Goal: Task Accomplishment & Management: Manage account settings

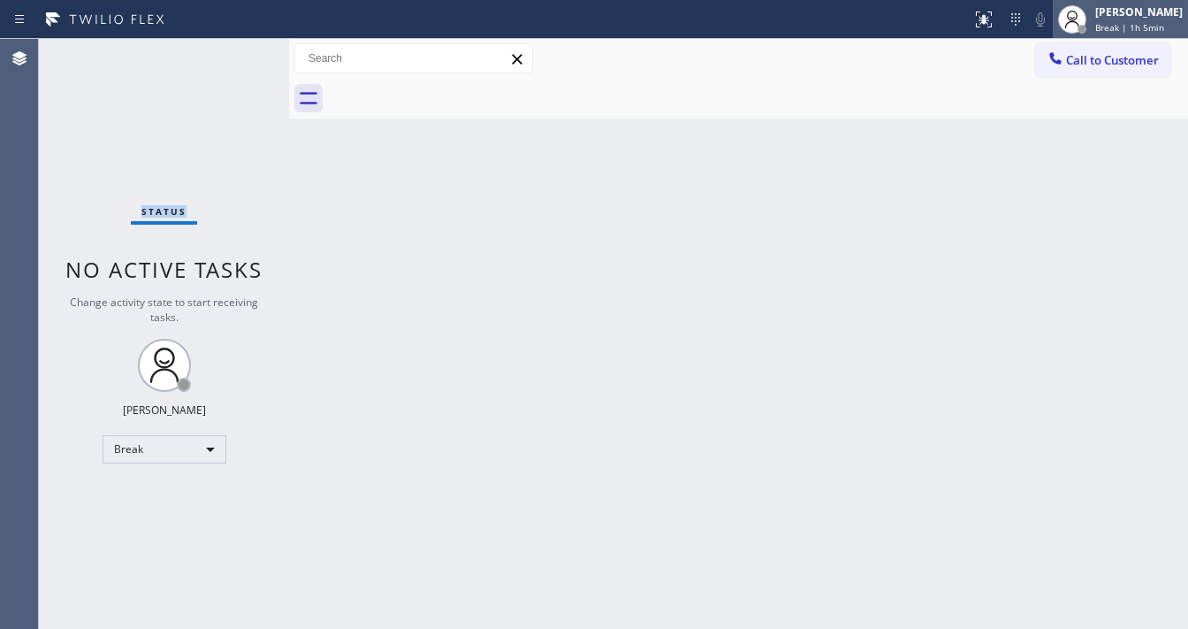
click at [1088, 29] on div at bounding box center [1082, 29] width 12 height 12
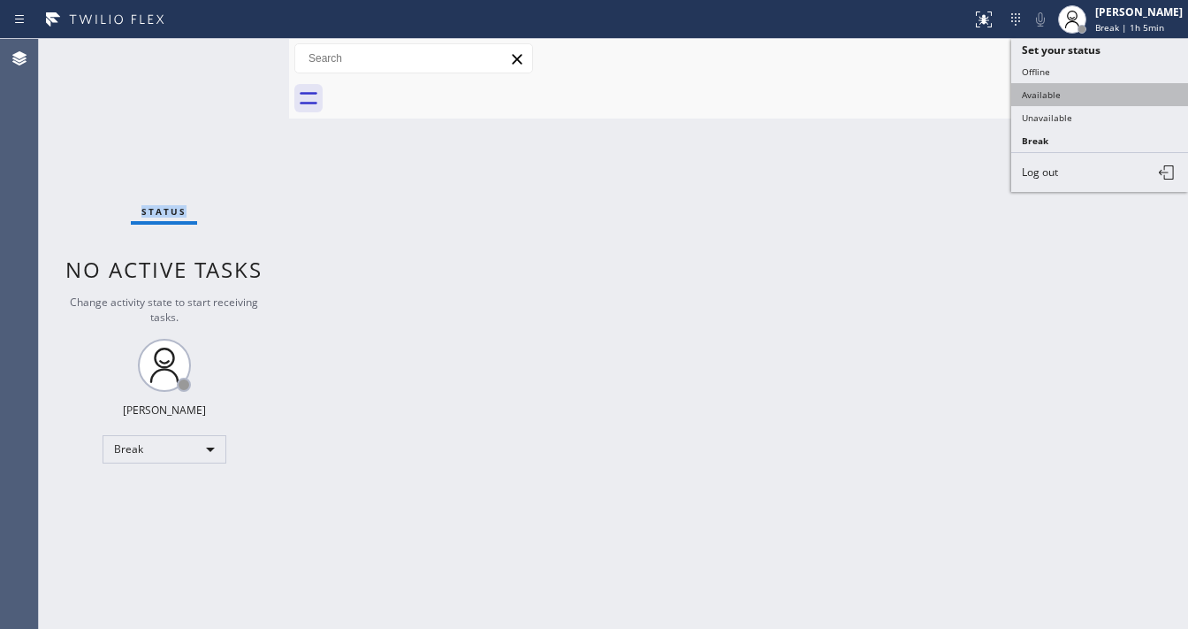
click at [1046, 88] on button "Available" at bounding box center [1099, 94] width 177 height 23
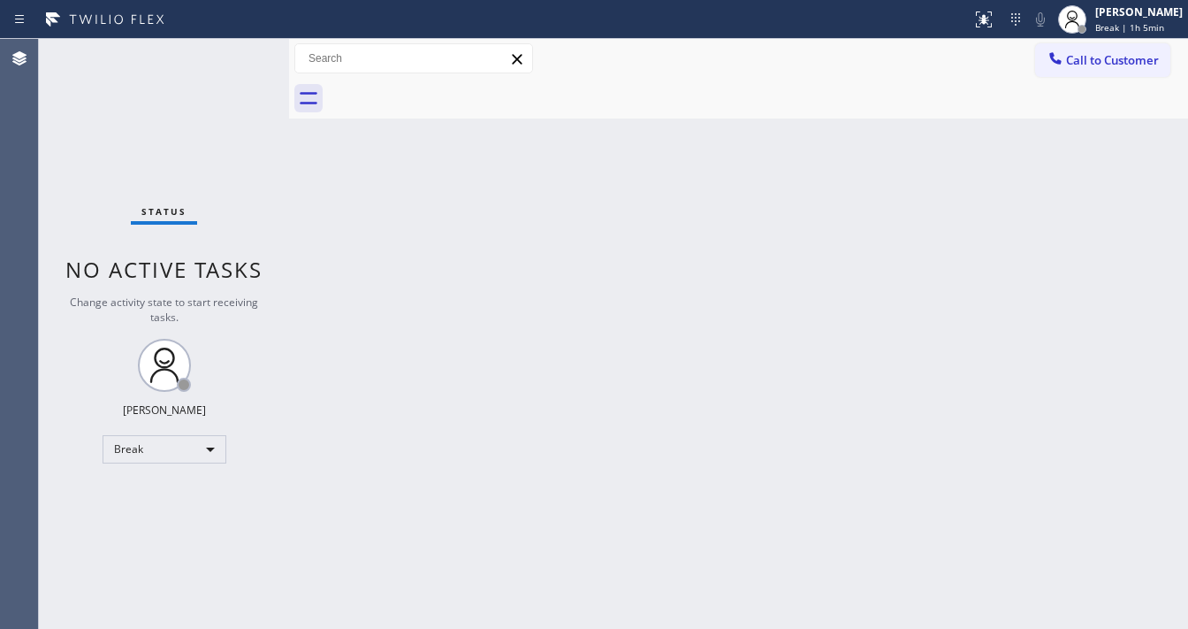
drag, startPoint x: 718, startPoint y: 176, endPoint x: 707, endPoint y: 389, distance: 213.3
click at [718, 179] on div "Back to Dashboard Change Sender ID Customers Technicians Select a contact Outbo…" at bounding box center [738, 334] width 899 height 590
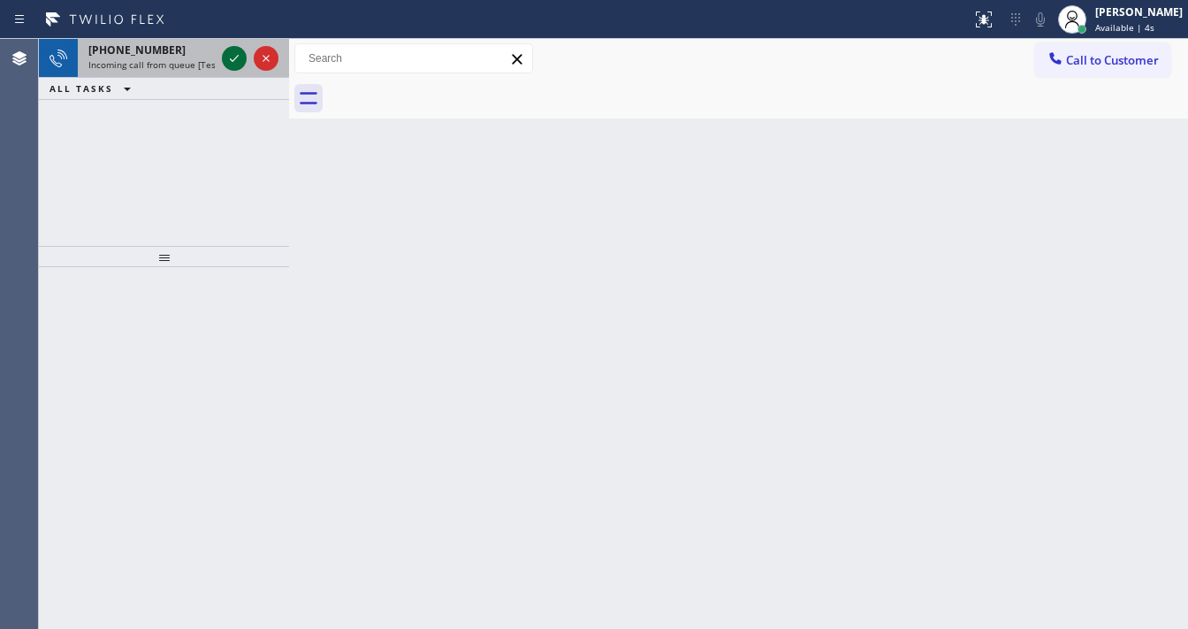
click at [230, 53] on icon at bounding box center [234, 58] width 21 height 21
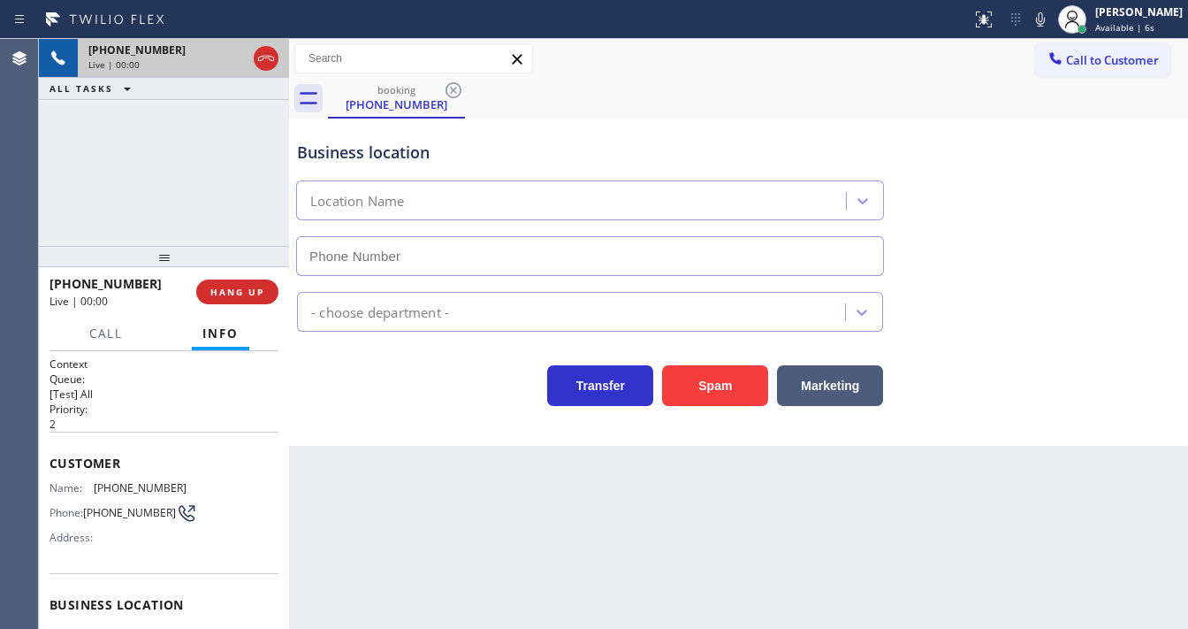
type input "[PHONE_NUMBER]"
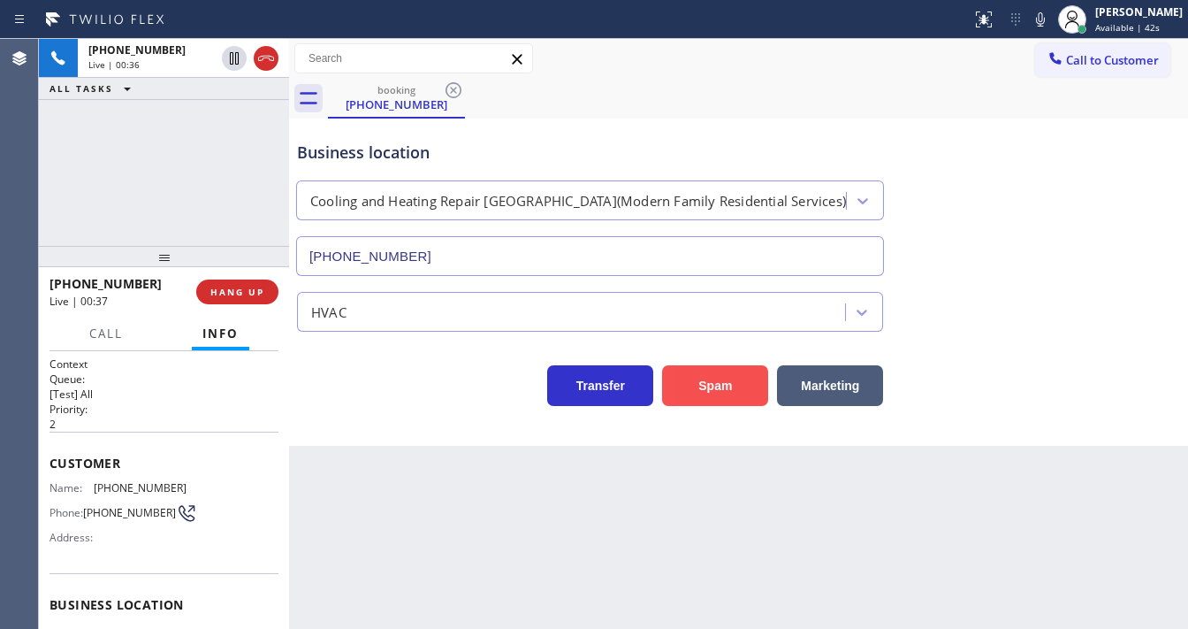
click at [729, 377] on button "Spam" at bounding box center [715, 385] width 106 height 41
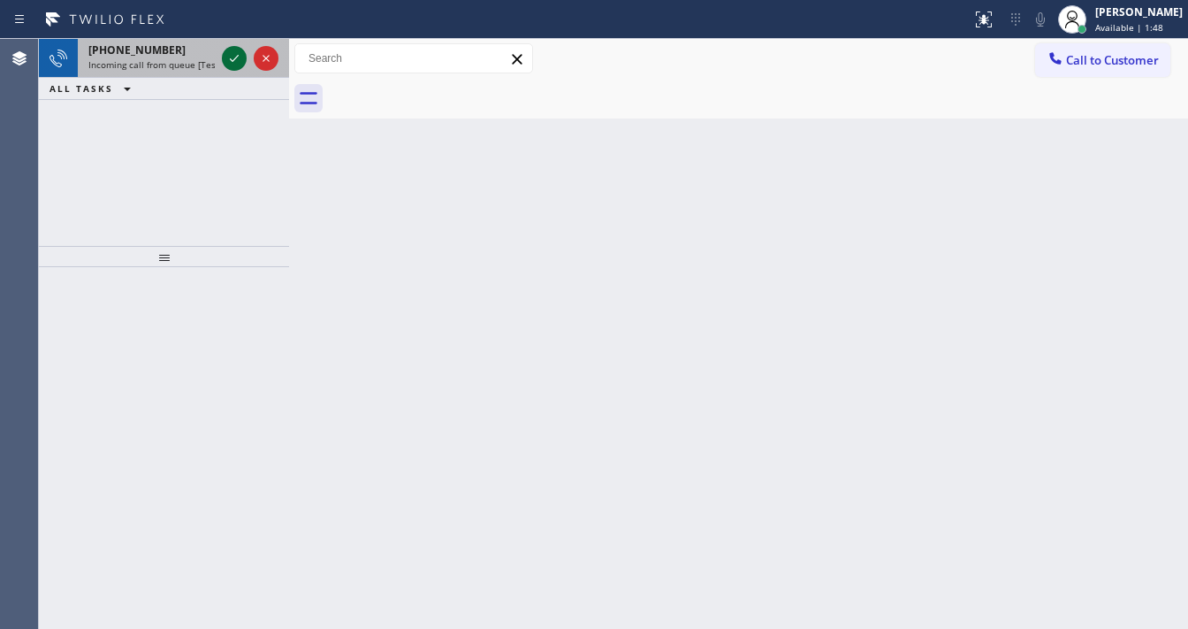
click at [233, 59] on icon at bounding box center [234, 58] width 21 height 21
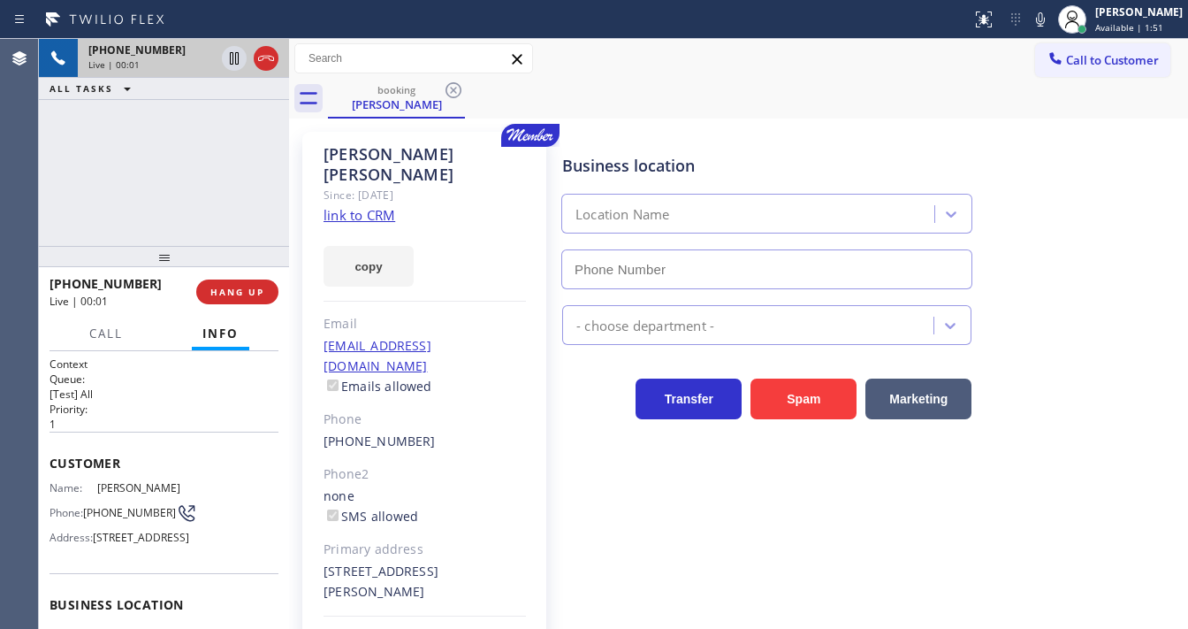
type input "[PHONE_NUMBER]"
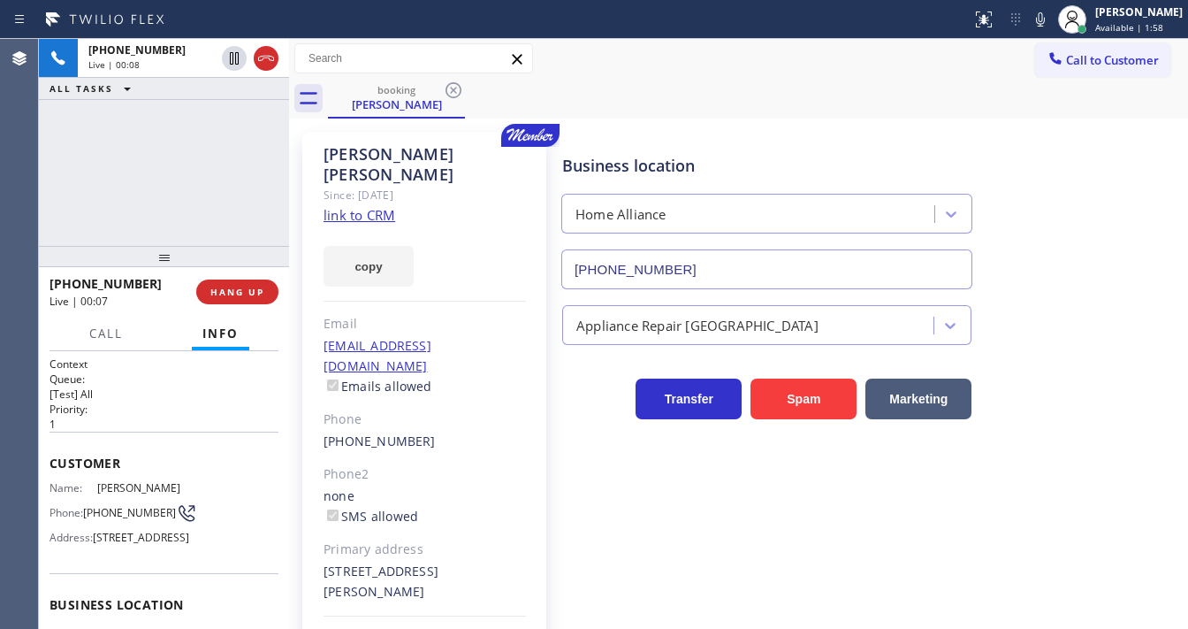
click at [355, 206] on link "link to CRM" at bounding box center [360, 215] width 72 height 18
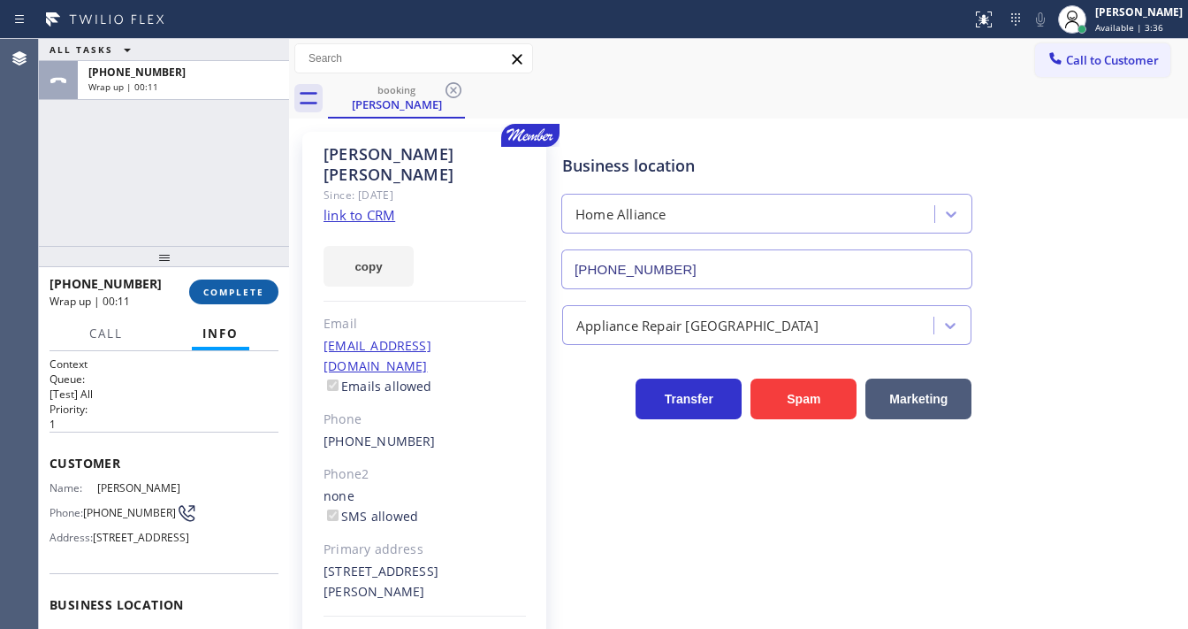
click at [250, 289] on span "COMPLETE" at bounding box center [233, 292] width 61 height 12
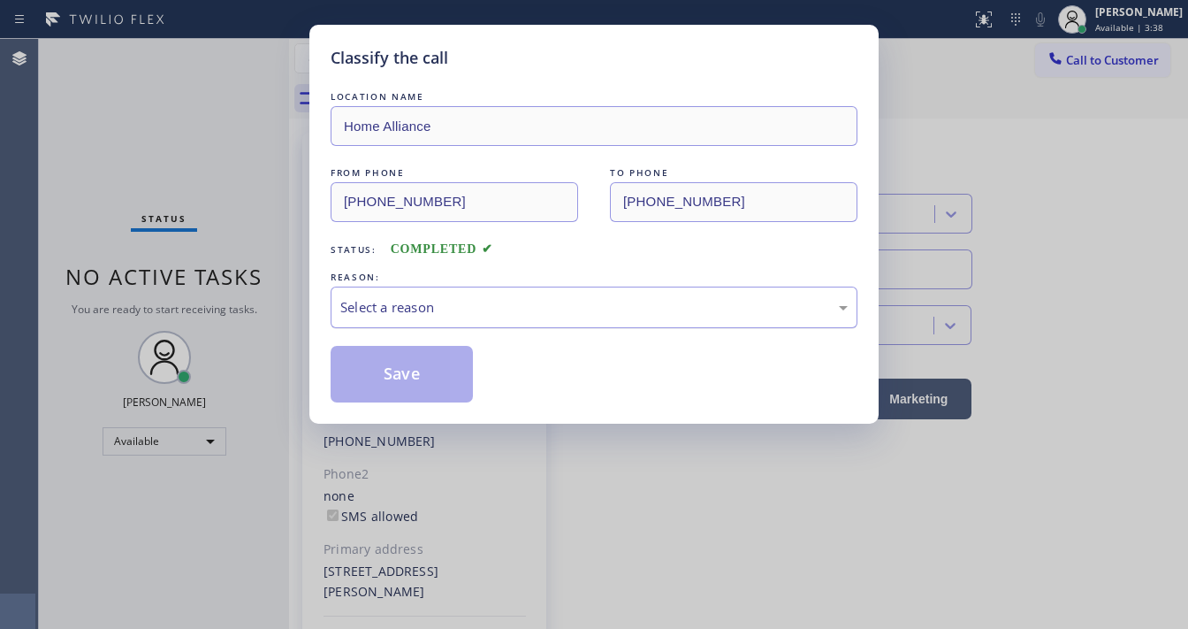
click at [375, 303] on div "Select a reason" at bounding box center [593, 307] width 507 height 20
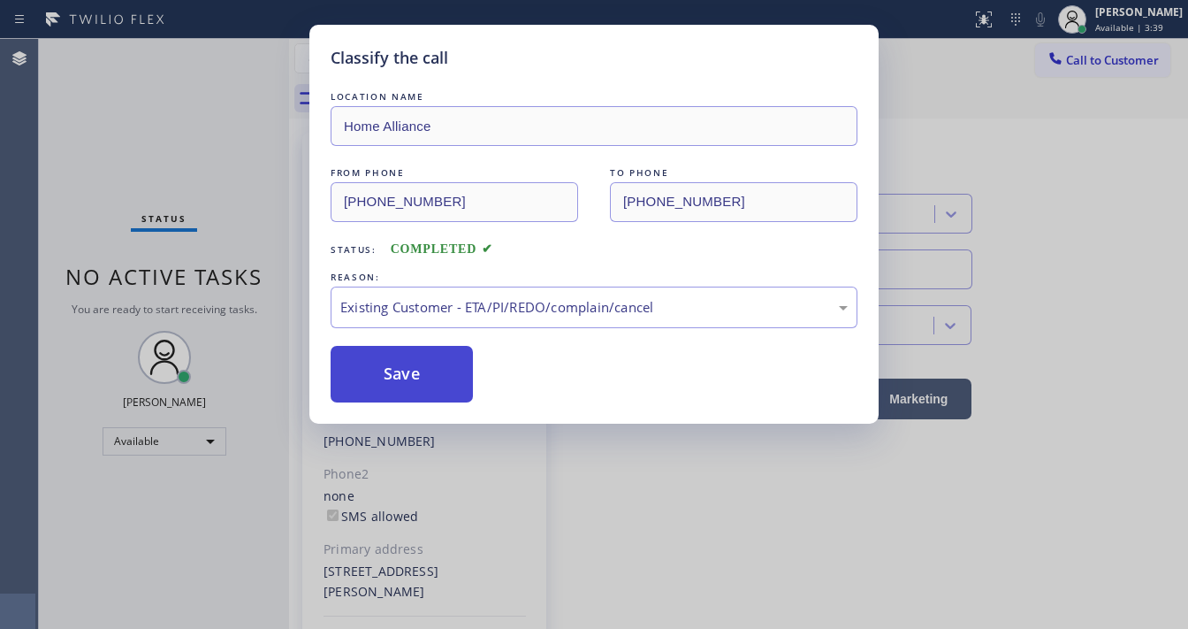
click at [379, 368] on button "Save" at bounding box center [402, 374] width 142 height 57
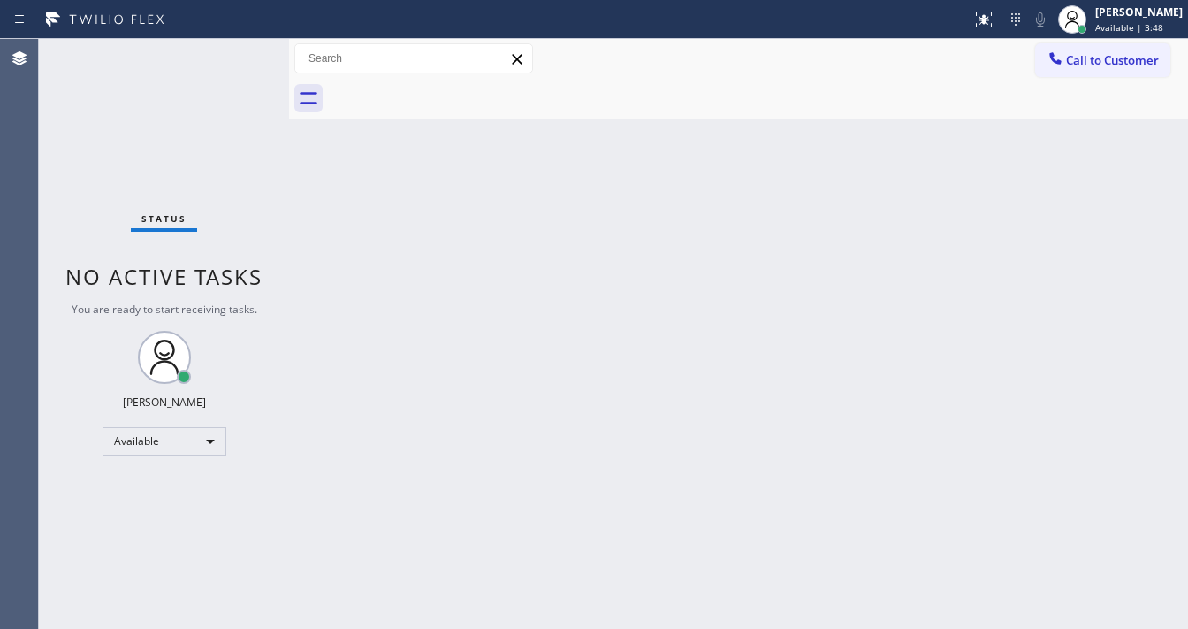
click at [226, 50] on div "Status No active tasks You are ready to start receiving tasks. [PERSON_NAME]" at bounding box center [164, 334] width 250 height 590
click at [228, 57] on div "Status No active tasks You are ready to start receiving tasks. [PERSON_NAME]" at bounding box center [164, 334] width 250 height 590
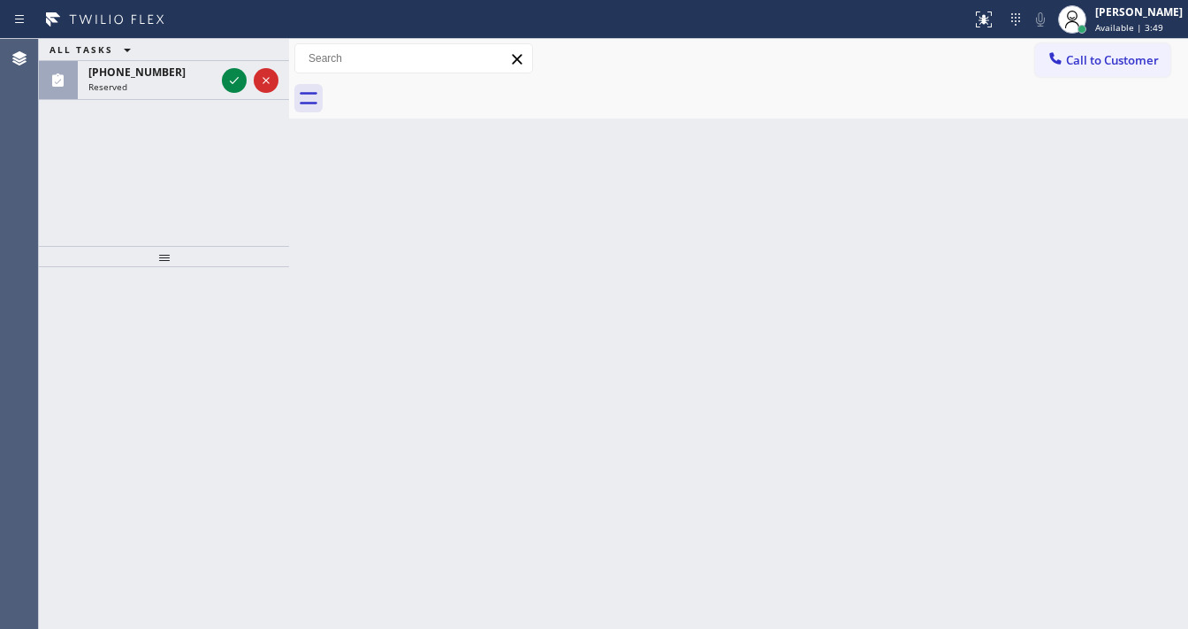
click at [228, 57] on div "ALL TASKS ALL TASKS ACTIVE TASKS TASKS IN WRAP UP" at bounding box center [164, 50] width 250 height 22
click at [229, 58] on div "ALL TASKS ALL TASKS ACTIVE TASKS TASKS IN WRAP UP" at bounding box center [164, 50] width 250 height 22
click at [229, 64] on div at bounding box center [250, 80] width 64 height 39
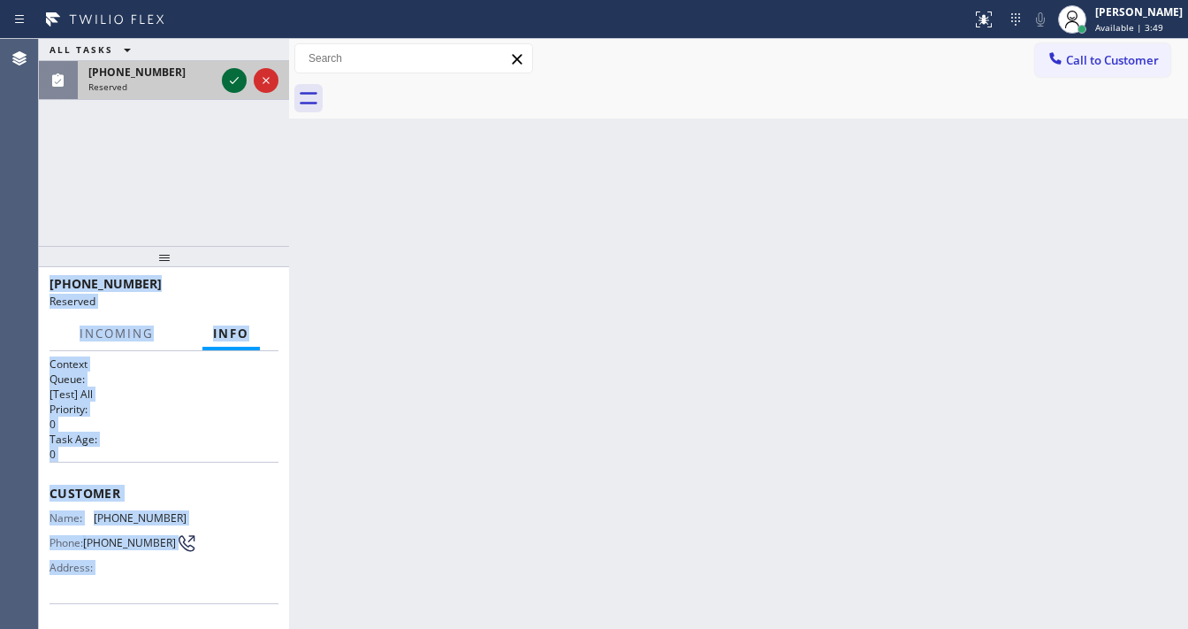
click at [229, 69] on div at bounding box center [250, 80] width 64 height 39
click at [230, 71] on icon at bounding box center [234, 80] width 21 height 21
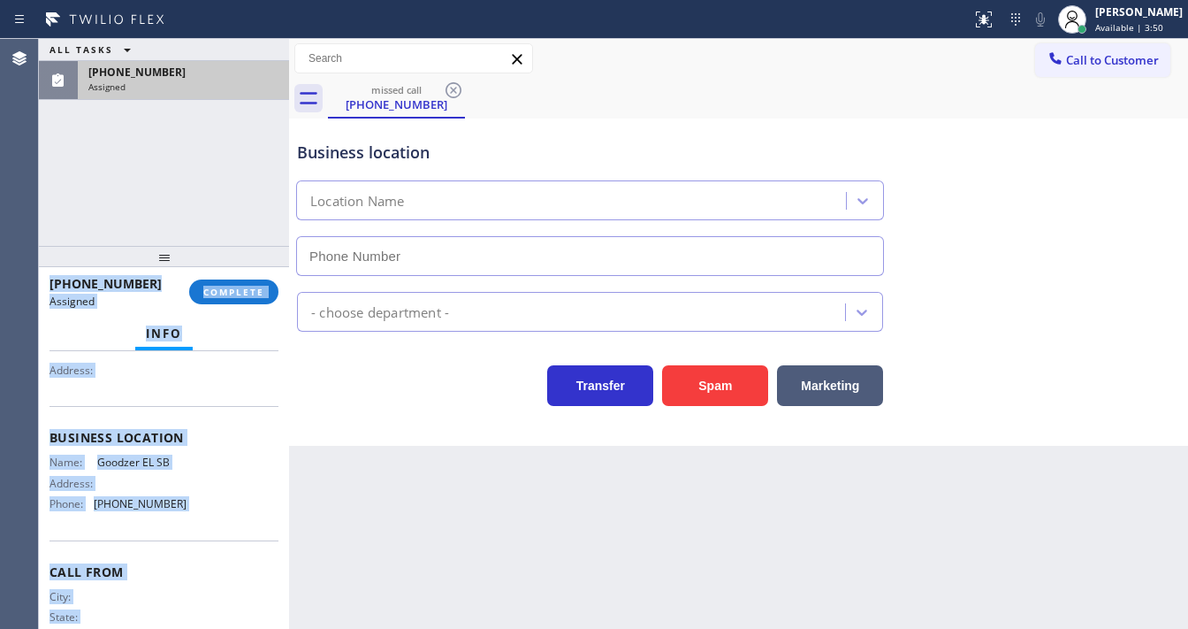
scroll to position [233, 0]
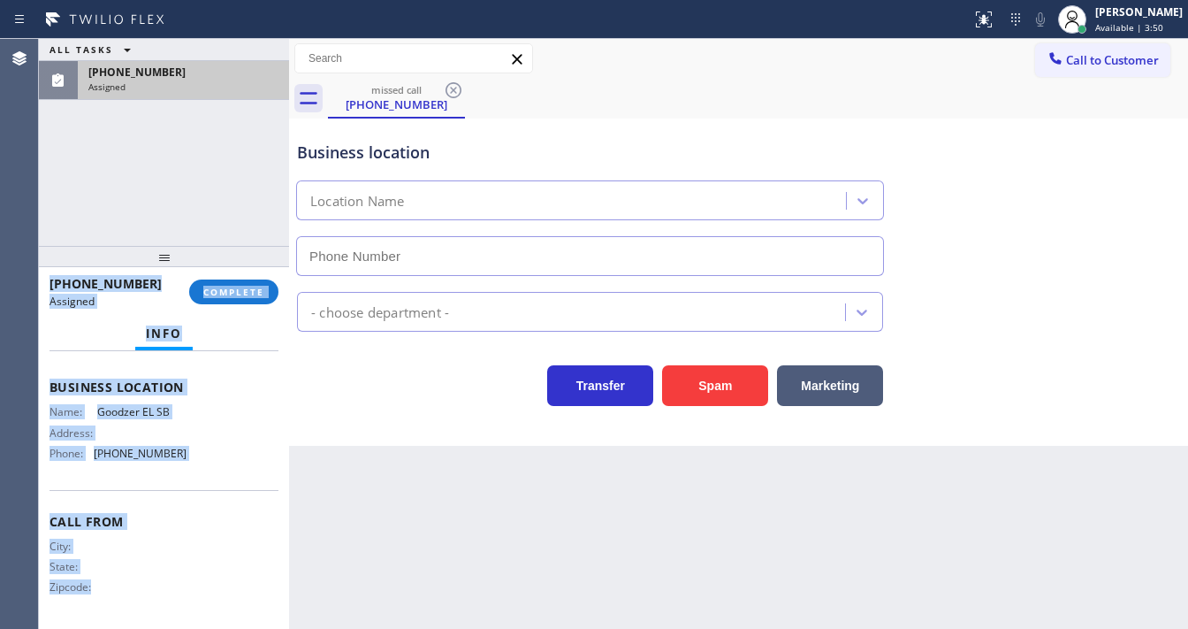
type input "[PHONE_NUMBER]"
click at [198, 279] on button "COMPLETE" at bounding box center [233, 291] width 89 height 25
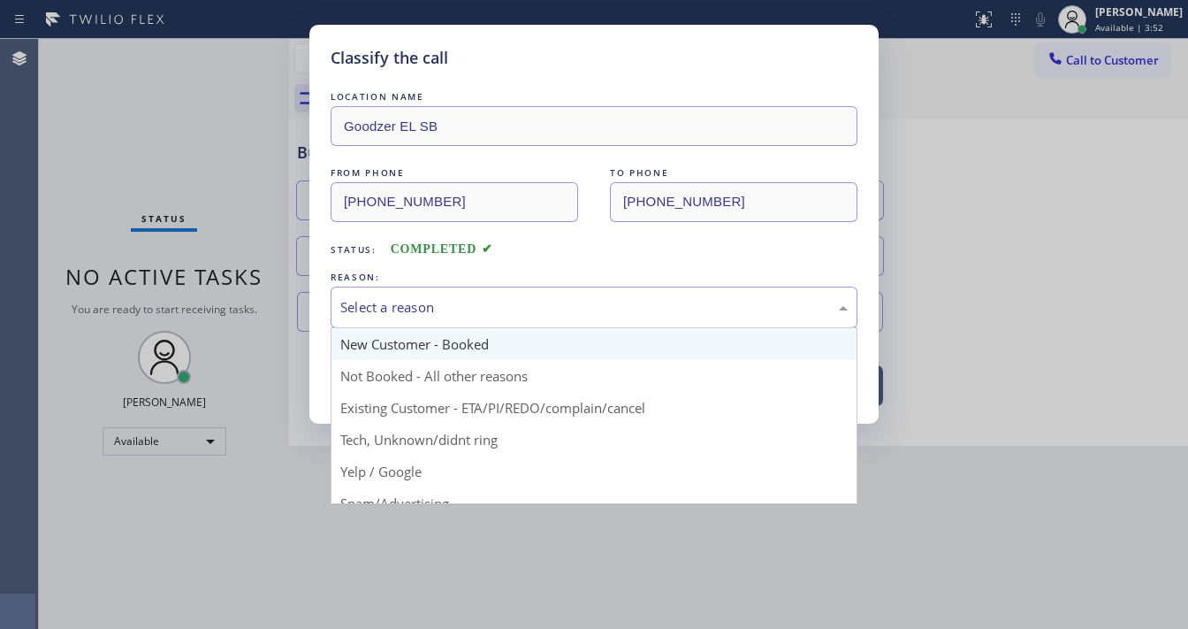
drag, startPoint x: 371, startPoint y: 317, endPoint x: 384, endPoint y: 347, distance: 32.5
click at [371, 316] on div "Select a reason" at bounding box center [594, 307] width 527 height 42
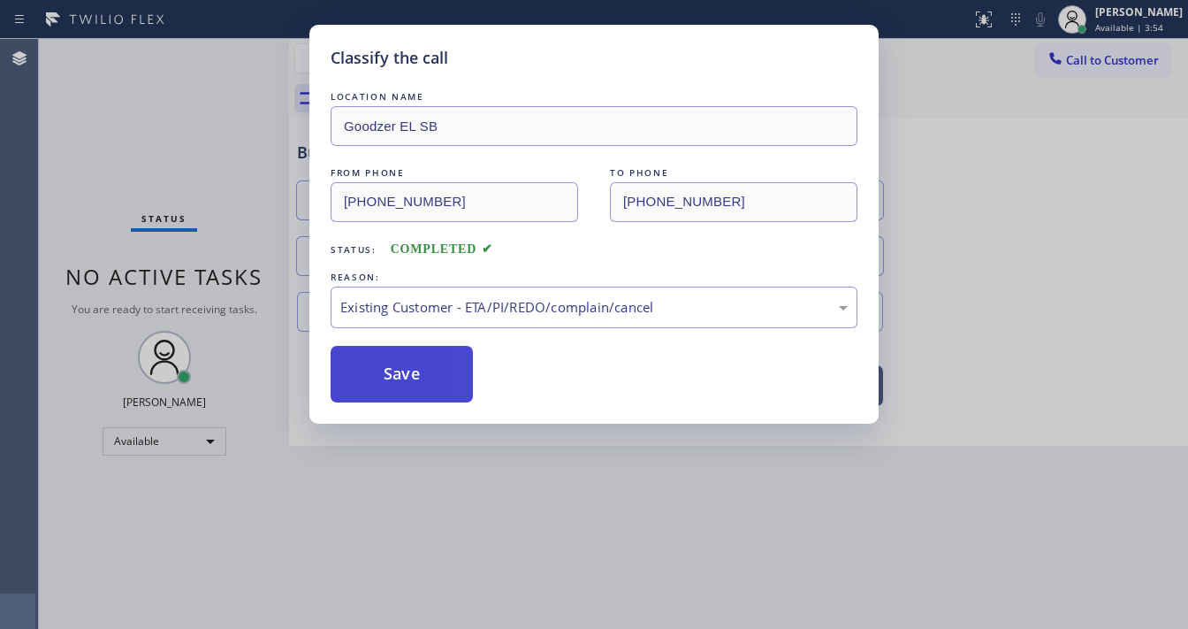
click at [396, 356] on button "Save" at bounding box center [402, 374] width 142 height 57
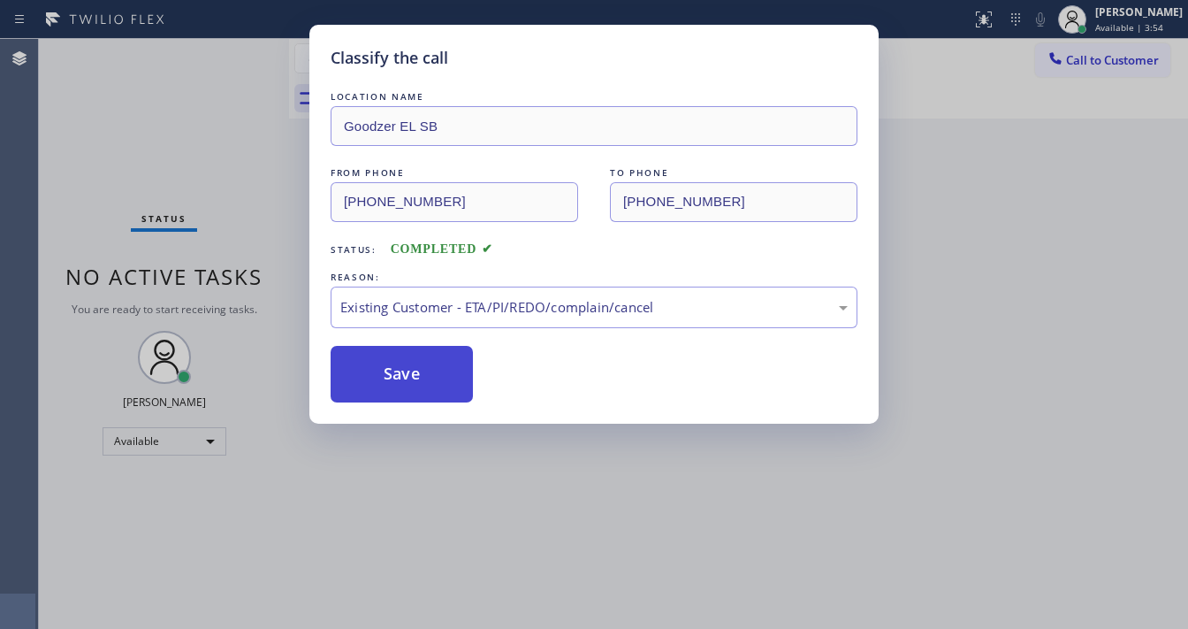
click at [397, 356] on button "Save" at bounding box center [402, 374] width 142 height 57
click at [397, 357] on button "Save" at bounding box center [402, 374] width 142 height 57
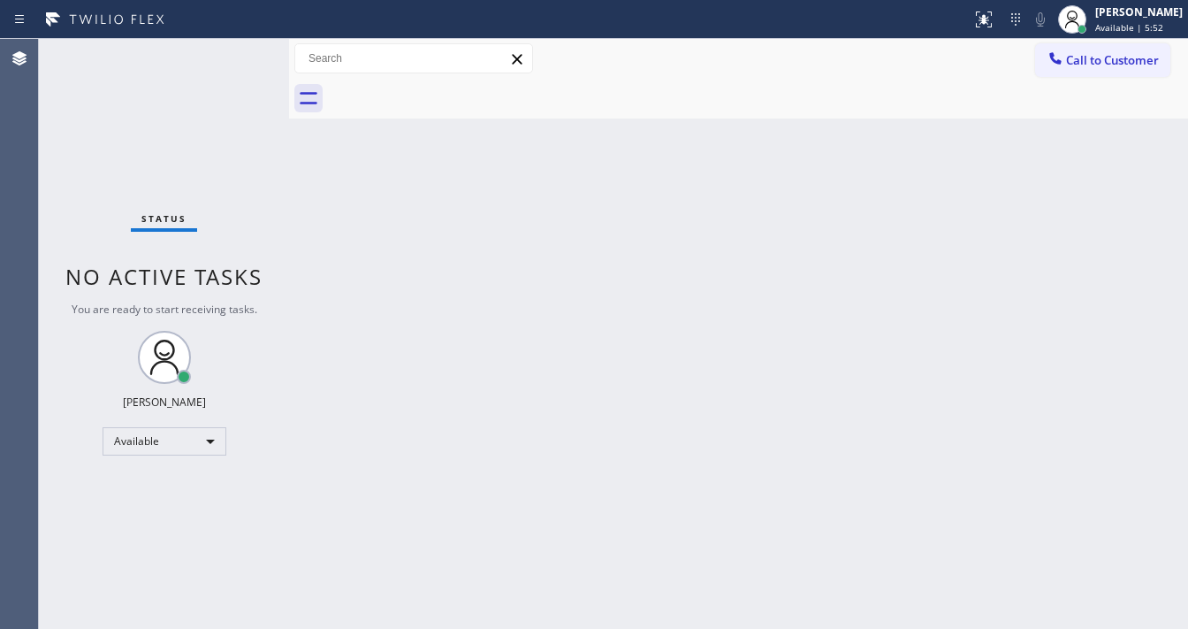
click at [264, 69] on div "Status No active tasks You are ready to start receiving tasks. [PERSON_NAME]" at bounding box center [164, 334] width 250 height 590
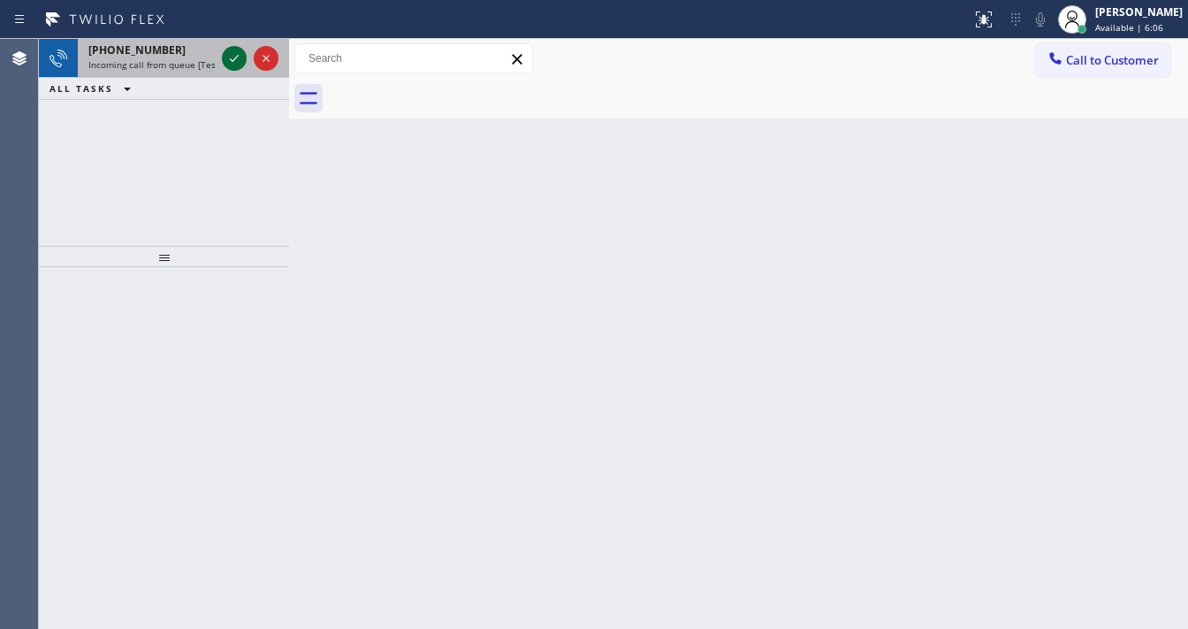
drag, startPoint x: 240, startPoint y: 53, endPoint x: 230, endPoint y: 50, distance: 11.2
click at [238, 52] on icon at bounding box center [234, 58] width 21 height 21
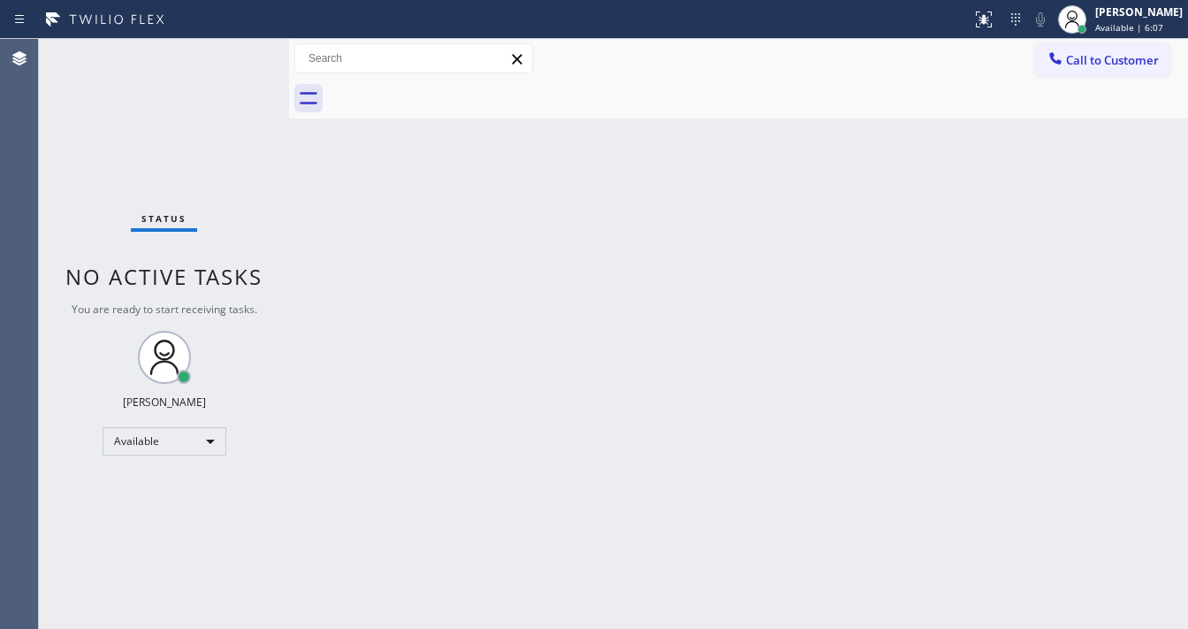
click at [230, 50] on div "Status No active tasks You are ready to start receiving tasks. [PERSON_NAME]" at bounding box center [164, 334] width 250 height 590
click at [233, 63] on div "Status No active tasks You are ready to start receiving tasks. [PERSON_NAME]" at bounding box center [164, 334] width 250 height 590
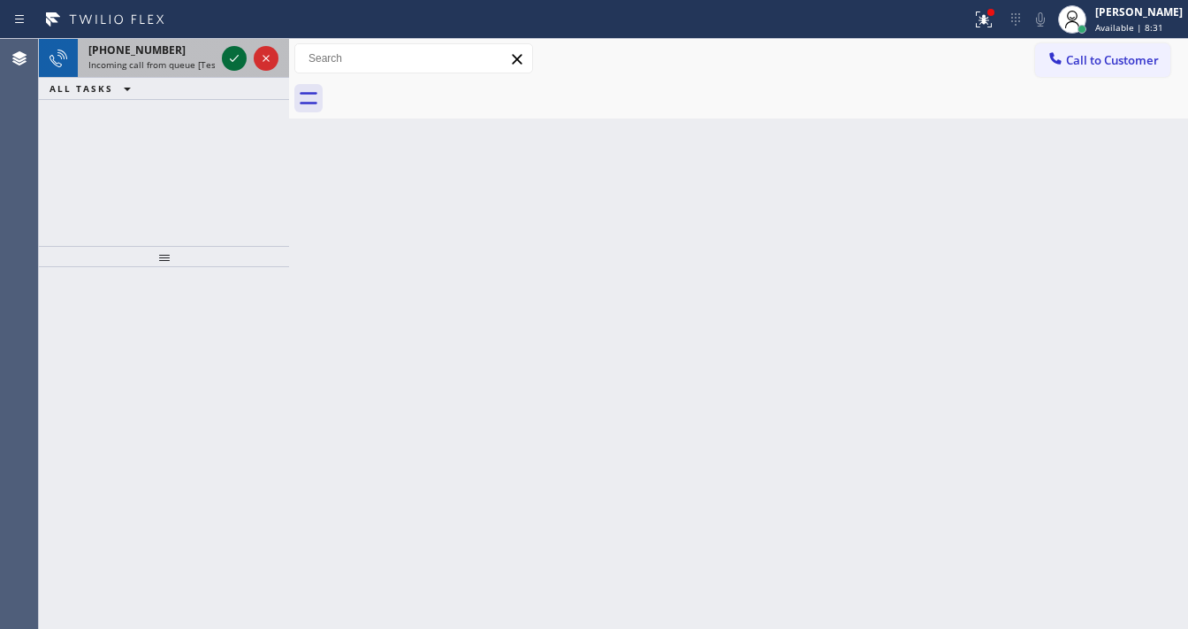
click at [233, 57] on icon at bounding box center [234, 58] width 21 height 21
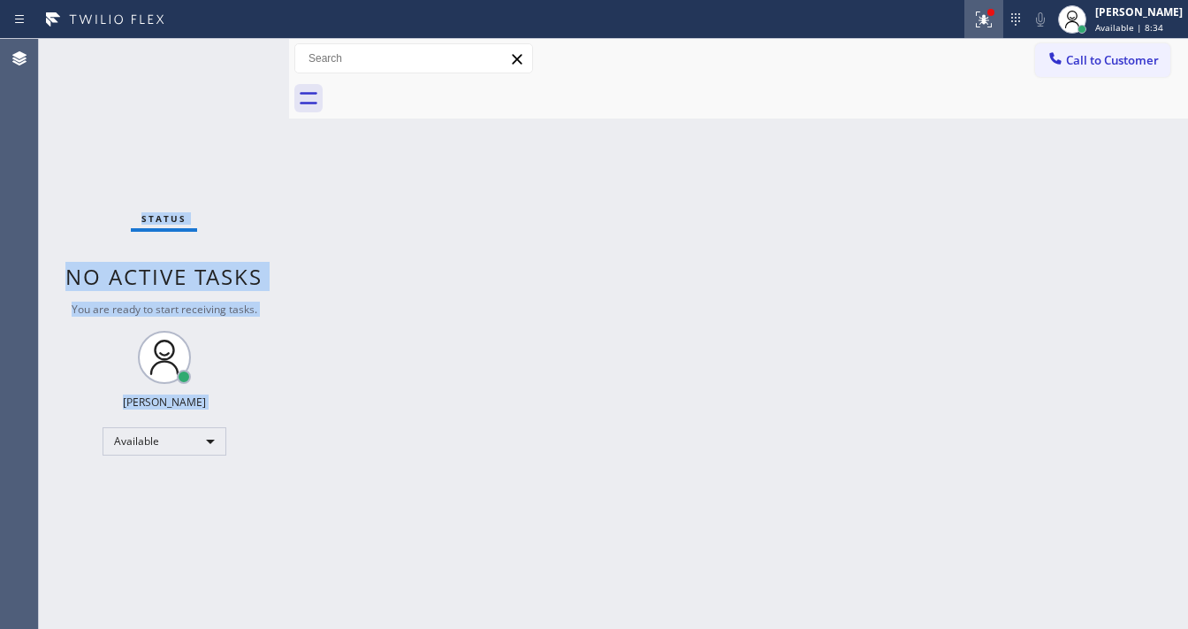
click at [1003, 27] on div at bounding box center [984, 19] width 39 height 21
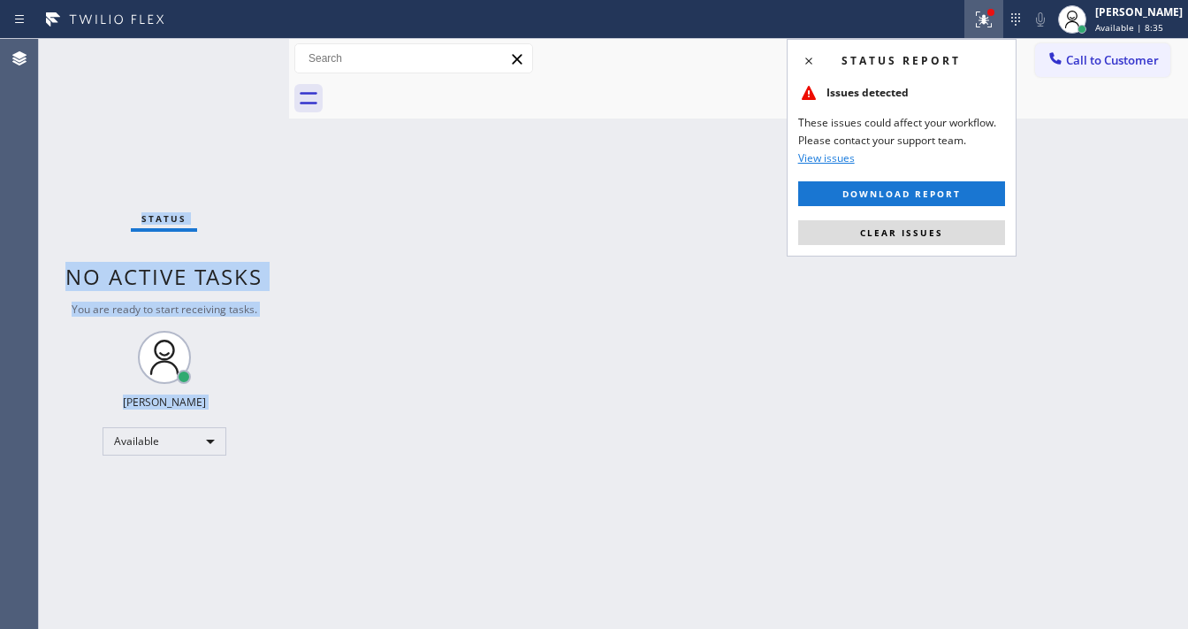
click at [988, 233] on button "Clear issues" at bounding box center [901, 232] width 207 height 25
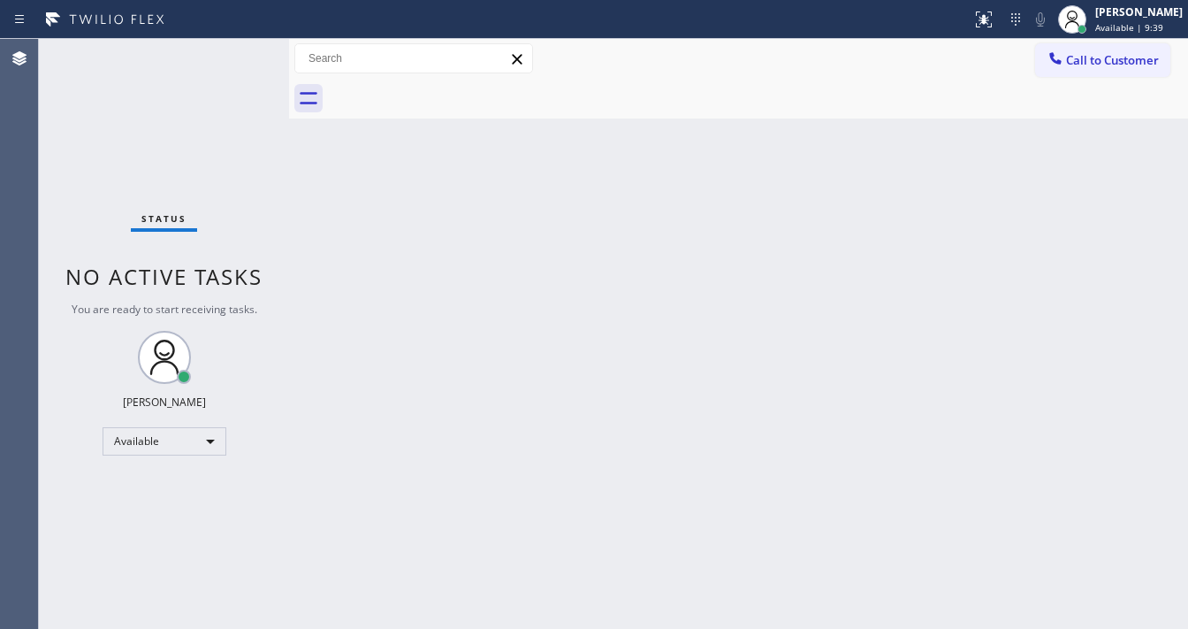
drag, startPoint x: 1084, startPoint y: 9, endPoint x: 327, endPoint y: 248, distance: 793.6
click at [329, 248] on div "Back to Dashboard Change Sender ID Customers Technicians Select a contact Outbo…" at bounding box center [738, 334] width 899 height 590
click at [1128, 14] on div "[PERSON_NAME]" at bounding box center [1139, 11] width 88 height 15
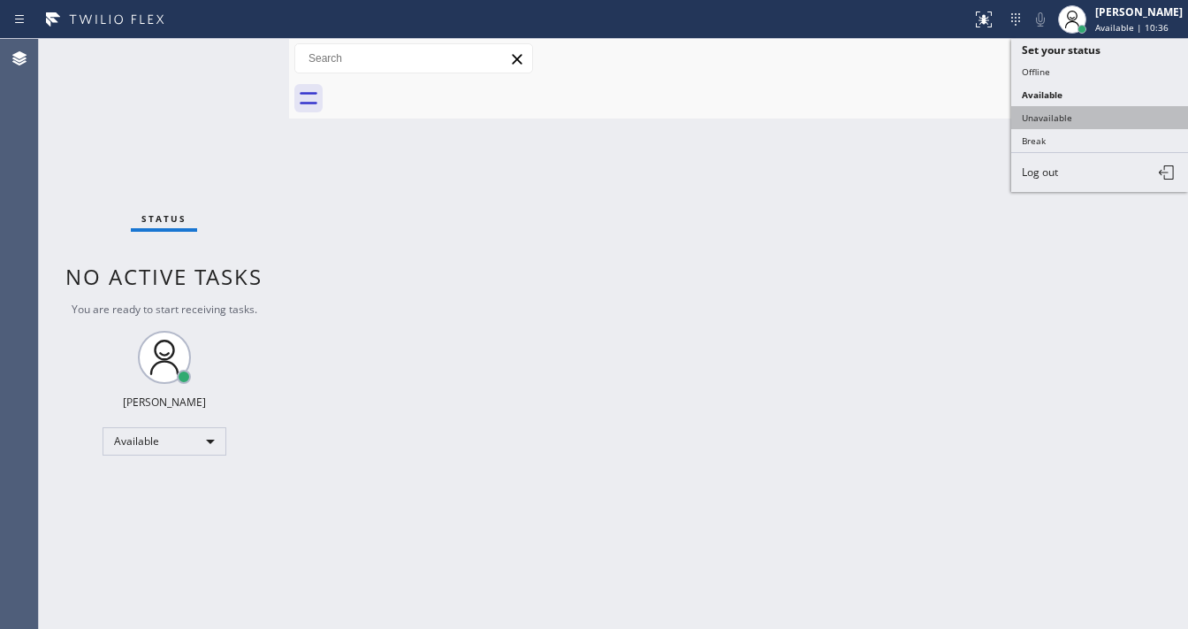
click at [1031, 110] on button "Unavailable" at bounding box center [1099, 117] width 177 height 23
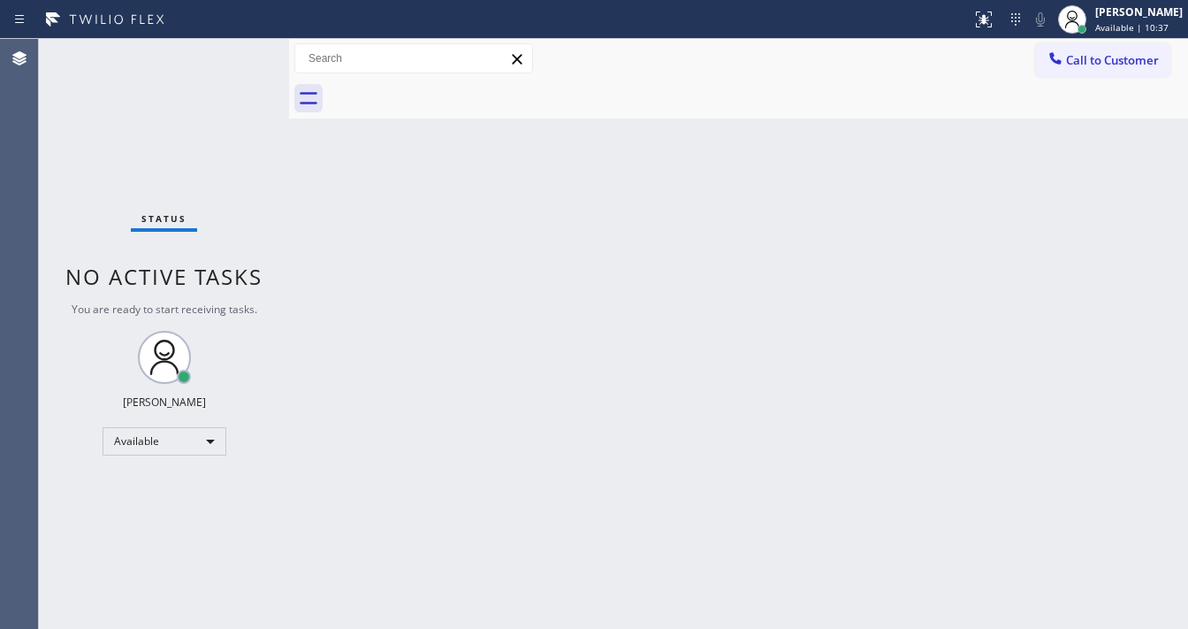
drag, startPoint x: 447, startPoint y: 253, endPoint x: 448, endPoint y: 243, distance: 9.8
click at [446, 252] on div "Back to Dashboard Change Sender ID Customers Technicians Select a contact Outbo…" at bounding box center [738, 334] width 899 height 590
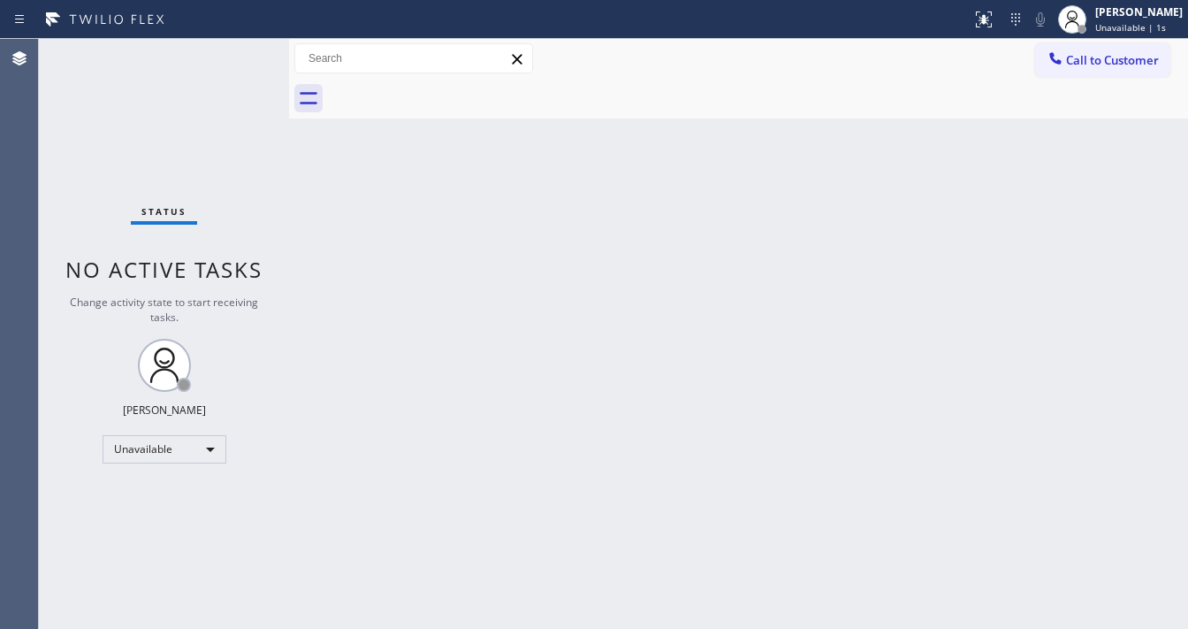
drag, startPoint x: 1137, startPoint y: 27, endPoint x: 1047, endPoint y: 90, distance: 109.9
click at [1134, 27] on span "Unavailable | 1s" at bounding box center [1130, 27] width 71 height 12
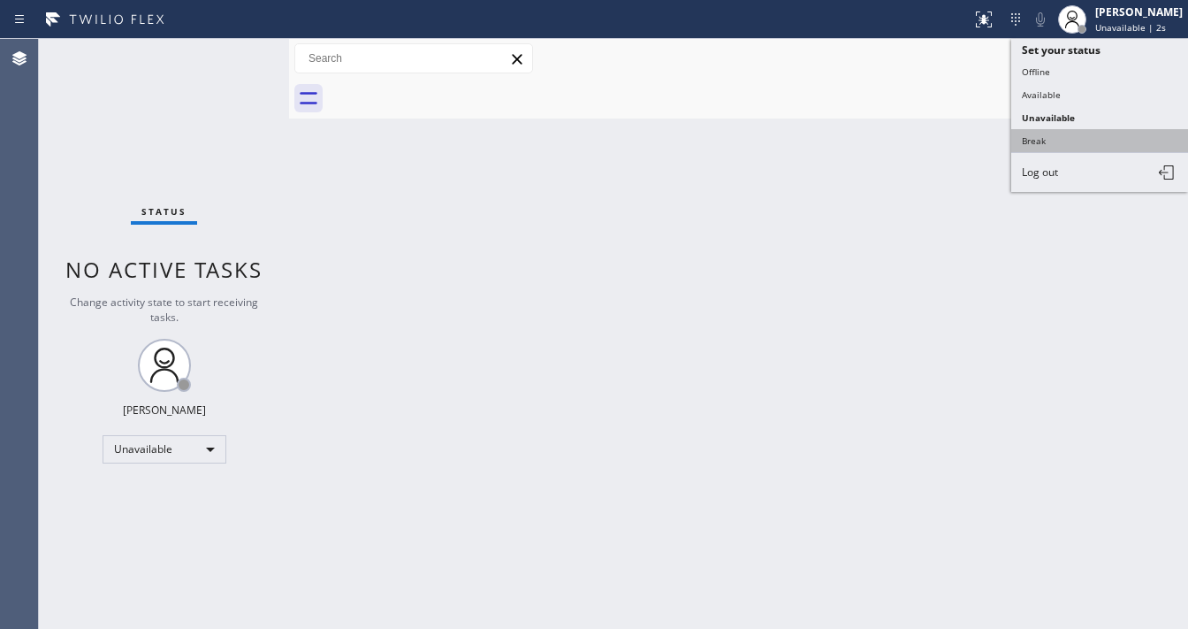
click at [1031, 144] on button "Break" at bounding box center [1099, 140] width 177 height 23
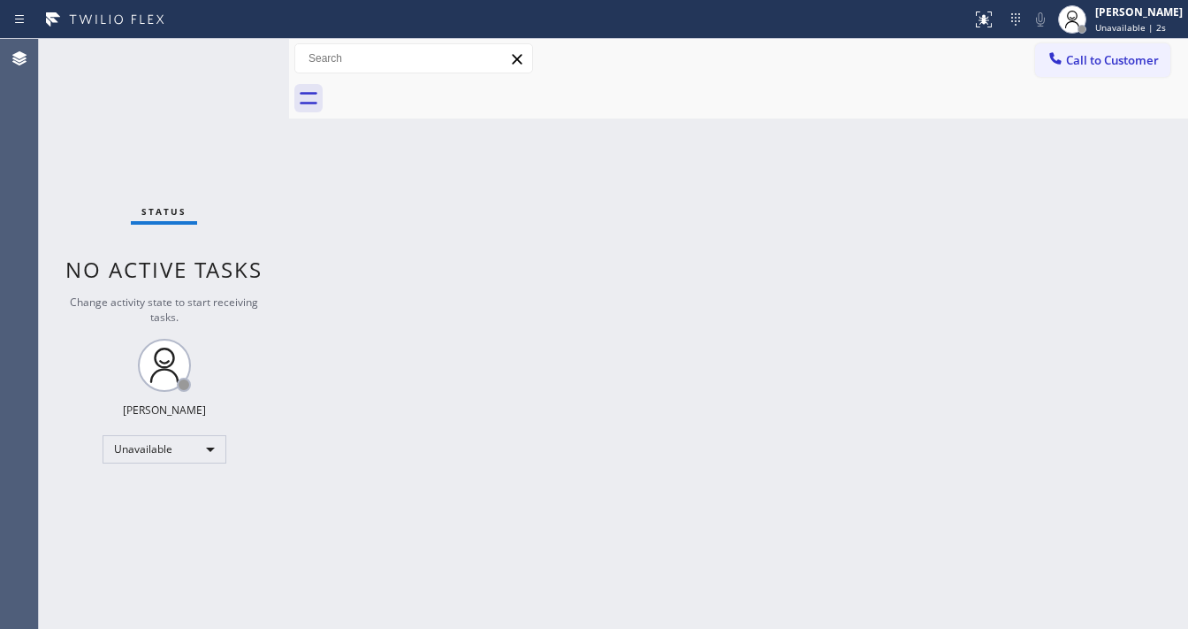
drag, startPoint x: 704, startPoint y: 193, endPoint x: 696, endPoint y: 149, distance: 44.0
click at [697, 182] on div "Back to Dashboard Change Sender ID Customers Technicians Select a contact Outbo…" at bounding box center [738, 334] width 899 height 590
click at [1124, 28] on span "Break | 6:33" at bounding box center [1121, 27] width 53 height 12
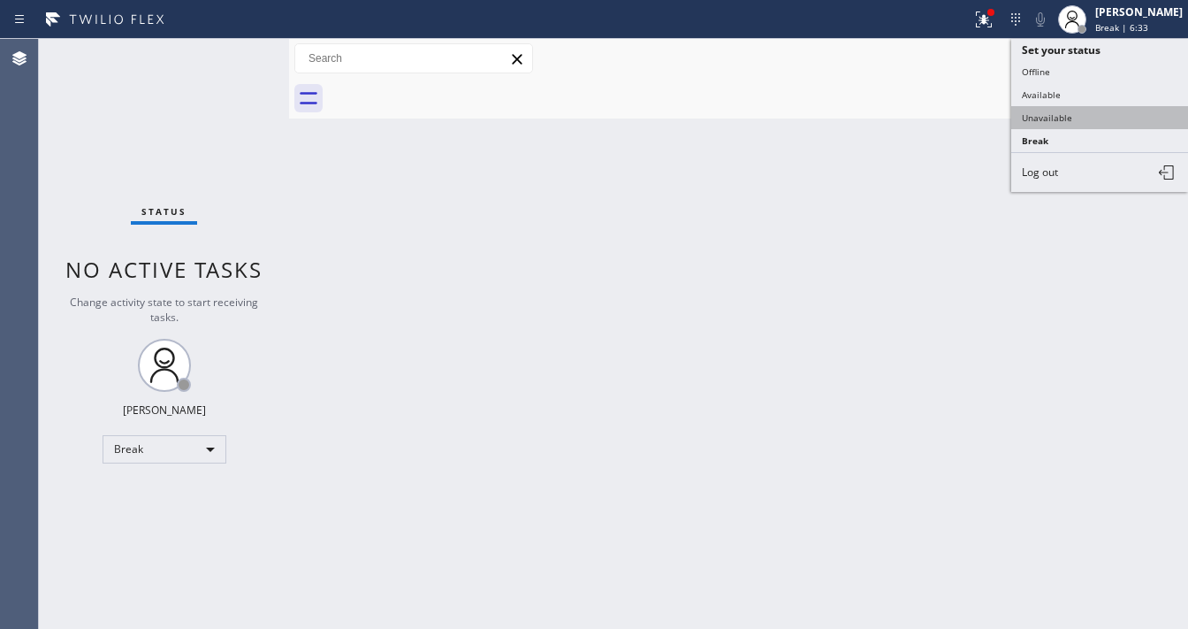
click at [1049, 109] on button "Unavailable" at bounding box center [1099, 117] width 177 height 23
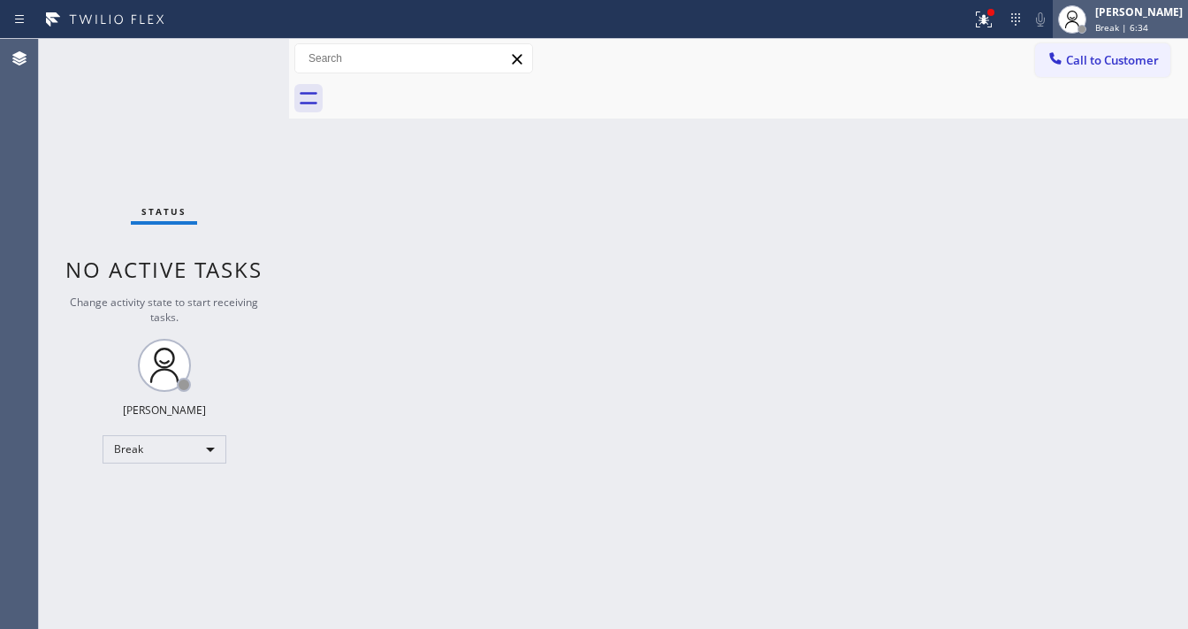
drag, startPoint x: 1139, startPoint y: 14, endPoint x: 1131, endPoint y: 42, distance: 29.4
click at [1139, 15] on div "[PERSON_NAME]" at bounding box center [1139, 11] width 88 height 15
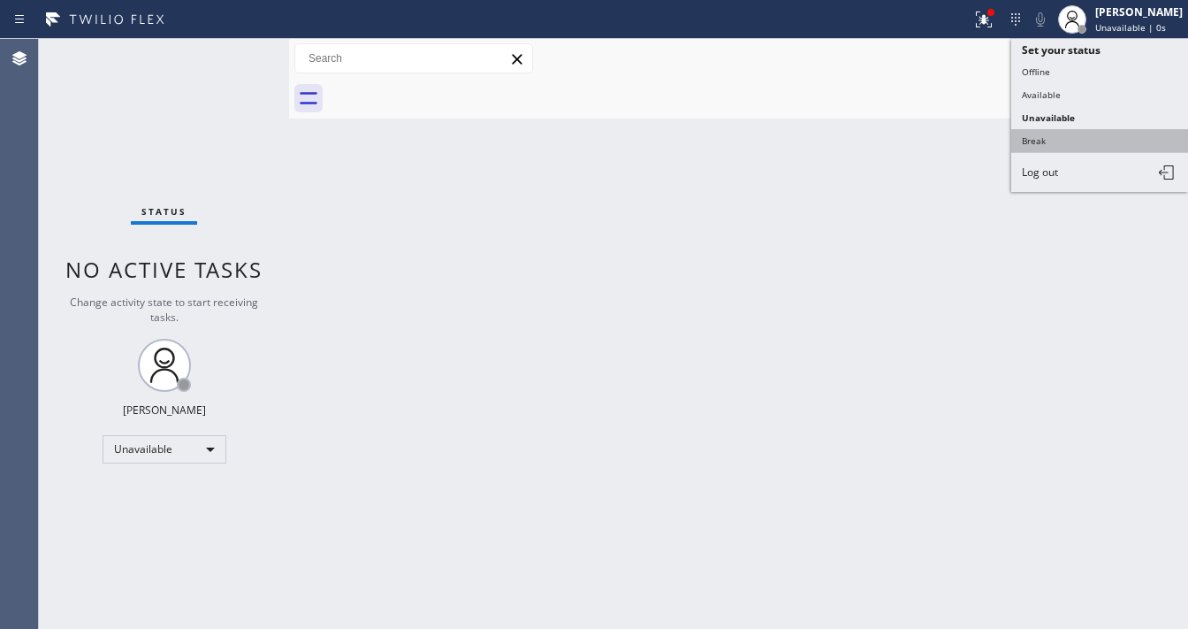
click at [1064, 133] on button "Break" at bounding box center [1099, 140] width 177 height 23
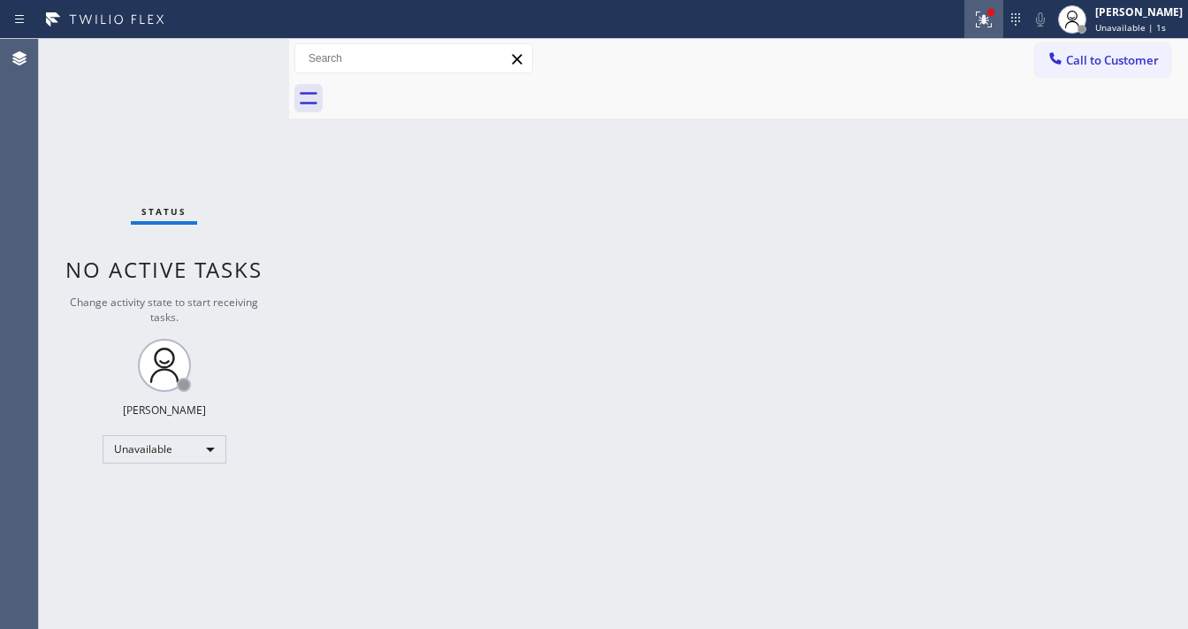
click at [985, 36] on button at bounding box center [984, 19] width 39 height 39
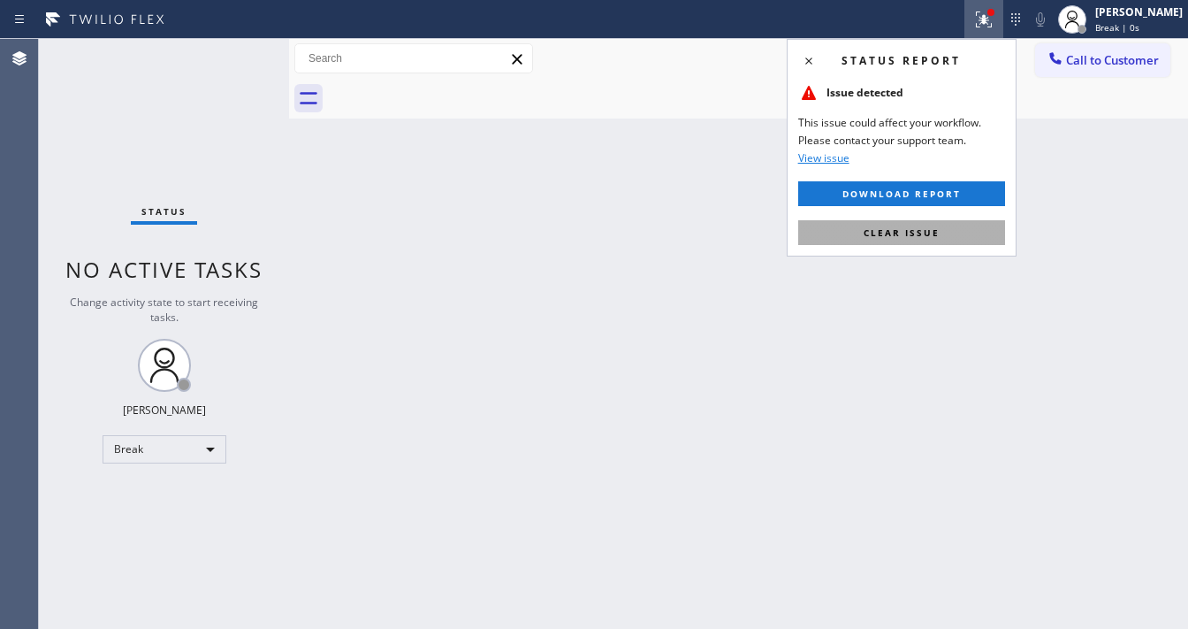
click at [939, 220] on button "Clear issue" at bounding box center [901, 232] width 207 height 25
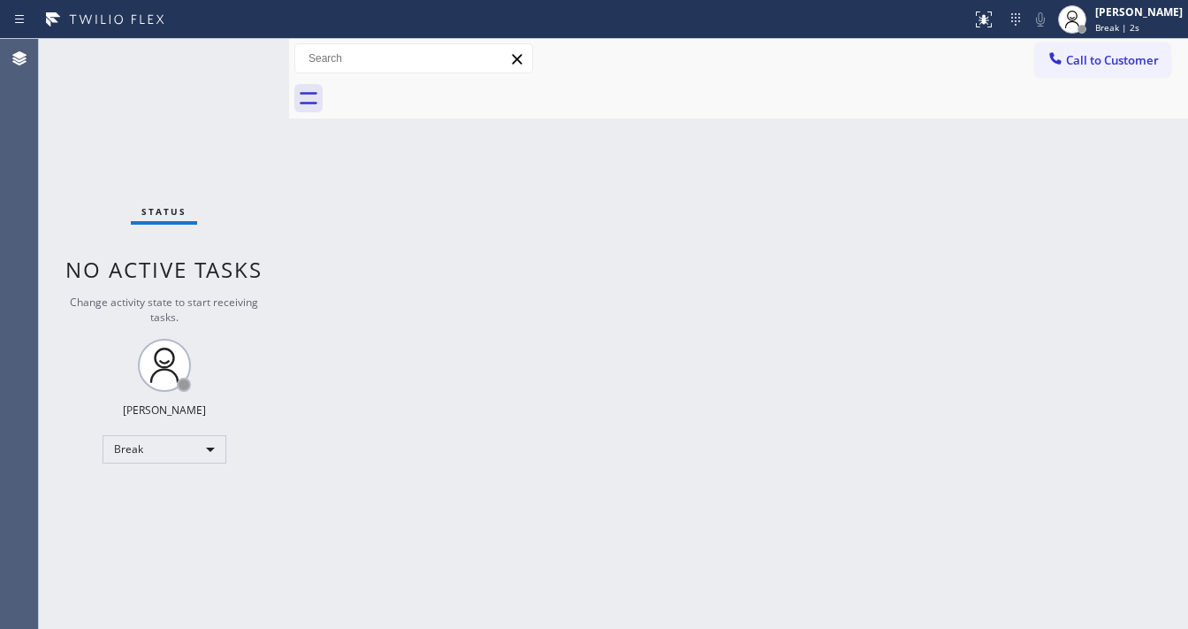
click at [994, 163] on div "Back to Dashboard Change Sender ID Customers Technicians Select a contact Outbo…" at bounding box center [738, 334] width 899 height 590
click at [1159, 21] on div "Break | 3:32" at bounding box center [1139, 27] width 88 height 12
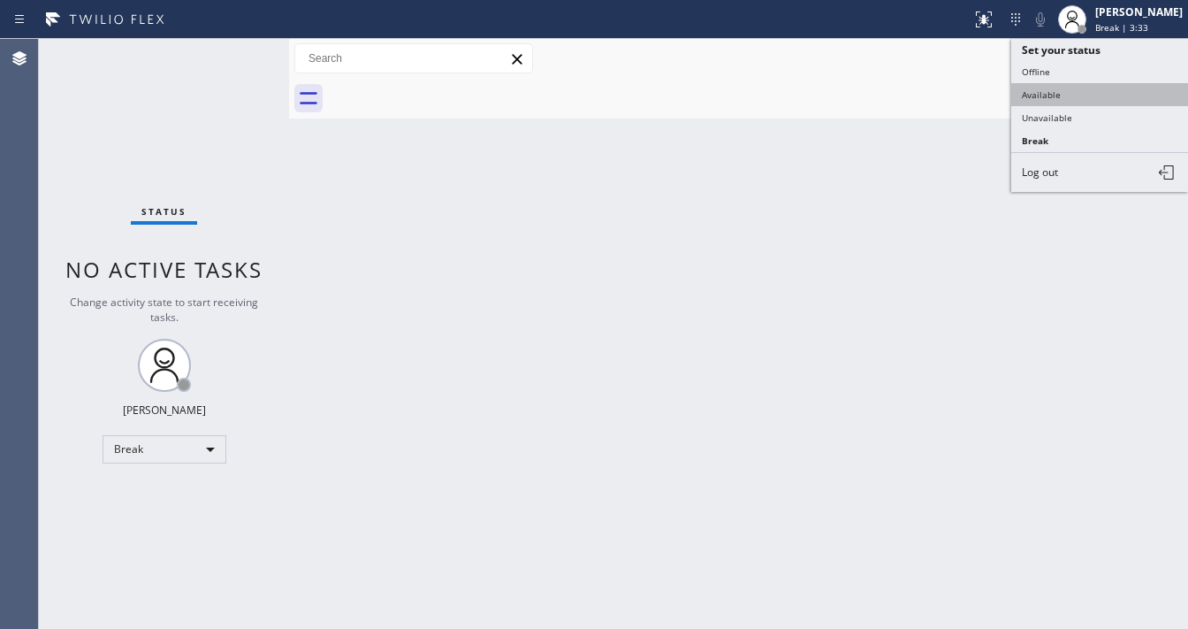
click at [1065, 94] on button "Available" at bounding box center [1099, 94] width 177 height 23
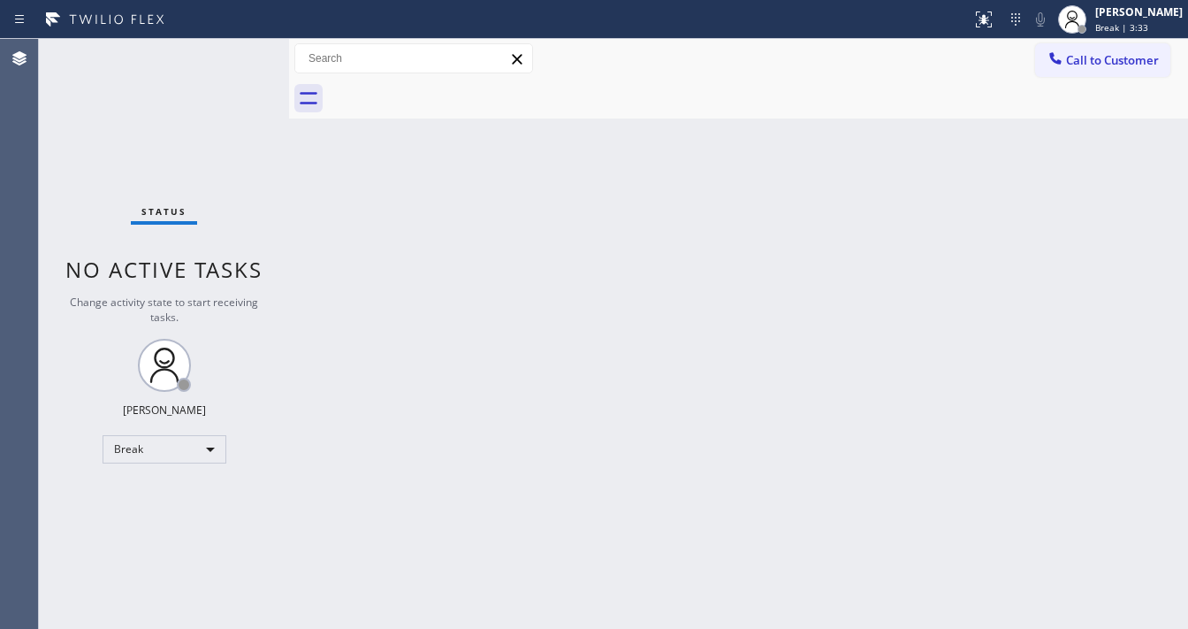
click at [825, 266] on div "Back to Dashboard Change Sender ID Customers Technicians Select a contact Outbo…" at bounding box center [738, 334] width 899 height 590
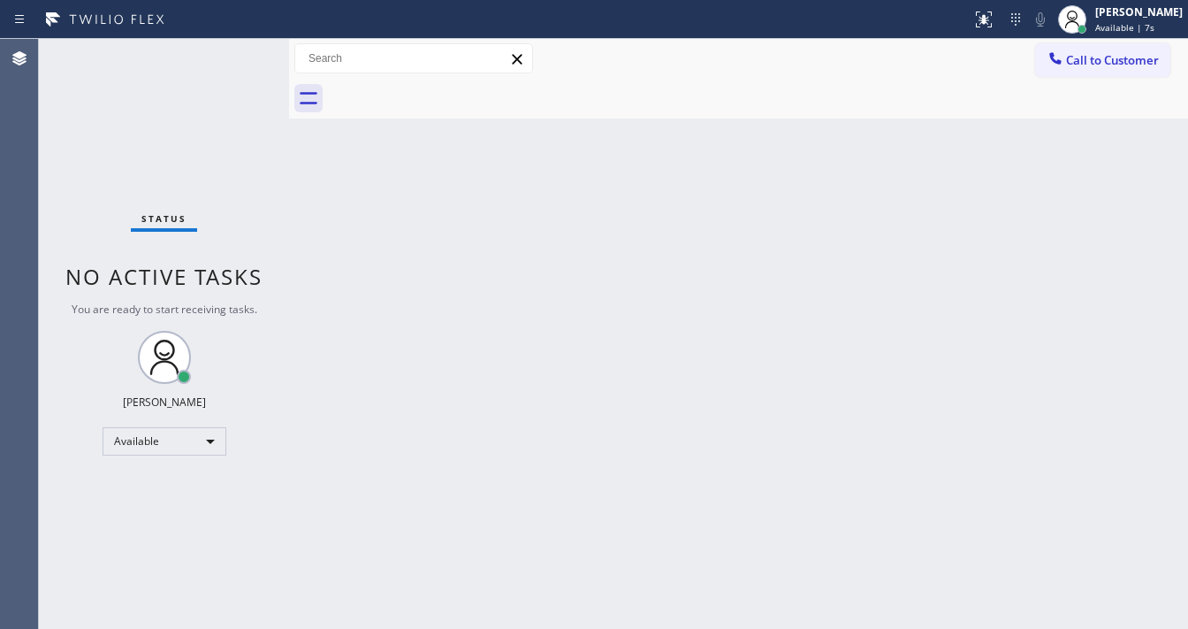
click at [235, 51] on div "Status No active tasks You are ready to start receiving tasks. [PERSON_NAME]" at bounding box center [164, 334] width 250 height 590
click at [235, 53] on div "Status No active tasks You are ready to start receiving tasks. [PERSON_NAME]" at bounding box center [164, 334] width 250 height 590
drag, startPoint x: 680, startPoint y: 67, endPoint x: 287, endPoint y: 14, distance: 396.1
click at [661, 67] on div "Call to Customer Outbound call Location Spectrum Appliance Repair [GEOGRAPHIC_D…" at bounding box center [738, 58] width 899 height 31
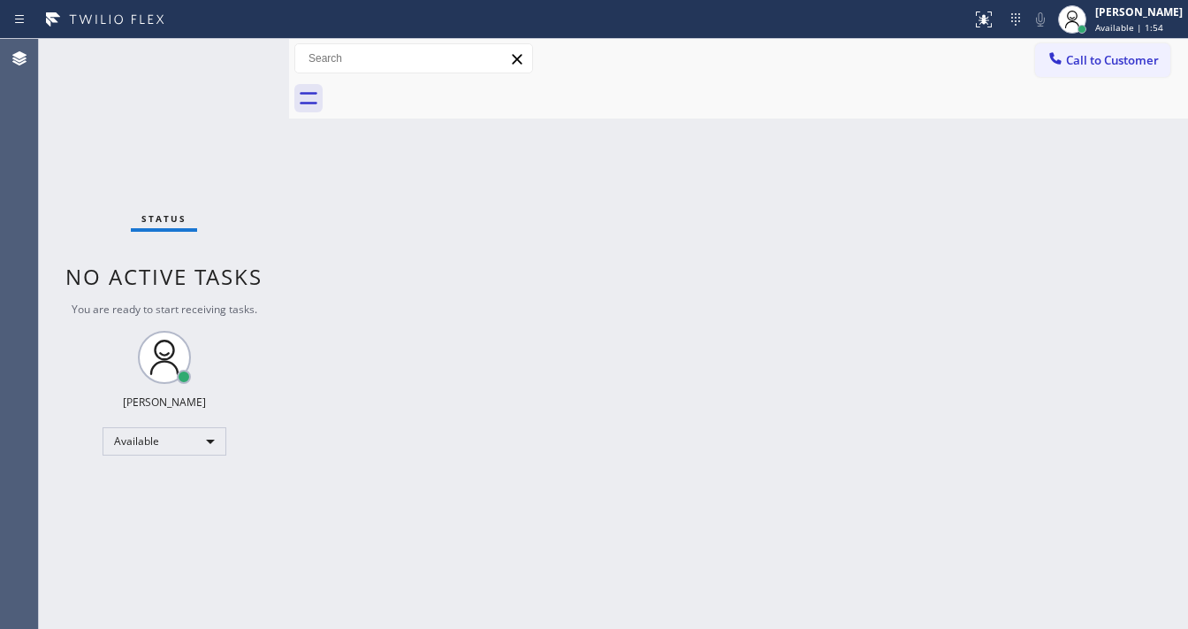
click at [238, 38] on div "Status report No issues detected If you experience an issue, please download th…" at bounding box center [594, 19] width 1188 height 39
click at [235, 38] on div "Status report No issues detected If you experience an issue, please download th…" at bounding box center [594, 19] width 1188 height 39
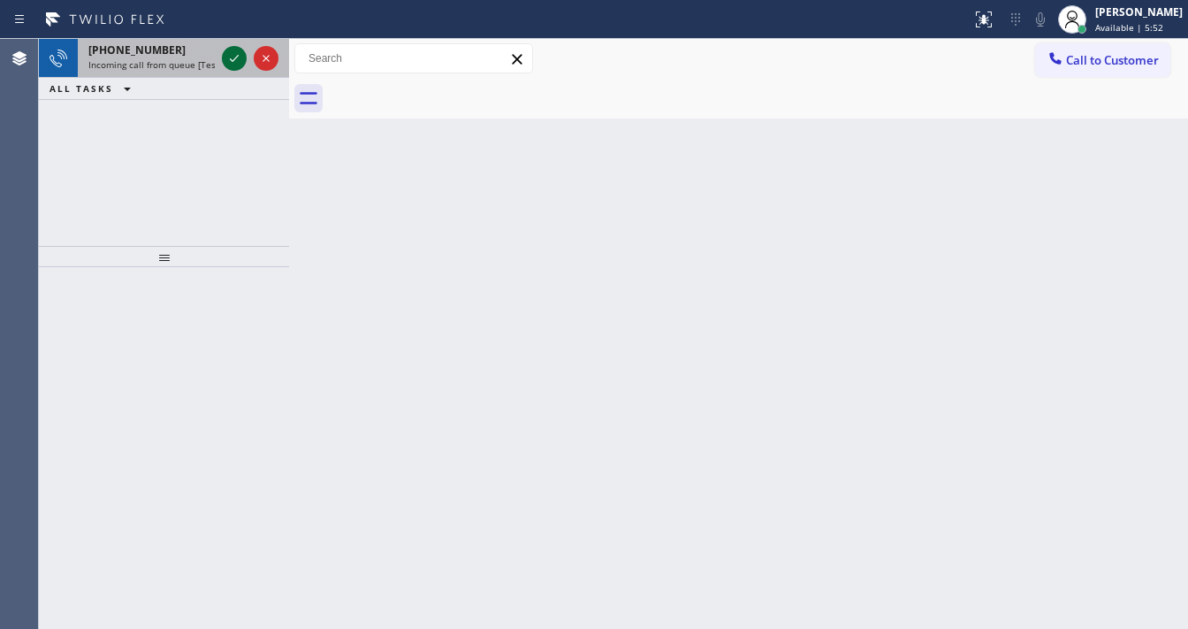
click at [237, 67] on icon at bounding box center [234, 58] width 21 height 21
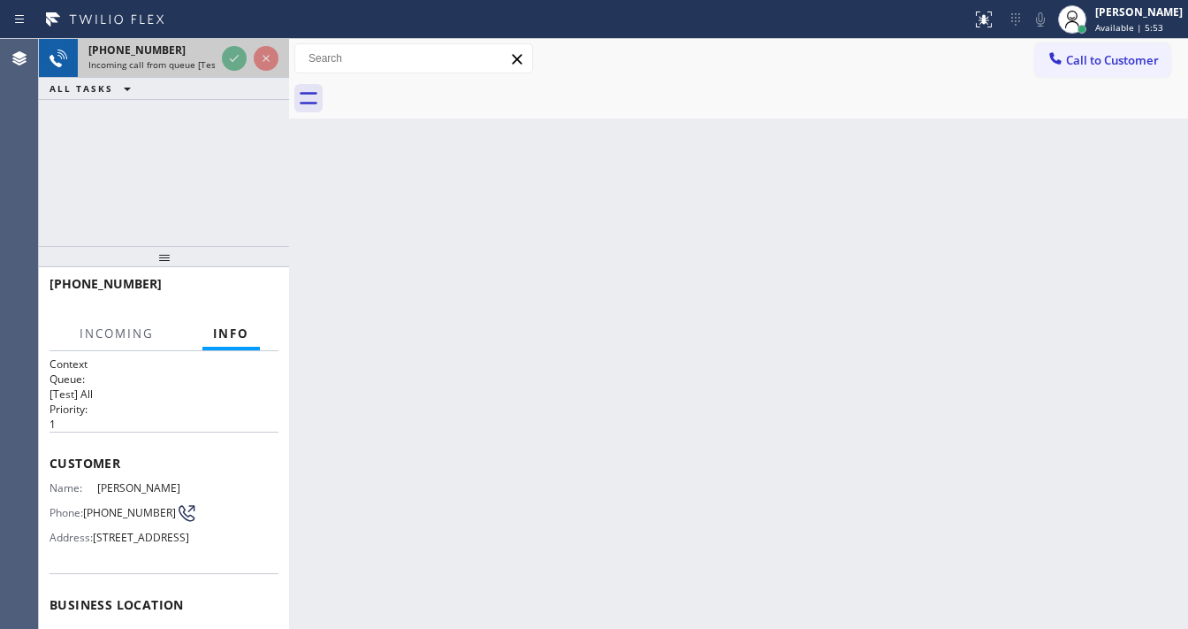
click at [237, 60] on icon at bounding box center [234, 58] width 21 height 21
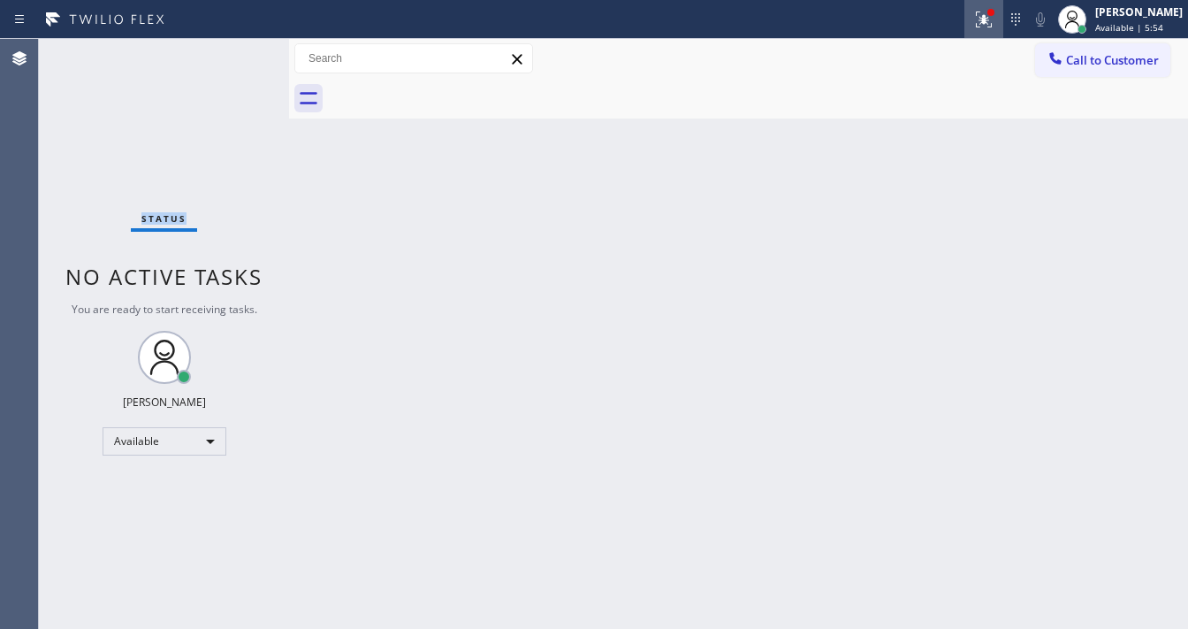
click at [989, 19] on icon at bounding box center [983, 19] width 21 height 21
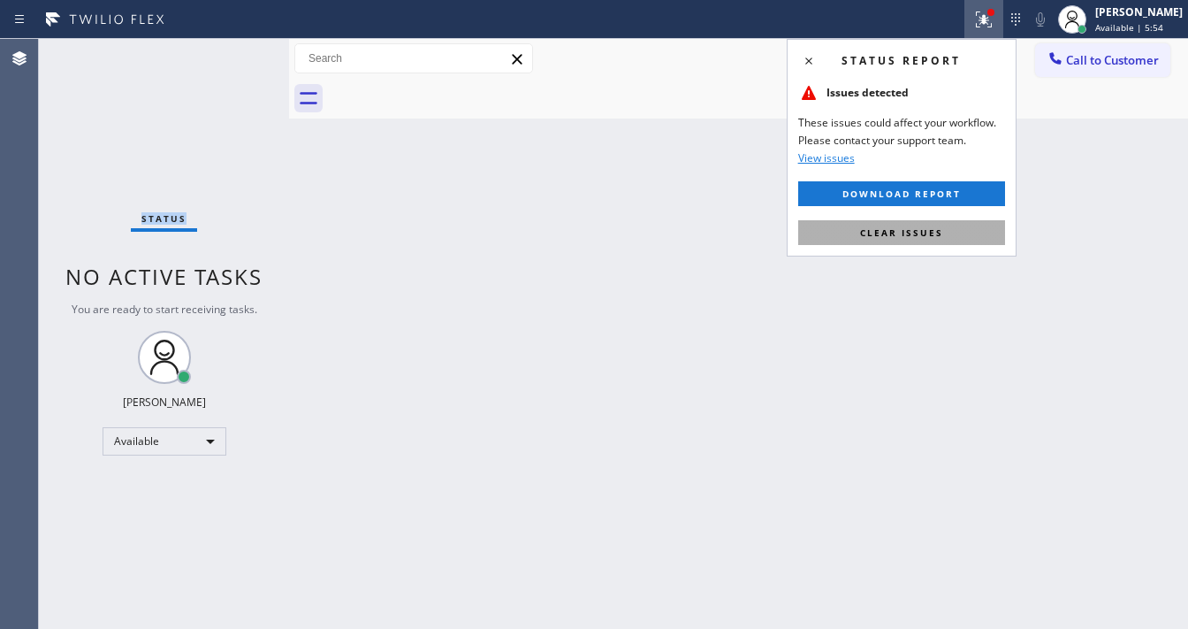
click at [958, 238] on button "Clear issues" at bounding box center [901, 232] width 207 height 25
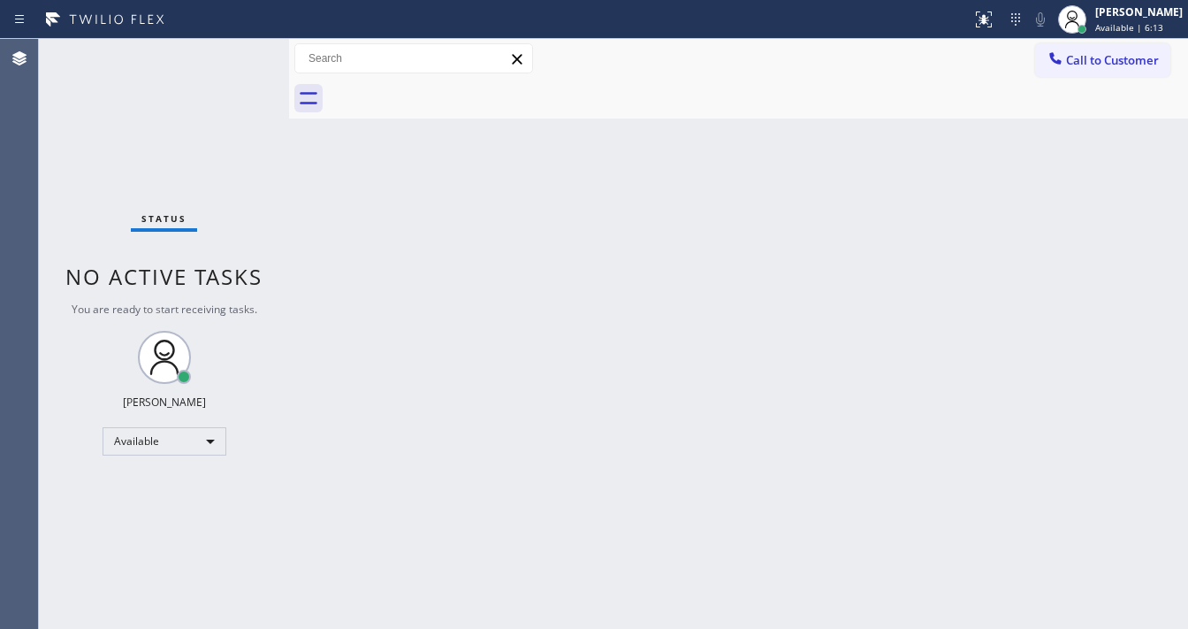
drag, startPoint x: 263, startPoint y: 29, endPoint x: 250, endPoint y: 88, distance: 60.5
click at [262, 29] on div at bounding box center [485, 19] width 957 height 28
click at [233, 54] on div "Status No active tasks You are ready to start receiving tasks. [PERSON_NAME]" at bounding box center [164, 334] width 250 height 590
click at [230, 50] on div "Status No active tasks You are ready to start receiving tasks. [PERSON_NAME]" at bounding box center [164, 334] width 250 height 590
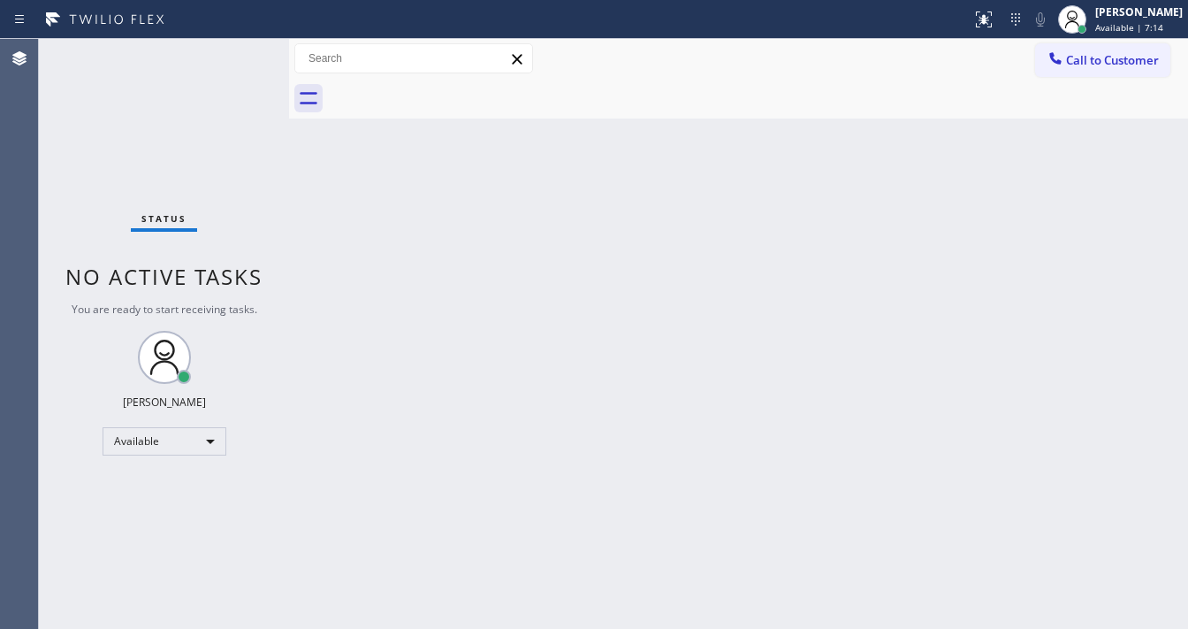
click at [229, 50] on div "Status No active tasks You are ready to start receiving tasks. [PERSON_NAME]" at bounding box center [164, 334] width 250 height 590
click at [228, 53] on div "Status No active tasks You are ready to start receiving tasks. [PERSON_NAME]" at bounding box center [164, 334] width 250 height 590
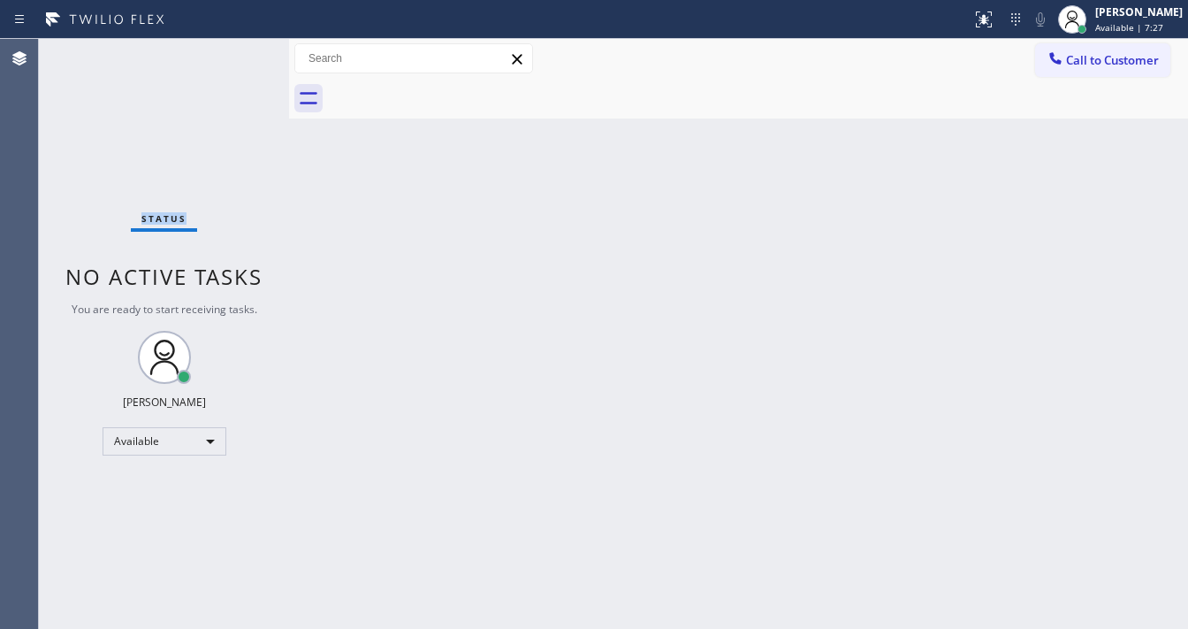
click at [228, 53] on div "Status No active tasks You are ready to start receiving tasks. [PERSON_NAME]" at bounding box center [164, 334] width 250 height 590
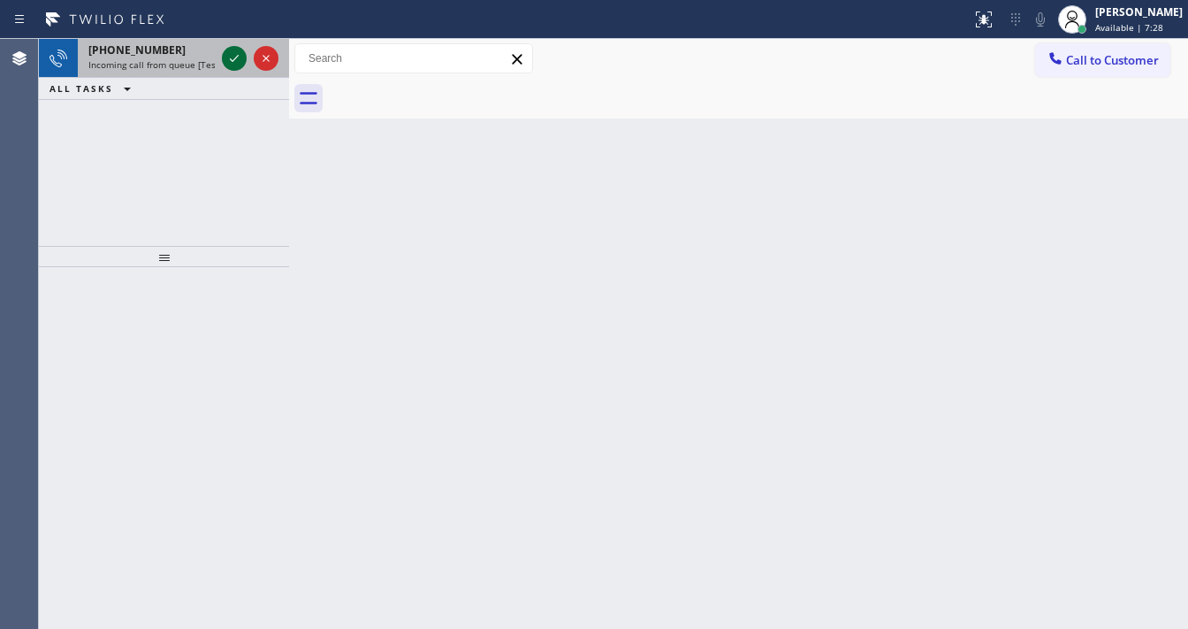
click at [228, 53] on icon at bounding box center [234, 58] width 21 height 21
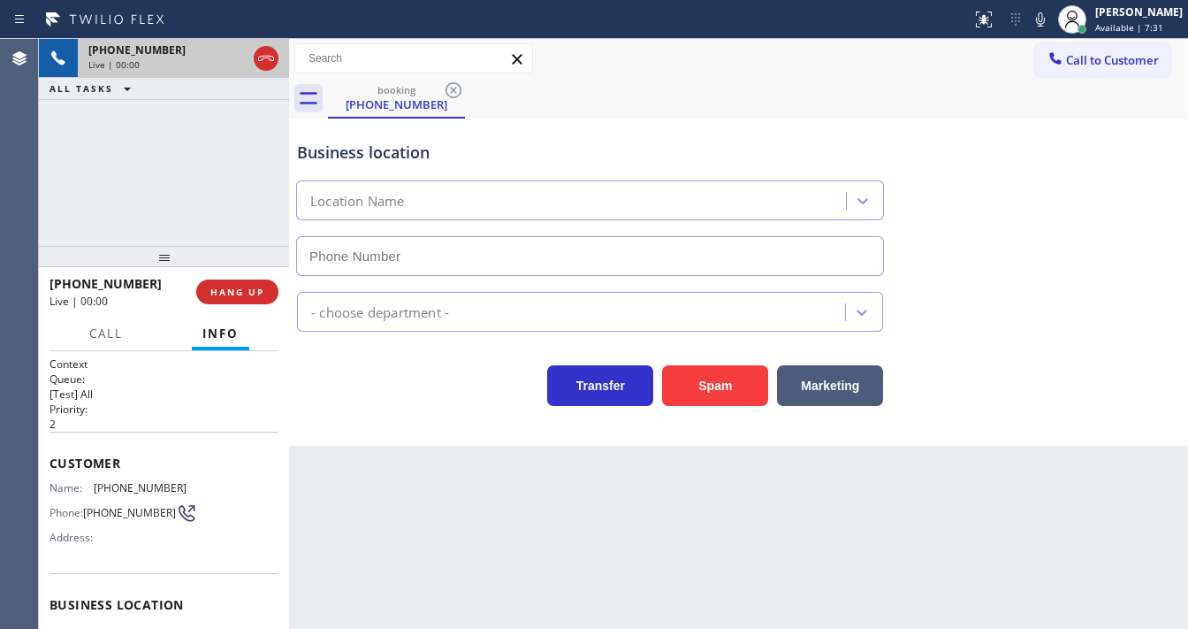
type input "[PHONE_NUMBER]"
click at [707, 381] on button "Spam" at bounding box center [715, 385] width 106 height 41
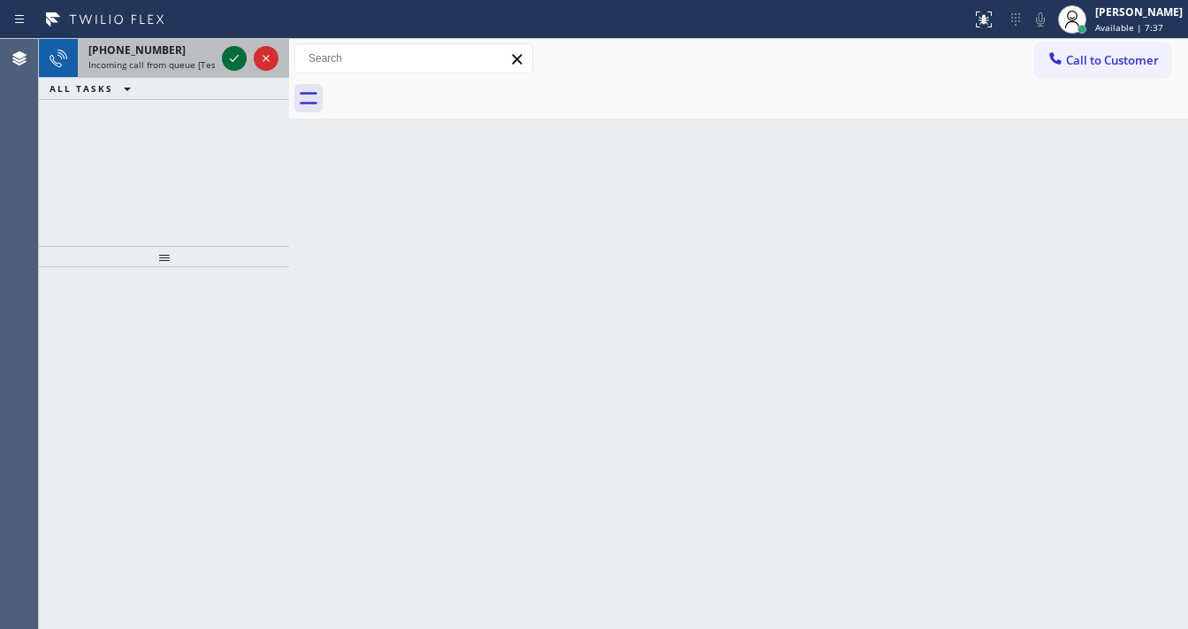
click at [242, 65] on icon at bounding box center [234, 58] width 21 height 21
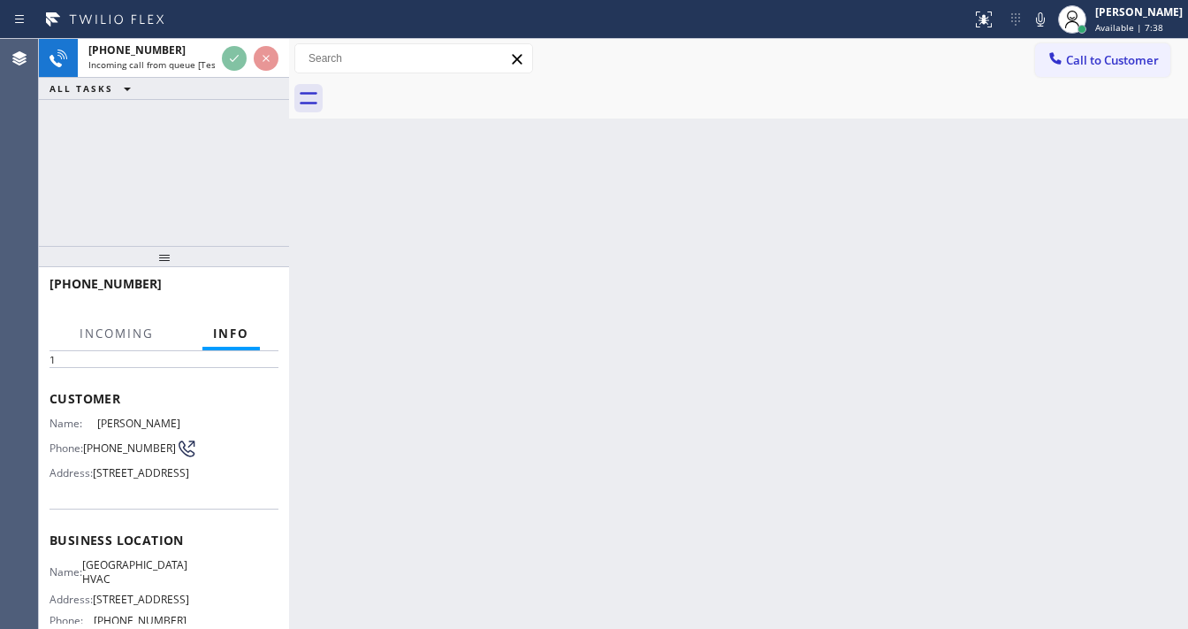
scroll to position [141, 0]
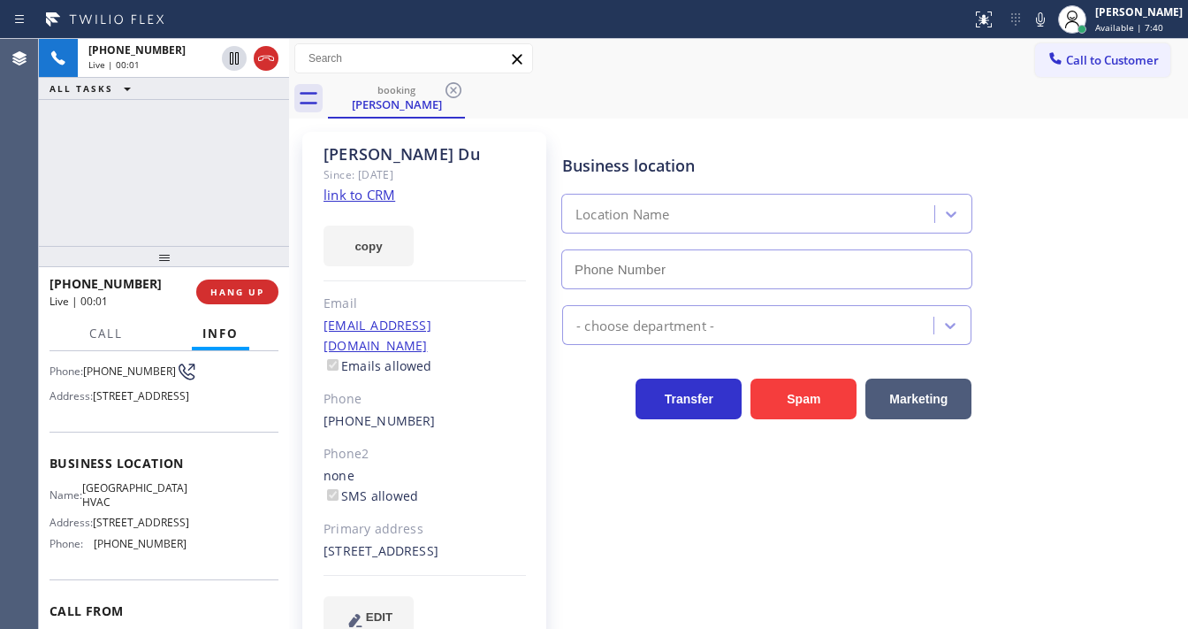
type input "[PHONE_NUMBER]"
click at [378, 199] on link "link to CRM" at bounding box center [360, 195] width 72 height 18
click at [230, 141] on div "[PHONE_NUMBER] Live | 01:13 ALL TASKS ALL TASKS ACTIVE TASKS TASKS IN WRAP UP" at bounding box center [164, 142] width 250 height 207
click at [194, 151] on div "[PHONE_NUMBER] Live | 01:15 ALL TASKS ALL TASKS ACTIVE TASKS TASKS IN WRAP UP" at bounding box center [164, 142] width 250 height 207
click at [1050, 19] on icon at bounding box center [1040, 19] width 21 height 21
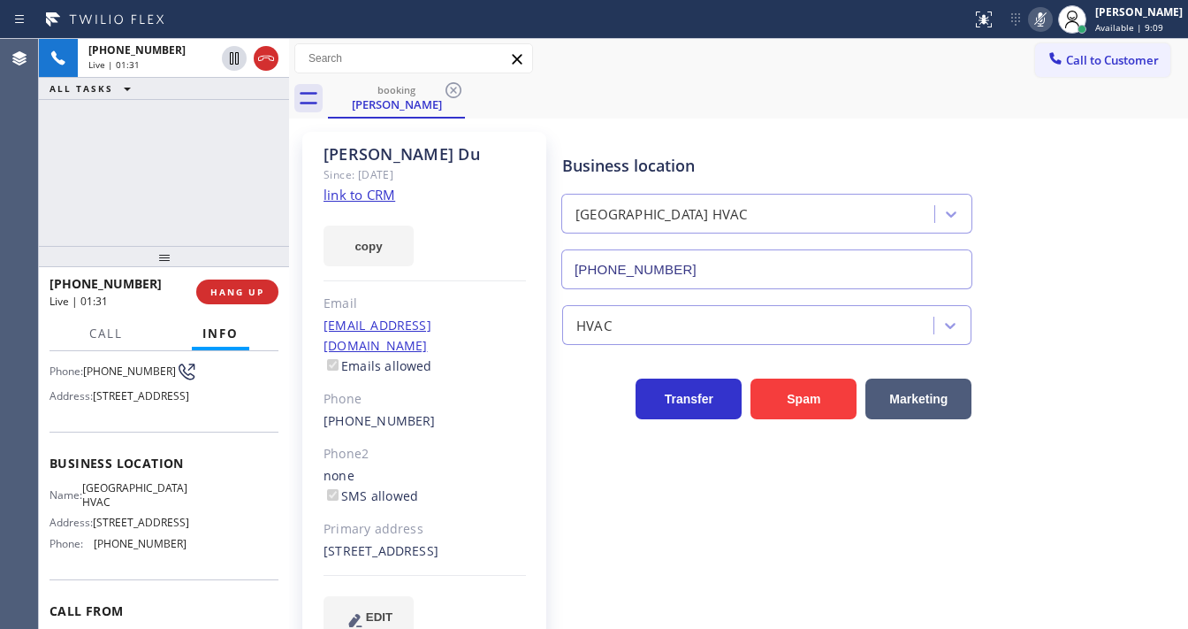
click at [1050, 19] on icon at bounding box center [1040, 19] width 21 height 21
click at [733, 44] on div "Call to Customer Outbound call Location Spectrum Appliance Repair [GEOGRAPHIC_D…" at bounding box center [738, 58] width 899 height 31
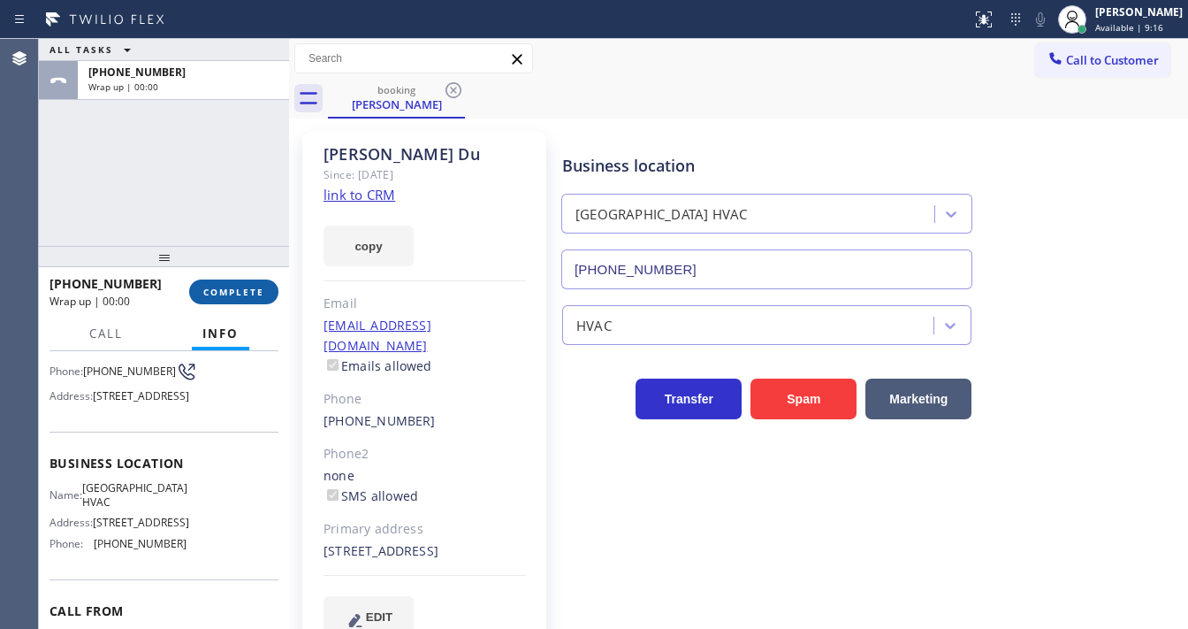
click at [225, 294] on span "COMPLETE" at bounding box center [233, 292] width 61 height 12
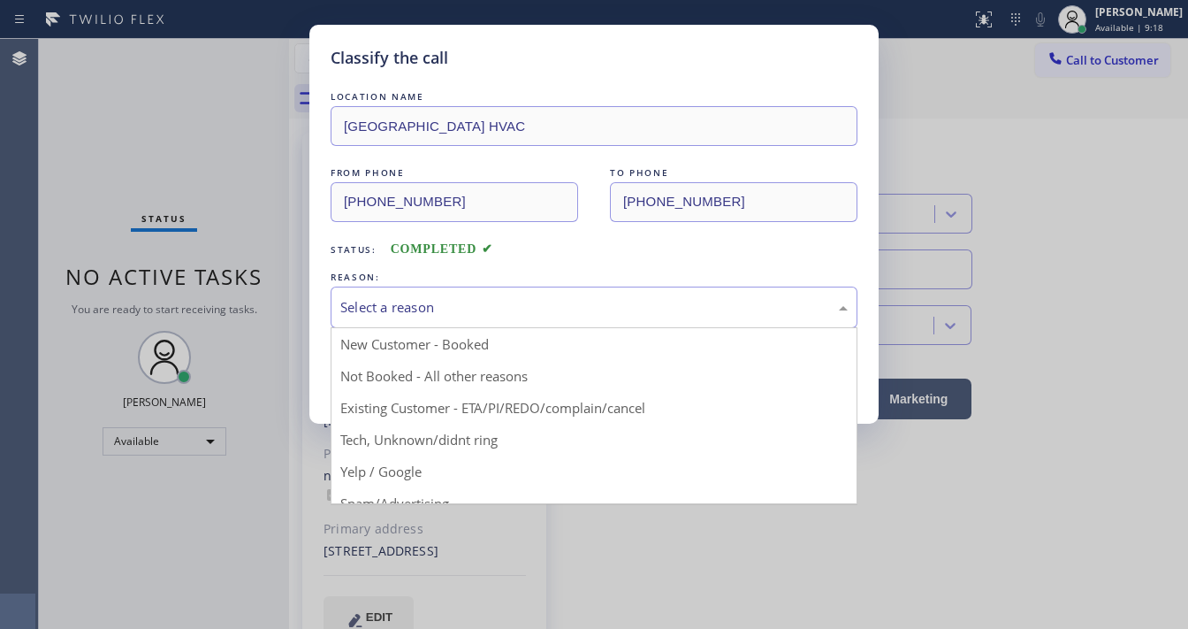
click at [416, 322] on div "Select a reason" at bounding box center [594, 307] width 527 height 42
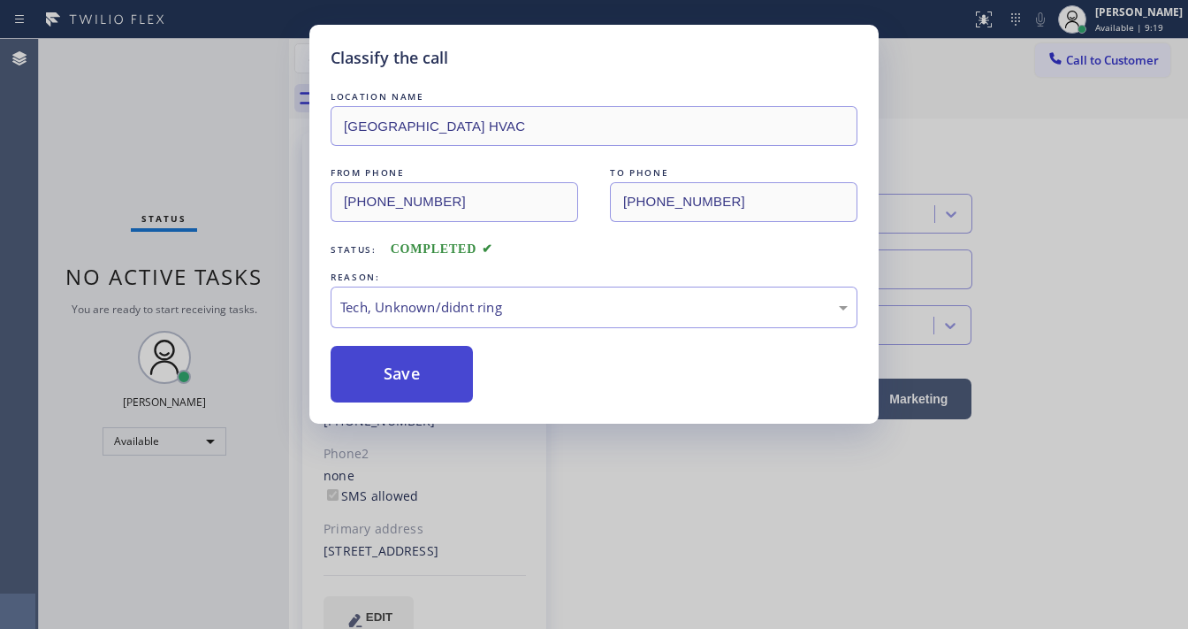
click at [417, 396] on button "Save" at bounding box center [402, 374] width 142 height 57
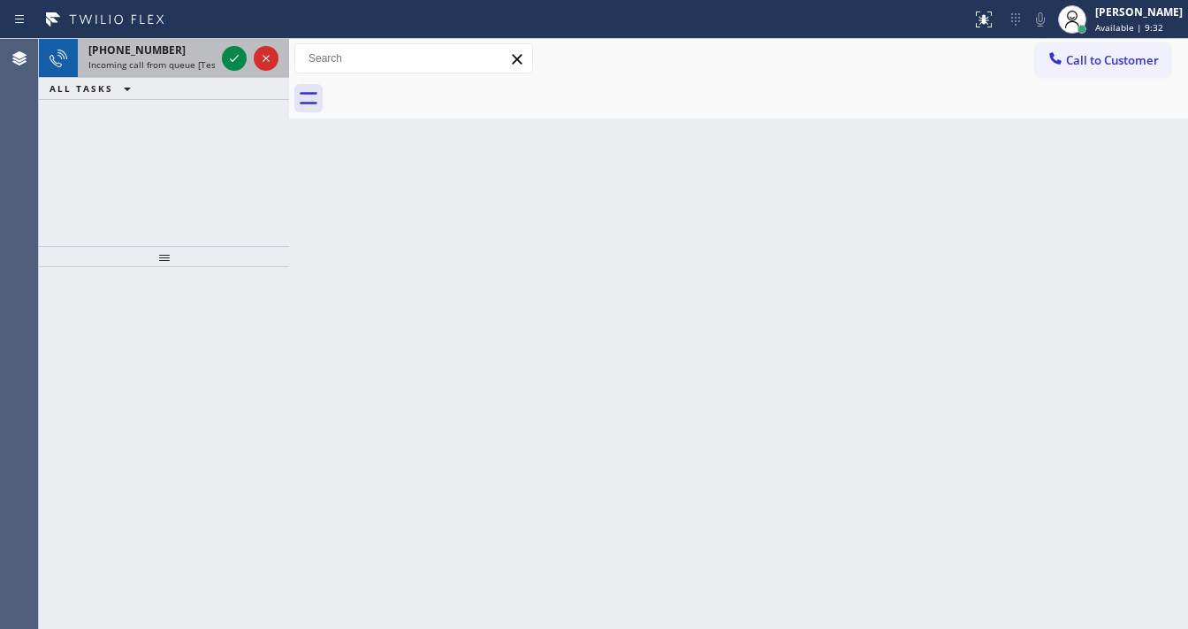
drag, startPoint x: 148, startPoint y: 66, endPoint x: 224, endPoint y: 57, distance: 76.7
click at [147, 65] on span "Incoming call from queue [Test] All" at bounding box center [161, 64] width 147 height 12
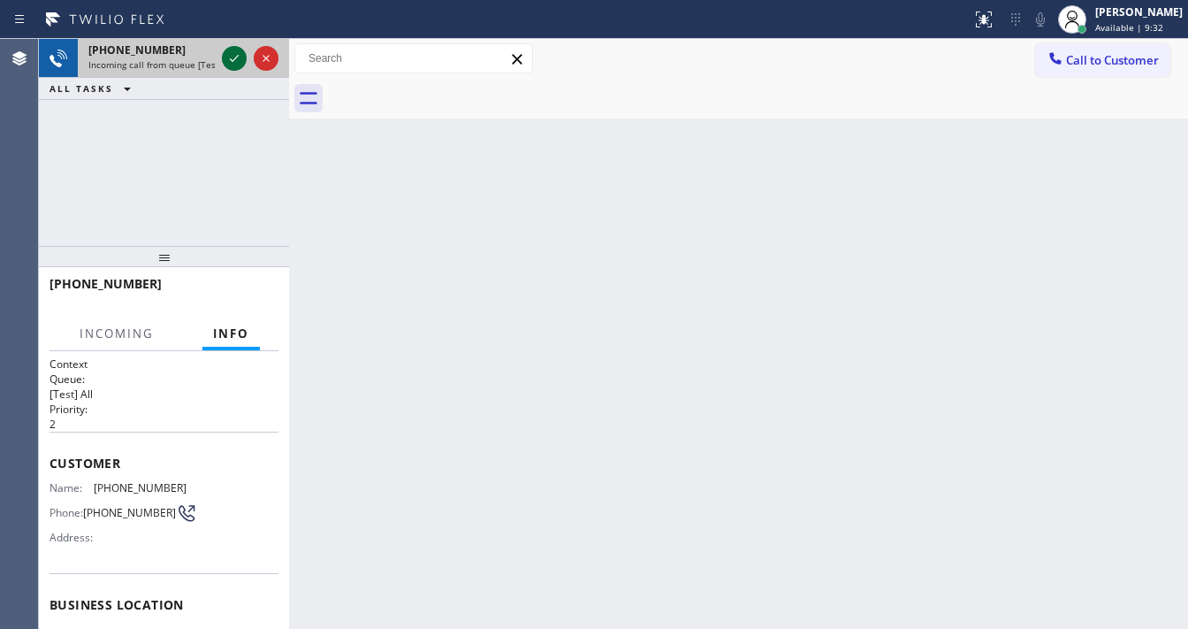
click at [229, 56] on icon at bounding box center [234, 58] width 21 height 21
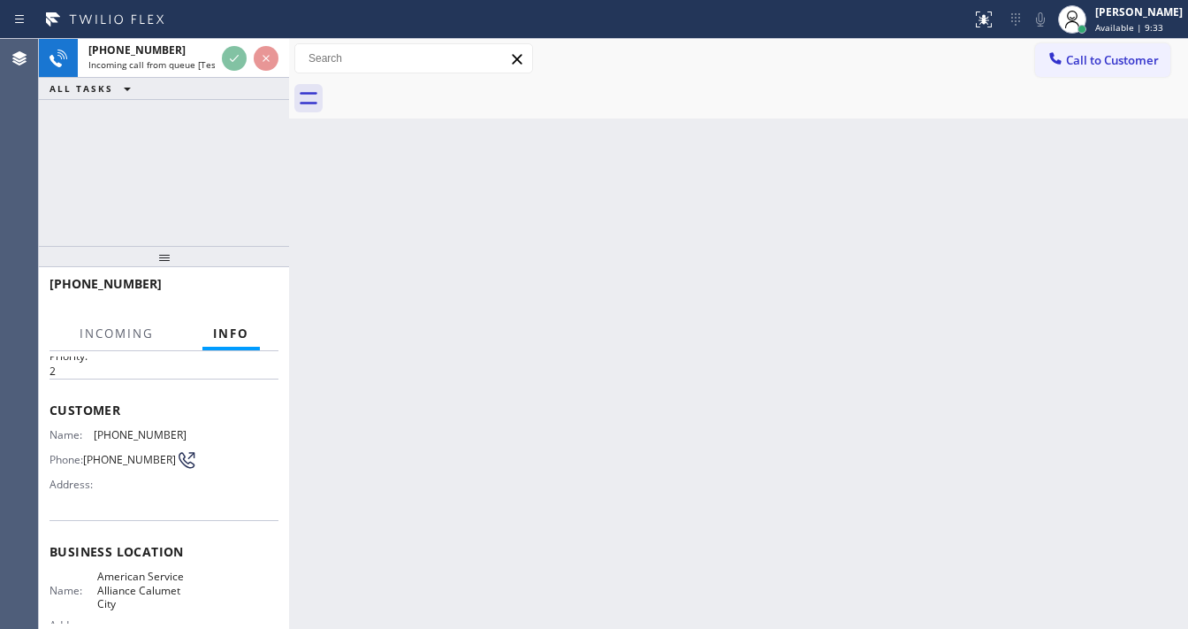
scroll to position [141, 0]
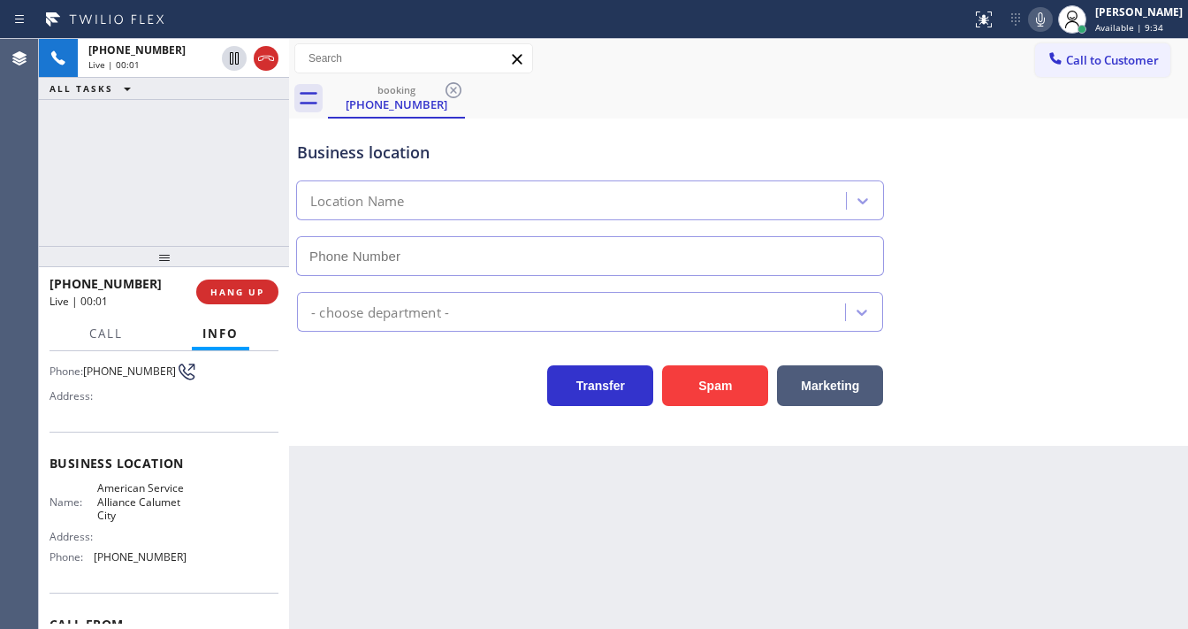
type input "[PHONE_NUMBER]"
click at [178, 149] on div "[PHONE_NUMBER] Live | 00:03 ALL TASKS ALL TASKS ACTIVE TASKS TASKS IN WRAP UP" at bounding box center [164, 142] width 250 height 207
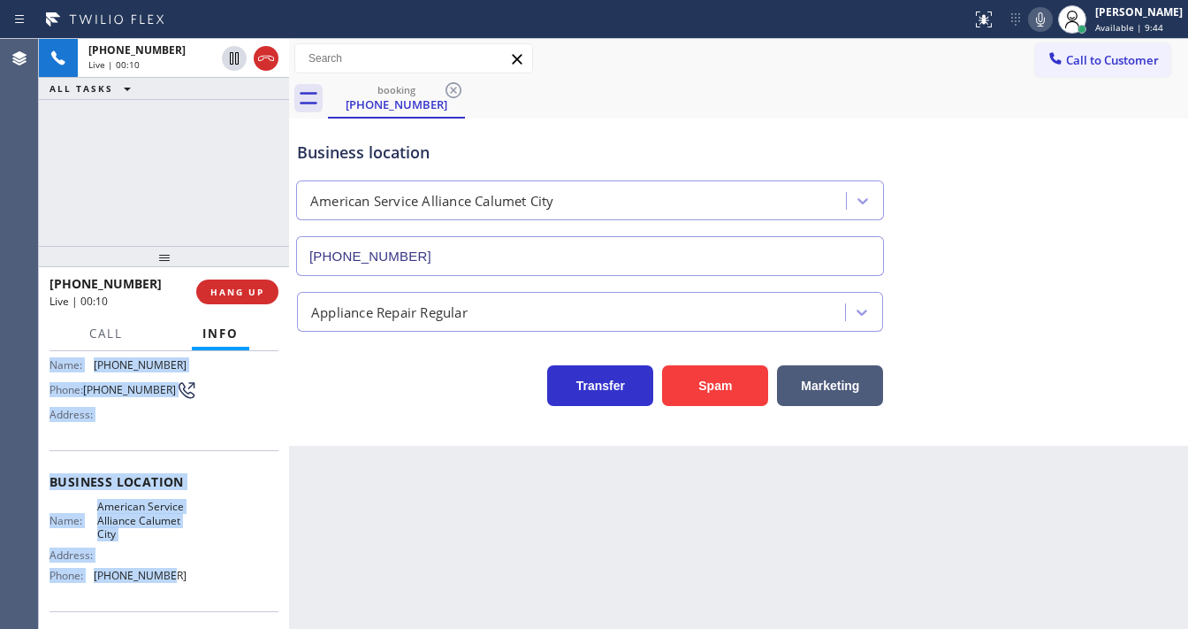
scroll to position [246, 0]
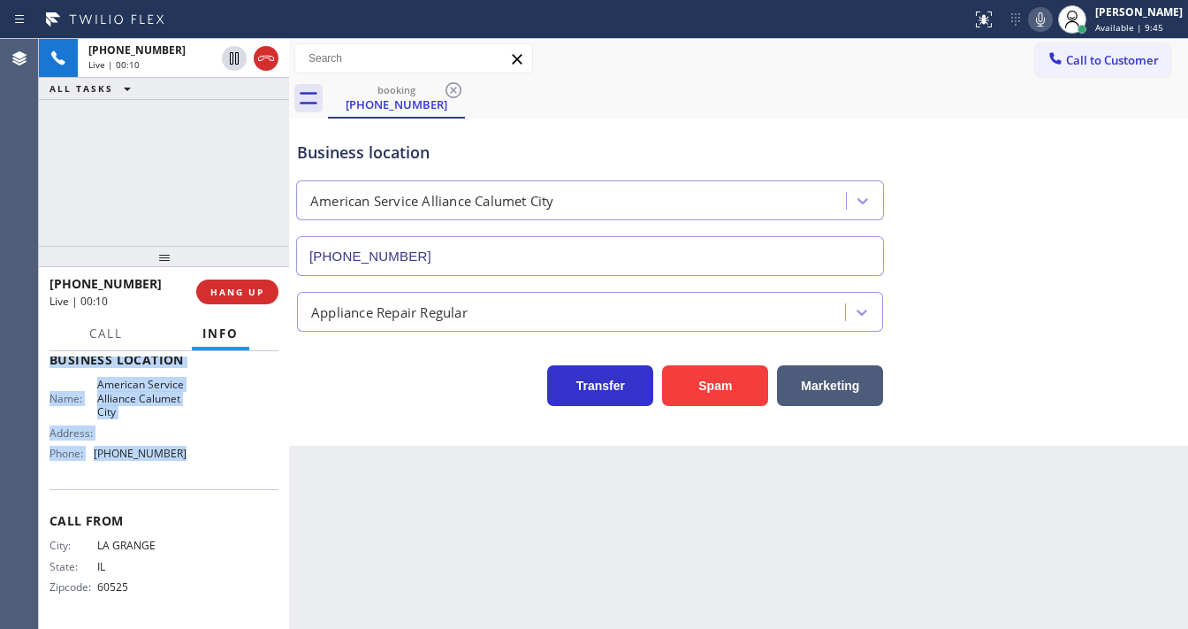
drag, startPoint x: 50, startPoint y: 384, endPoint x: 164, endPoint y: 444, distance: 128.9
click at [197, 477] on div "Context Queue: [Test] All Priority: 2 Customer Name: [PHONE_NUMBER] Phone: [PHO…" at bounding box center [164, 367] width 229 height 512
copy div "Customer Name: [PHONE_NUMBER] Phone: [PHONE_NUMBER] Address: Business location …"
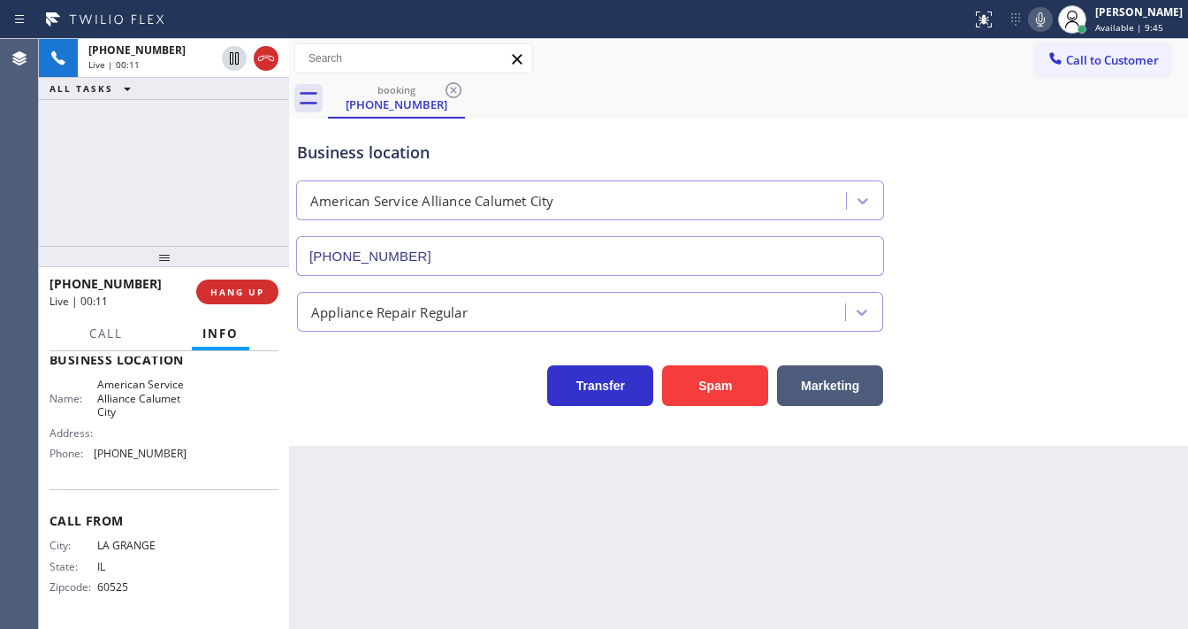
click at [159, 228] on div "[PHONE_NUMBER] Live | 00:11 ALL TASKS ALL TASKS ACTIVE TASKS TASKS IN WRAP UP" at bounding box center [164, 142] width 250 height 207
click at [150, 175] on div "[PHONE_NUMBER] Live | 00:27 ALL TASKS ALL TASKS ACTIVE TASKS TASKS IN WRAP UP" at bounding box center [164, 142] width 250 height 207
drag, startPoint x: 67, startPoint y: 158, endPoint x: 287, endPoint y: 109, distance: 225.6
click at [87, 158] on div "[PHONE_NUMBER] Live | 01:28 ALL TASKS ALL TASKS ACTIVE TASKS TASKS IN WRAP UP" at bounding box center [164, 142] width 250 height 207
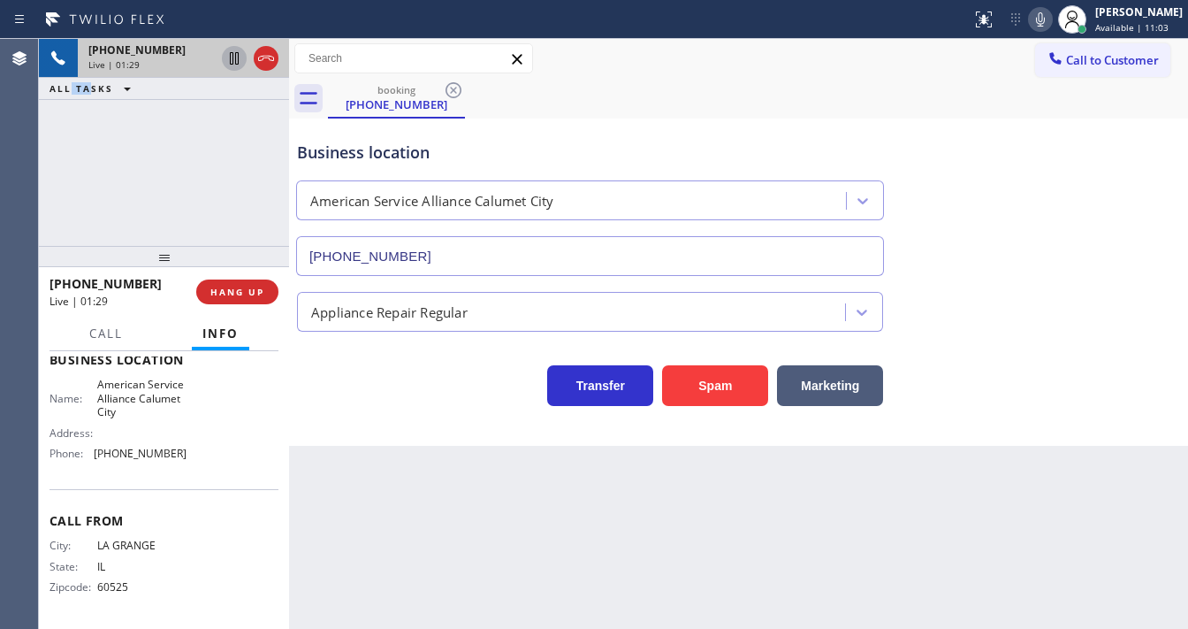
click at [233, 61] on icon at bounding box center [234, 58] width 9 height 12
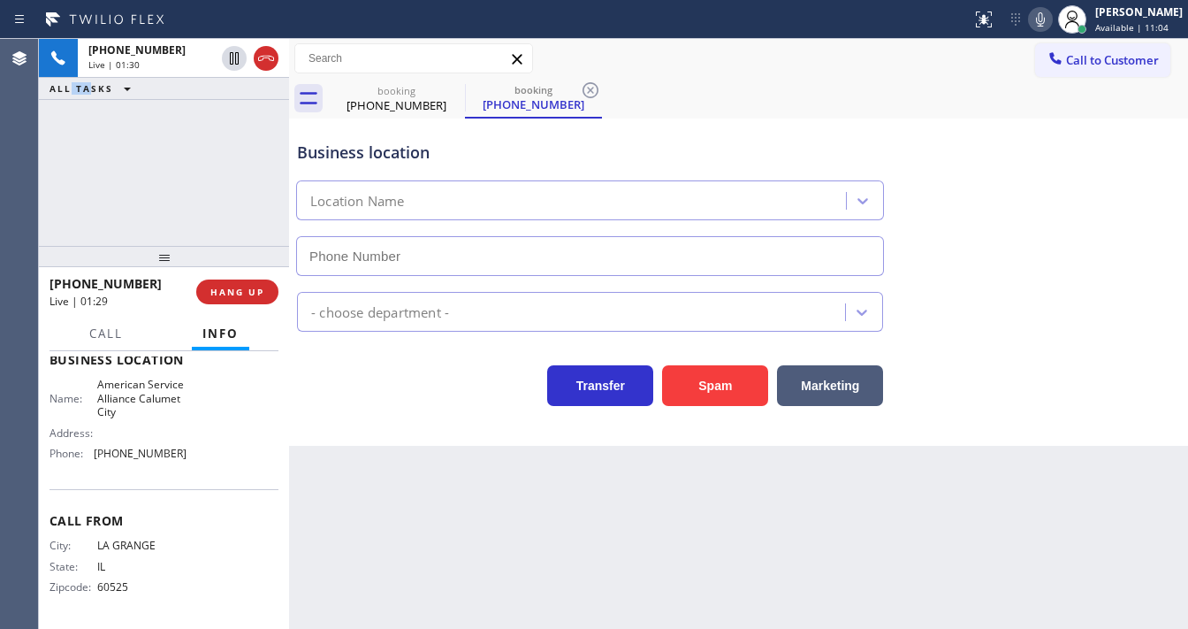
click at [1047, 18] on icon at bounding box center [1040, 19] width 21 height 21
click at [184, 164] on div "[PHONE_NUMBER] Live | 01:30 ALL TASKS ALL TASKS ACTIVE TASKS TASKS IN WRAP UP" at bounding box center [164, 142] width 250 height 207
click at [443, 92] on icon at bounding box center [453, 90] width 21 height 21
click at [113, 155] on div "[PHONE_NUMBER] Live | 01:45 ALL TASKS ALL TASKS ACTIVE TASKS TASKS IN WRAP UP" at bounding box center [164, 142] width 250 height 207
type input "[PHONE_NUMBER]"
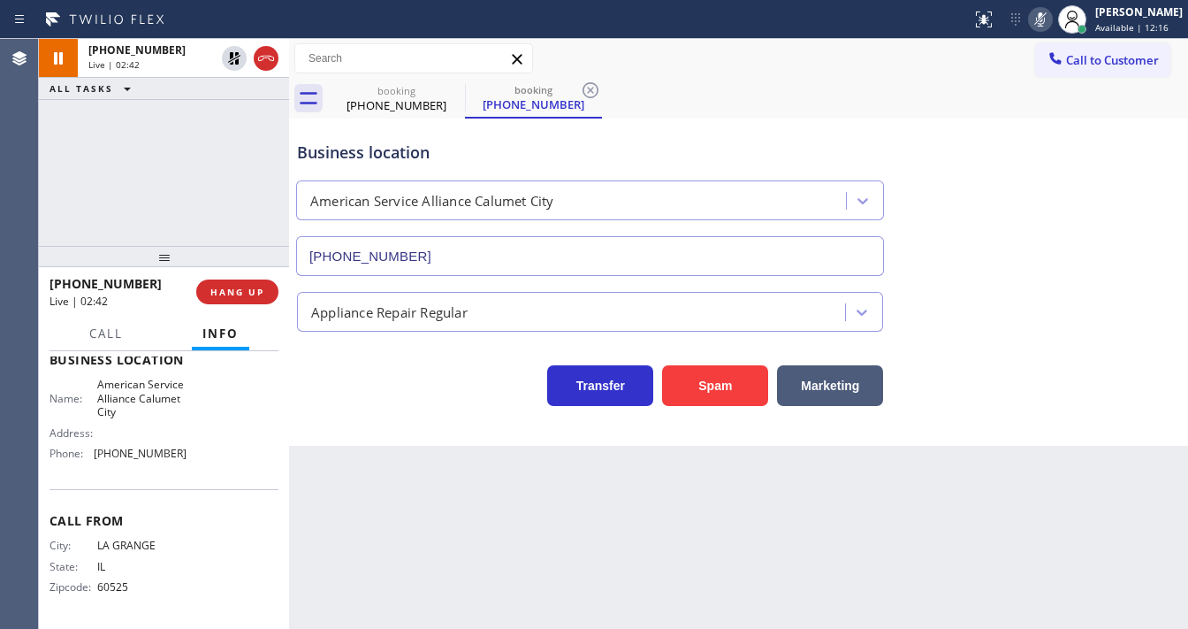
click at [212, 134] on div "[PHONE_NUMBER] Live | 02:42 ALL TASKS ALL TASKS ACTIVE TASKS TASKS IN WRAP UP" at bounding box center [164, 142] width 250 height 207
click at [446, 91] on icon at bounding box center [454, 90] width 16 height 16
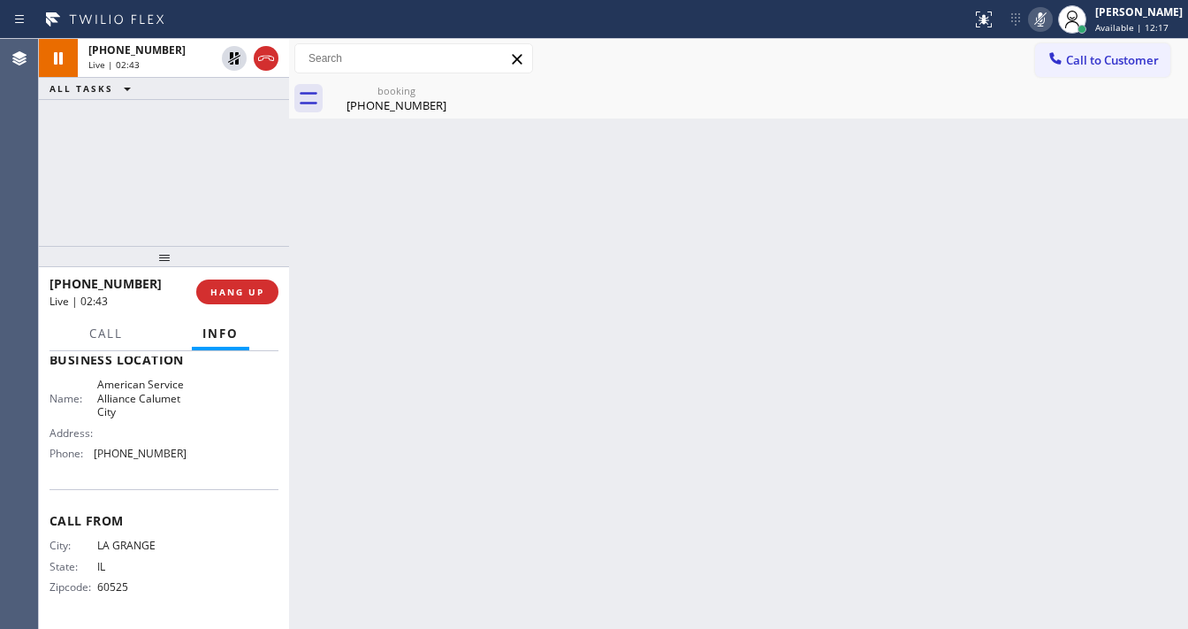
click at [179, 147] on div "[PHONE_NUMBER] Live | 02:43 ALL TASKS ALL TASKS ACTIVE TASKS TASKS IN WRAP UP" at bounding box center [164, 142] width 250 height 207
click at [1001, 81] on div "booking [PHONE_NUMBER]" at bounding box center [758, 99] width 860 height 40
click at [1046, 19] on icon at bounding box center [1040, 19] width 21 height 21
drag, startPoint x: 251, startPoint y: 154, endPoint x: 226, endPoint y: 94, distance: 65.0
click at [235, 146] on div "[PHONE_NUMBER] Live | 02:46 ALL TASKS ALL TASKS ACTIVE TASKS TASKS IN WRAP UP" at bounding box center [164, 142] width 250 height 207
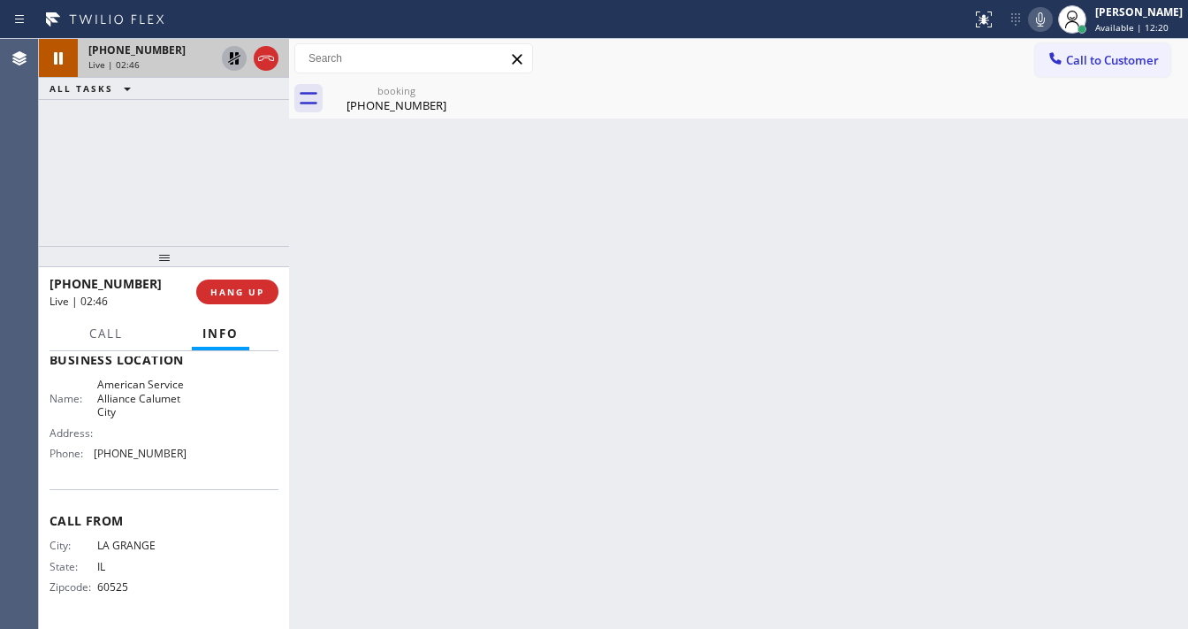
drag, startPoint x: 227, startPoint y: 57, endPoint x: 181, endPoint y: 160, distance: 112.4
click at [227, 57] on icon at bounding box center [234, 58] width 21 height 21
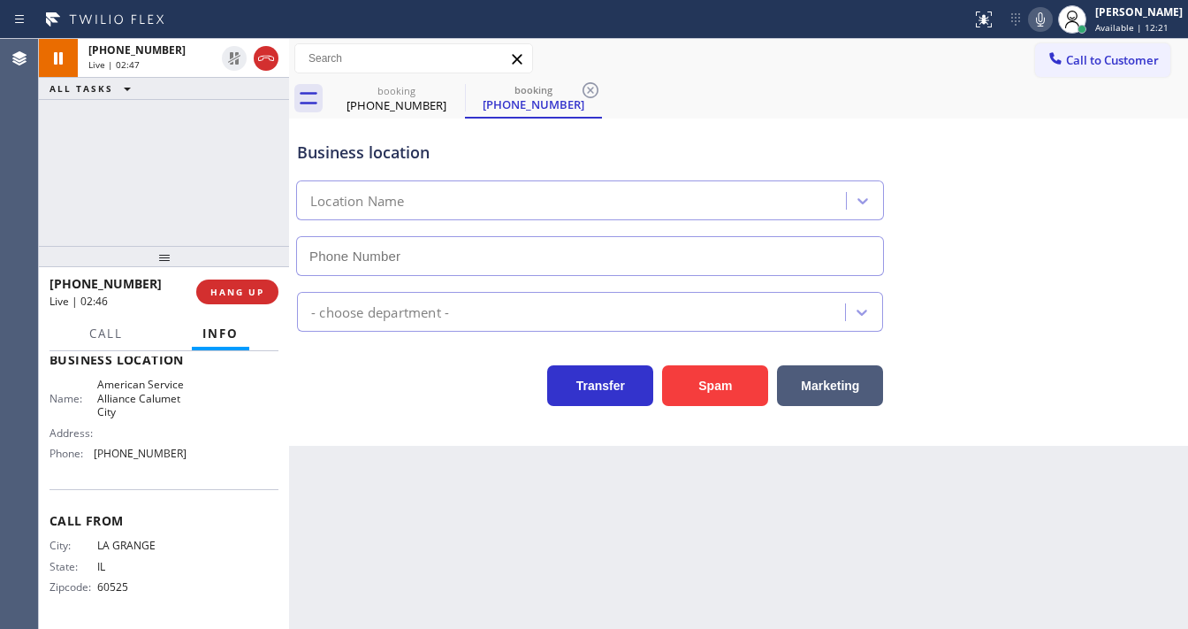
click at [177, 170] on div "[PHONE_NUMBER] Live | 02:47 ALL TASKS ALL TASKS ACTIVE TASKS TASKS IN WRAP UP" at bounding box center [164, 142] width 250 height 207
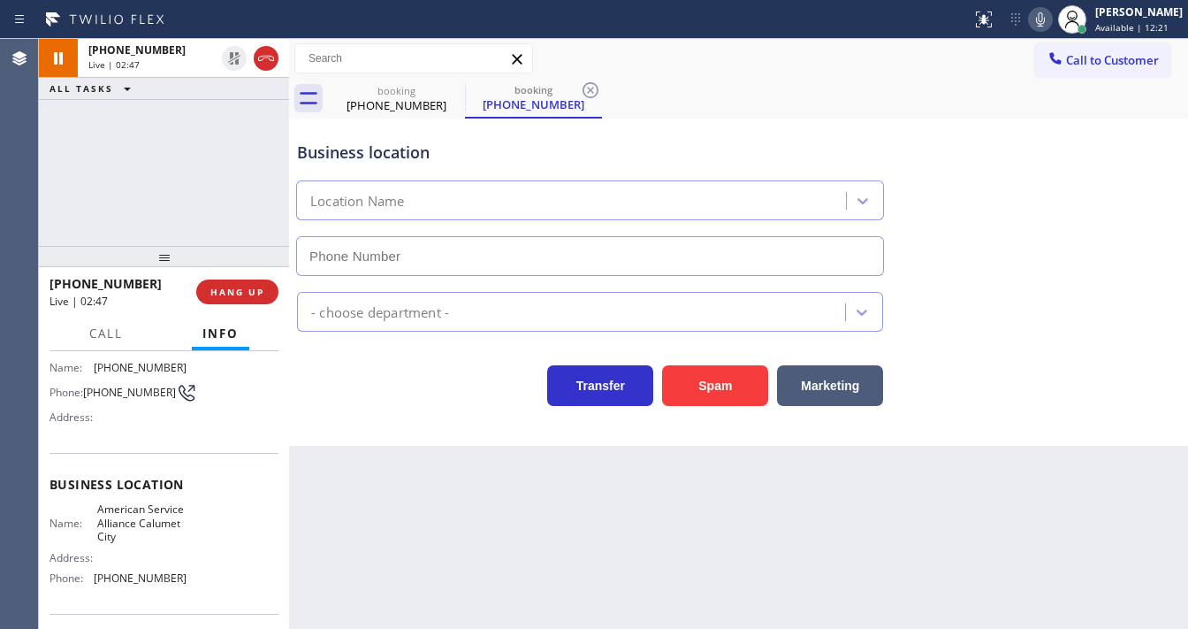
type input "[PHONE_NUMBER]"
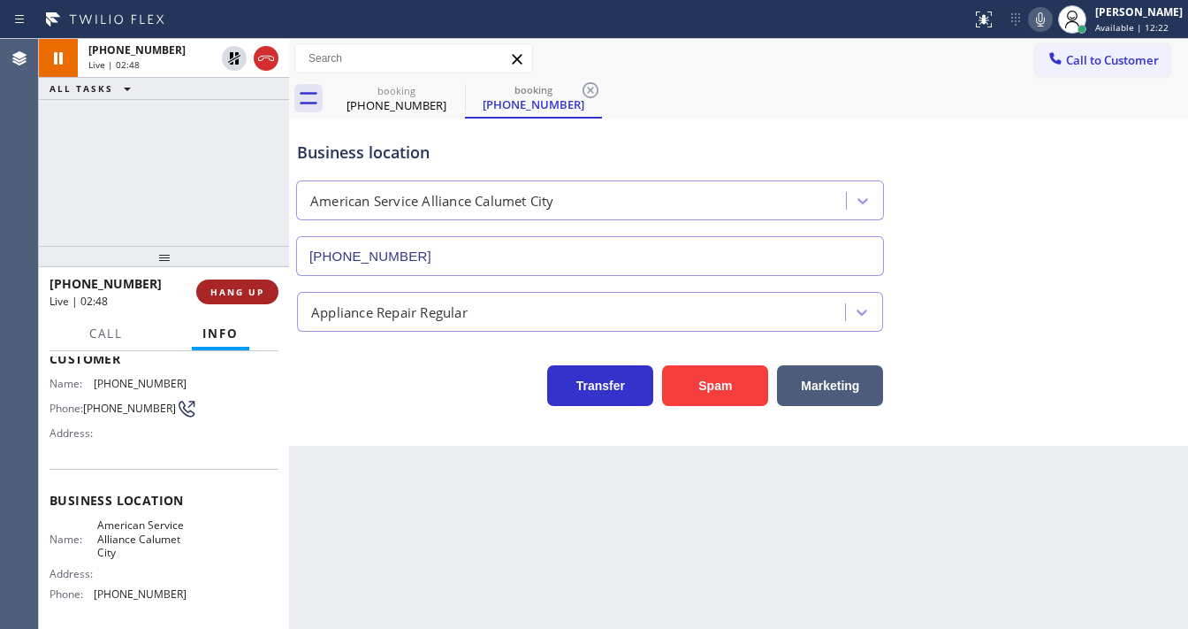
scroll to position [0, 0]
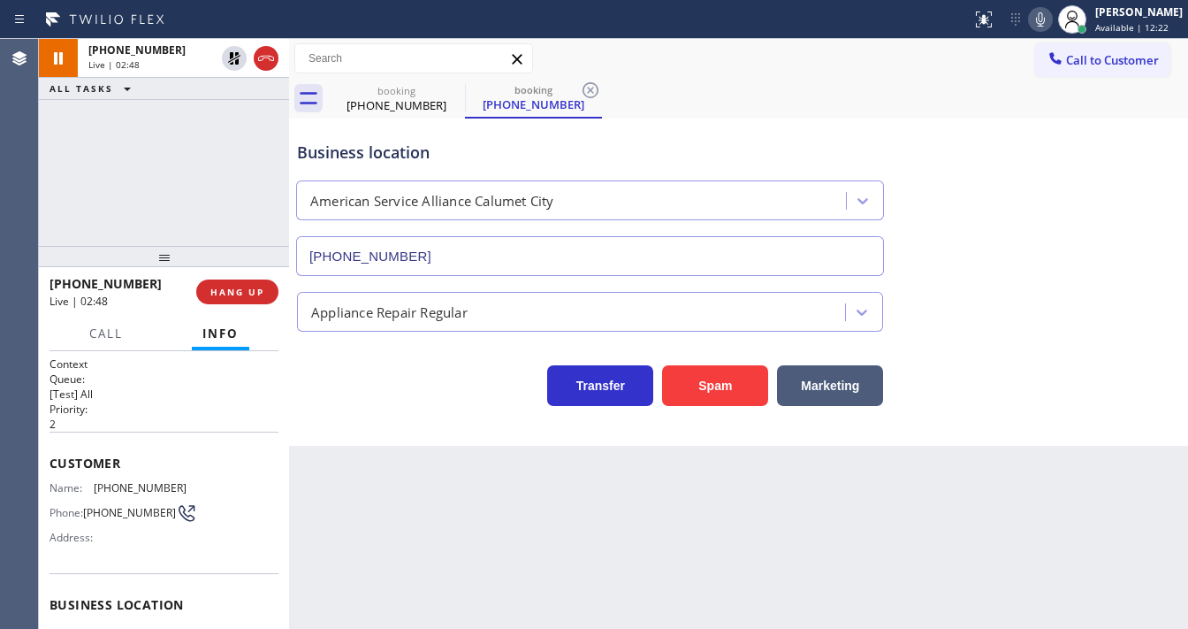
click at [166, 169] on div "[PHONE_NUMBER] Live | 02:48 ALL TASKS ALL TASKS ACTIVE TASKS TASKS IN WRAP UP" at bounding box center [164, 142] width 250 height 207
click at [118, 184] on div "[PHONE_NUMBER] Live | 03:21 ALL TASKS ALL TASKS ACTIVE TASKS TASKS IN WRAP UP" at bounding box center [164, 142] width 250 height 207
click at [154, 198] on div "[PHONE_NUMBER] Live | 03:22 ALL TASKS ALL TASKS ACTIVE TASKS TASKS IN WRAP UP" at bounding box center [164, 142] width 250 height 207
click at [110, 340] on button "Call" at bounding box center [106, 334] width 55 height 34
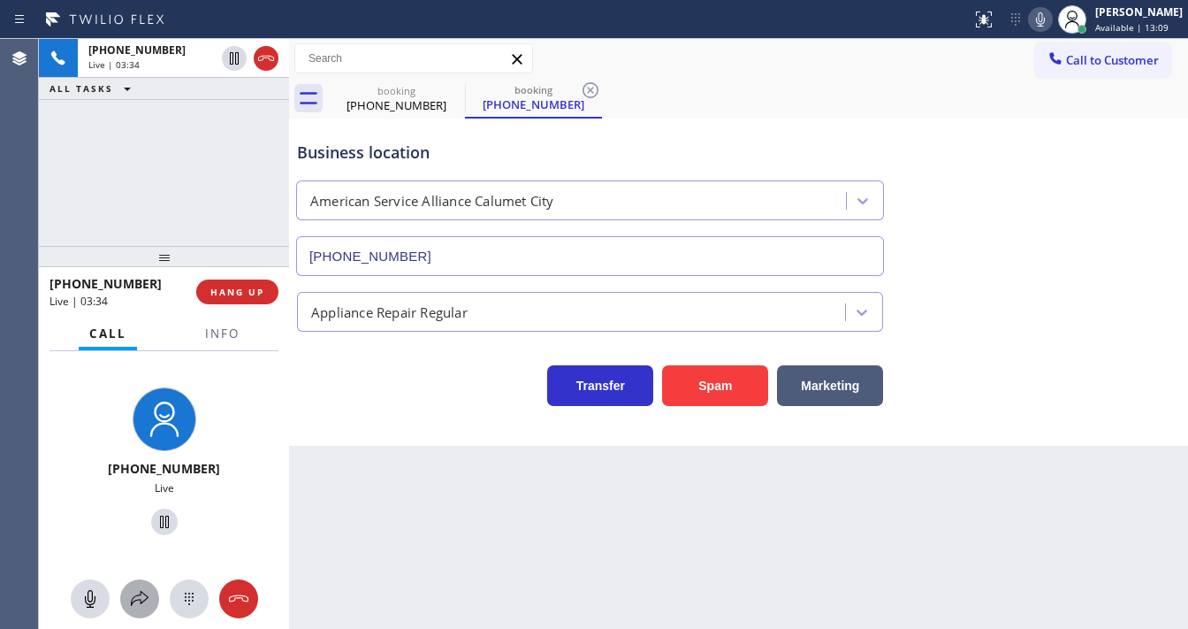
click at [137, 607] on icon at bounding box center [139, 598] width 21 height 21
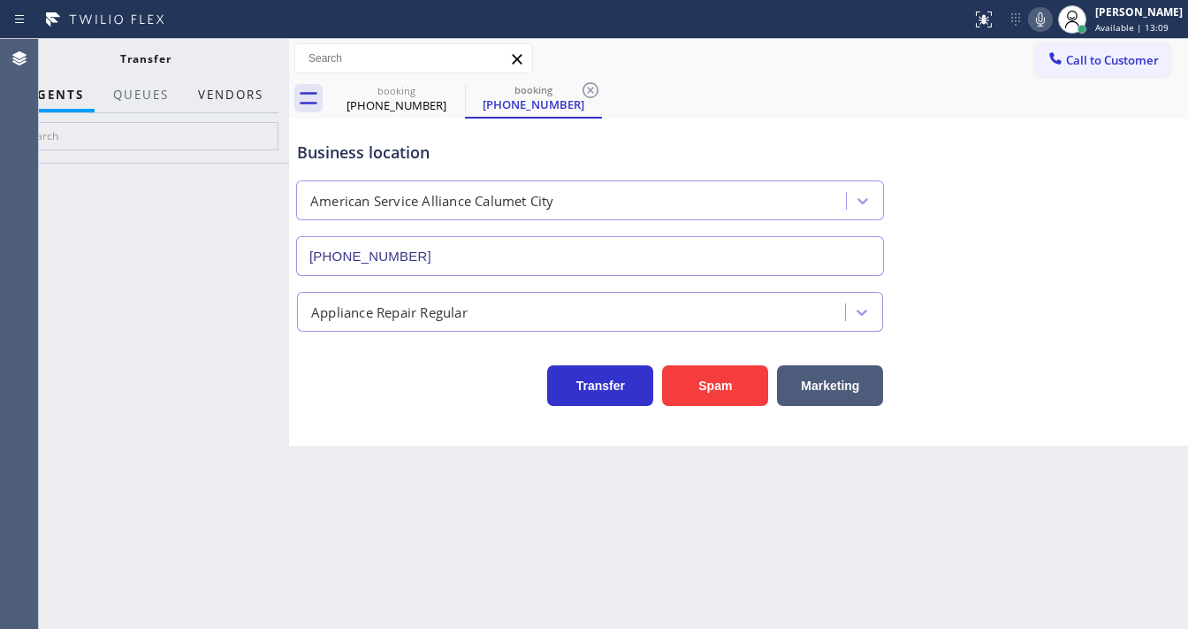
click at [247, 97] on button "Vendors" at bounding box center [230, 95] width 87 height 34
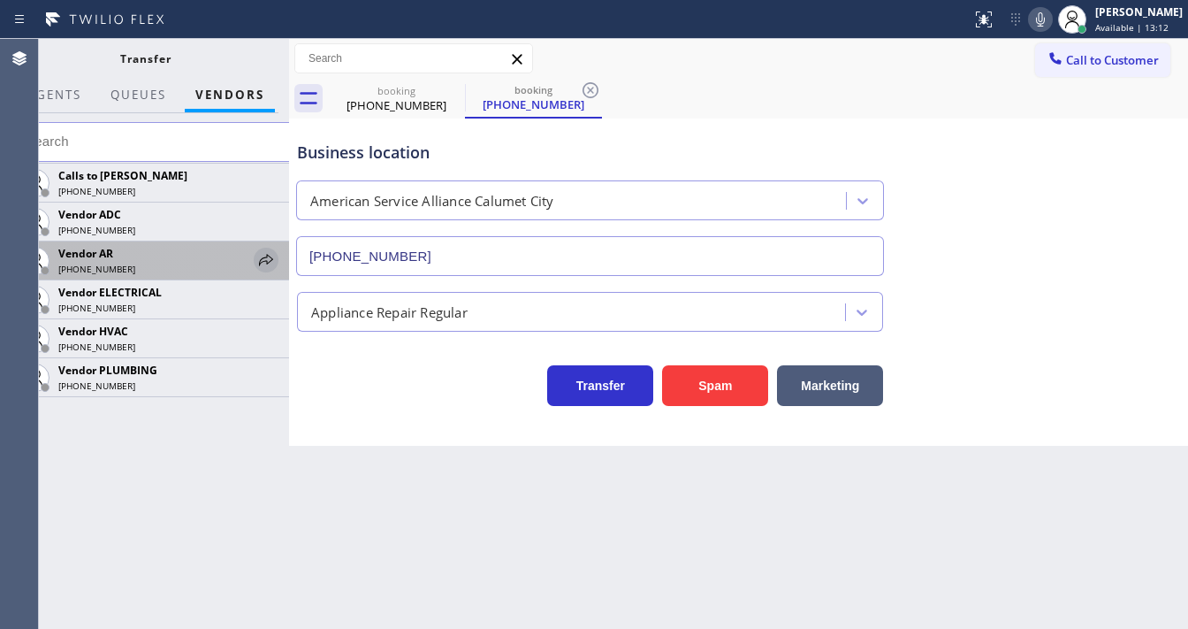
click at [264, 249] on icon at bounding box center [266, 259] width 21 height 21
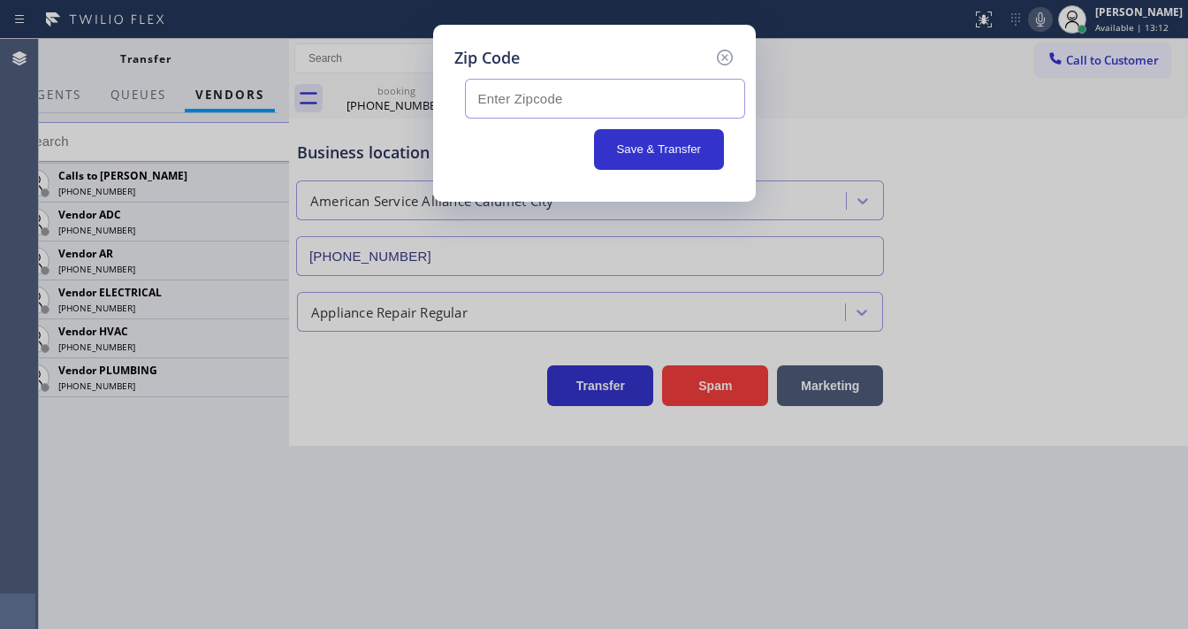
click at [516, 103] on input "text" at bounding box center [605, 99] width 280 height 40
paste input "60409"
type input "60409"
click at [662, 141] on button "Save & Transfer" at bounding box center [659, 149] width 130 height 41
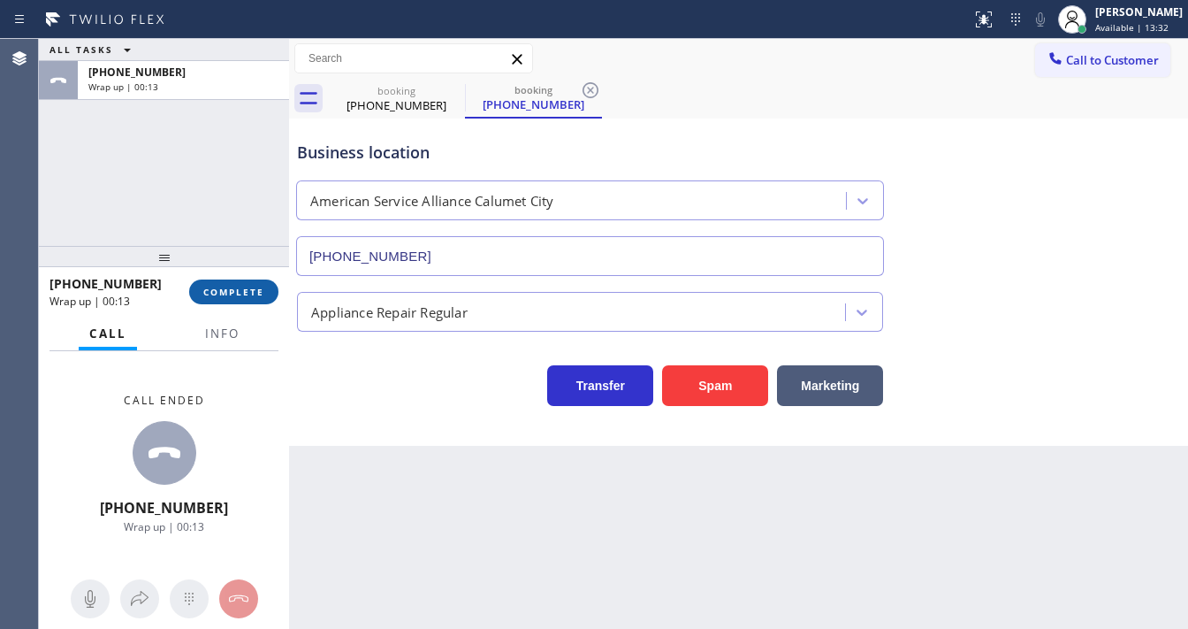
click at [230, 295] on span "COMPLETE" at bounding box center [233, 292] width 61 height 12
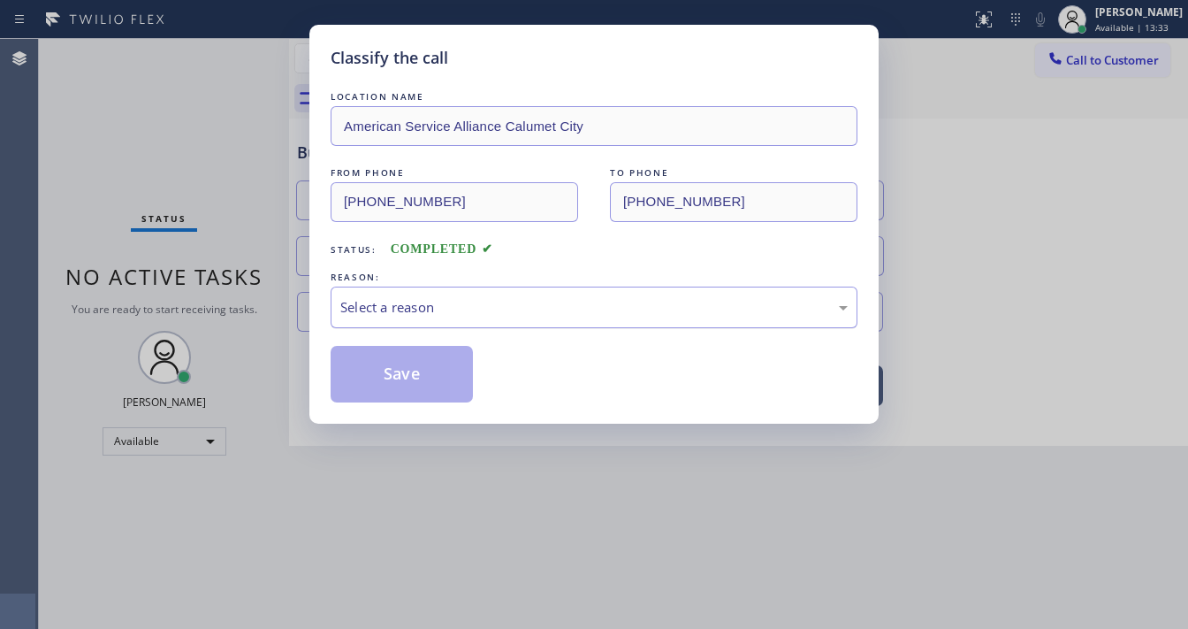
click at [440, 311] on div "Select a reason" at bounding box center [593, 307] width 507 height 20
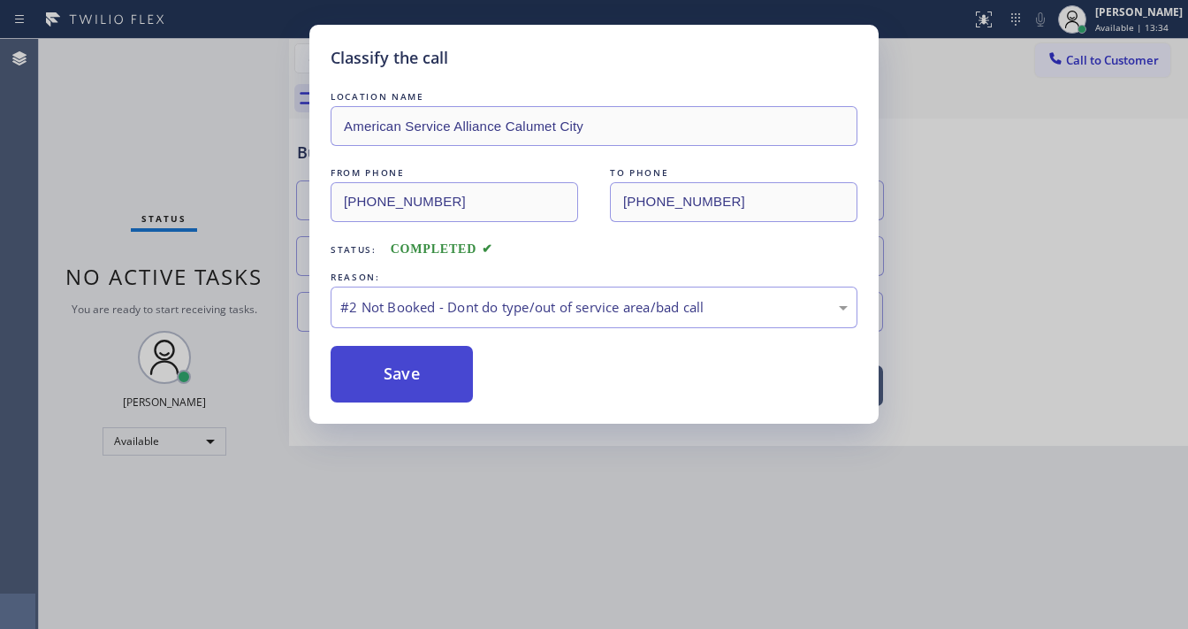
drag, startPoint x: 441, startPoint y: 319, endPoint x: 421, endPoint y: 371, distance: 56.0
click at [421, 371] on button "Save" at bounding box center [402, 374] width 142 height 57
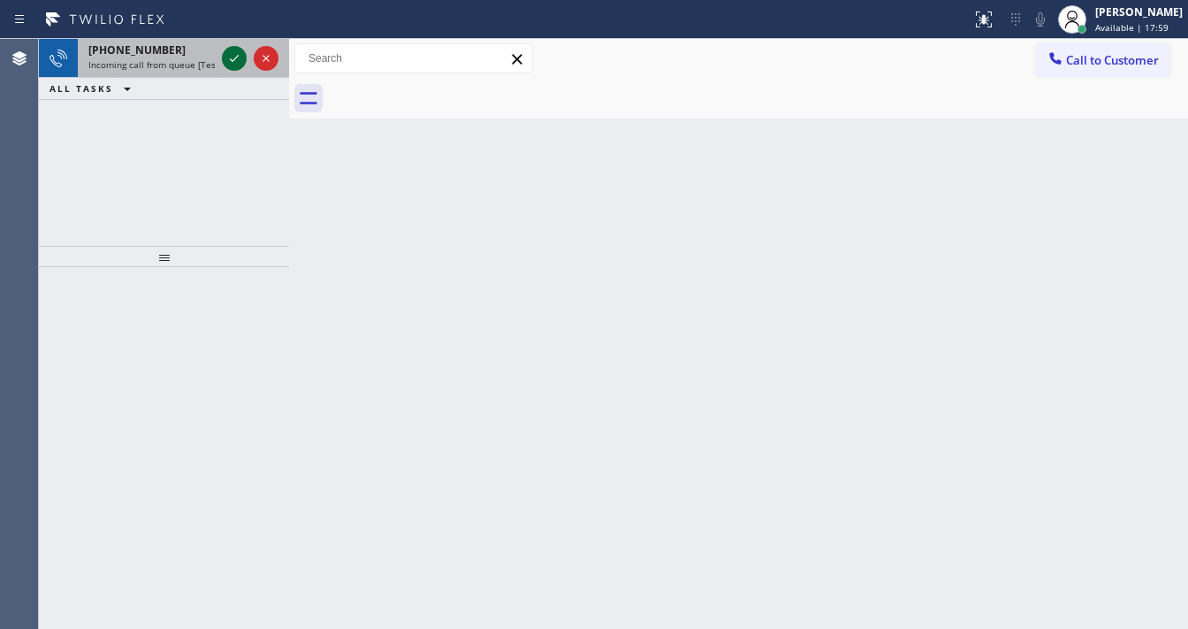
click at [226, 63] on div at bounding box center [234, 58] width 25 height 21
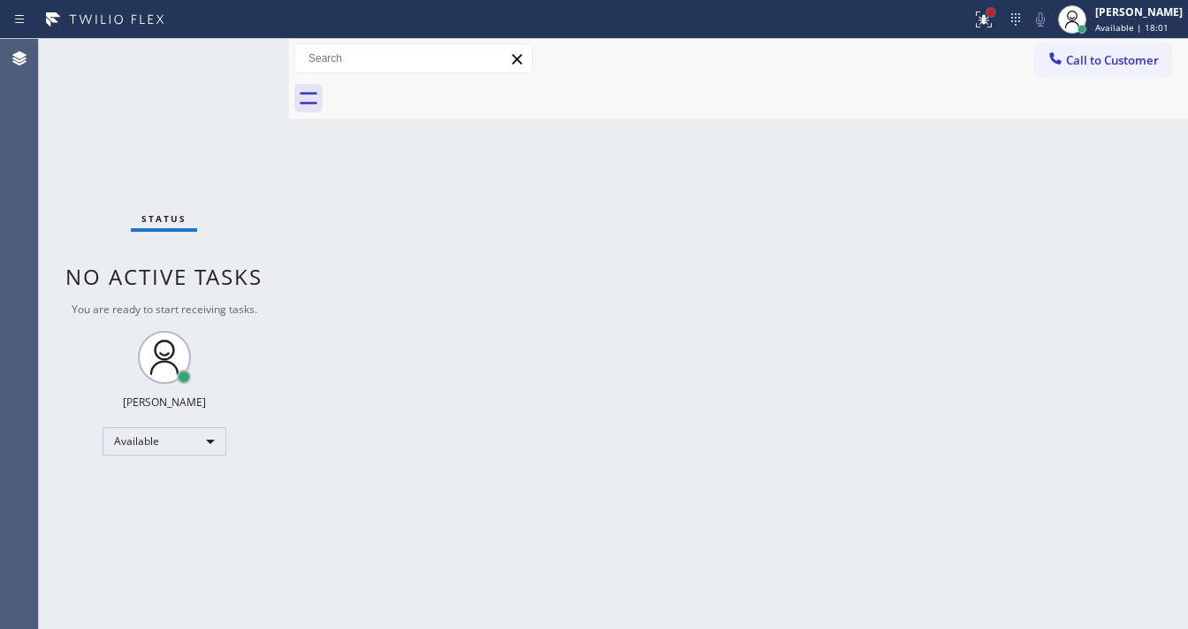
click at [995, 14] on div at bounding box center [991, 12] width 7 height 7
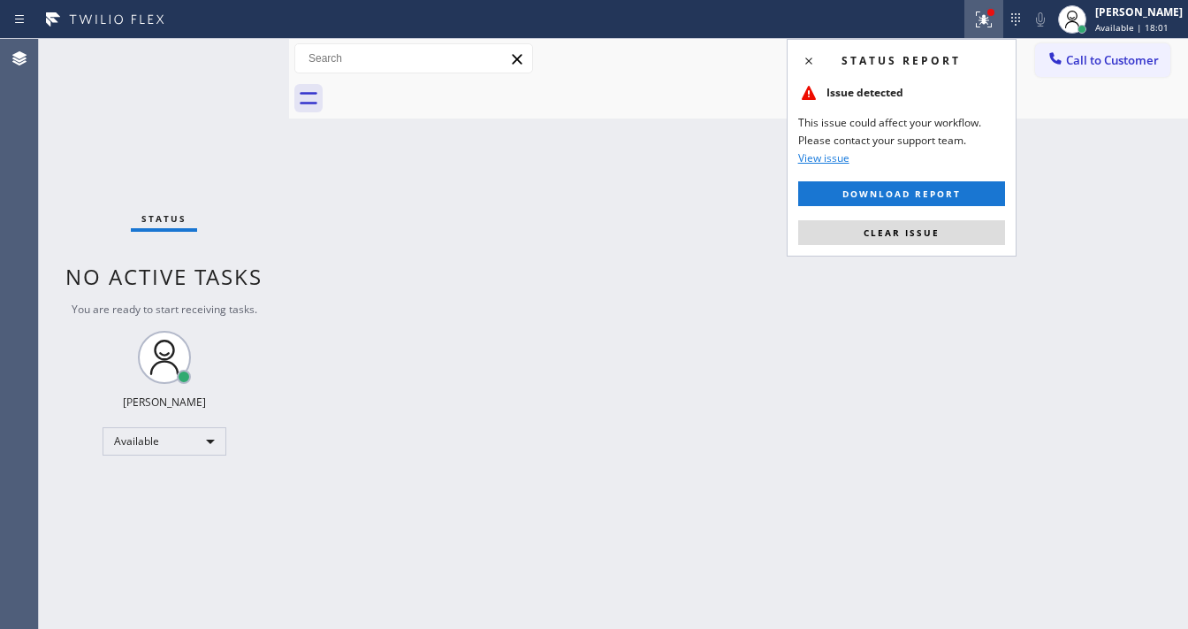
click at [910, 246] on div "Status report Issue detected This issue could affect your workflow. Please cont…" at bounding box center [902, 147] width 230 height 217
click at [866, 236] on span "Clear issue" at bounding box center [902, 232] width 76 height 12
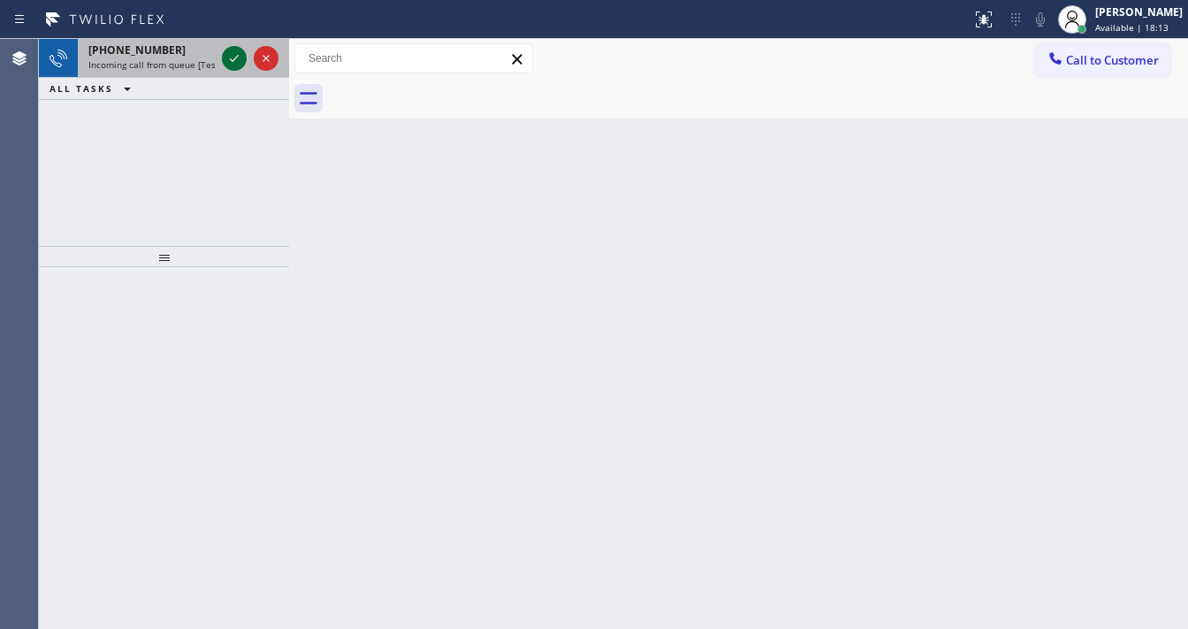
click at [228, 65] on icon at bounding box center [234, 58] width 21 height 21
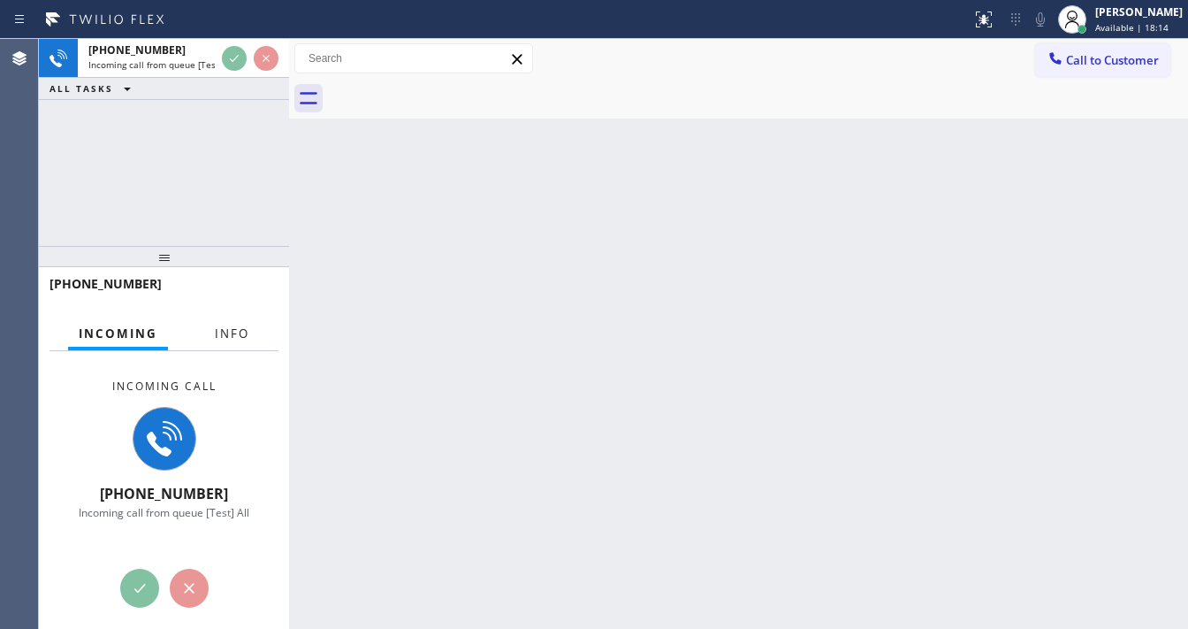
click at [221, 336] on span "Info" at bounding box center [232, 333] width 34 height 16
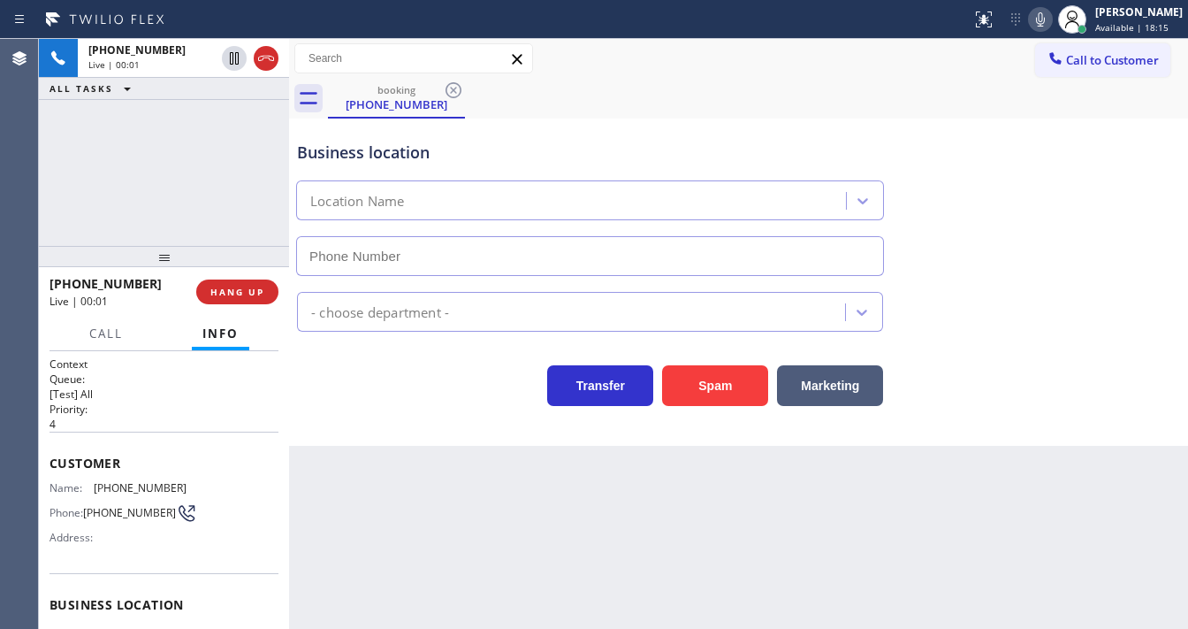
scroll to position [71, 0]
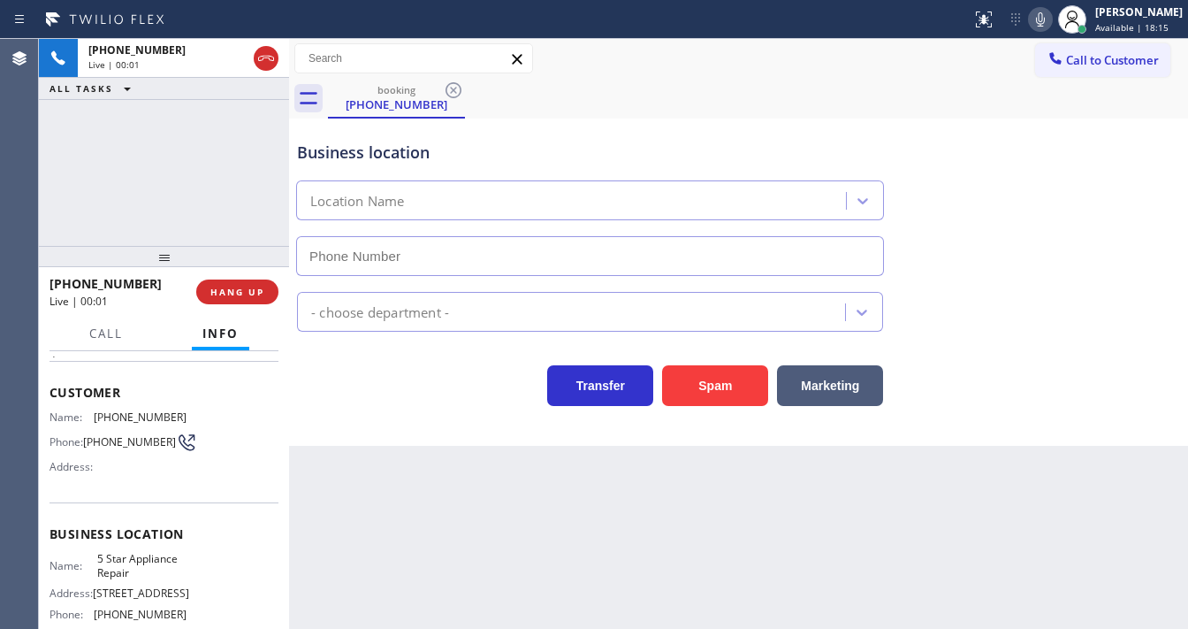
type input "[PHONE_NUMBER]"
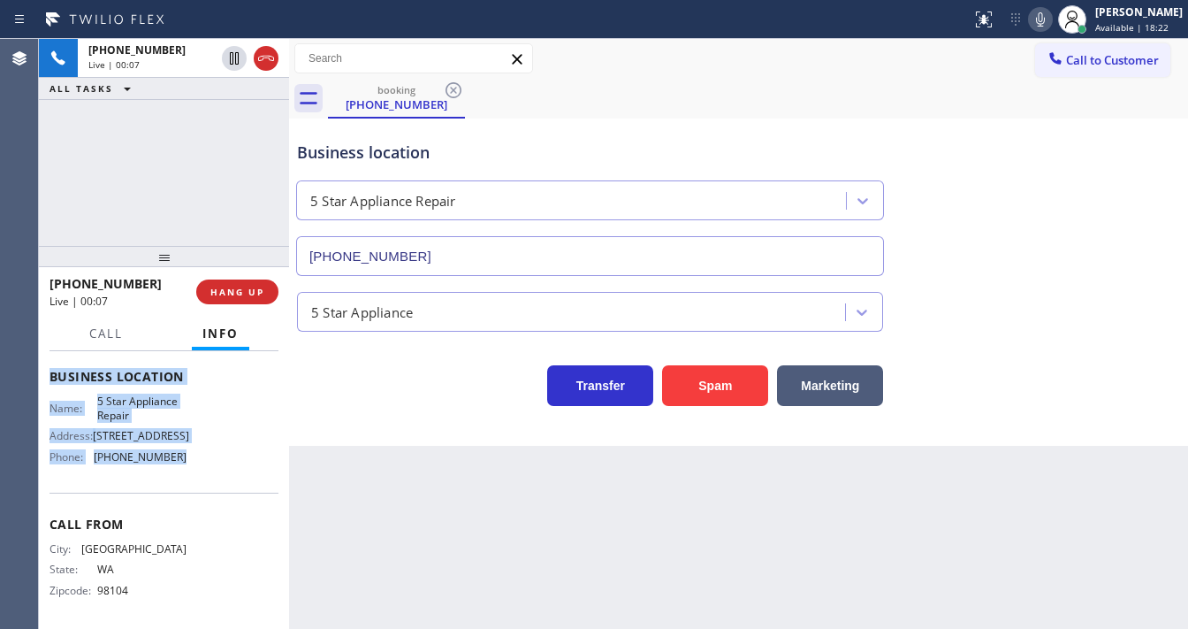
scroll to position [233, 0]
drag, startPoint x: 50, startPoint y: 388, endPoint x: 216, endPoint y: 465, distance: 183.1
click at [217, 471] on div "Context Queue: [Test] All Priority: 4 Customer Name: [PHONE_NUMBER] Phone: [PHO…" at bounding box center [164, 375] width 229 height 498
copy div "Customer Name: [PHONE_NUMBER] Phone: [PHONE_NUMBER] Address: Business location …"
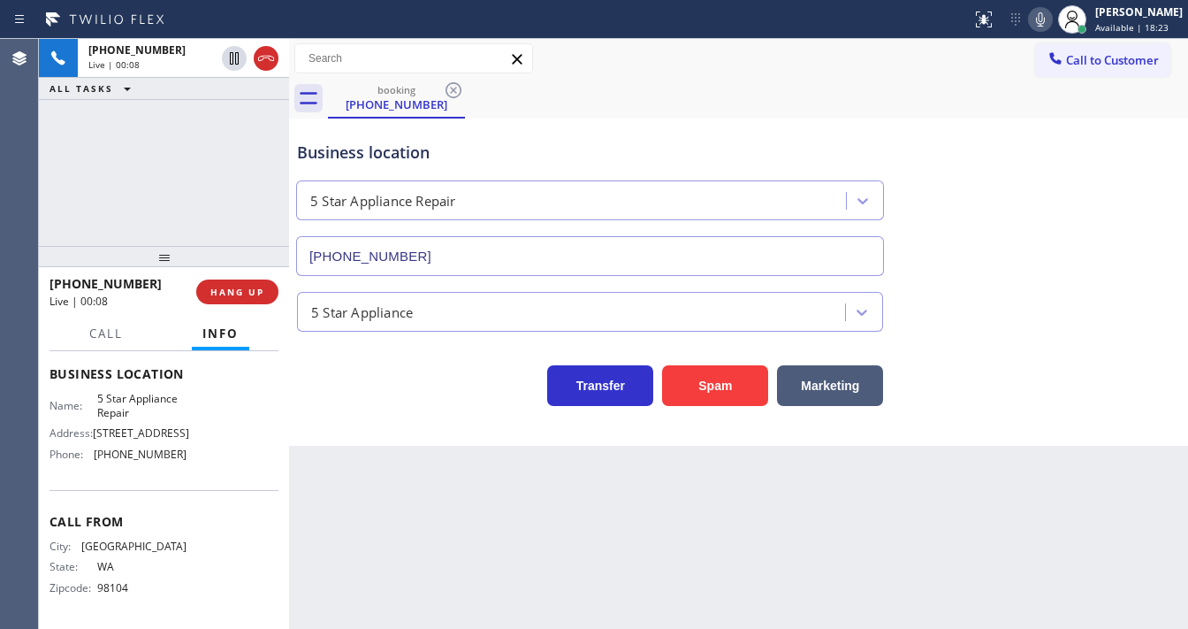
click at [126, 167] on div "[PHONE_NUMBER] Live | 00:08 ALL TASKS ALL TASKS ACTIVE TASKS TASKS IN WRAP UP" at bounding box center [164, 142] width 250 height 207
click at [200, 210] on div "[PHONE_NUMBER] Live | 00:40 ALL TASKS ALL TASKS ACTIVE TASKS TASKS IN WRAP UP" at bounding box center [164, 142] width 250 height 207
click at [226, 292] on span "HANG UP" at bounding box center [237, 292] width 54 height 12
click at [226, 286] on span "HANG UP" at bounding box center [237, 292] width 54 height 12
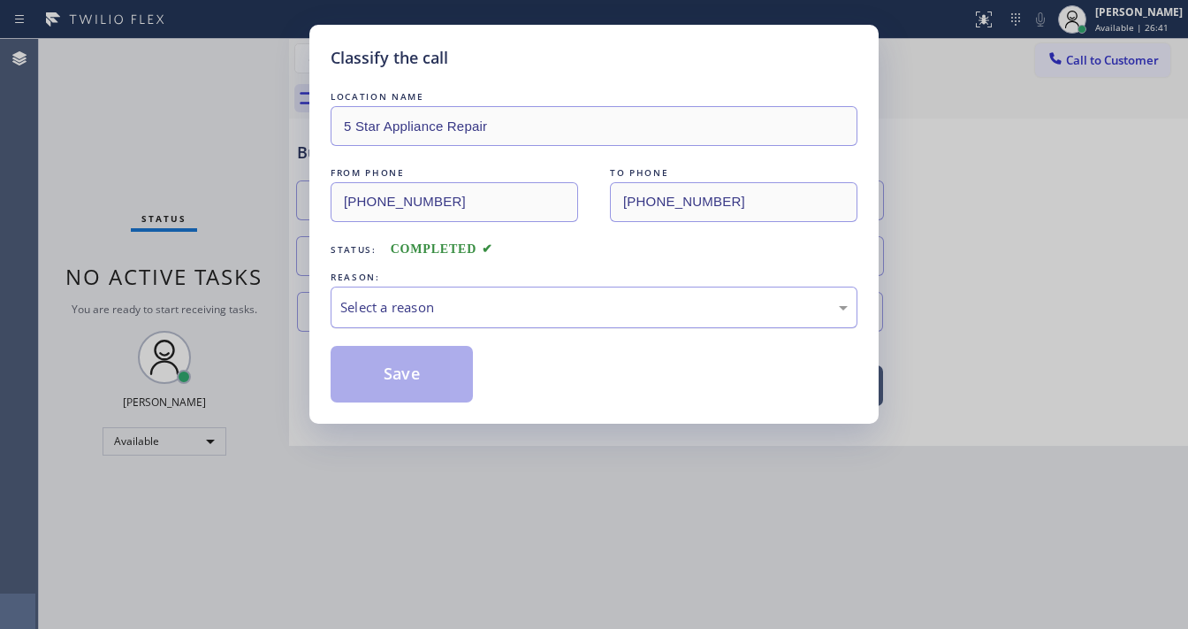
click at [380, 311] on div "Select a reason" at bounding box center [593, 307] width 507 height 20
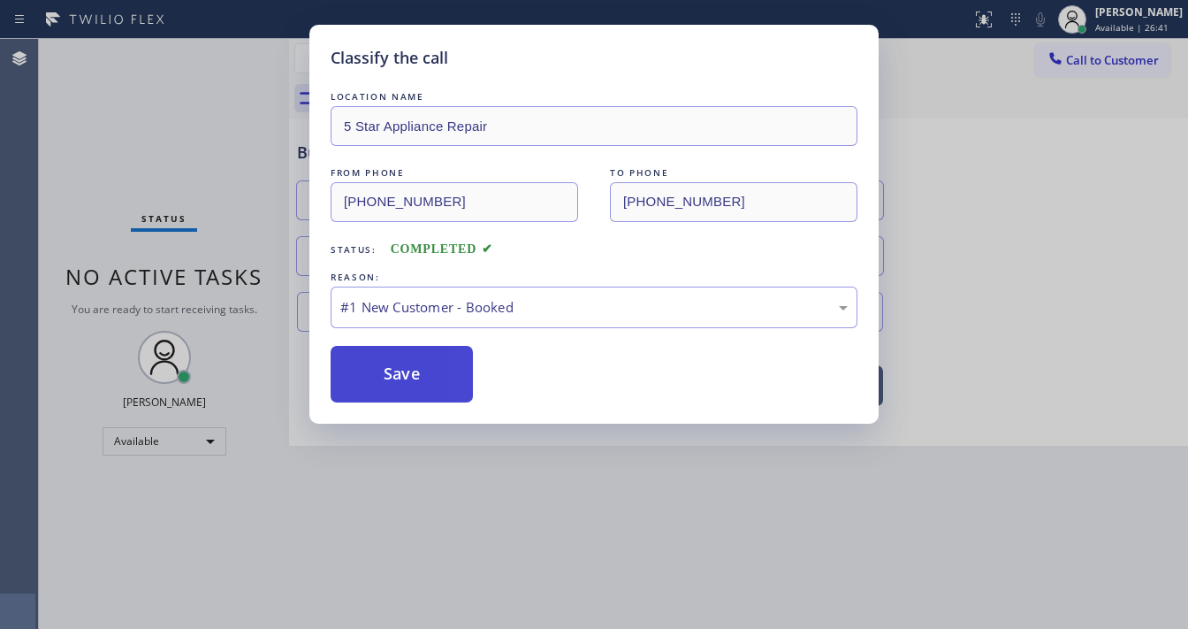
click at [386, 367] on button "Save" at bounding box center [402, 374] width 142 height 57
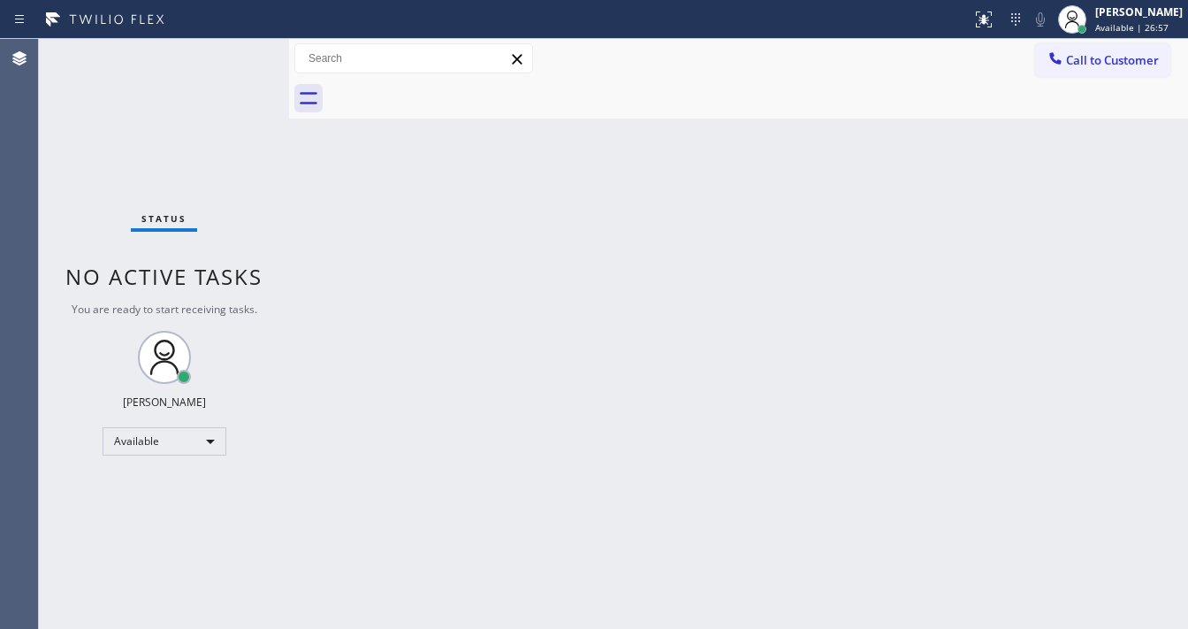
click at [170, 134] on div "Status No active tasks You are ready to start receiving tasks. [PERSON_NAME]" at bounding box center [164, 334] width 250 height 590
click at [222, 45] on div "Status No active tasks You are ready to start receiving tasks. [PERSON_NAME]" at bounding box center [164, 334] width 250 height 590
click at [233, 48] on div "Status No active tasks You are ready to start receiving tasks. [PERSON_NAME]" at bounding box center [164, 334] width 250 height 590
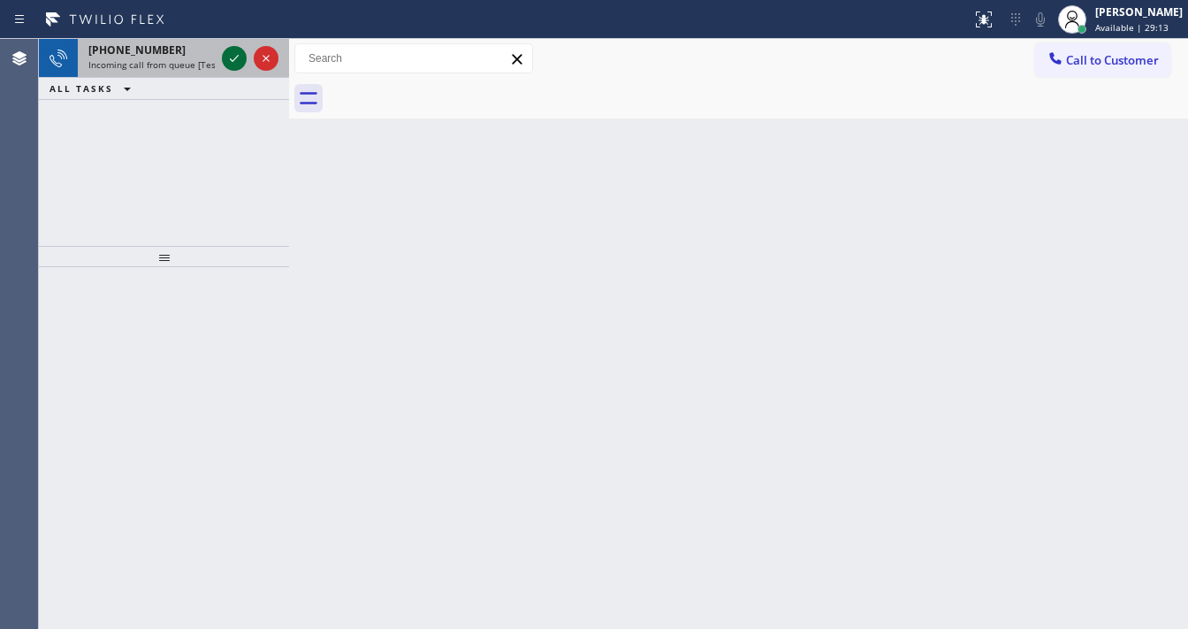
click at [227, 65] on div at bounding box center [250, 58] width 64 height 39
click at [227, 61] on icon at bounding box center [234, 58] width 21 height 21
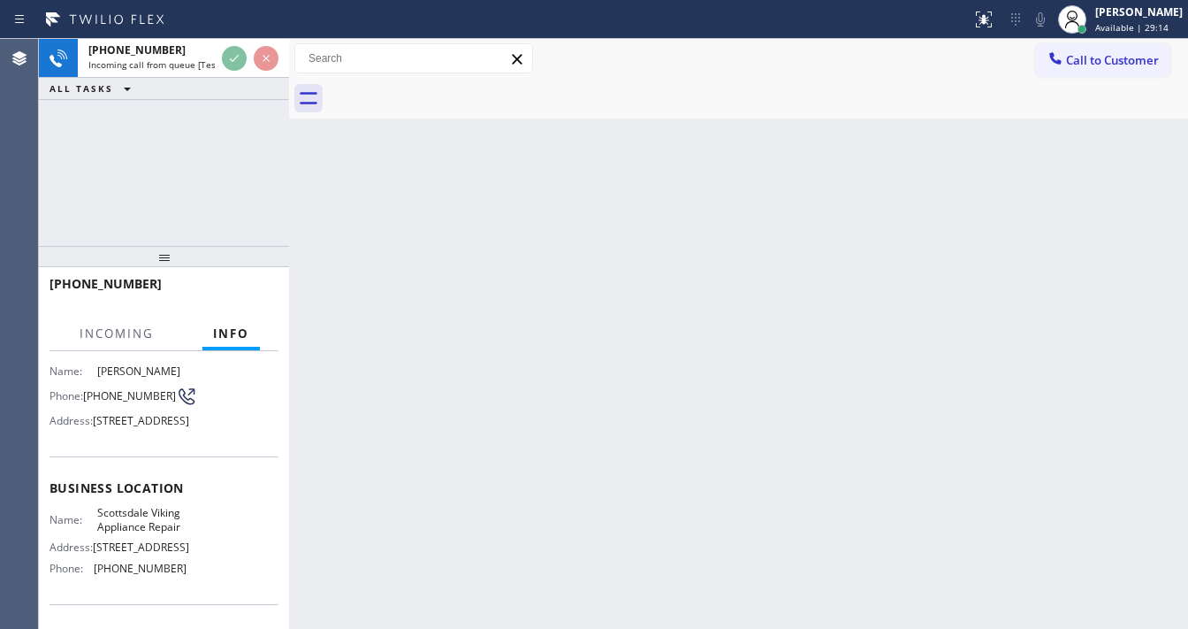
scroll to position [141, 0]
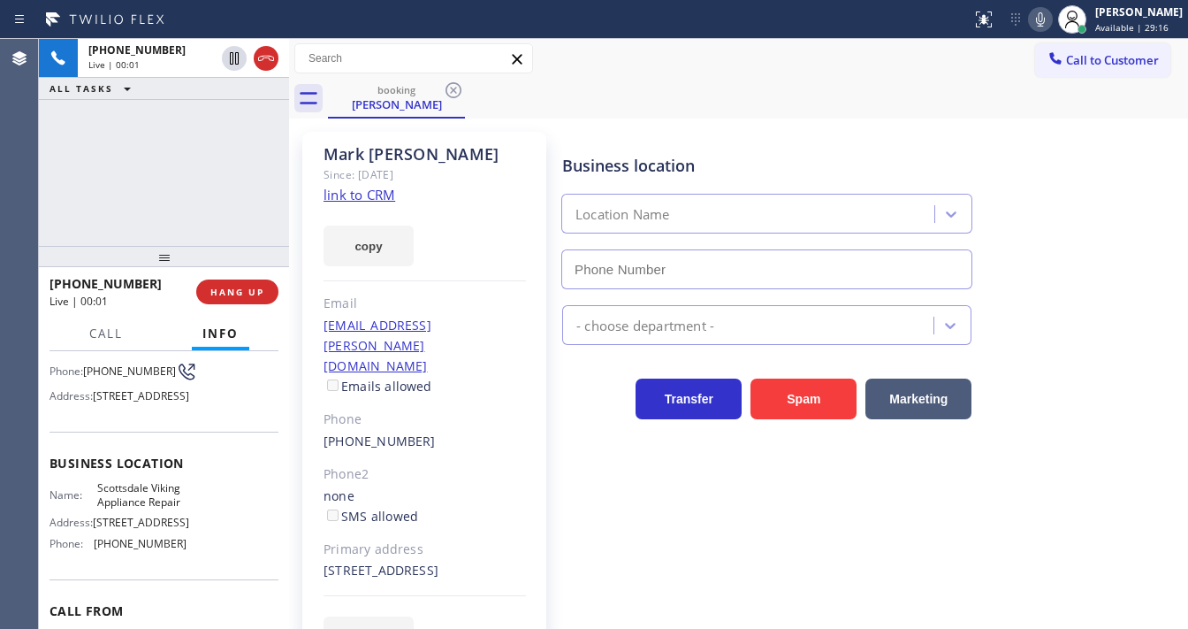
type input "[PHONE_NUMBER]"
click at [400, 193] on div "[PERSON_NAME] Since: [DATE] link to CRM copy Email [EMAIL_ADDRESS][PERSON_NAME]…" at bounding box center [424, 405] width 244 height 546
click at [393, 194] on link "link to CRM" at bounding box center [360, 195] width 72 height 18
click at [1049, 27] on icon at bounding box center [1040, 19] width 21 height 21
click at [1049, 28] on icon at bounding box center [1040, 19] width 21 height 21
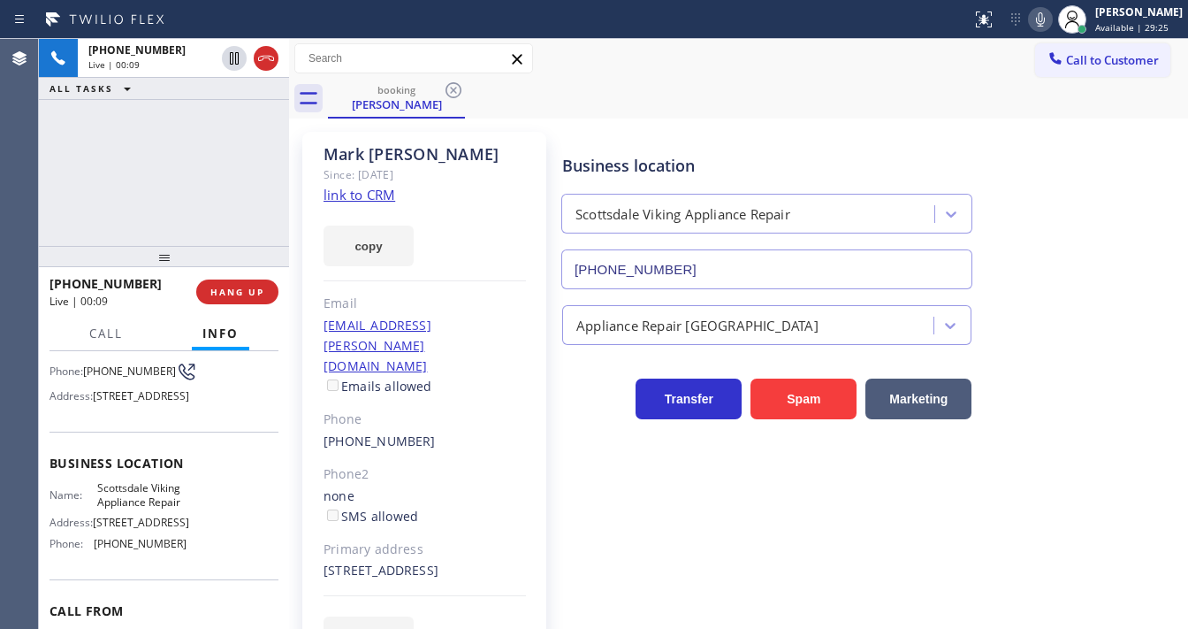
drag, startPoint x: 232, startPoint y: 232, endPoint x: 279, endPoint y: 28, distance: 208.9
click at [231, 232] on div "[PHONE_NUMBER] Live | 00:09 ALL TASKS ALL TASKS ACTIVE TASKS TASKS IN WRAP UP" at bounding box center [164, 142] width 250 height 207
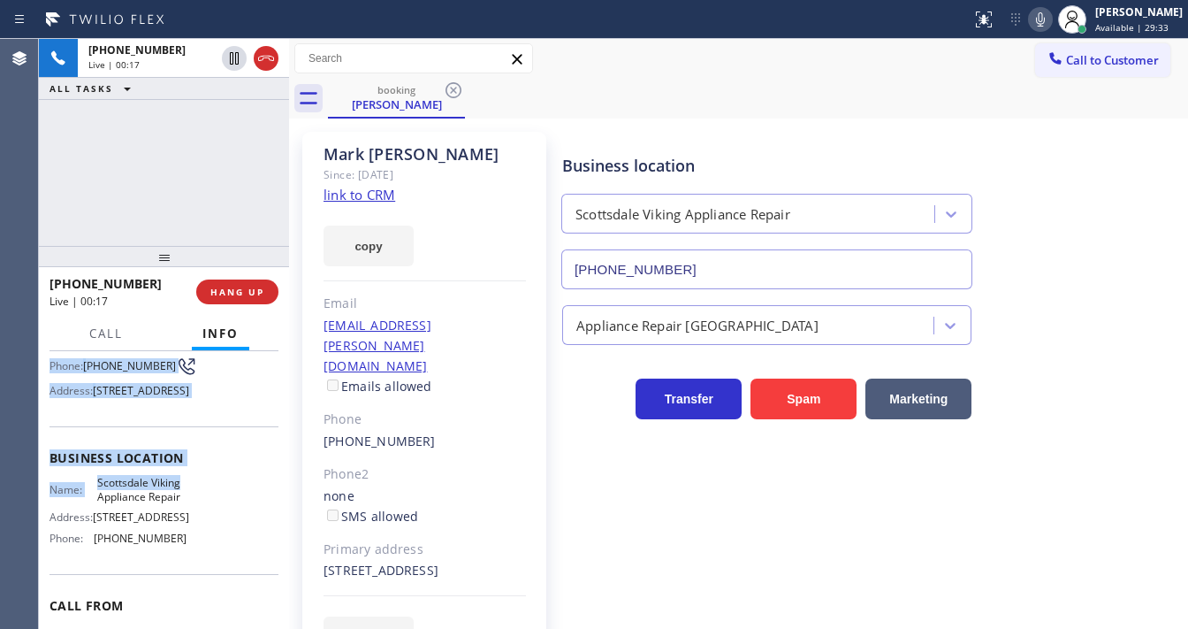
scroll to position [273, 0]
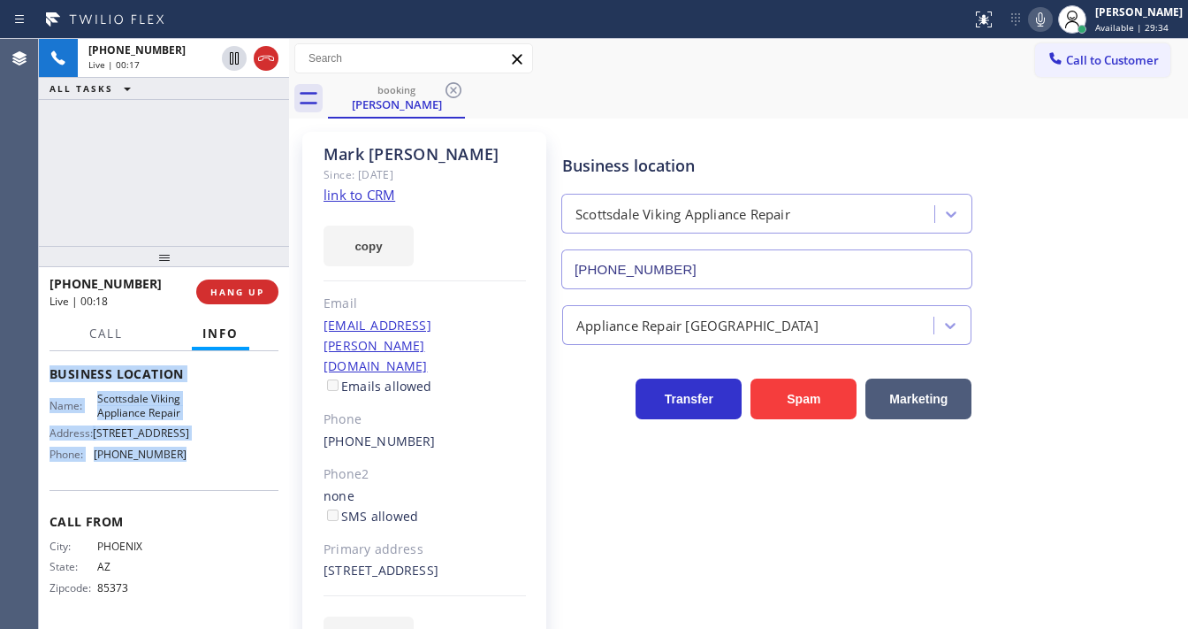
drag, startPoint x: 172, startPoint y: 472, endPoint x: 212, endPoint y: 467, distance: 41.0
click at [212, 467] on div "Context Queue: [Test] All Priority: 2 Customer Name: [PERSON_NAME] Phone: [PHON…" at bounding box center [164, 490] width 250 height 278
copy div "Customer Name: [PERSON_NAME] Phone: [PHONE_NUMBER] Address: [STREET_ADDRESS] Bu…"
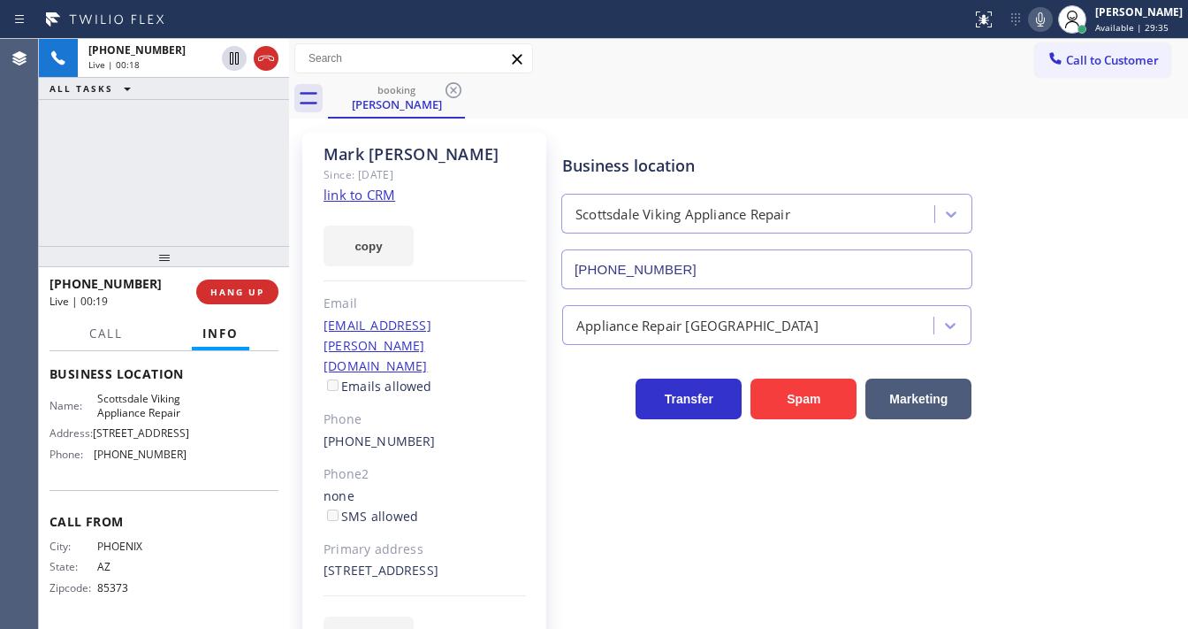
click at [156, 198] on div "[PHONE_NUMBER] Live | 00:18 ALL TASKS ALL TASKS ACTIVE TASKS TASKS IN WRAP UP" at bounding box center [164, 142] width 250 height 207
click at [167, 195] on div "[PHONE_NUMBER] Live | 00:43 ALL TASKS ALL TASKS ACTIVE TASKS TASKS IN WRAP UP" at bounding box center [164, 142] width 250 height 207
click at [1049, 19] on icon at bounding box center [1040, 19] width 21 height 21
click at [1044, 22] on icon at bounding box center [1040, 19] width 21 height 21
click at [1045, 23] on icon at bounding box center [1040, 19] width 9 height 14
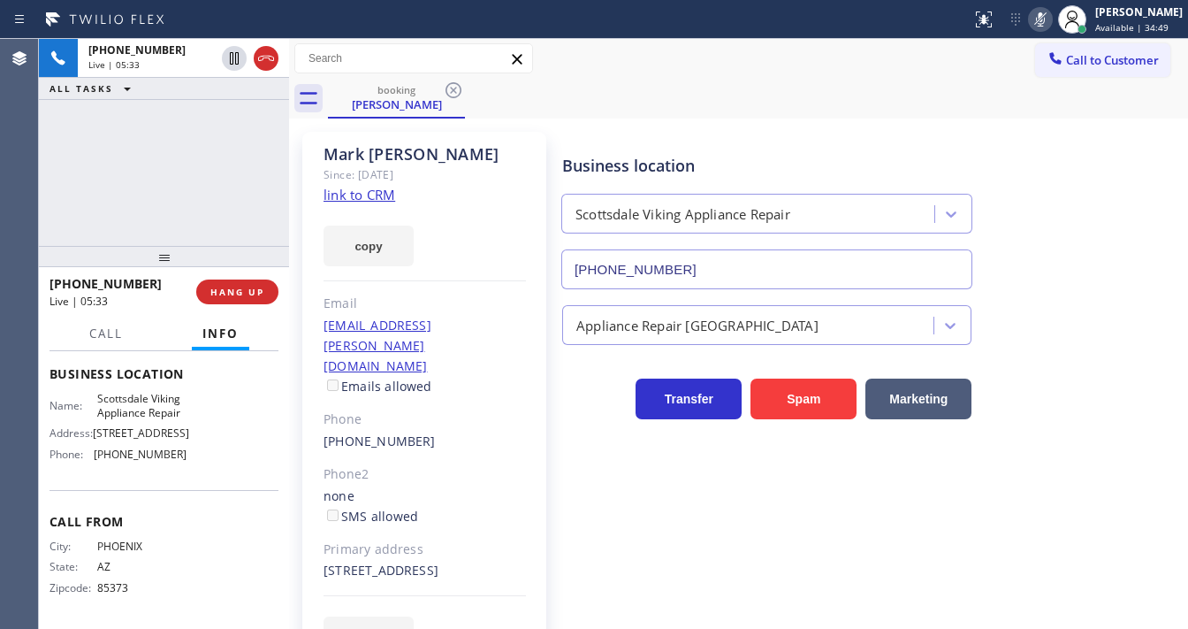
click at [1045, 23] on icon at bounding box center [1040, 19] width 9 height 14
click at [230, 144] on div "[PHONE_NUMBER] Live | 05:39 ALL TASKS ALL TASKS ACTIVE TASKS TASKS IN WRAP UP" at bounding box center [164, 142] width 250 height 207
click at [36, 187] on div "Agent Desktop" at bounding box center [19, 334] width 38 height 590
click at [143, 155] on div "[PHONE_NUMBER] Live | 09:27 ALL TASKS ALL TASKS ACTIVE TASKS TASKS IN WRAP UP" at bounding box center [164, 142] width 250 height 207
click at [179, 209] on div "[PHONE_NUMBER] Live | 11:37 ALL TASKS ALL TASKS ACTIVE TASKS TASKS IN WRAP UP" at bounding box center [164, 142] width 250 height 207
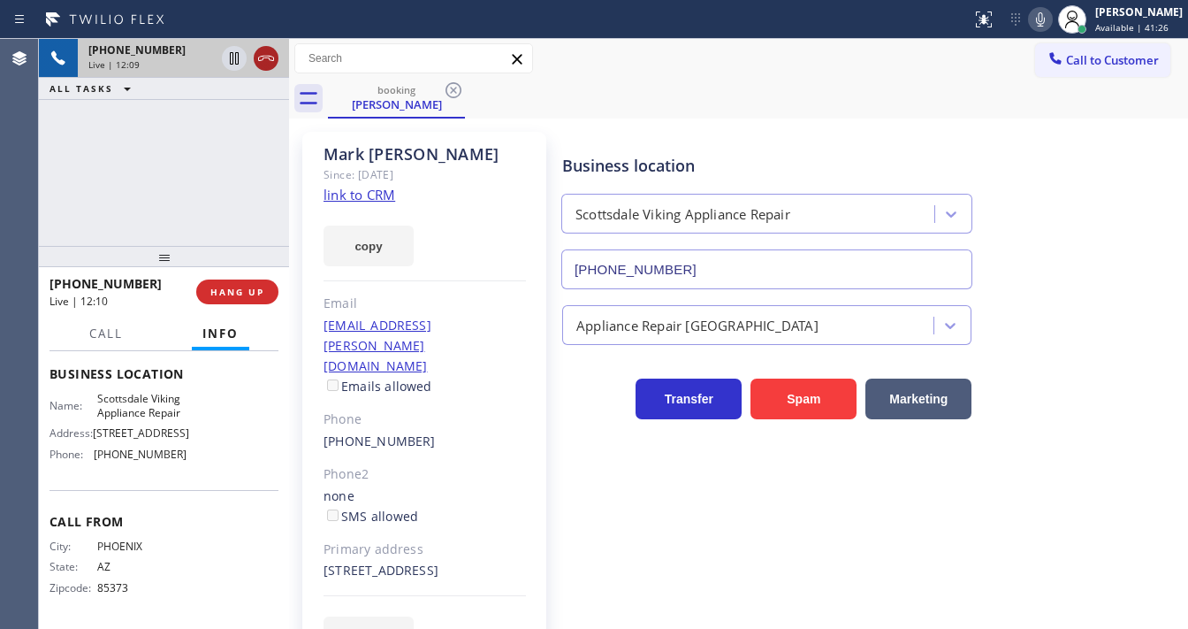
click at [272, 57] on icon at bounding box center [266, 58] width 21 height 21
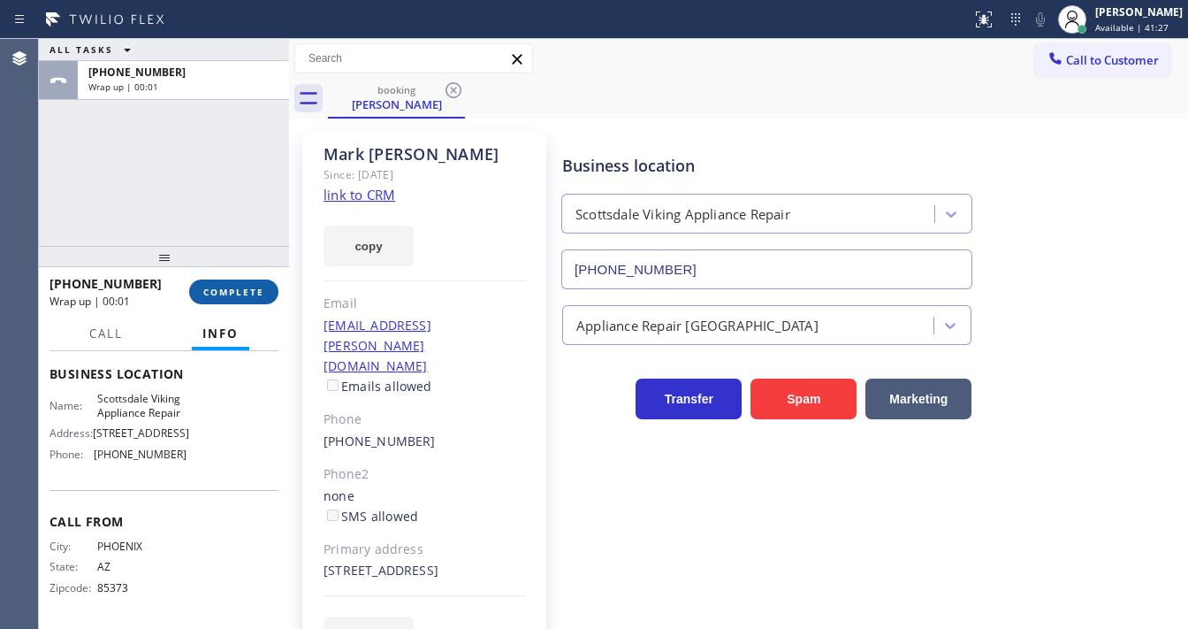
click at [254, 279] on button "COMPLETE" at bounding box center [233, 291] width 89 height 25
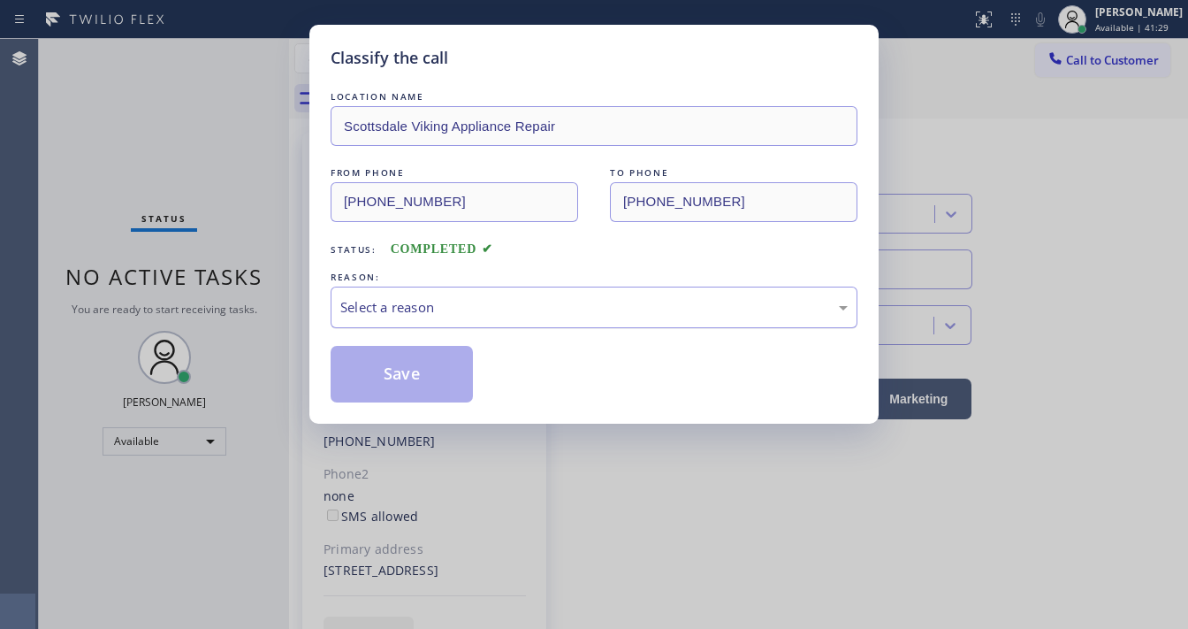
drag, startPoint x: 442, startPoint y: 304, endPoint x: 441, endPoint y: 315, distance: 10.6
click at [442, 311] on div "Select a reason" at bounding box center [593, 307] width 507 height 20
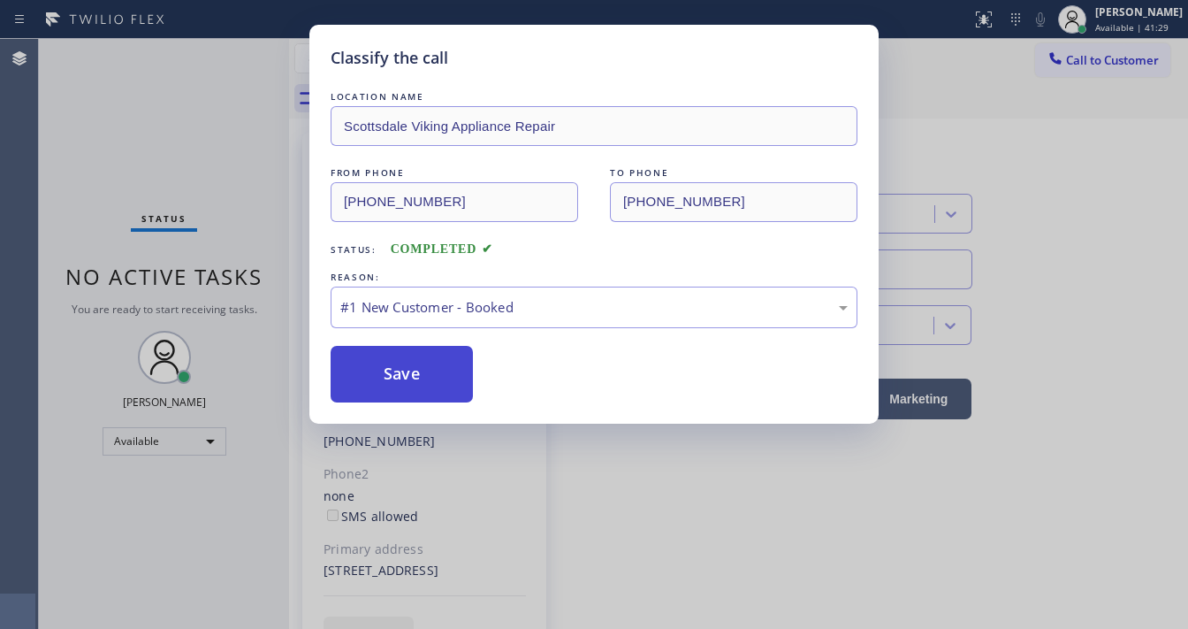
click at [410, 374] on button "Save" at bounding box center [402, 374] width 142 height 57
click at [409, 371] on button "Save" at bounding box center [402, 374] width 142 height 57
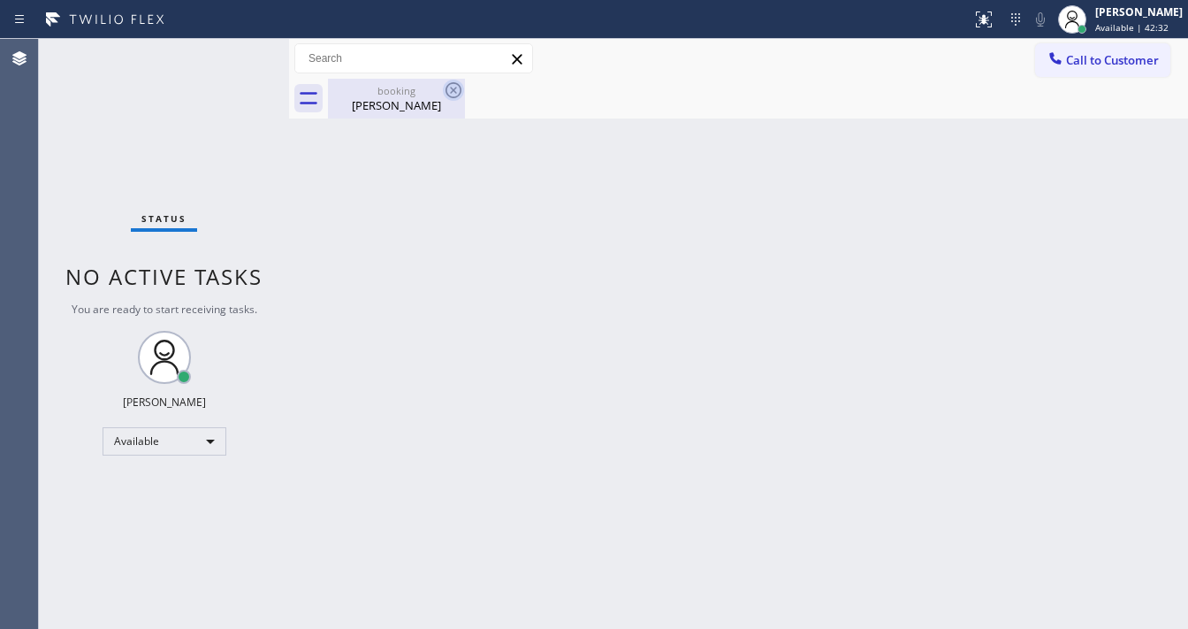
click at [453, 95] on icon at bounding box center [453, 90] width 21 height 21
click at [421, 95] on div "booking" at bounding box center [397, 90] width 134 height 13
click at [138, 50] on div "Status No active tasks You are ready to start receiving tasks. [PERSON_NAME]" at bounding box center [164, 334] width 250 height 590
drag, startPoint x: 219, startPoint y: 62, endPoint x: 225, endPoint y: 54, distance: 9.6
click at [220, 59] on div "Status No active tasks You are ready to start receiving tasks. [PERSON_NAME]" at bounding box center [164, 334] width 250 height 590
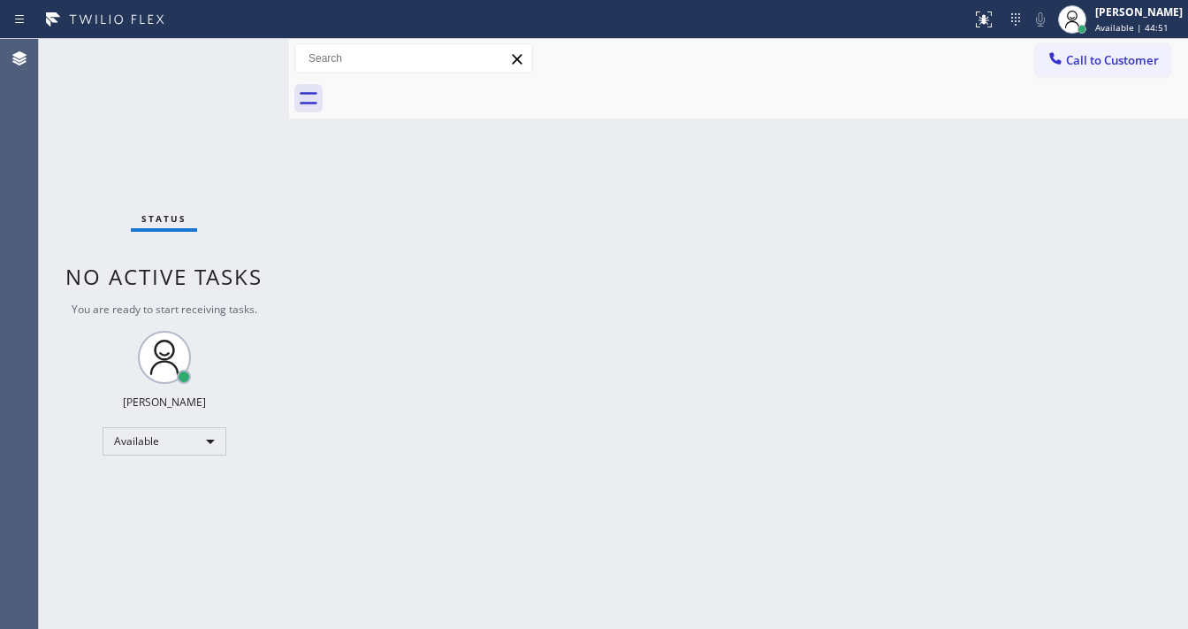
drag, startPoint x: 226, startPoint y: 54, endPoint x: 235, endPoint y: 8, distance: 46.8
click at [229, 31] on div "Status report No issues detected If you experience an issue, please download th…" at bounding box center [594, 314] width 1188 height 629
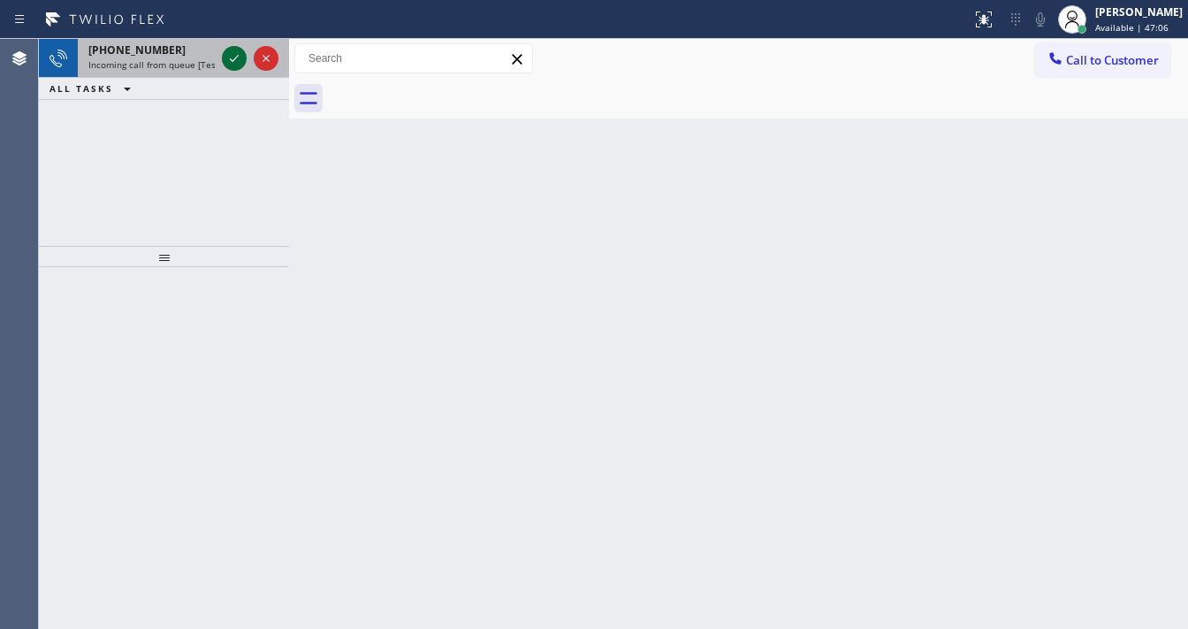
click at [226, 54] on icon at bounding box center [234, 58] width 21 height 21
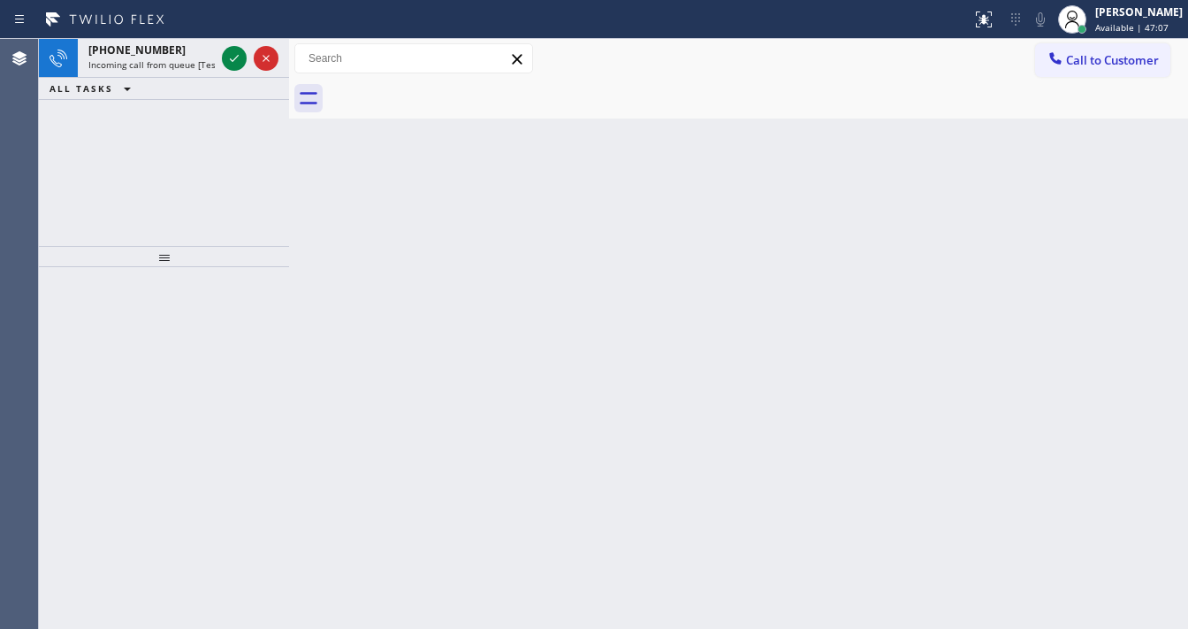
click at [226, 54] on icon at bounding box center [234, 58] width 21 height 21
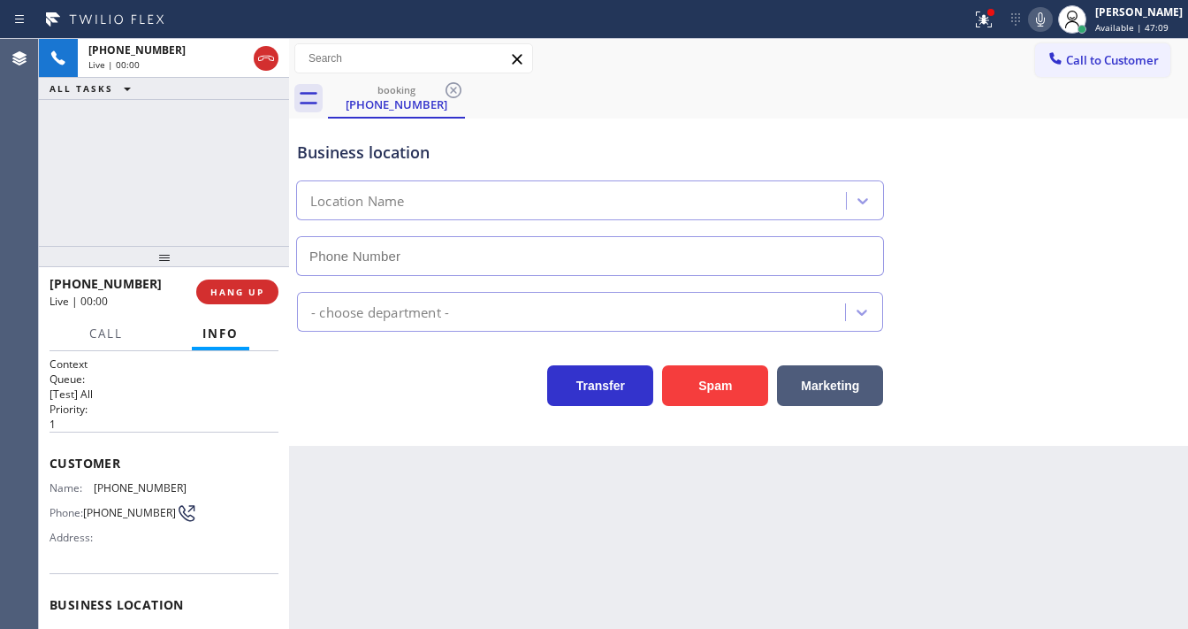
type input "[PHONE_NUMBER]"
drag, startPoint x: 181, startPoint y: 212, endPoint x: 155, endPoint y: 374, distance: 164.0
click at [180, 212] on div "[PHONE_NUMBER] Live | 00:34 ALL TASKS ALL TASKS ACTIVE TASKS TASKS IN WRAP UP" at bounding box center [164, 142] width 250 height 207
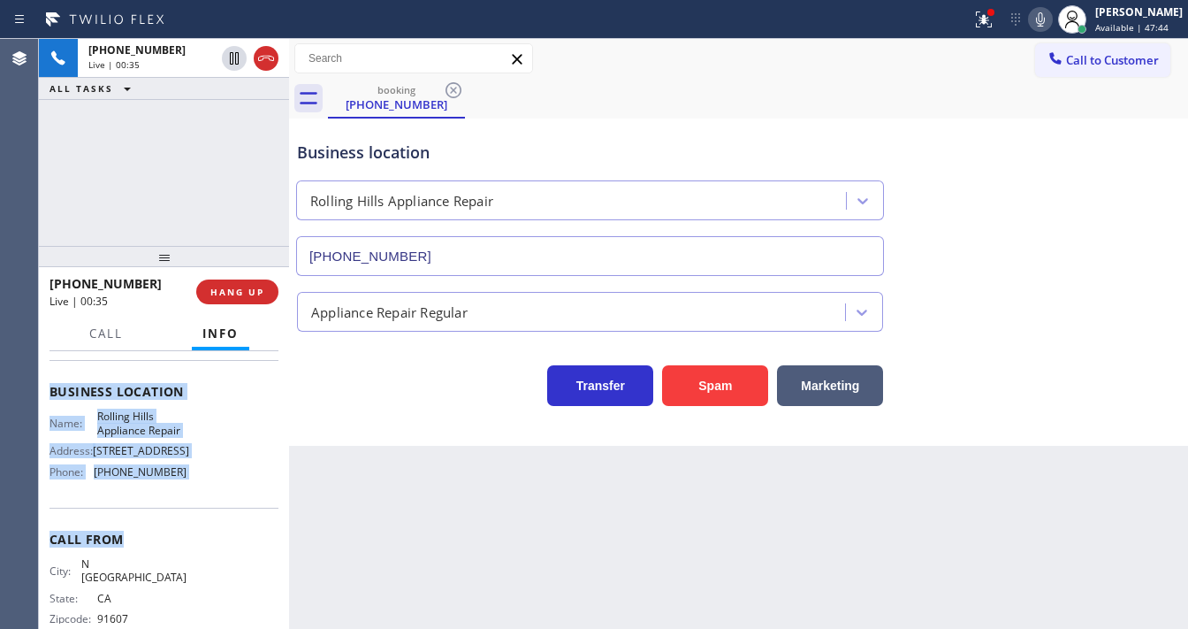
scroll to position [233, 0]
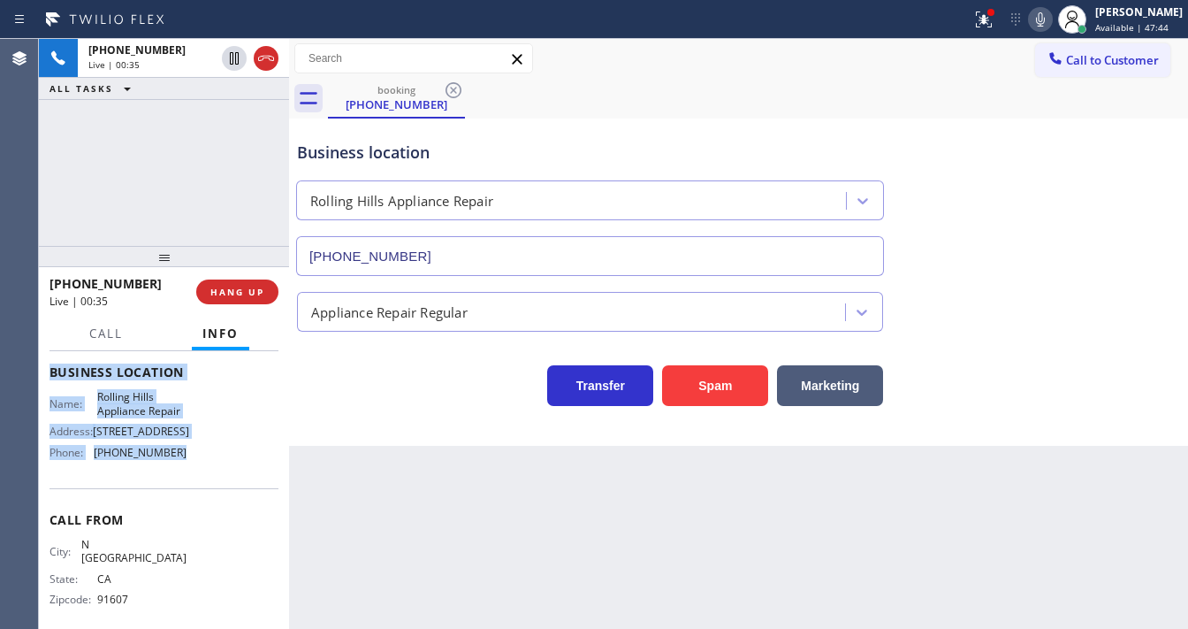
drag, startPoint x: 50, startPoint y: 457, endPoint x: 200, endPoint y: 469, distance: 150.8
click at [200, 470] on div "Context Queue: [Test] All Priority: 1 Customer Name: [PHONE_NUMBER] Phone: [PHO…" at bounding box center [164, 380] width 229 height 512
copy div "Customer Name: [PHONE_NUMBER] Phone: [PHONE_NUMBER] Address: Business location …"
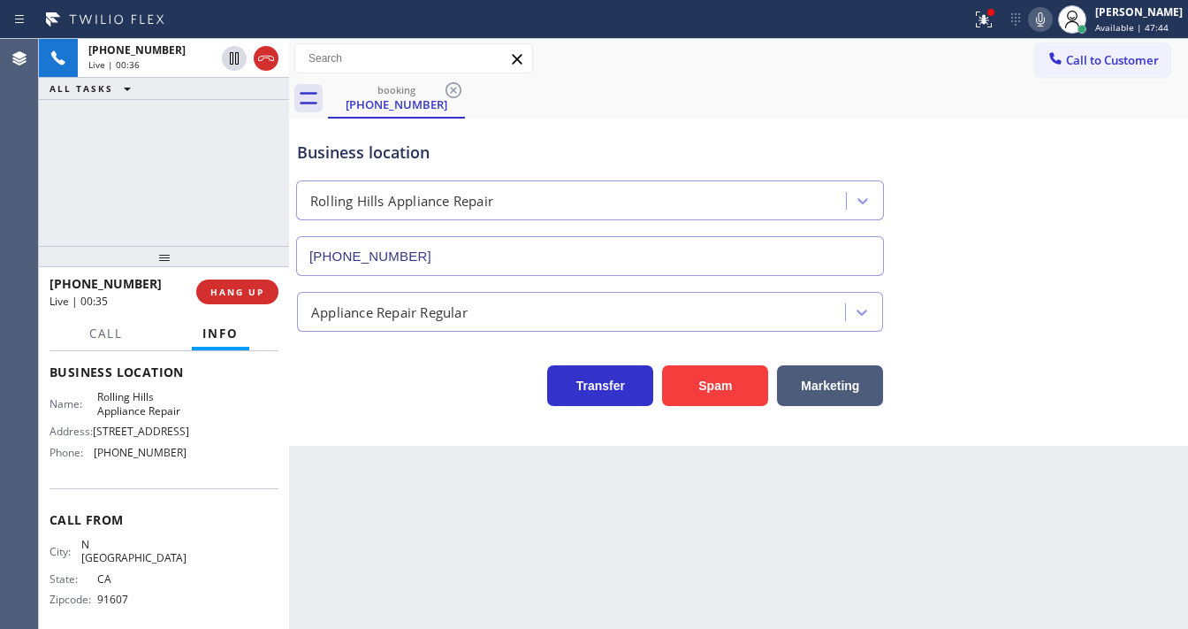
click at [199, 222] on div "[PHONE_NUMBER] Live | 00:36 ALL TASKS ALL TASKS ACTIVE TASKS TASKS IN WRAP UP" at bounding box center [164, 142] width 250 height 207
click at [159, 197] on div "[PHONE_NUMBER] Live | 01:08 ALL TASKS ALL TASKS ACTIVE TASKS TASKS IN WRAP UP" at bounding box center [164, 142] width 250 height 207
click at [184, 145] on div "[PHONE_NUMBER] Live | 02:34 ALL TASKS ALL TASKS ACTIVE TASKS TASKS IN WRAP UP" at bounding box center [164, 142] width 250 height 207
drag, startPoint x: 863, startPoint y: 69, endPoint x: 896, endPoint y: 51, distance: 37.2
click at [865, 67] on div "Call to Customer Outbound call Location Spectrum Appliance Repair [GEOGRAPHIC_D…" at bounding box center [738, 58] width 899 height 31
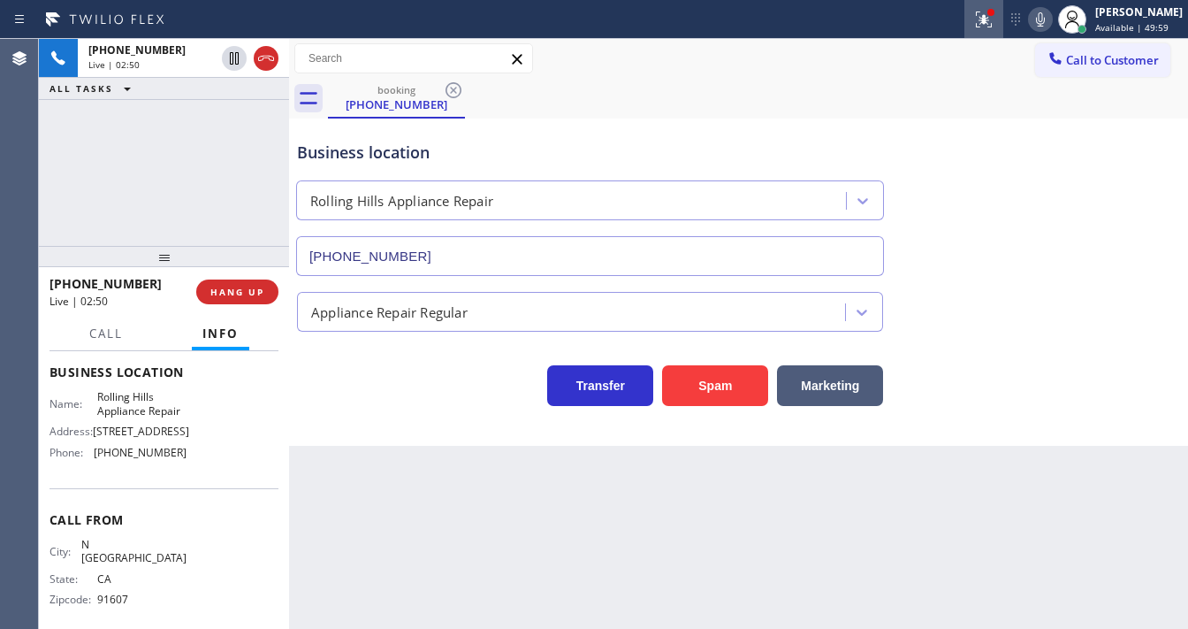
click at [992, 24] on icon at bounding box center [984, 19] width 16 height 16
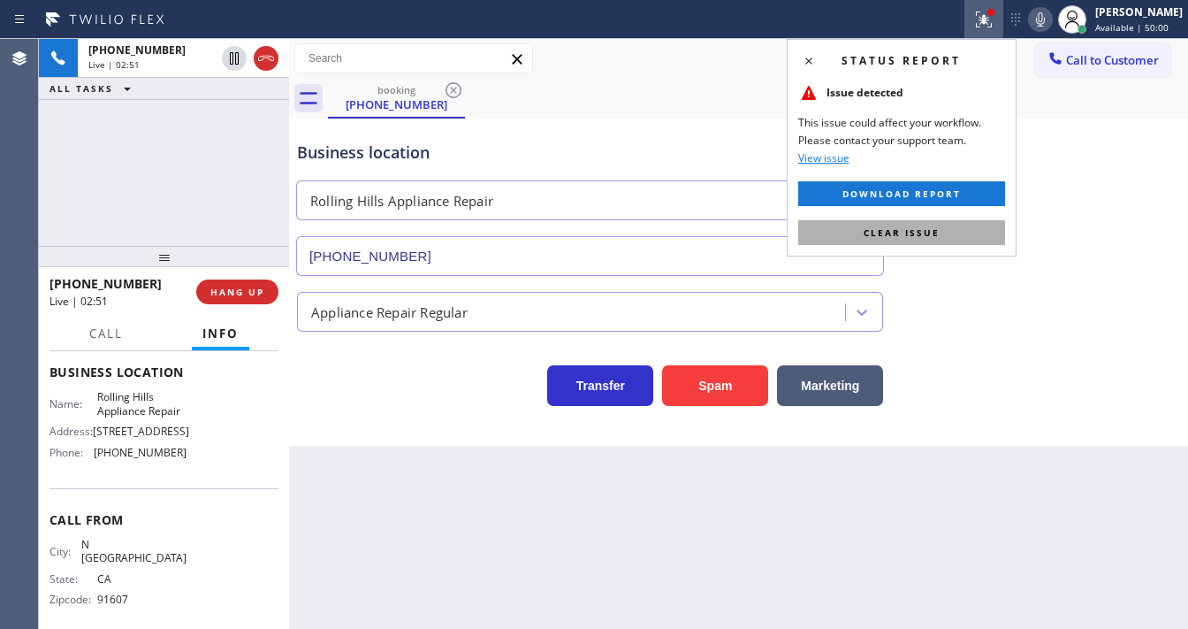
click at [944, 243] on button "Clear issue" at bounding box center [901, 232] width 207 height 25
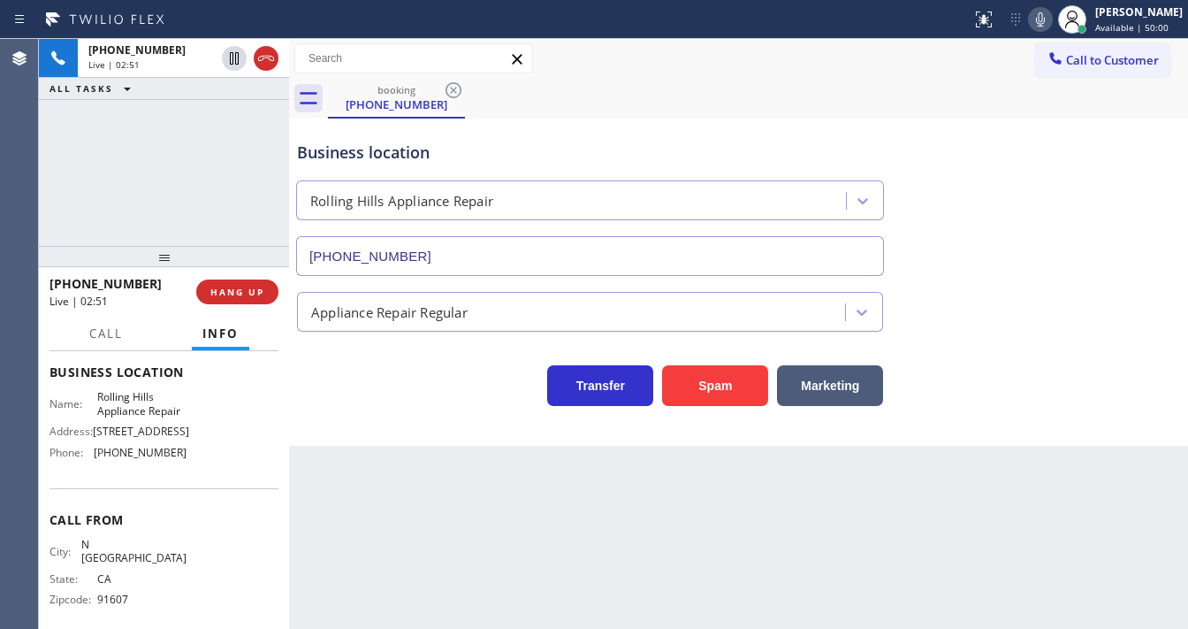
click at [957, 240] on div "Business location [GEOGRAPHIC_DATA] Appliance Repair [PHONE_NUMBER]" at bounding box center [739, 196] width 890 height 160
click at [255, 88] on div "ALL TASKS ALL TASKS ACTIVE TASKS TASKS IN WRAP UP" at bounding box center [164, 89] width 250 height 22
click at [253, 97] on div "ALL TASKS ALL TASKS ACTIVE TASKS TASKS IN WRAP UP" at bounding box center [164, 89] width 250 height 22
click at [74, 219] on div "[PHONE_NUMBER] Live | 04:17 ALL TASKS ALL TASKS ACTIVE TASKS TASKS IN WRAP UP" at bounding box center [164, 142] width 250 height 207
click at [60, 187] on div "[PHONE_NUMBER] Live | 05:32 ALL TASKS ALL TASKS ACTIVE TASKS TASKS IN WRAP UP" at bounding box center [164, 142] width 250 height 207
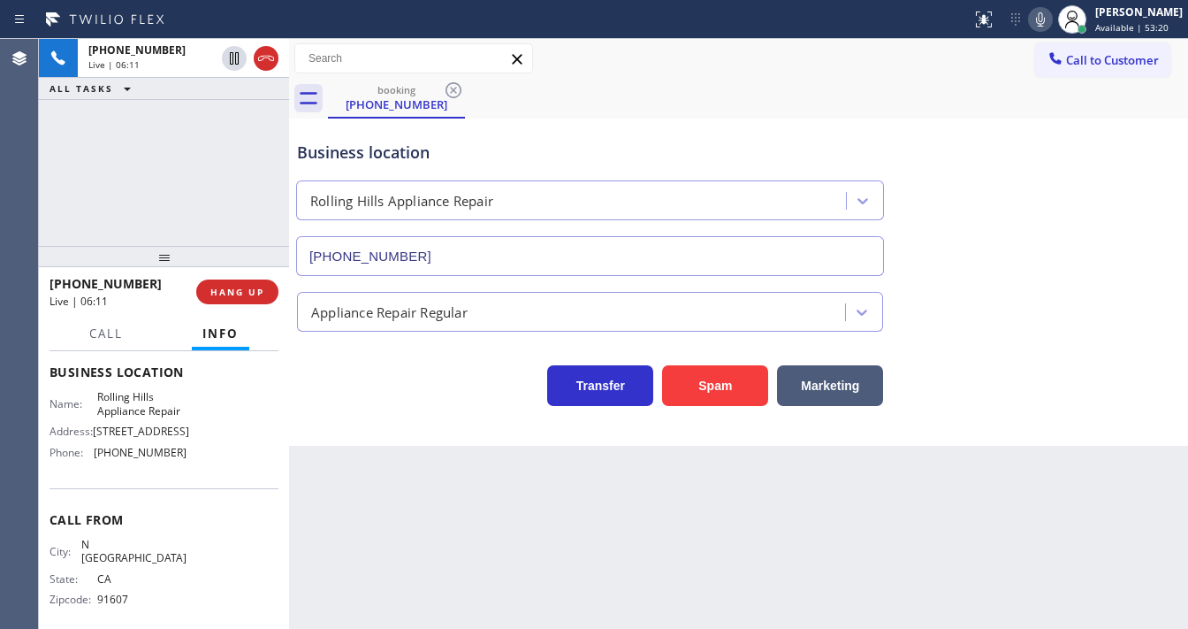
click at [364, 151] on div "Business location" at bounding box center [590, 153] width 586 height 24
click at [191, 138] on div "[PHONE_NUMBER] Live | 06:12 ALL TASKS ALL TASKS ACTIVE TASKS TASKS IN WRAP UP" at bounding box center [164, 142] width 250 height 207
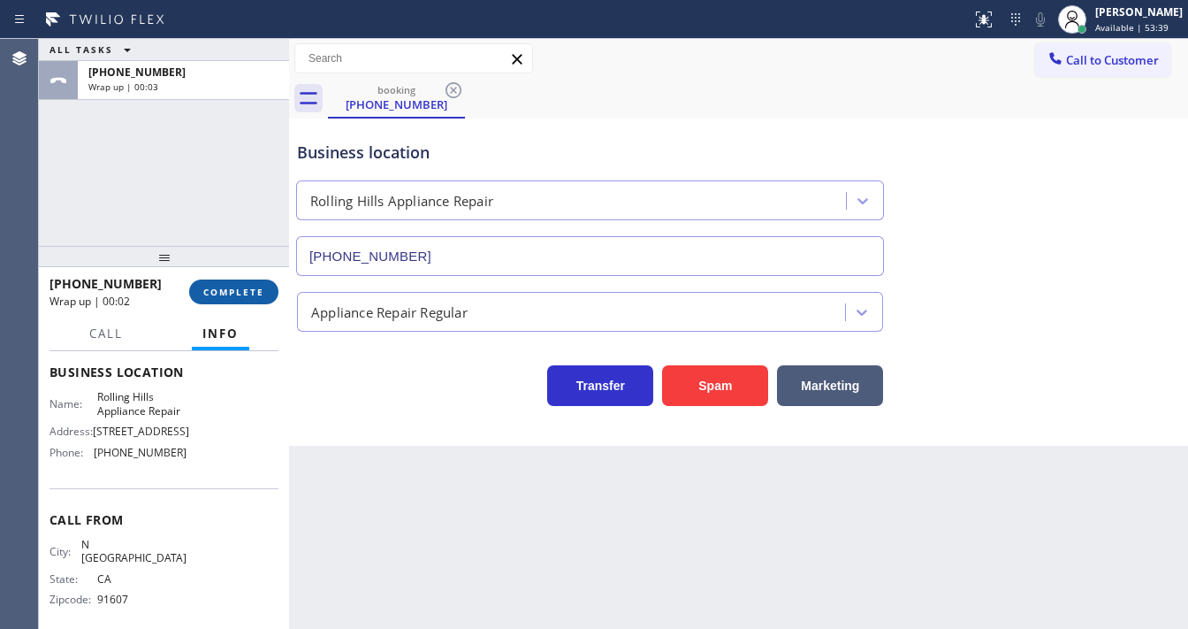
click at [256, 289] on span "COMPLETE" at bounding box center [233, 292] width 61 height 12
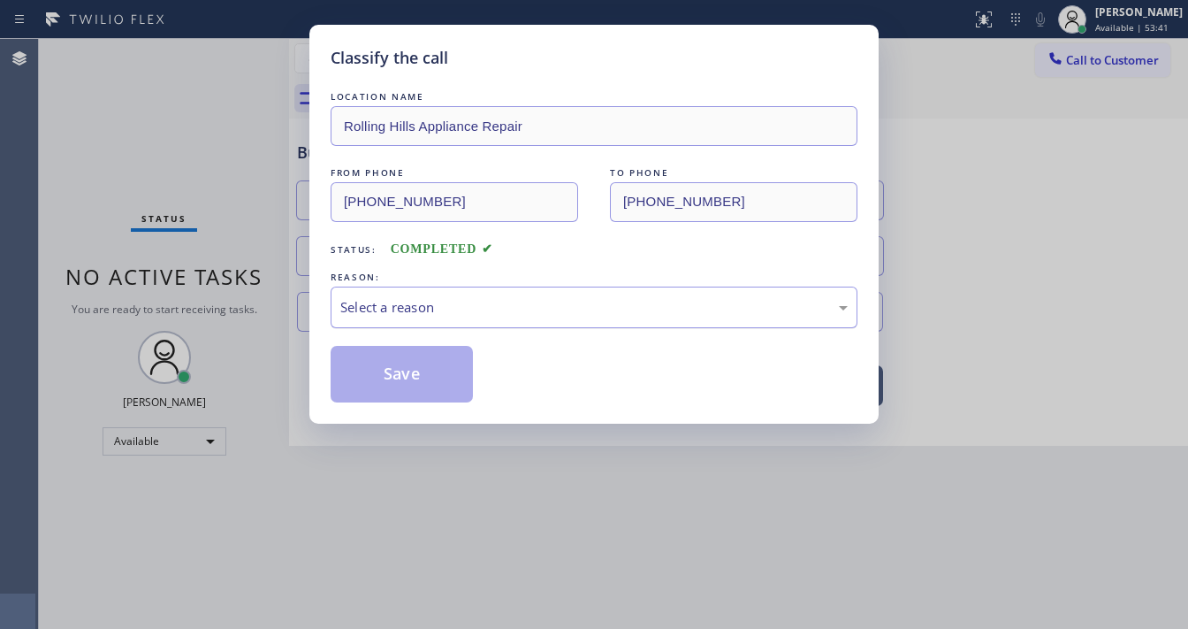
click at [414, 309] on div "Select a reason" at bounding box center [593, 307] width 507 height 20
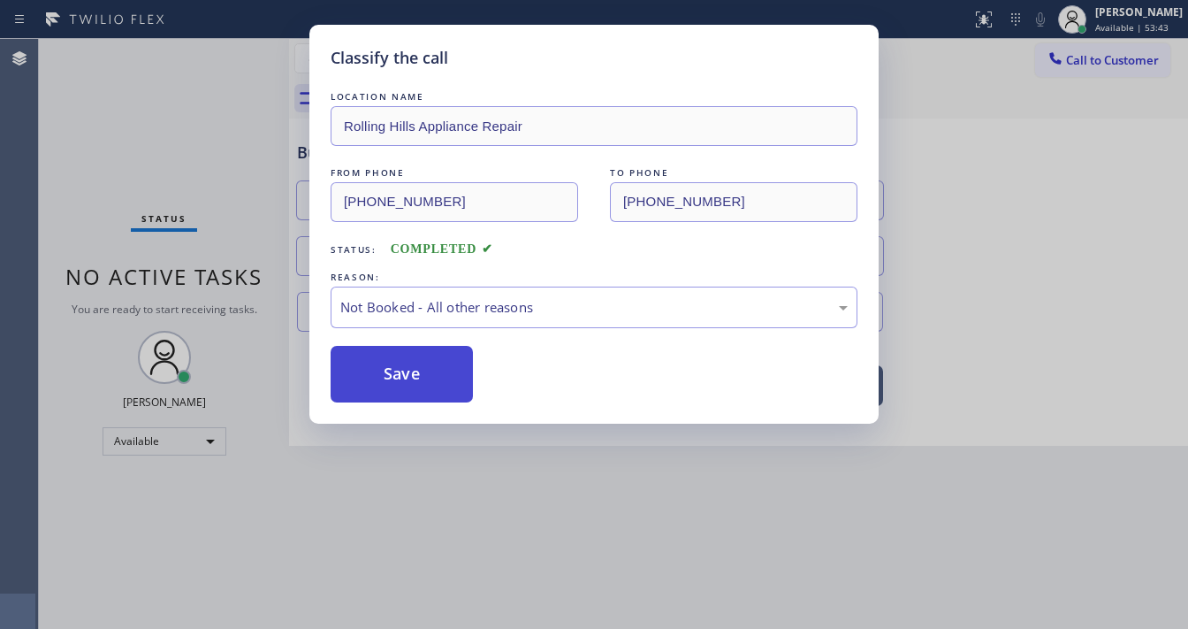
click at [400, 362] on button "Save" at bounding box center [402, 374] width 142 height 57
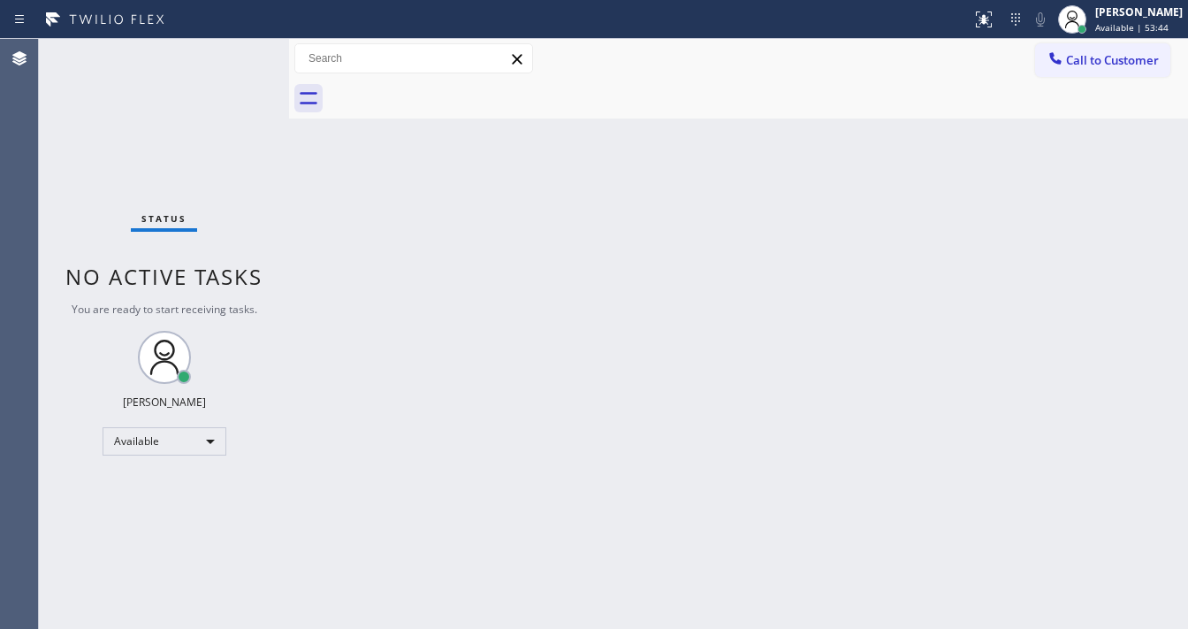
click at [172, 109] on div "Status No active tasks You are ready to start receiving tasks. [PERSON_NAME]" at bounding box center [164, 334] width 250 height 590
click at [240, 67] on div "Status No active tasks You are ready to start receiving tasks. [PERSON_NAME]" at bounding box center [164, 334] width 250 height 590
click at [241, 64] on div "Status No active tasks You are ready to start receiving tasks. [PERSON_NAME]" at bounding box center [164, 334] width 250 height 590
click at [240, 64] on div "Status No active tasks You are ready to start receiving tasks. [PERSON_NAME]" at bounding box center [164, 334] width 250 height 590
drag, startPoint x: 240, startPoint y: 64, endPoint x: 283, endPoint y: 156, distance: 101.3
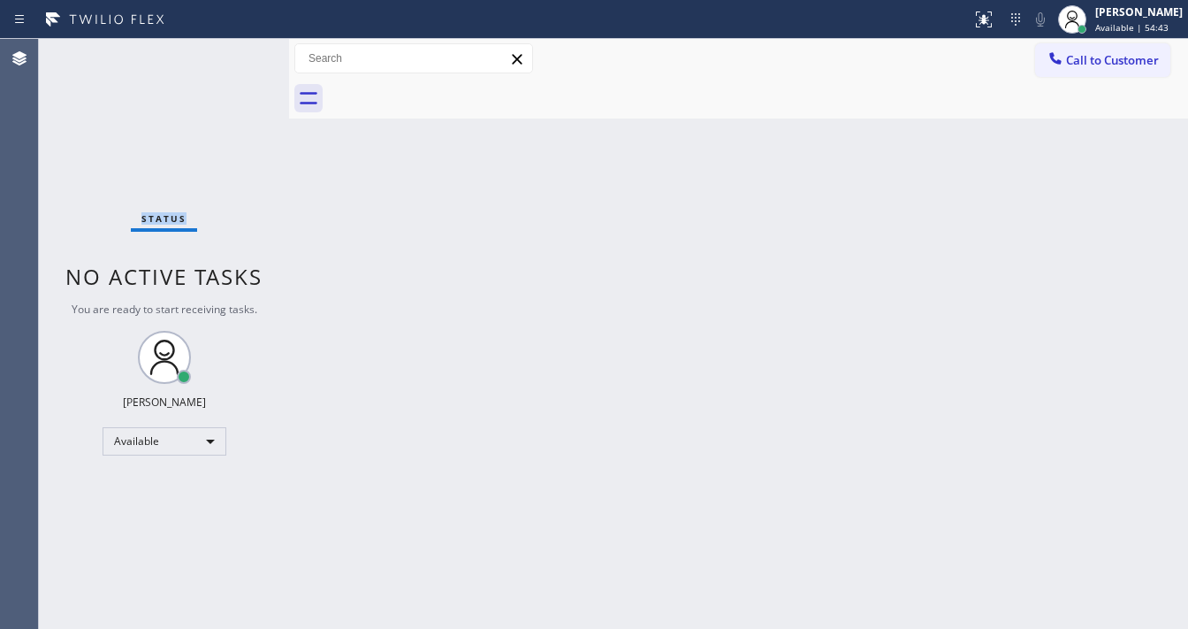
click at [253, 65] on div "Status No active tasks You are ready to start receiving tasks. [PERSON_NAME]" at bounding box center [164, 334] width 250 height 590
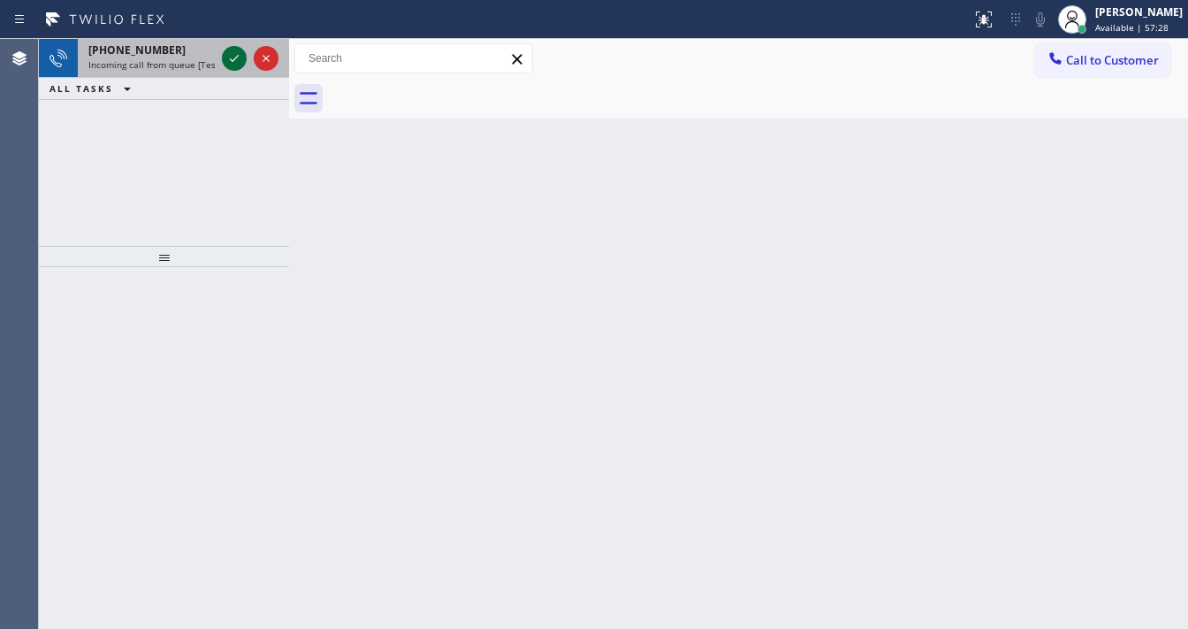
click at [223, 56] on div at bounding box center [234, 58] width 25 height 21
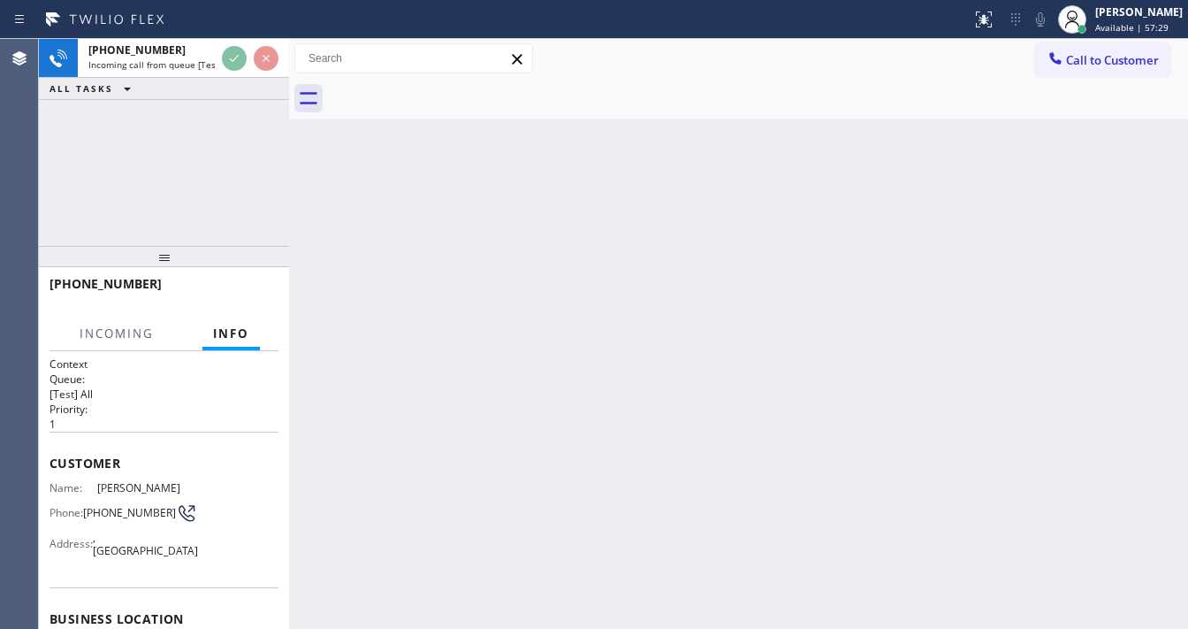
scroll to position [46, 0]
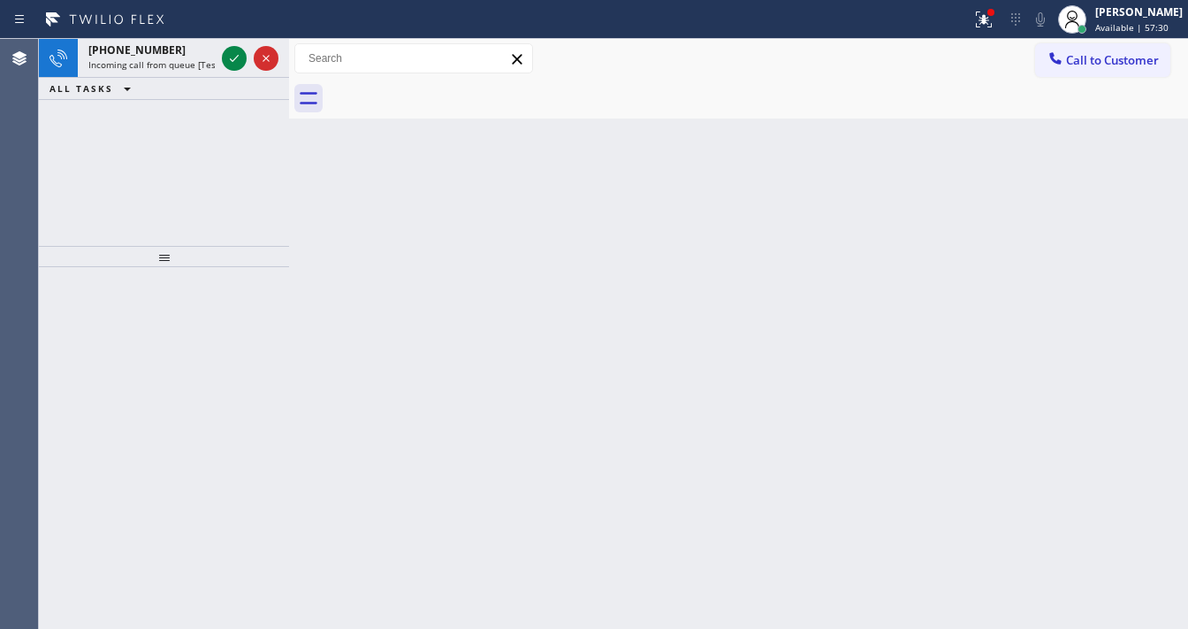
click at [992, 21] on icon at bounding box center [983, 19] width 21 height 21
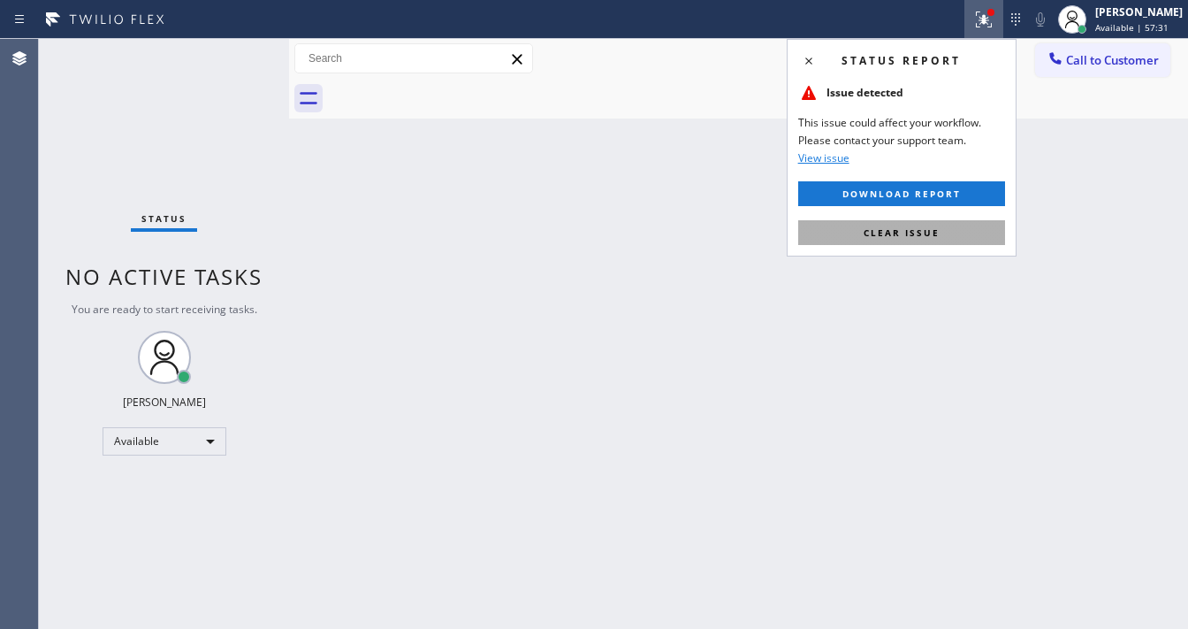
click at [931, 230] on span "Clear issue" at bounding box center [902, 232] width 76 height 12
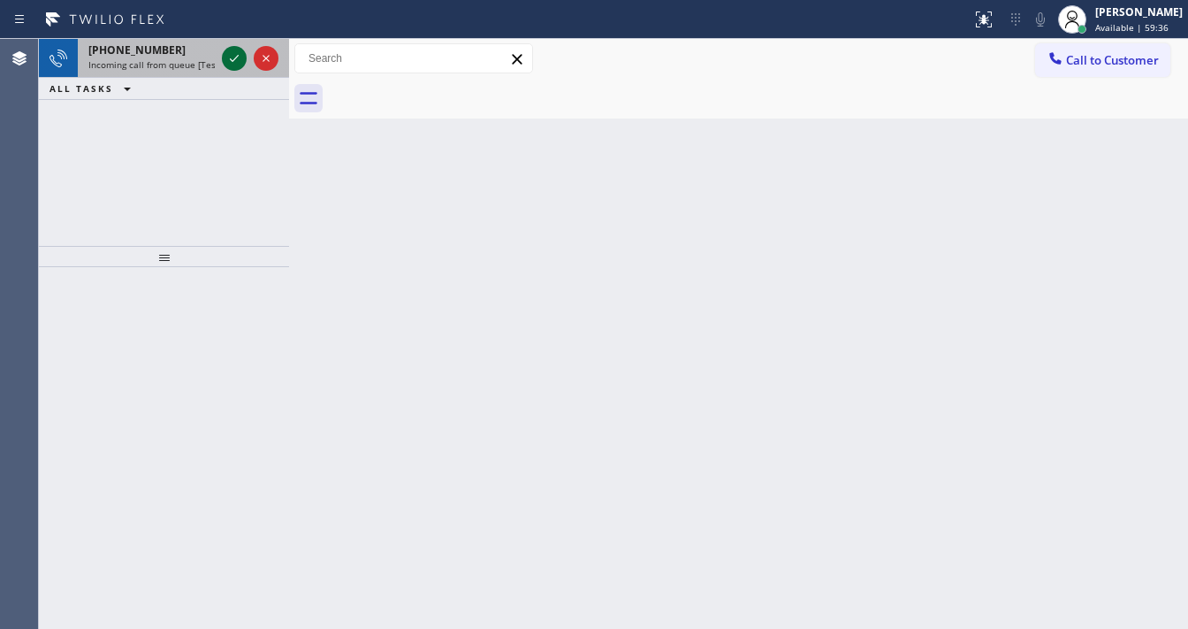
click at [225, 58] on div at bounding box center [234, 58] width 25 height 21
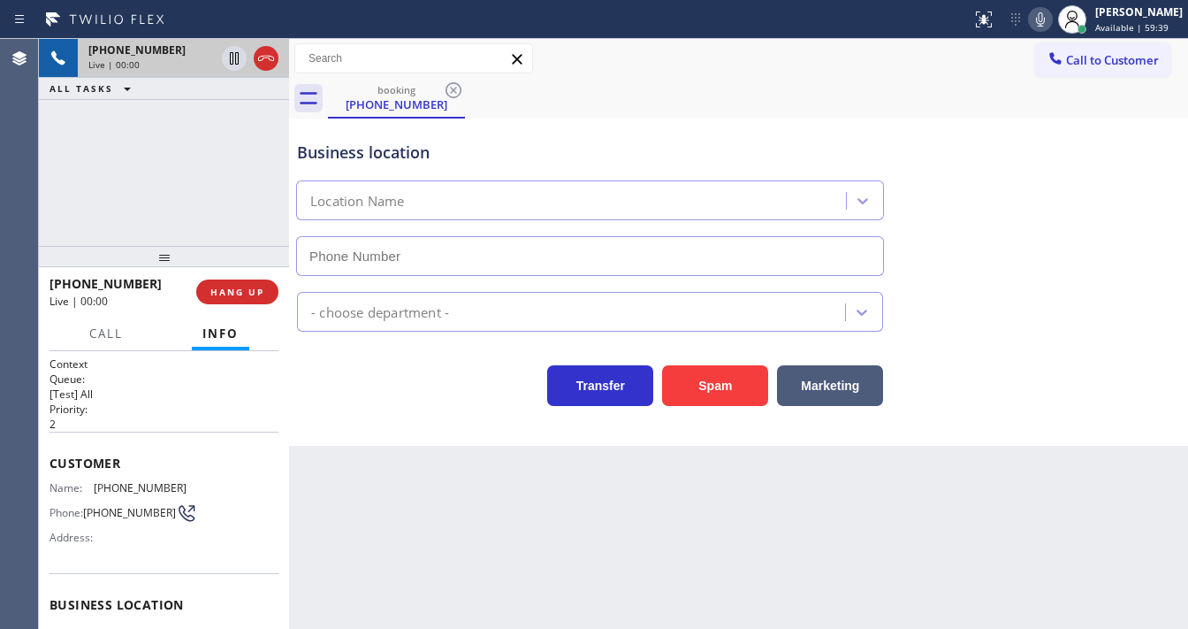
type input "[PHONE_NUMBER]"
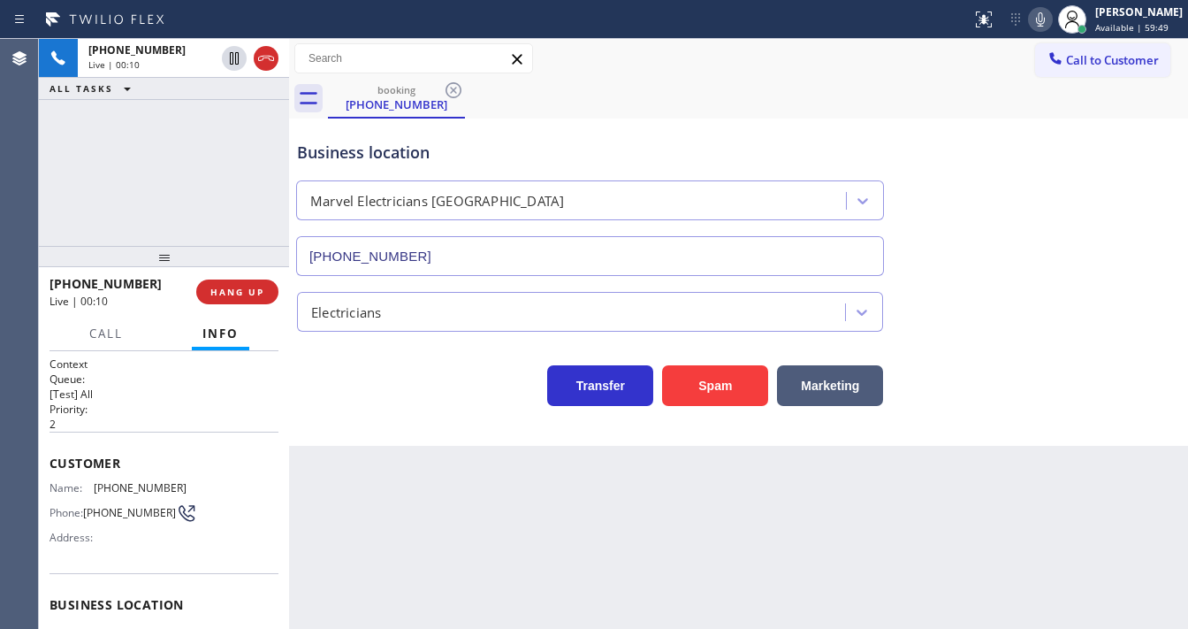
click at [38, 195] on div "Agent Desktop" at bounding box center [19, 334] width 39 height 590
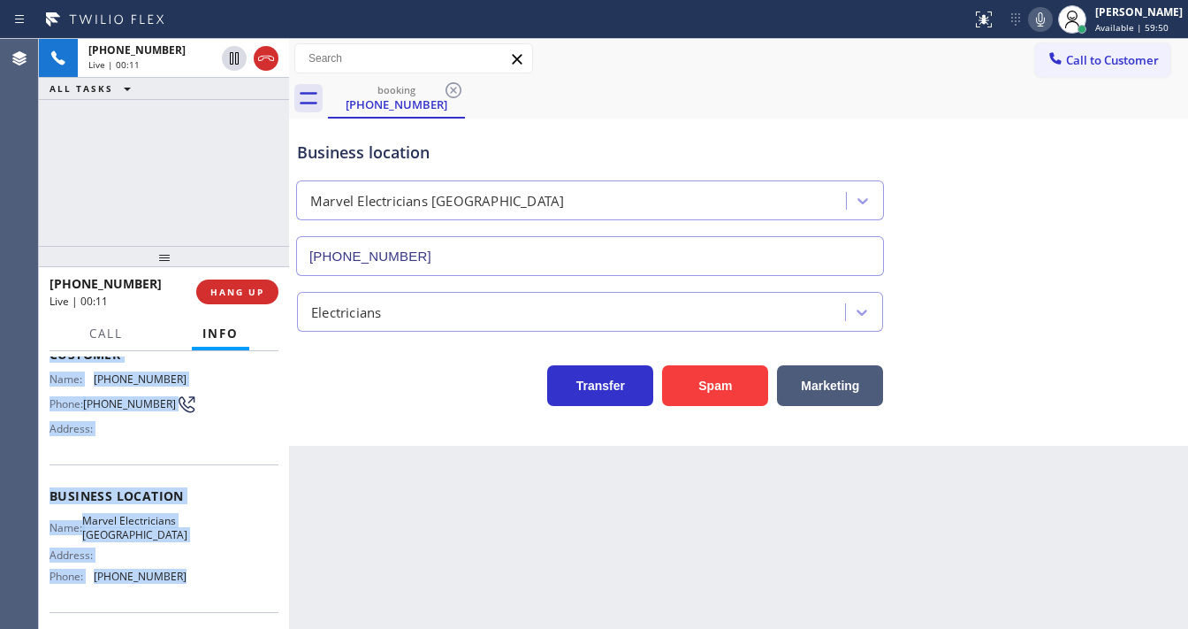
scroll to position [246, 0]
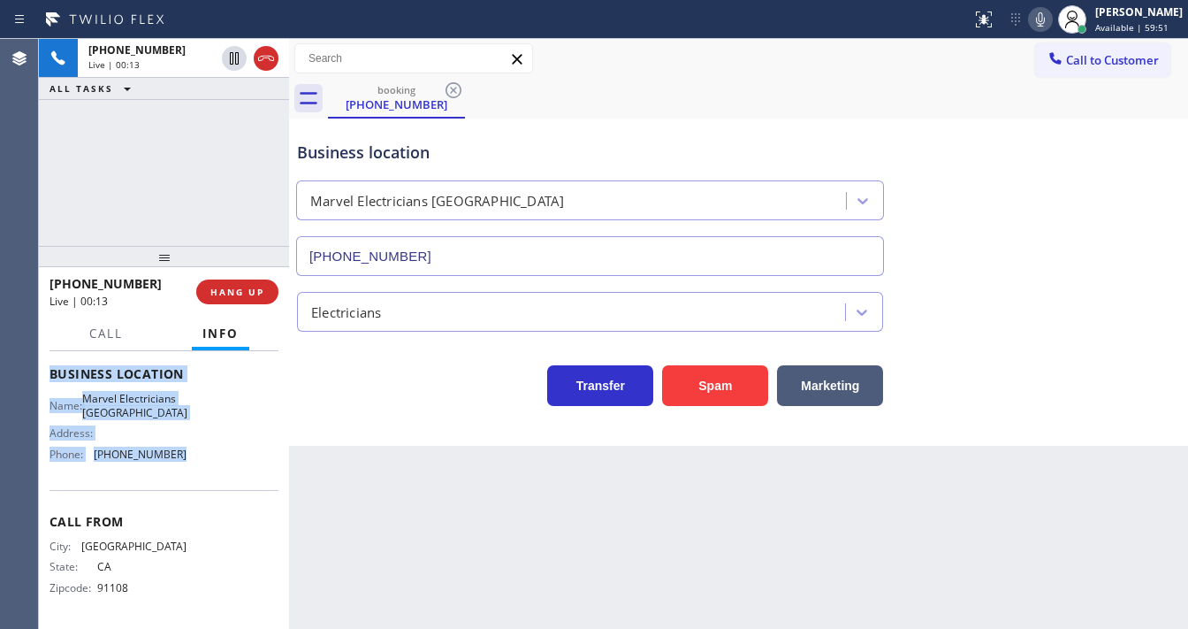
drag, startPoint x: 50, startPoint y: 446, endPoint x: 209, endPoint y: 455, distance: 159.4
click at [209, 455] on div "Context Queue: [Test] All Priority: 2 Customer Name: [PHONE_NUMBER] Phone: [PHO…" at bounding box center [164, 375] width 229 height 498
copy div "Customer Name: [PHONE_NUMBER] Phone: [PHONE_NUMBER] Address: Business location …"
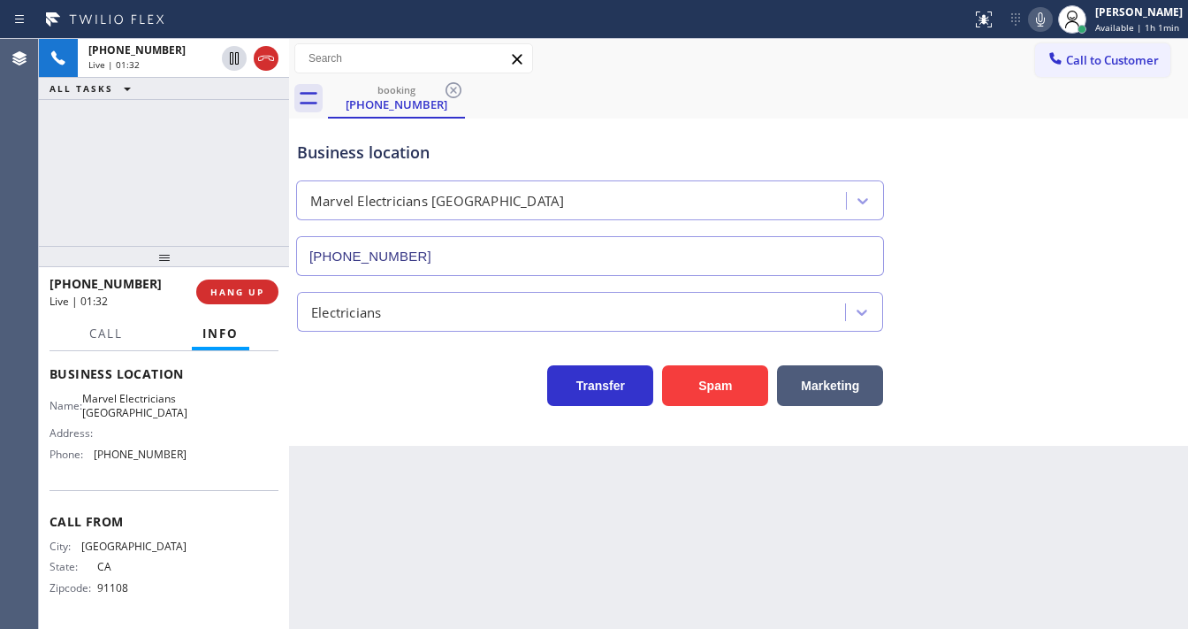
drag, startPoint x: 163, startPoint y: 163, endPoint x: 177, endPoint y: 164, distance: 14.2
click at [170, 164] on div "[PHONE_NUMBER] Live | 01:32 ALL TASKS ALL TASKS ACTIVE TASKS TASKS IN WRAP UP" at bounding box center [164, 142] width 250 height 207
click at [1040, 15] on icon at bounding box center [1040, 19] width 21 height 21
click at [1043, 27] on icon at bounding box center [1040, 19] width 21 height 21
drag, startPoint x: 50, startPoint y: 216, endPoint x: 74, endPoint y: 211, distance: 24.3
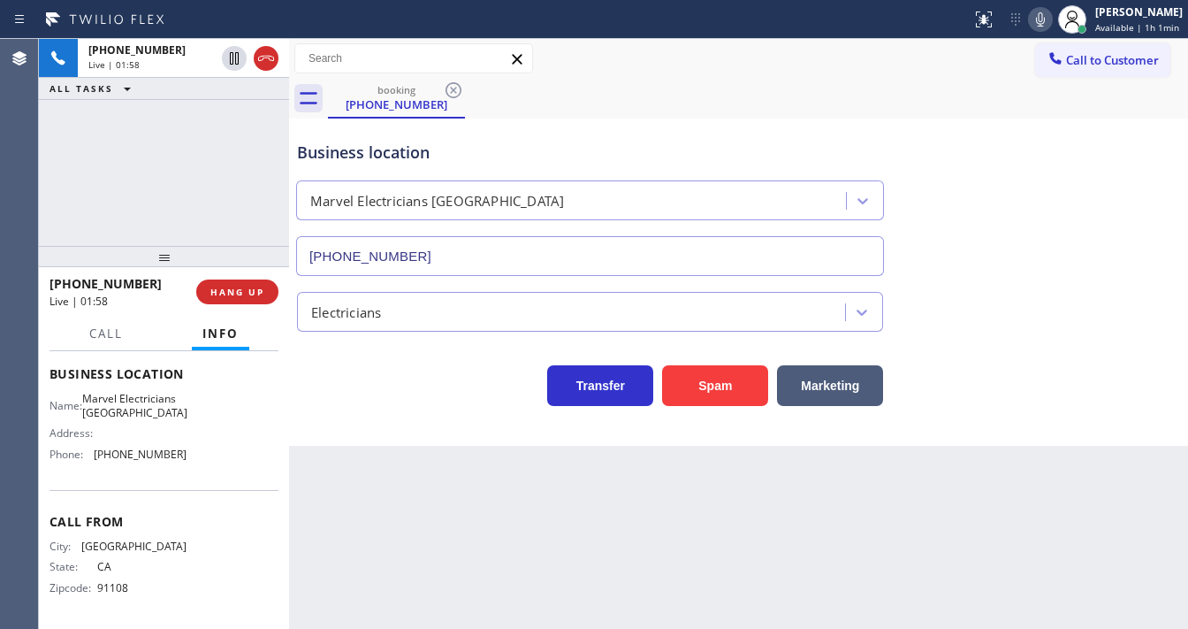
click at [51, 214] on div "[PHONE_NUMBER] Live | 01:58 ALL TASKS ALL TASKS ACTIVE TASKS TASKS IN WRAP UP" at bounding box center [164, 142] width 250 height 207
drag, startPoint x: 680, startPoint y: 71, endPoint x: 1032, endPoint y: 65, distance: 351.9
click at [665, 71] on div "Call to Customer Outbound call Location Spectrum Appliance Repair [GEOGRAPHIC_D…" at bounding box center [738, 58] width 899 height 31
click at [1045, 23] on icon at bounding box center [1040, 19] width 9 height 14
click at [210, 140] on div "[PHONE_NUMBER] Live | 03:28 ALL TASKS ALL TASKS ACTIVE TASKS TASKS IN WRAP UP" at bounding box center [164, 142] width 250 height 207
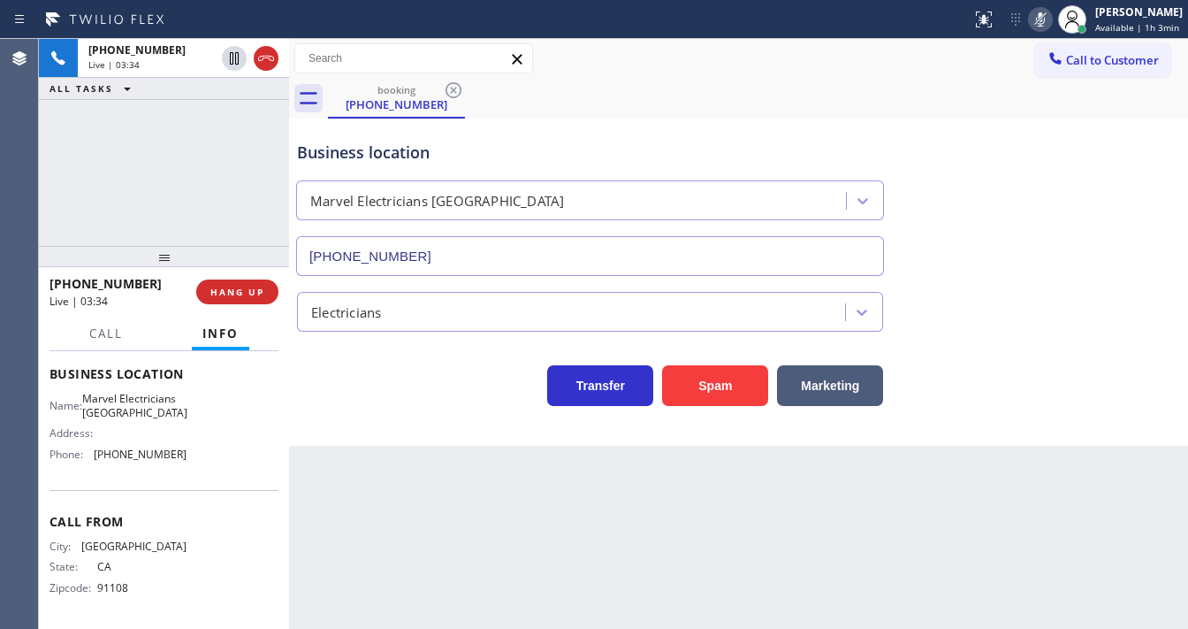
click at [1064, 244] on div "Business location Marvel Electricians [GEOGRAPHIC_DATA] [PHONE_NUMBER]" at bounding box center [739, 196] width 890 height 160
click at [234, 57] on icon at bounding box center [234, 58] width 21 height 21
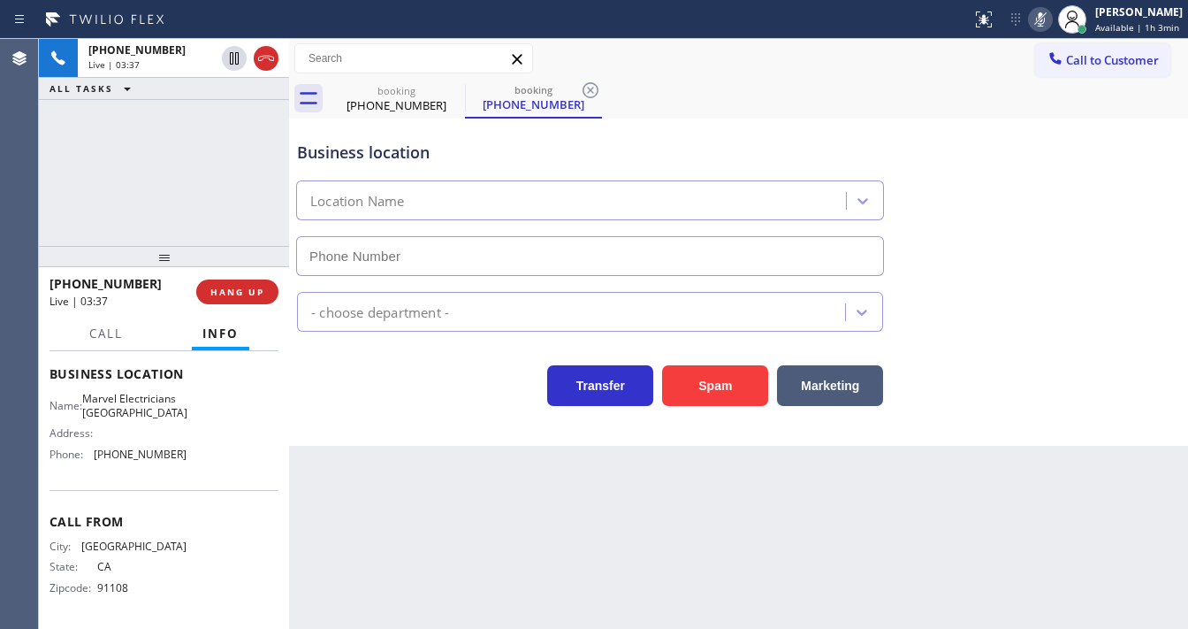
type input "[PHONE_NUMBER]"
click at [50, 202] on div "[PHONE_NUMBER] Live | 06:11 ALL TASKS ALL TASKS ACTIVE TASKS TASKS IN WRAP UP" at bounding box center [164, 142] width 250 height 207
drag, startPoint x: 236, startPoint y: 64, endPoint x: 707, endPoint y: 29, distance: 472.5
click at [236, 64] on icon at bounding box center [234, 58] width 12 height 12
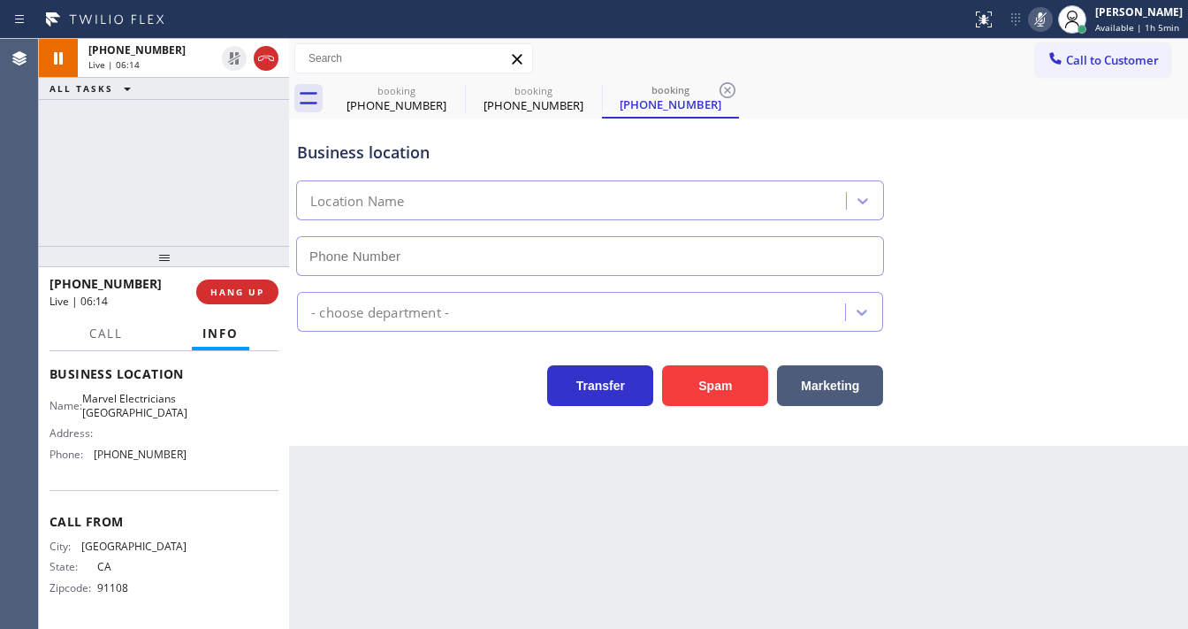
type input "[PHONE_NUMBER]"
click at [1041, 19] on icon at bounding box center [1040, 19] width 21 height 21
click at [587, 626] on div "Back to Dashboard Change Sender ID Customers Technicians Select a contact Outbo…" at bounding box center [738, 334] width 899 height 590
drag, startPoint x: 615, startPoint y: 57, endPoint x: 608, endPoint y: 68, distance: 13.5
click at [615, 57] on div "Call to Customer Outbound call Location Spectrum Appliance Repair [GEOGRAPHIC_D…" at bounding box center [738, 58] width 899 height 31
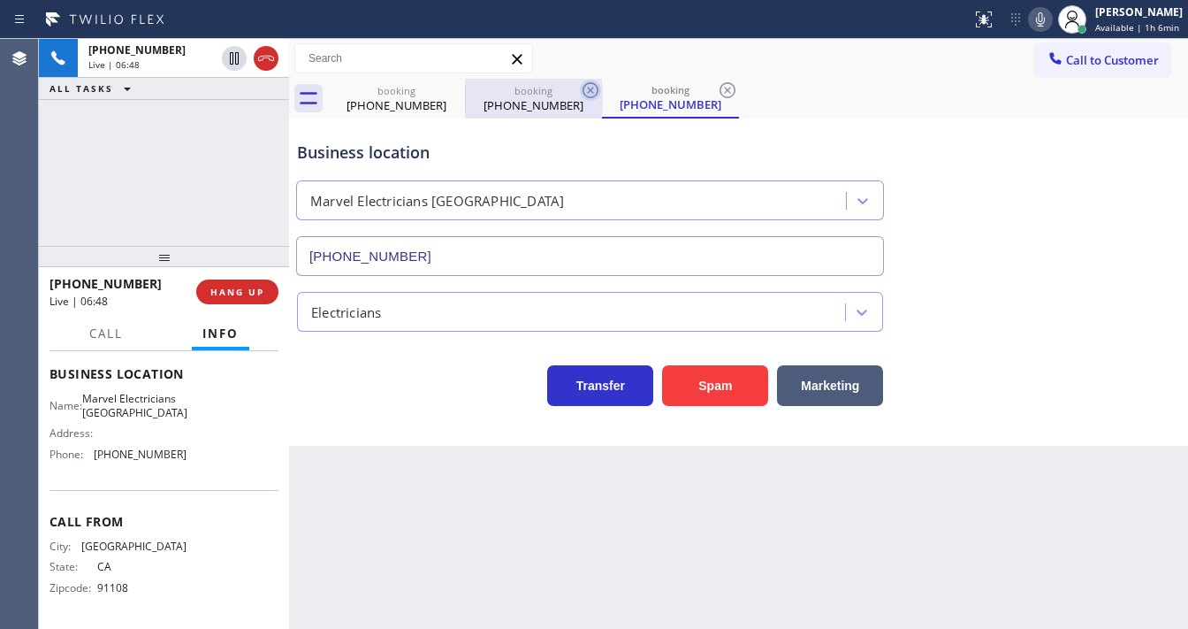
click at [584, 90] on icon at bounding box center [590, 90] width 21 height 21
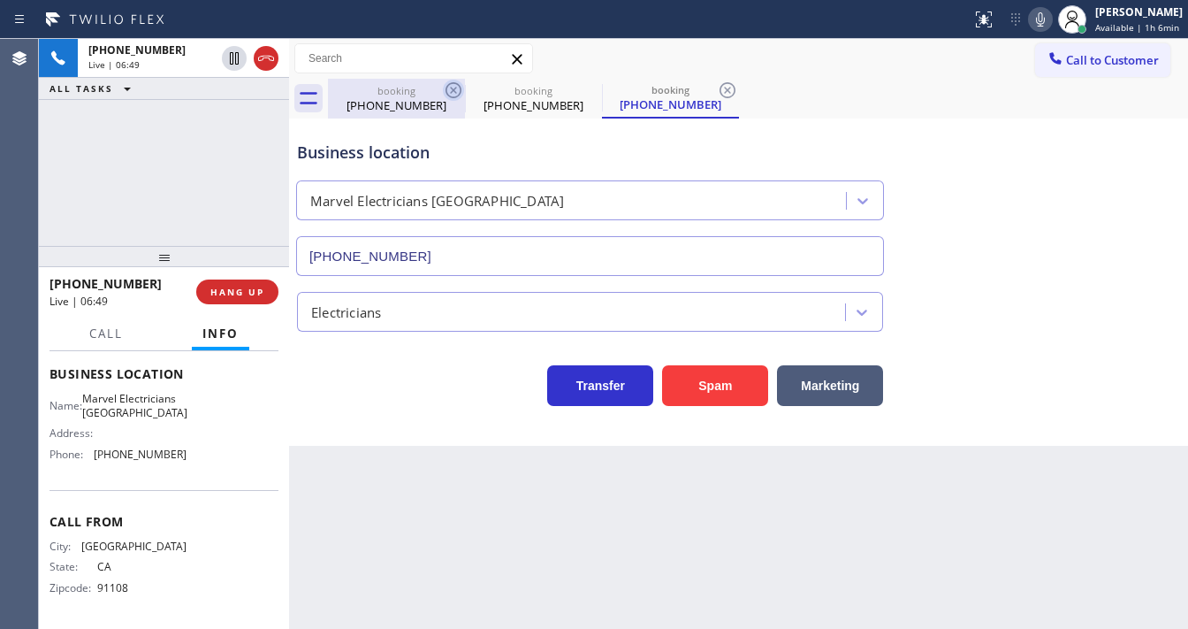
click at [451, 88] on icon at bounding box center [454, 90] width 16 height 16
click at [583, 53] on div "Call to Customer Outbound call Location Spectrum Appliance Repair [GEOGRAPHIC_D…" at bounding box center [738, 58] width 899 height 31
click at [444, 89] on icon at bounding box center [453, 90] width 21 height 21
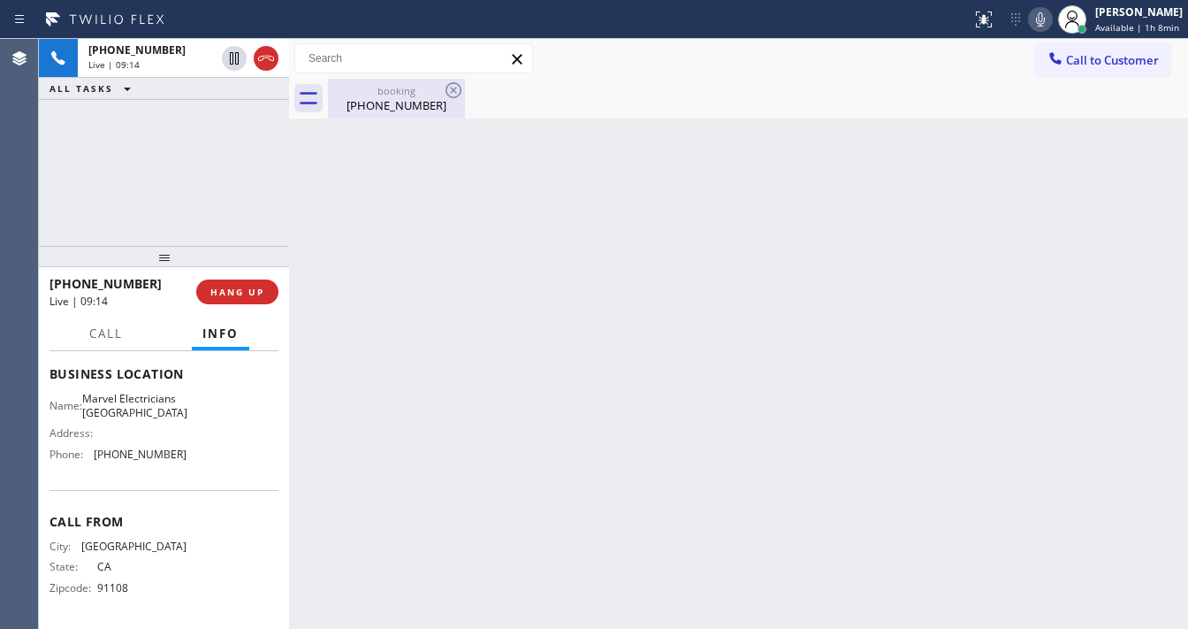
click at [453, 94] on icon at bounding box center [453, 90] width 21 height 21
click at [370, 111] on div "[PHONE_NUMBER]" at bounding box center [397, 105] width 134 height 16
click at [247, 177] on div "[PHONE_NUMBER] Live | 09:15 ALL TASKS ALL TASKS ACTIVE TASKS TASKS IN WRAP UP" at bounding box center [164, 142] width 250 height 207
click at [162, 192] on div "[PHONE_NUMBER] Live | 09:21 ALL TASKS ALL TASKS ACTIVE TASKS TASKS IN WRAP UP" at bounding box center [164, 142] width 250 height 207
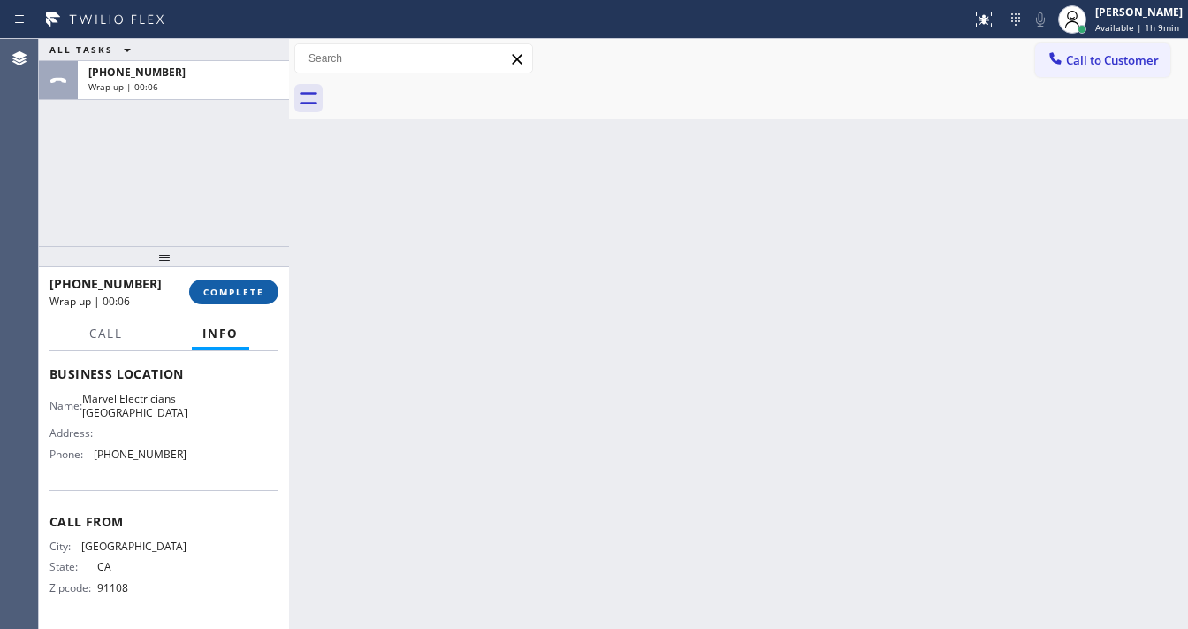
click at [246, 288] on span "COMPLETE" at bounding box center [233, 292] width 61 height 12
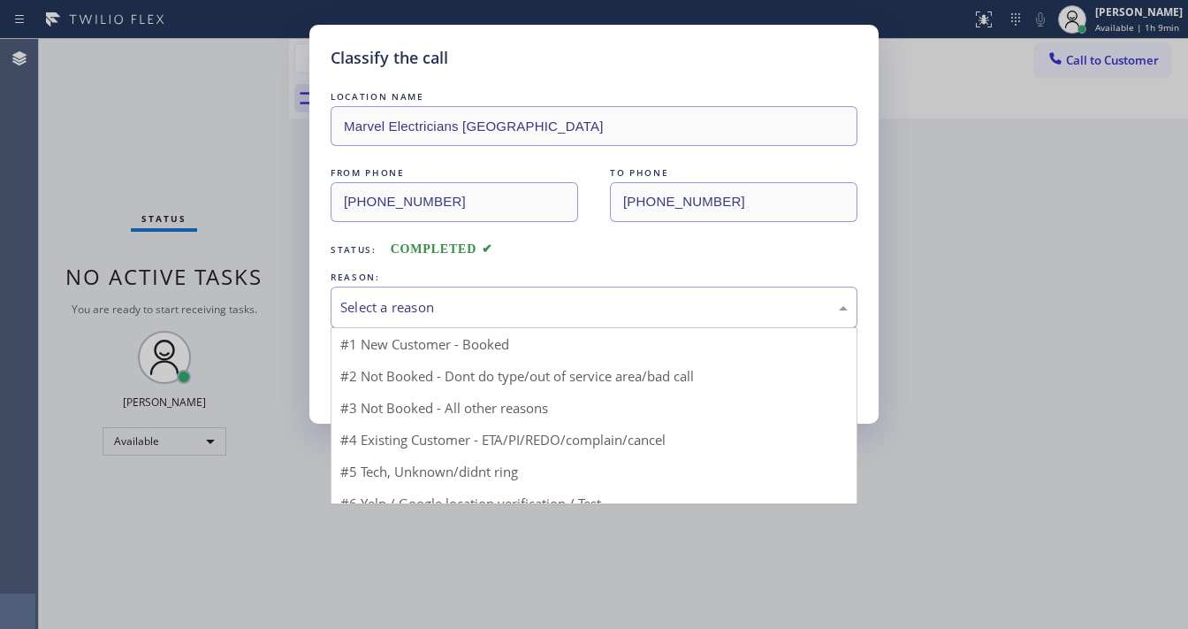
click at [412, 308] on div "Select a reason" at bounding box center [593, 307] width 507 height 20
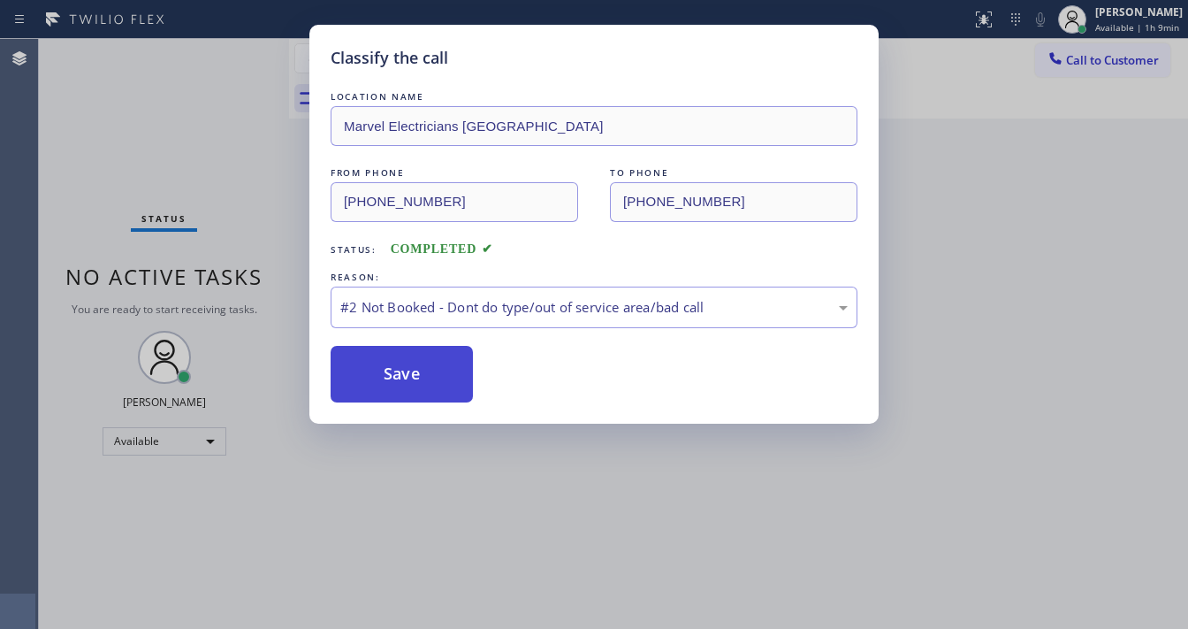
click at [390, 377] on button "Save" at bounding box center [402, 374] width 142 height 57
drag, startPoint x: 390, startPoint y: 377, endPoint x: 234, endPoint y: 233, distance: 211.5
click at [389, 375] on button "Save" at bounding box center [402, 374] width 142 height 57
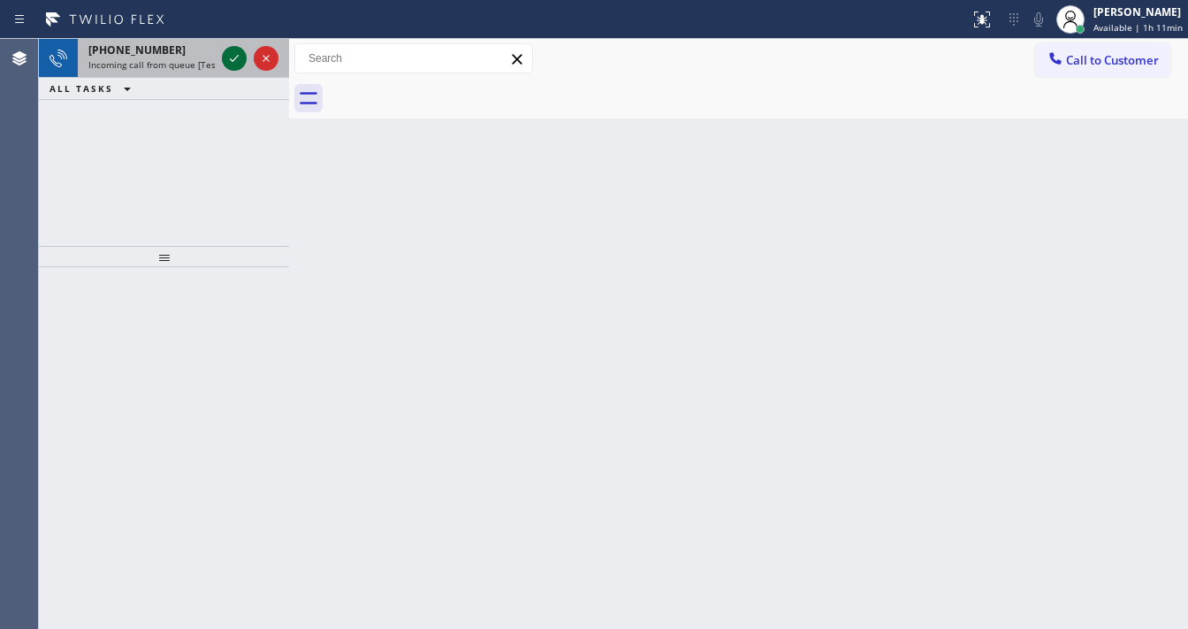
click at [226, 57] on icon at bounding box center [234, 58] width 21 height 21
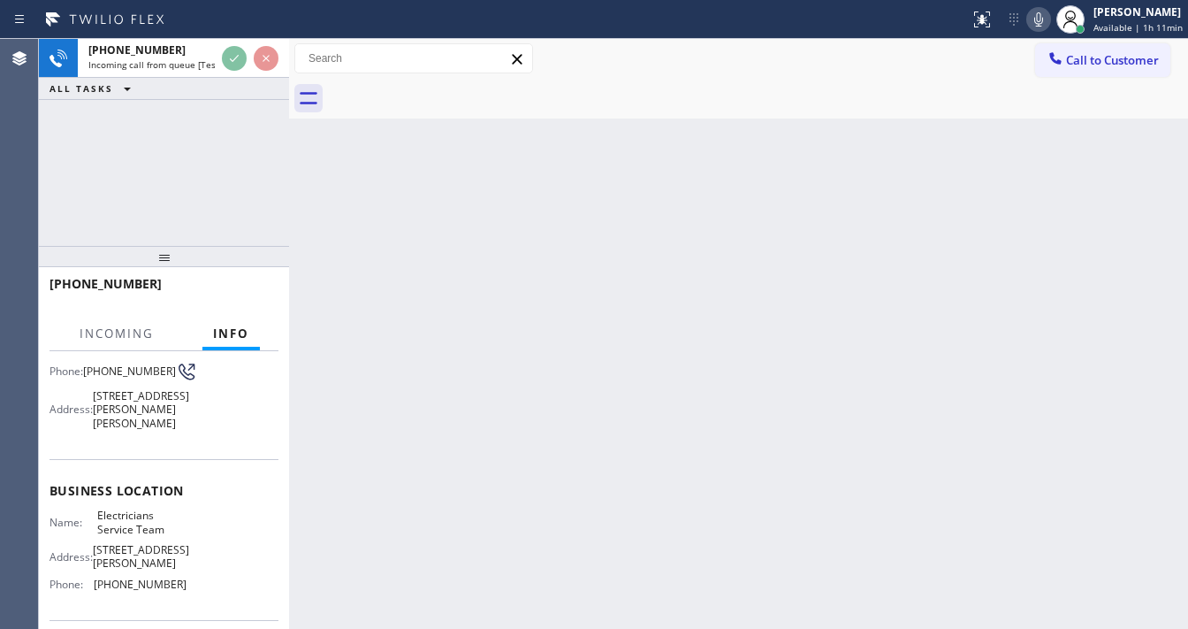
scroll to position [212, 0]
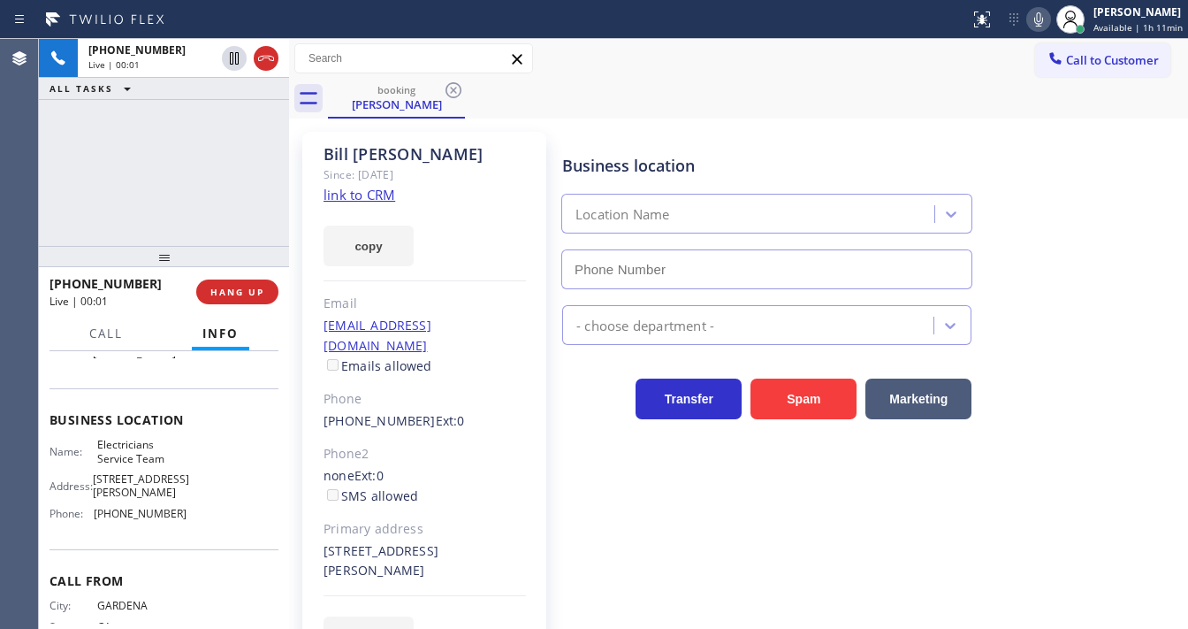
type input "[PHONE_NUMBER]"
click at [375, 190] on link "link to CRM" at bounding box center [360, 195] width 72 height 18
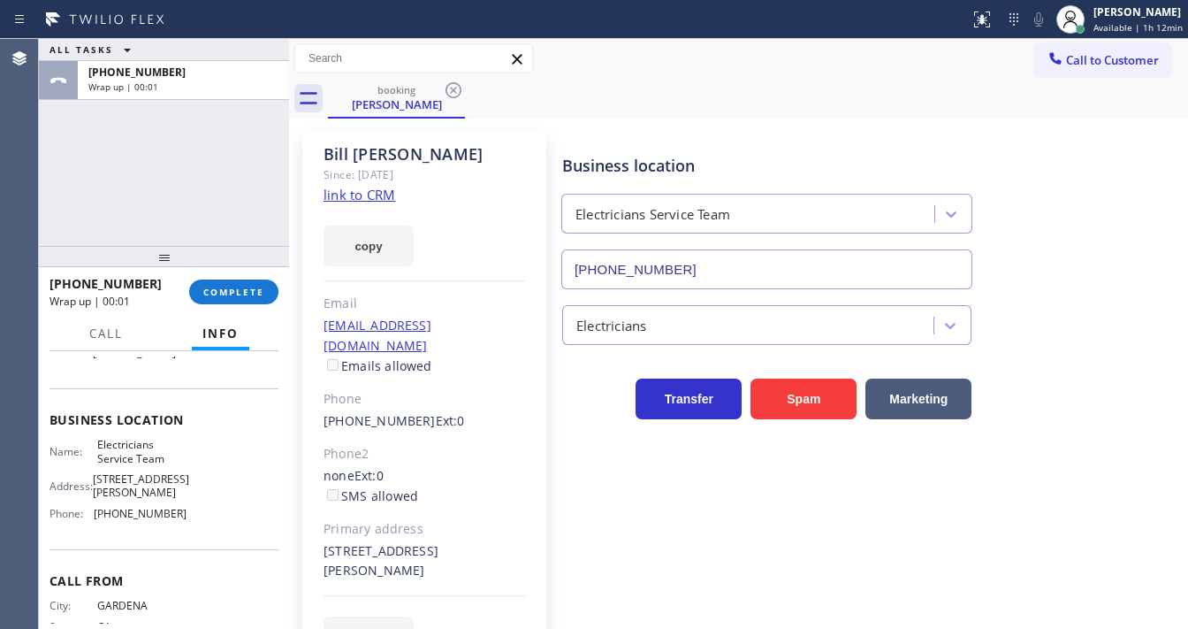
click at [252, 306] on div "[PHONE_NUMBER] Wrap up | 00:01 COMPLETE" at bounding box center [164, 292] width 229 height 46
click at [241, 289] on span "COMPLETE" at bounding box center [233, 292] width 61 height 12
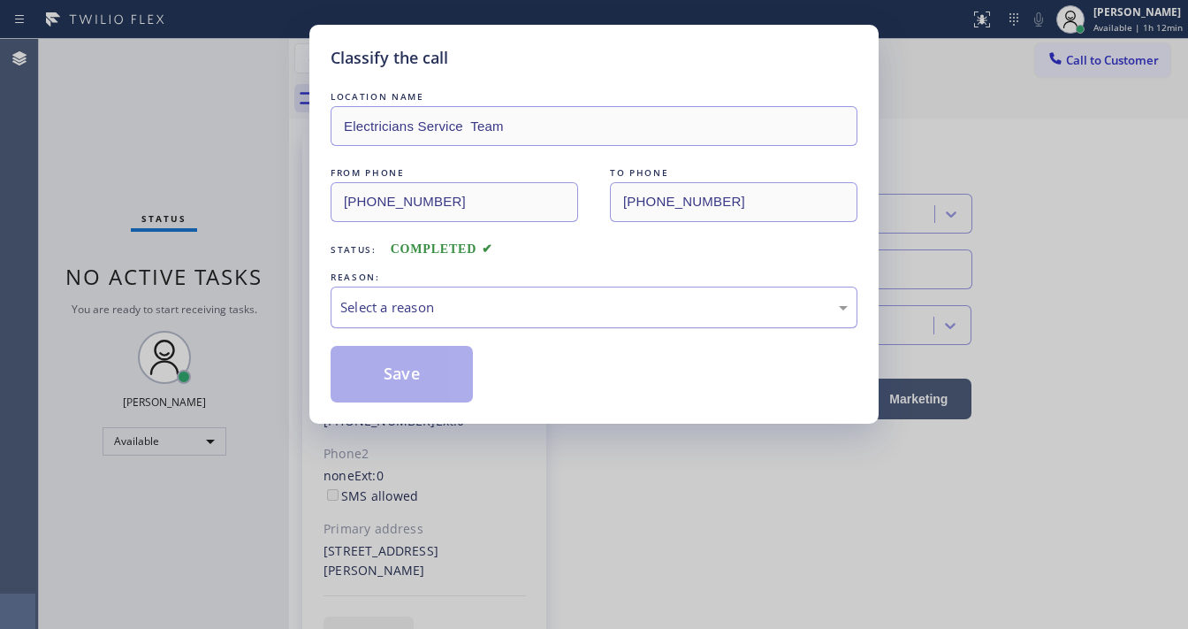
click at [387, 316] on div "Select a reason" at bounding box center [593, 307] width 507 height 20
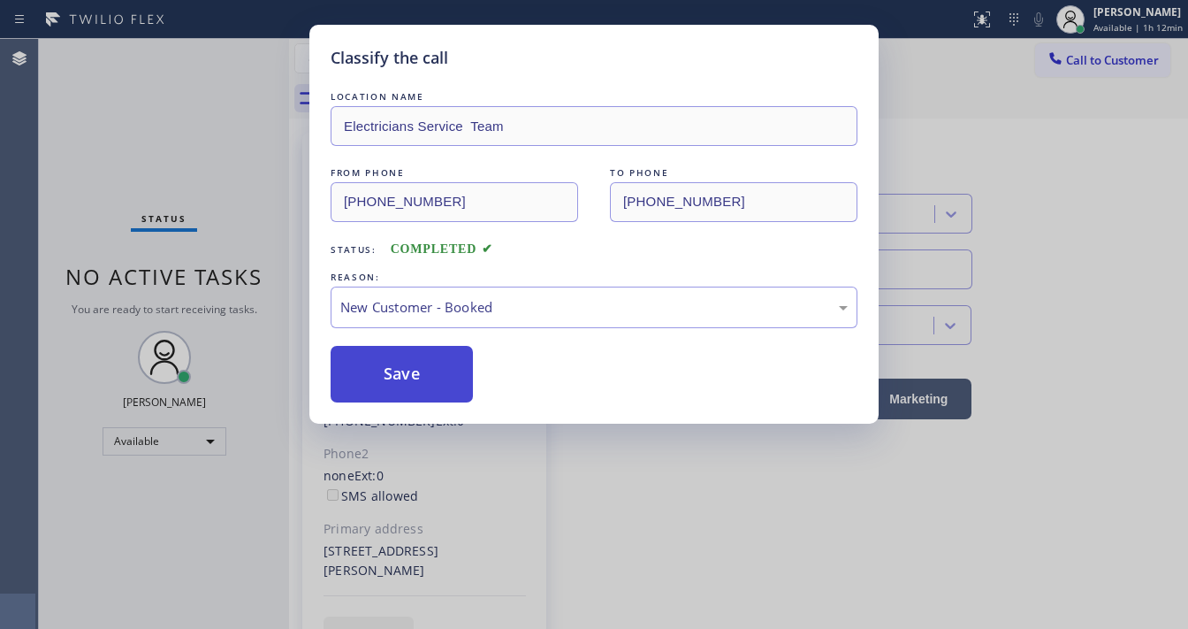
click at [396, 360] on button "Save" at bounding box center [402, 374] width 142 height 57
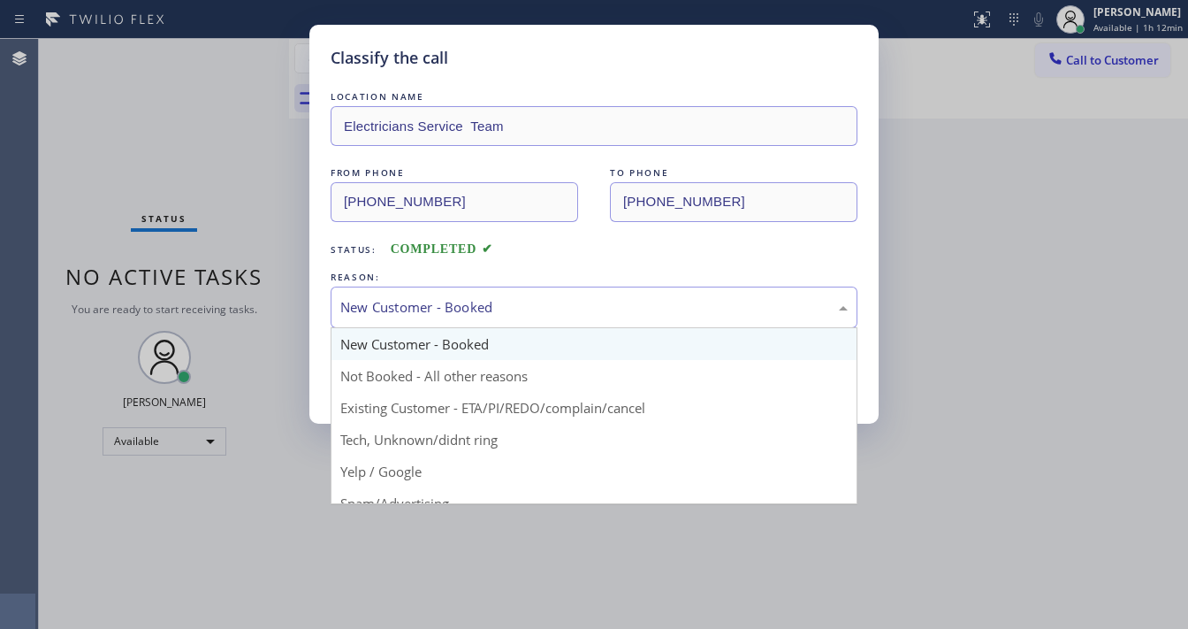
drag, startPoint x: 416, startPoint y: 302, endPoint x: 414, endPoint y: 357, distance: 54.9
click at [417, 305] on div "New Customer - Booked" at bounding box center [593, 307] width 507 height 20
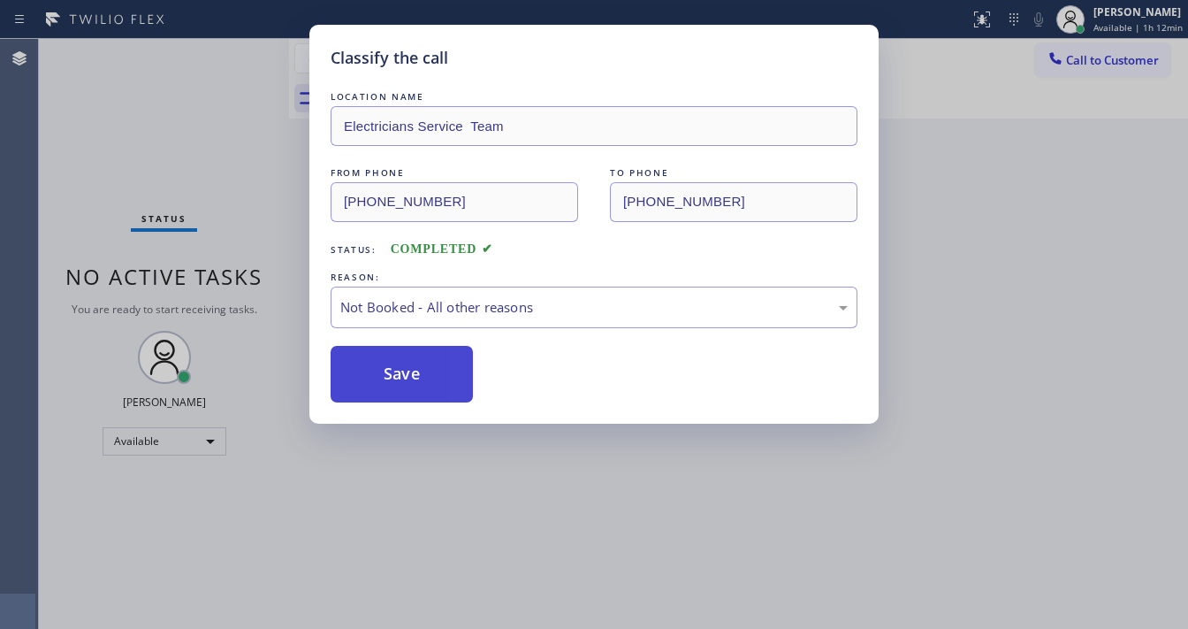
click at [414, 364] on button "Save" at bounding box center [402, 374] width 142 height 57
drag, startPoint x: 414, startPoint y: 364, endPoint x: 338, endPoint y: 30, distance: 342.7
click at [413, 362] on button "Save" at bounding box center [402, 374] width 142 height 57
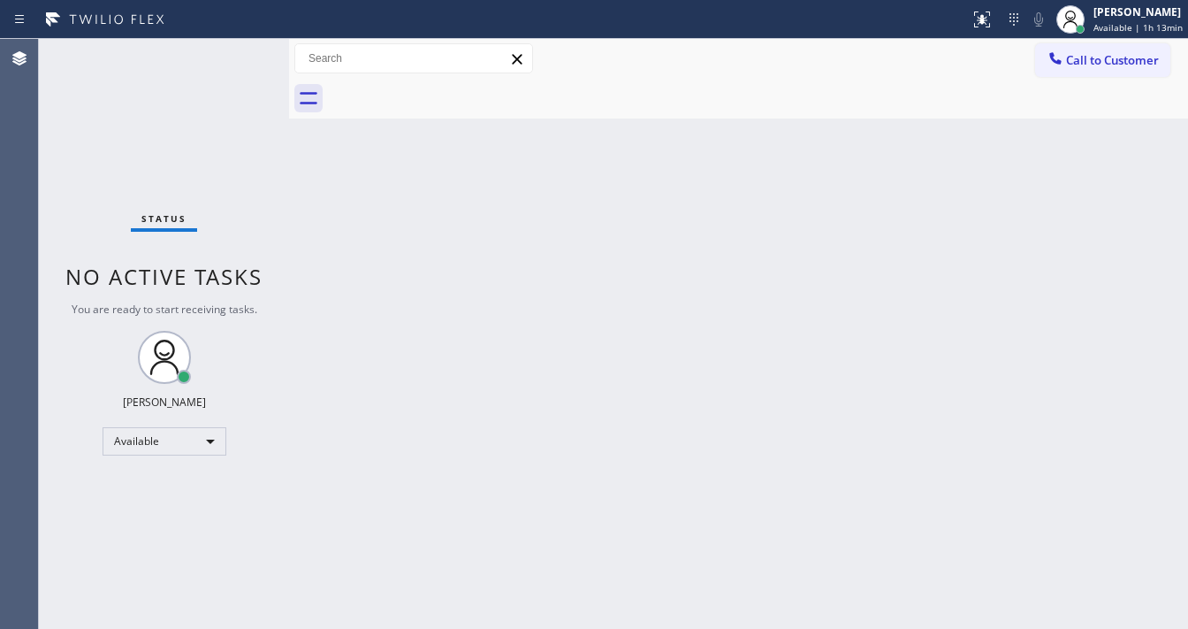
click at [444, 421] on div "Back to Dashboard Change Sender ID Customers Technicians Select a contact Outbo…" at bounding box center [738, 334] width 899 height 590
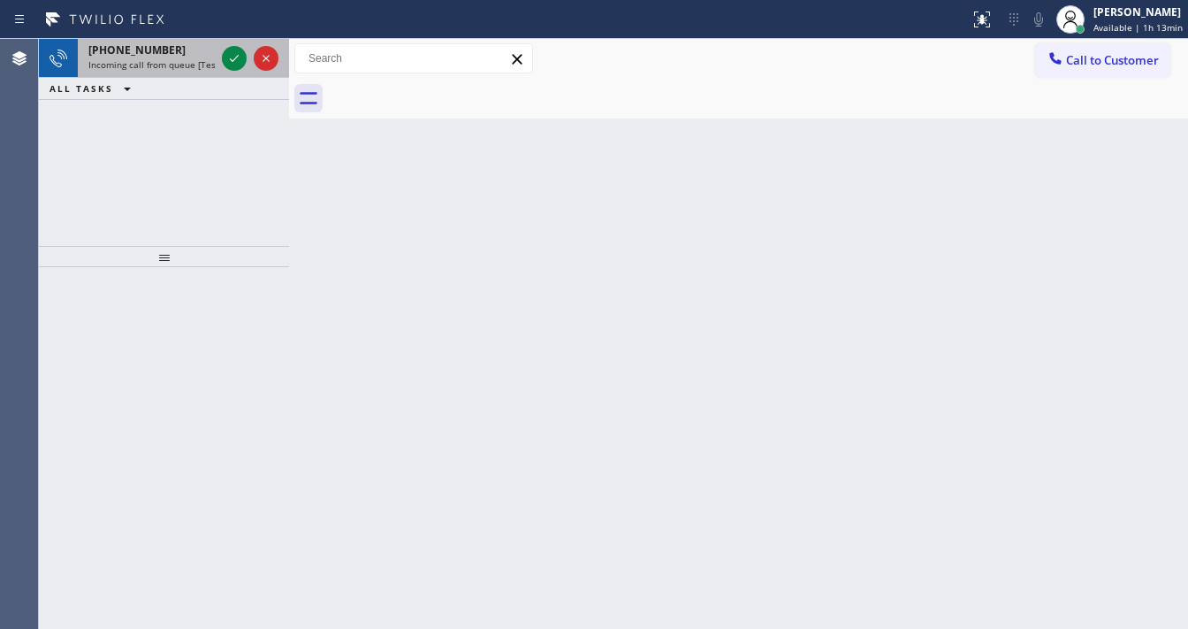
click at [191, 62] on span "Incoming call from queue [Test] All" at bounding box center [161, 64] width 147 height 12
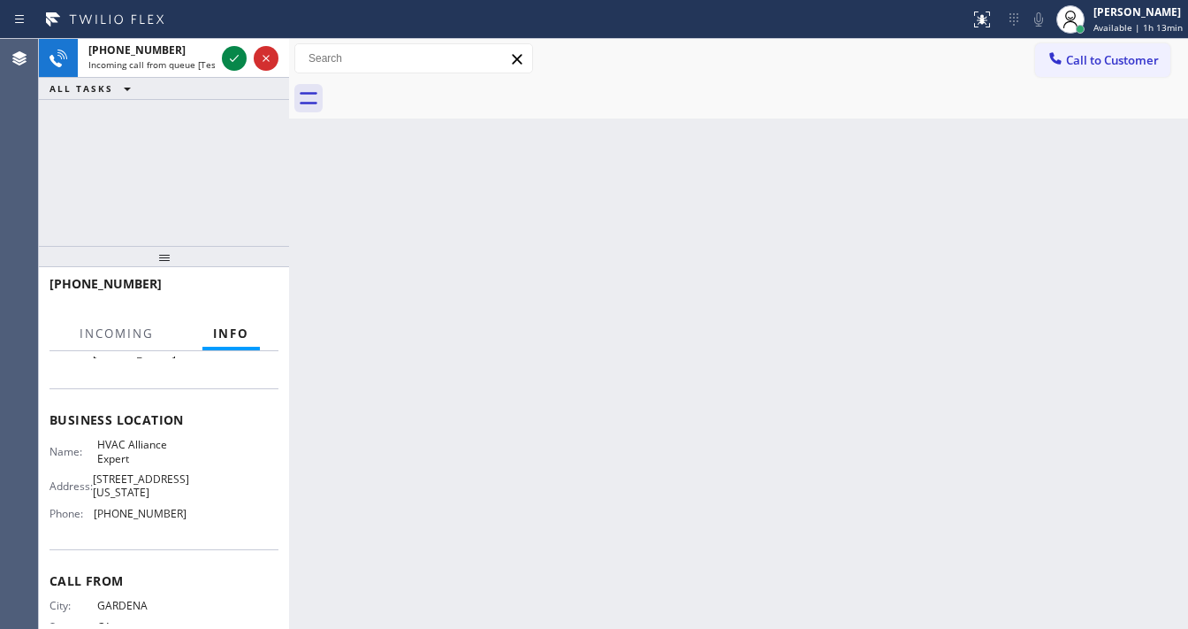
scroll to position [212, 0]
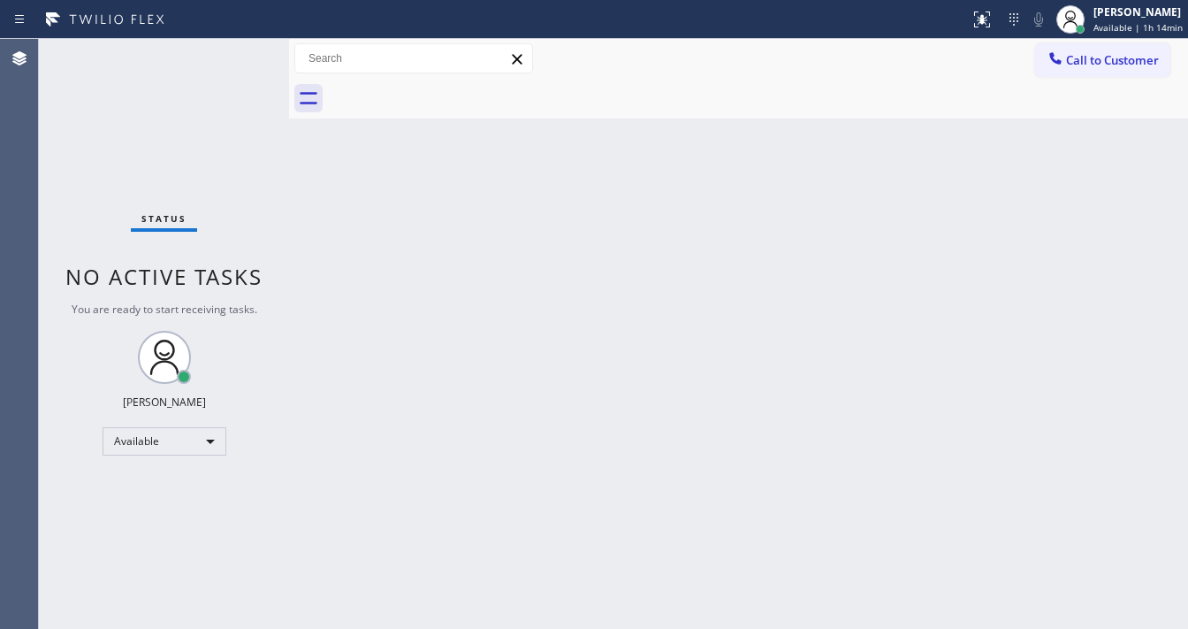
click at [235, 57] on div "Status No active tasks You are ready to start receiving tasks. [PERSON_NAME]" at bounding box center [164, 334] width 250 height 590
click at [233, 57] on div "Status No active tasks You are ready to start receiving tasks. [PERSON_NAME]" at bounding box center [164, 334] width 250 height 590
click at [226, 59] on div "Status No active tasks You are ready to start receiving tasks. [PERSON_NAME]" at bounding box center [164, 334] width 250 height 590
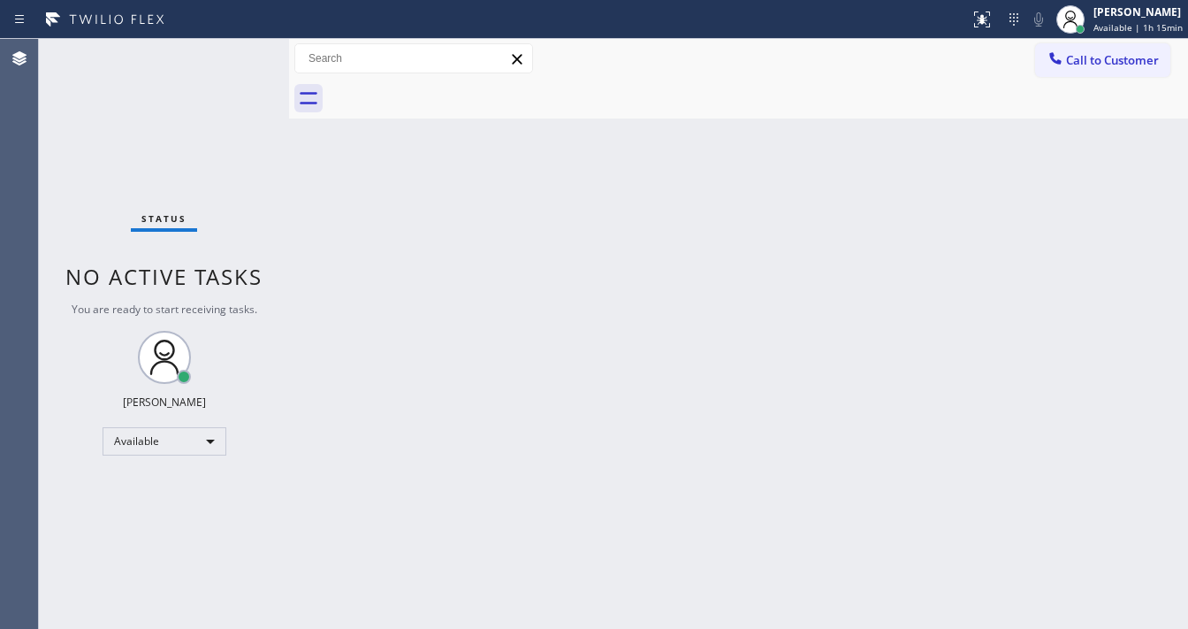
click at [226, 59] on div "Status No active tasks You are ready to start receiving tasks. [PERSON_NAME]" at bounding box center [164, 334] width 250 height 590
click at [231, 46] on div "Status No active tasks You are ready to start receiving tasks. [PERSON_NAME]" at bounding box center [164, 334] width 250 height 590
click at [188, 48] on div "Status No active tasks You are ready to start receiving tasks. [PERSON_NAME]" at bounding box center [164, 334] width 250 height 590
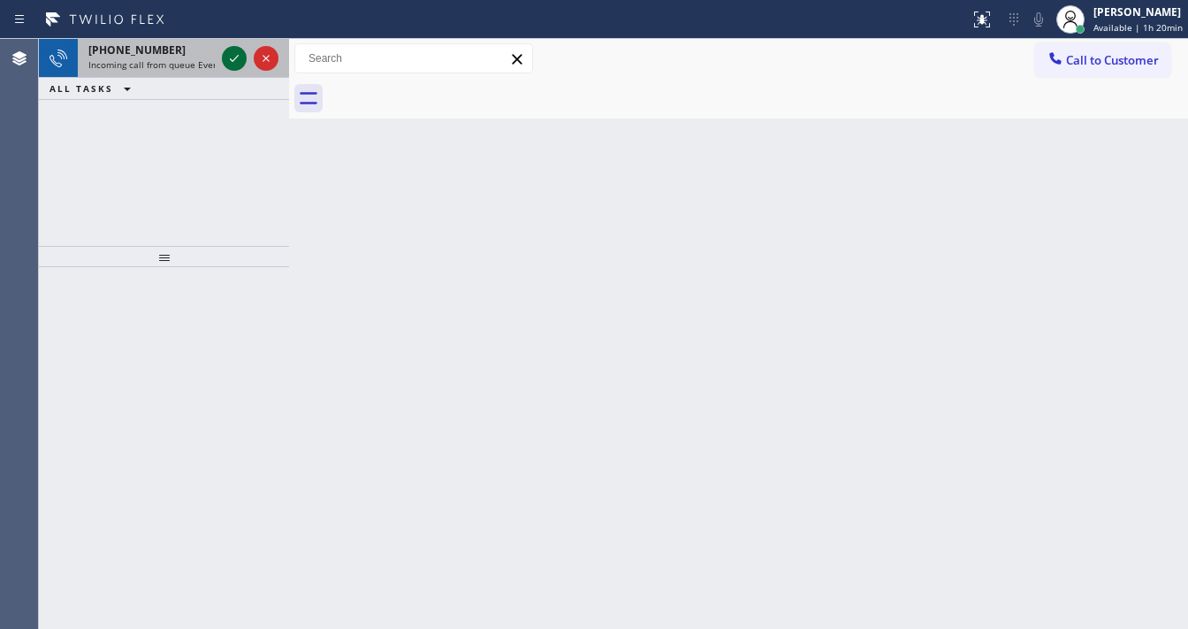
click at [177, 50] on div "[PHONE_NUMBER]" at bounding box center [151, 49] width 126 height 15
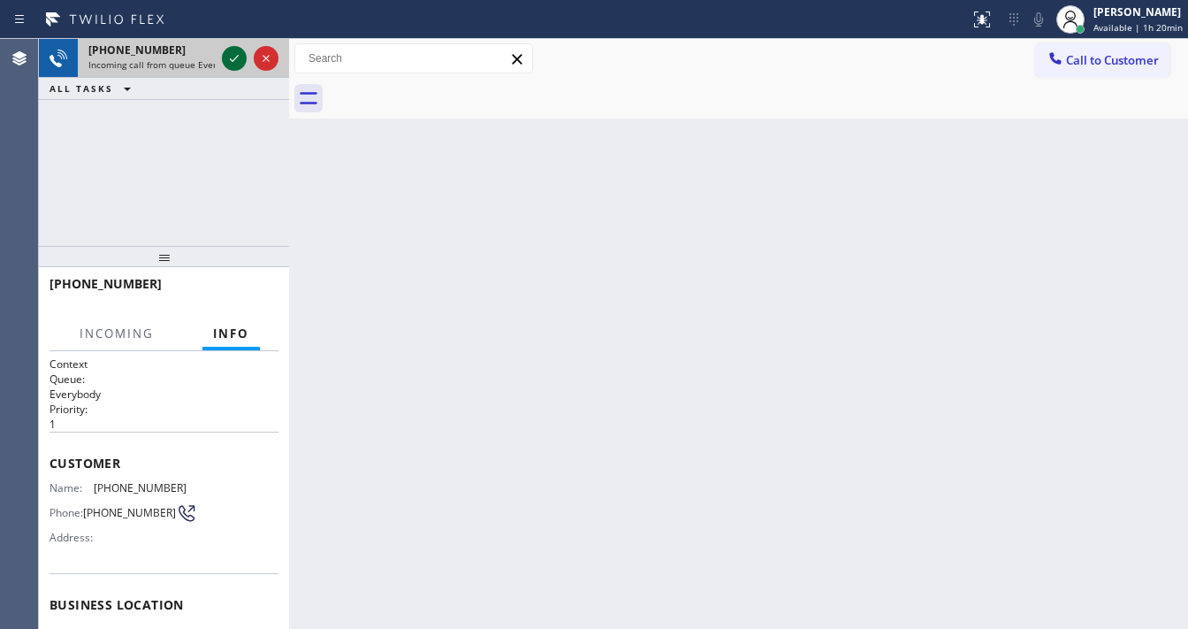
click at [238, 65] on icon at bounding box center [234, 58] width 21 height 21
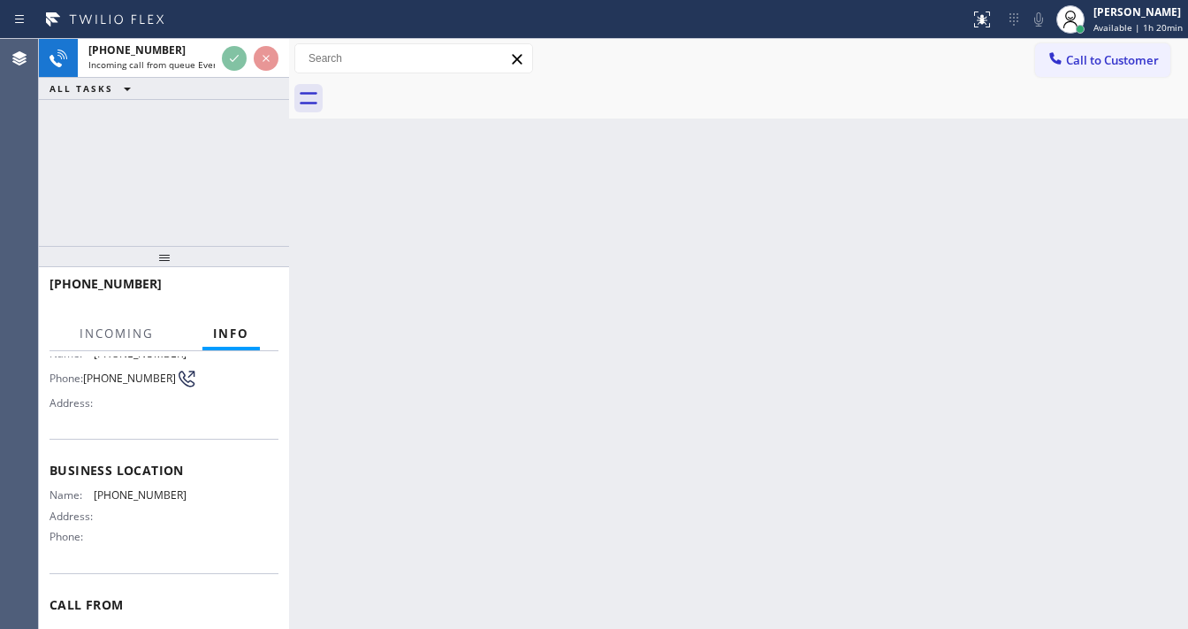
scroll to position [141, 0]
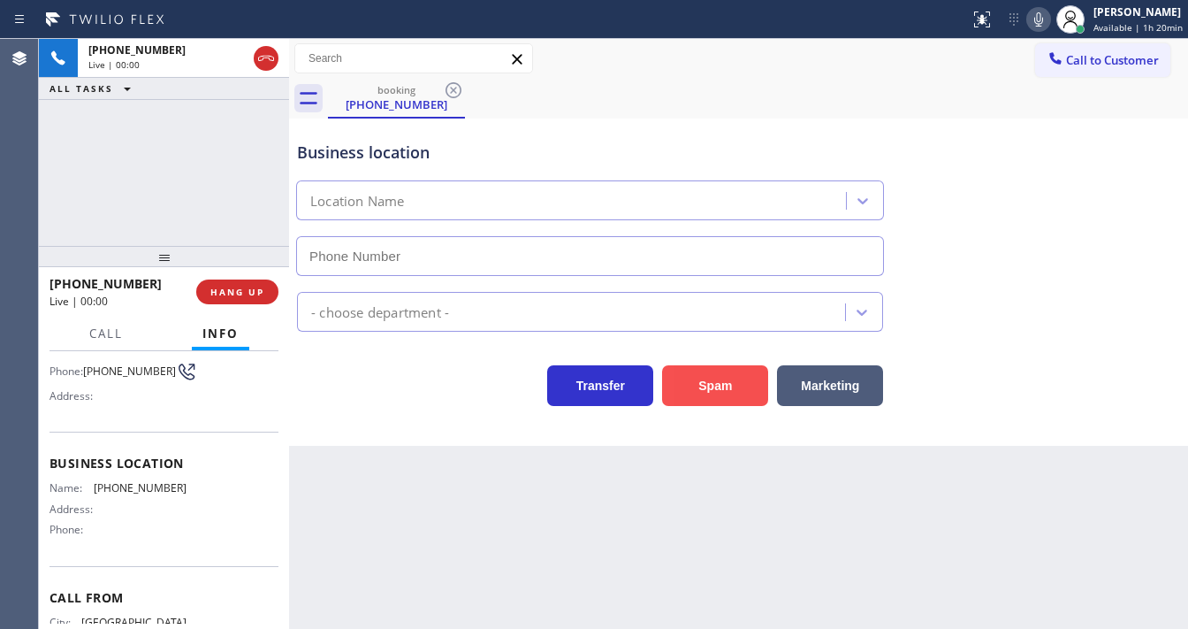
click at [721, 385] on button "Spam" at bounding box center [715, 385] width 106 height 41
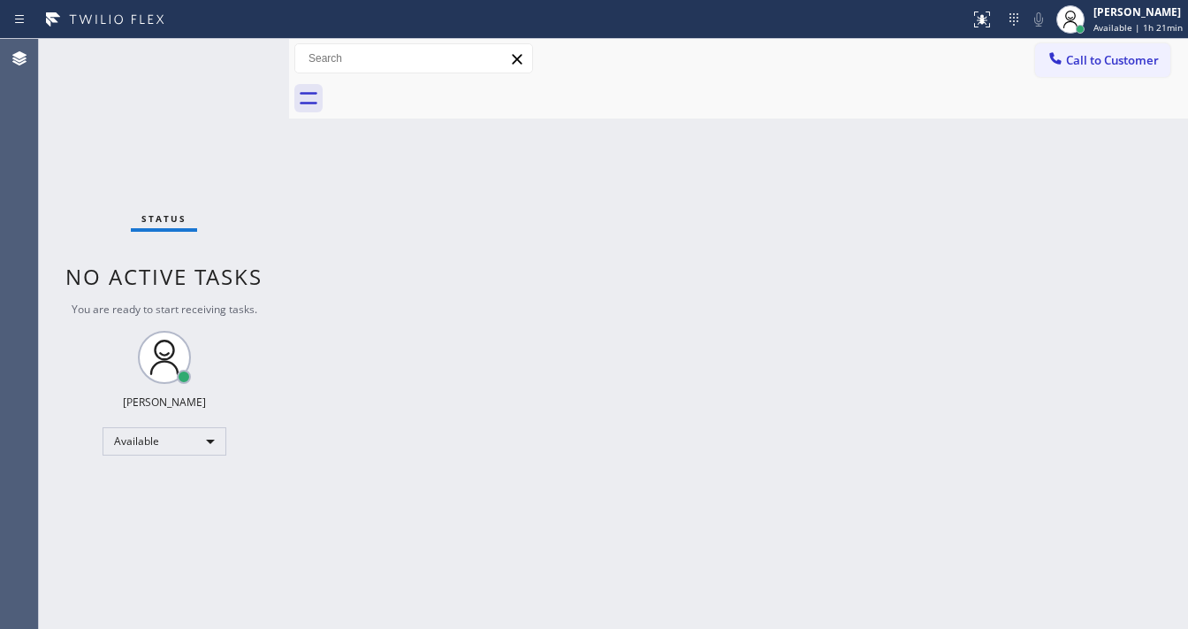
click at [238, 57] on div "Status No active tasks You are ready to start receiving tasks. [PERSON_NAME]" at bounding box center [164, 334] width 250 height 590
click at [221, 51] on div "Status No active tasks You are ready to start receiving tasks. [PERSON_NAME]" at bounding box center [164, 334] width 250 height 590
click at [1125, 57] on span "Call to Customer" at bounding box center [1112, 60] width 93 height 16
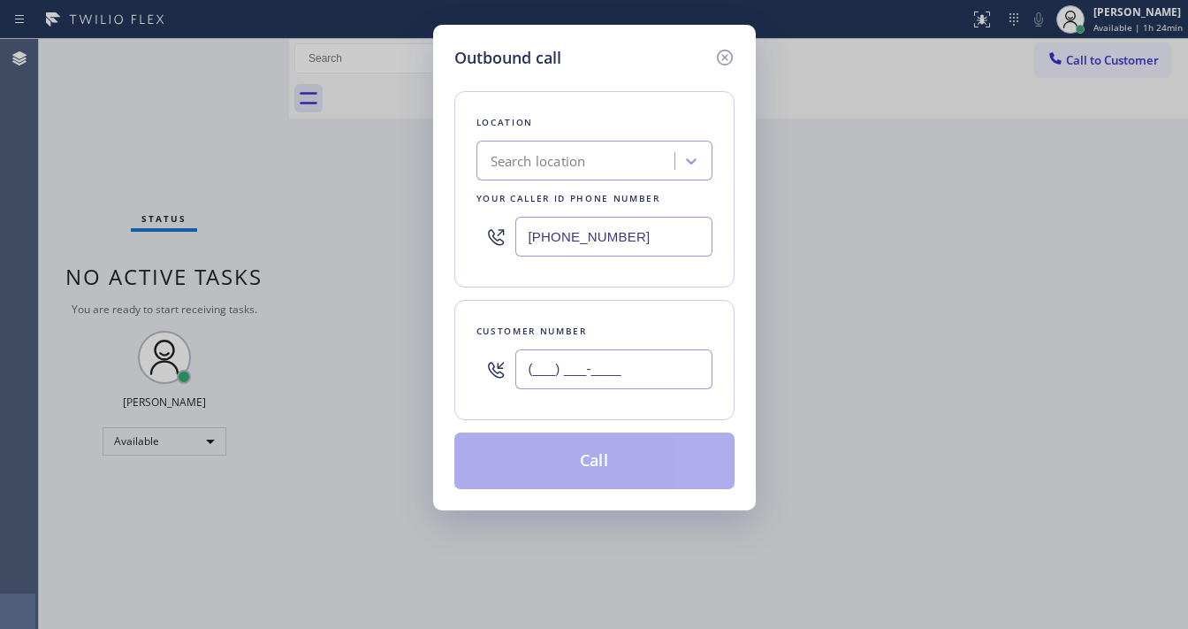
drag, startPoint x: 584, startPoint y: 368, endPoint x: 578, endPoint y: 315, distance: 53.4
click at [585, 358] on input "(___) ___-____" at bounding box center [613, 369] width 197 height 40
paste input "6264"
click at [649, 233] on input "[PHONE_NUMBER]" at bounding box center [613, 237] width 197 height 40
drag, startPoint x: 569, startPoint y: 386, endPoint x: 572, endPoint y: 377, distance: 10.1
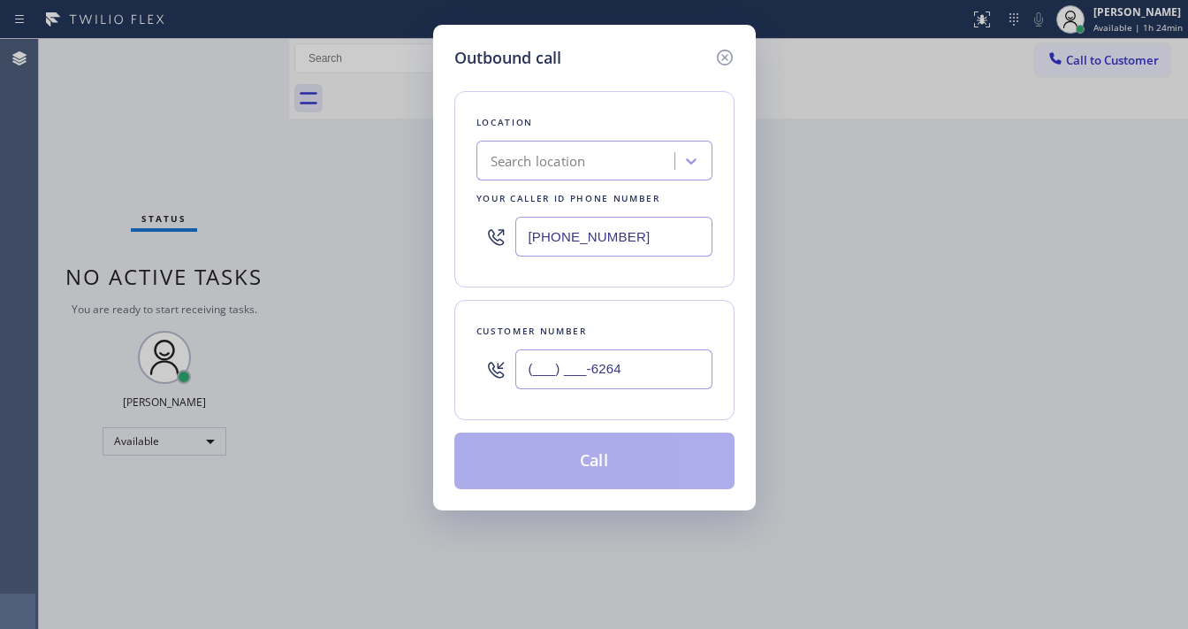
click at [569, 387] on div "(___) ___-6264" at bounding box center [613, 368] width 197 height 57
click at [572, 377] on input "(___) ___-6264" at bounding box center [613, 369] width 197 height 40
paste input "626) 449-3310"
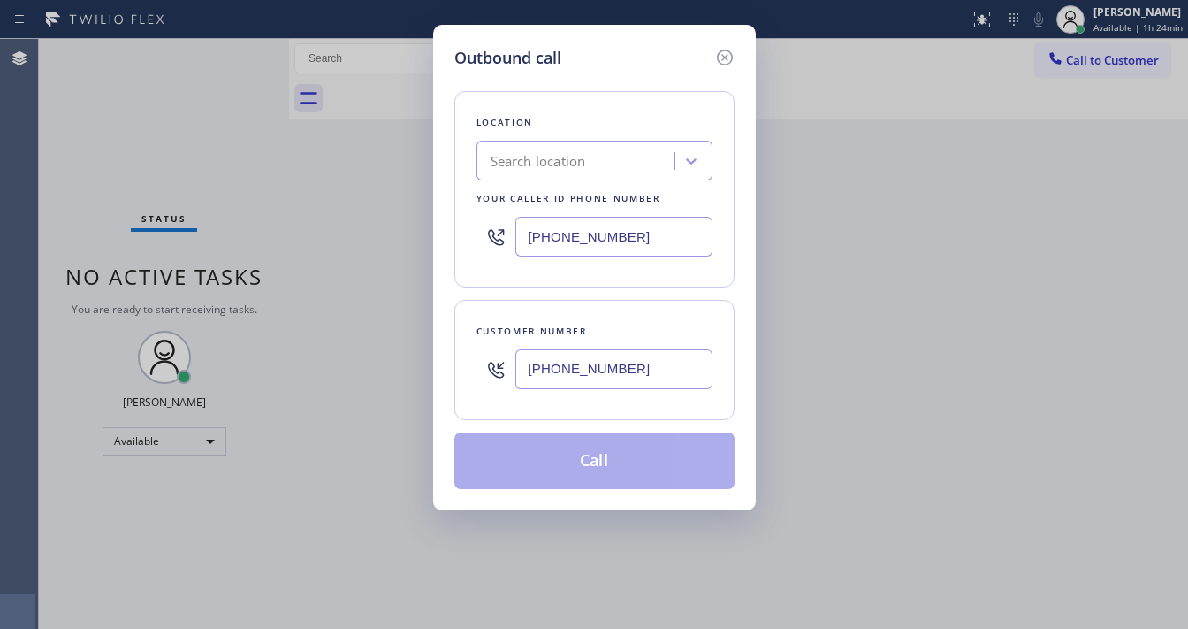
type input "[PHONE_NUMBER]"
drag, startPoint x: 594, startPoint y: 311, endPoint x: 657, endPoint y: 233, distance: 100.0
click at [596, 308] on div "Customer number [PHONE_NUMBER]" at bounding box center [594, 360] width 280 height 120
click at [657, 233] on input "[PHONE_NUMBER]" at bounding box center [613, 237] width 197 height 40
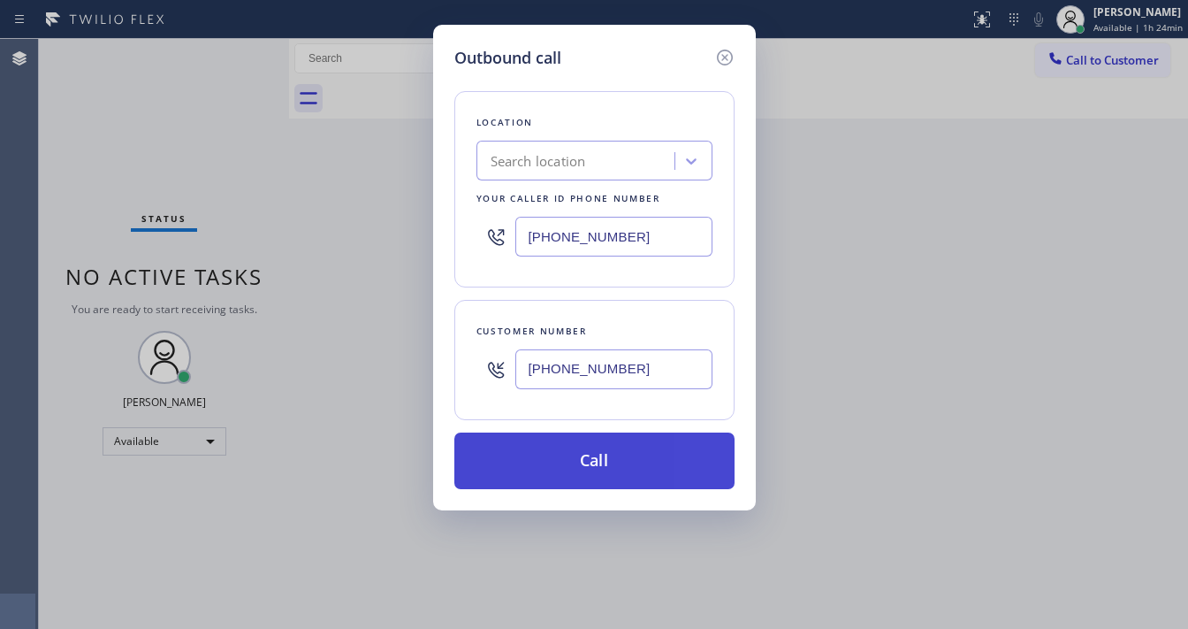
paste input "626) 467-5038"
type input "[PHONE_NUMBER]"
click at [609, 460] on button "Call" at bounding box center [594, 460] width 280 height 57
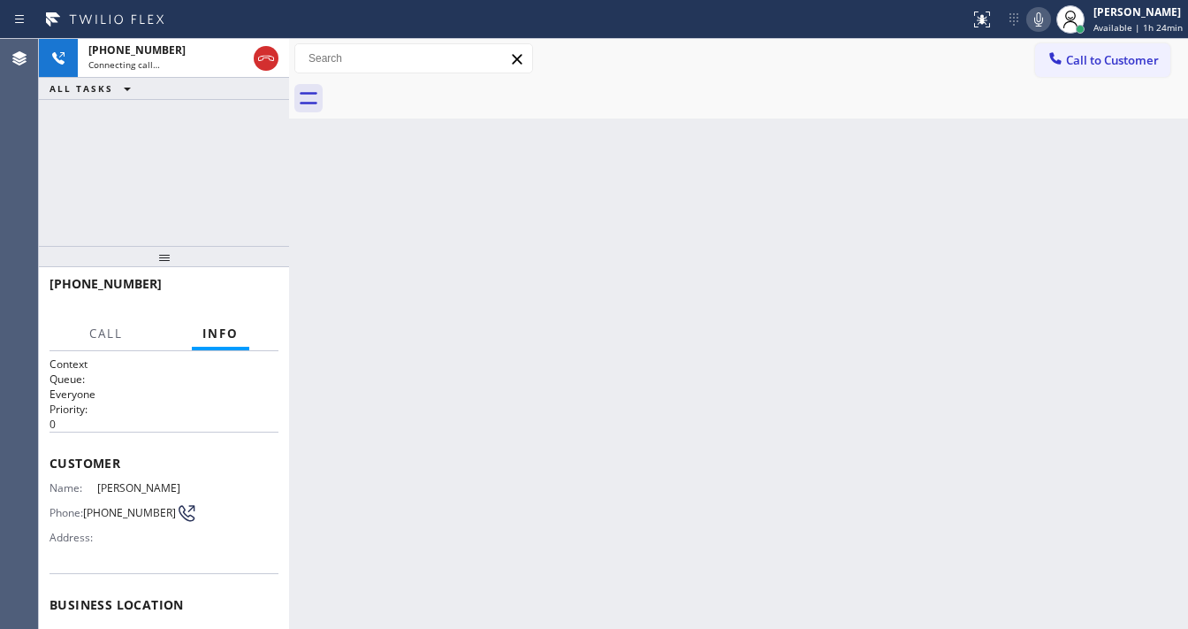
click at [1043, 14] on icon at bounding box center [1038, 19] width 21 height 21
click at [869, 290] on div "Back to Dashboard Change Sender ID Customers Technicians Select a contact Outbo…" at bounding box center [738, 334] width 899 height 590
click at [1032, 18] on icon at bounding box center [1038, 19] width 21 height 21
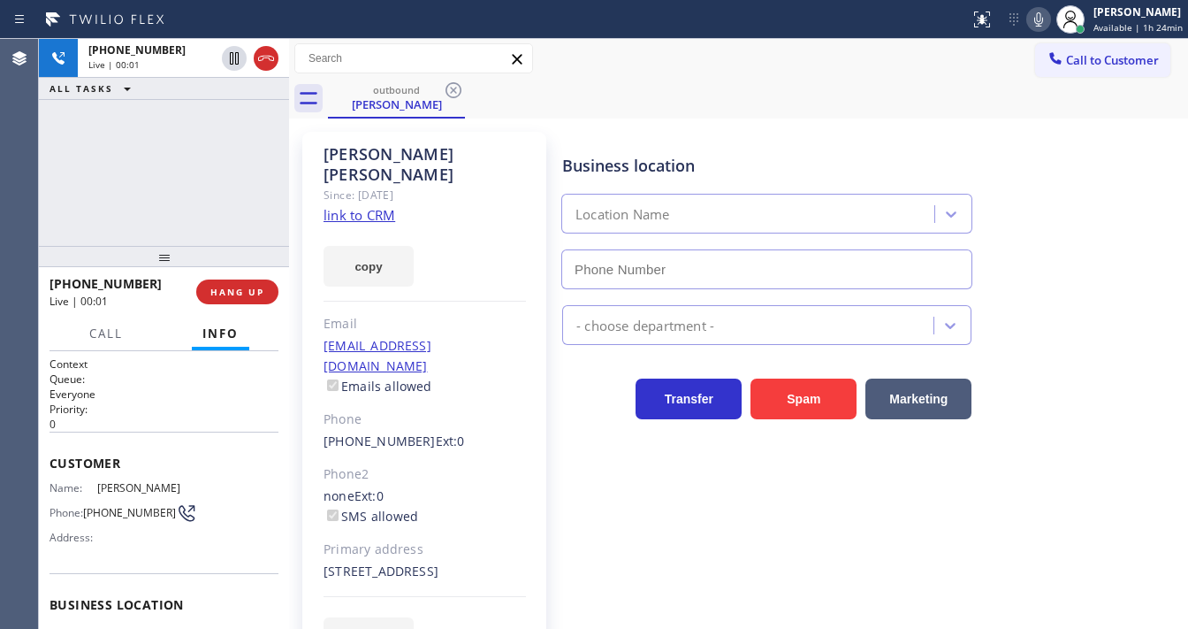
click at [751, 197] on div "Location Name" at bounding box center [766, 214] width 411 height 40
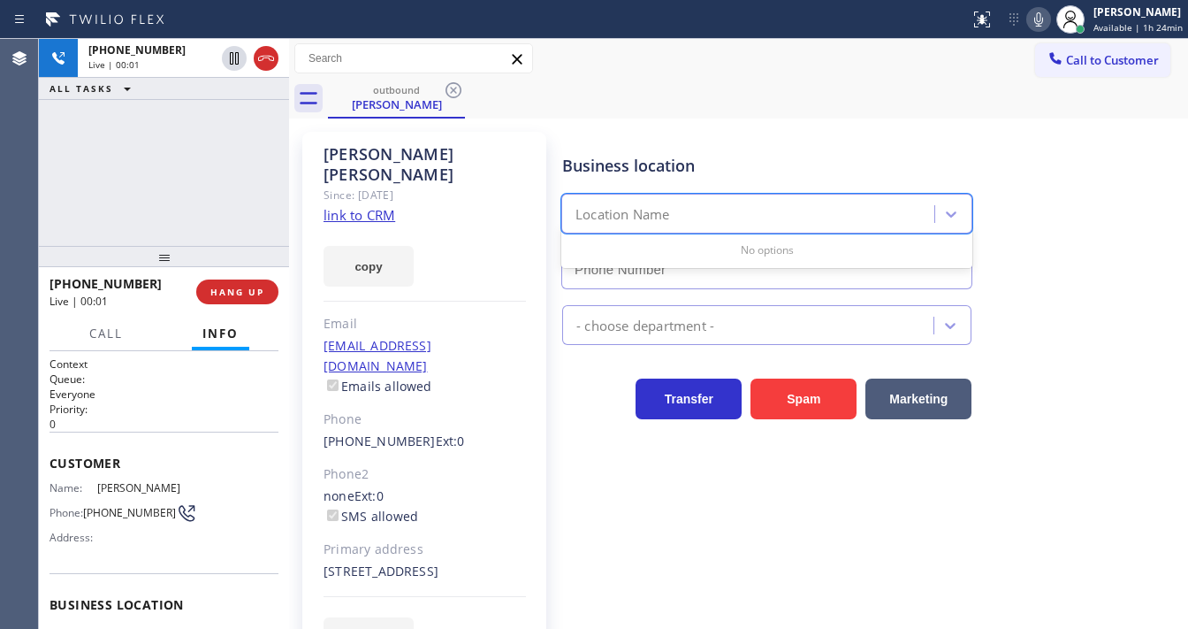
type input "[PHONE_NUMBER]"
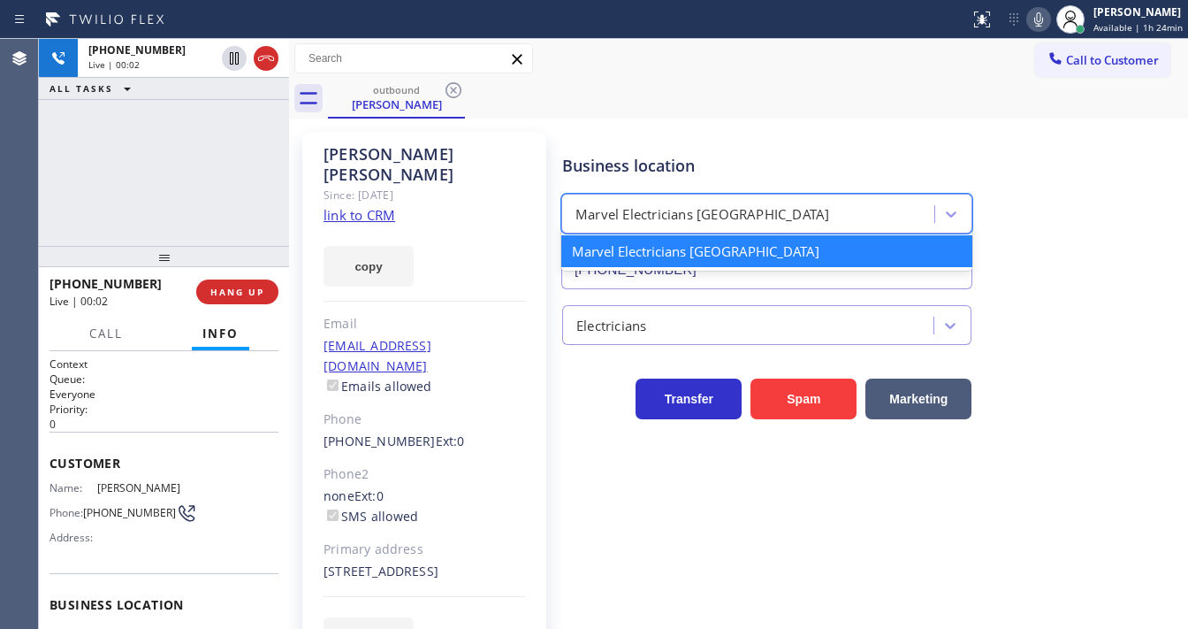
click at [163, 198] on div "[PHONE_NUMBER] Live | 00:02 ALL TASKS ALL TASKS ACTIVE TASKS TASKS IN WRAP UP" at bounding box center [164, 142] width 250 height 207
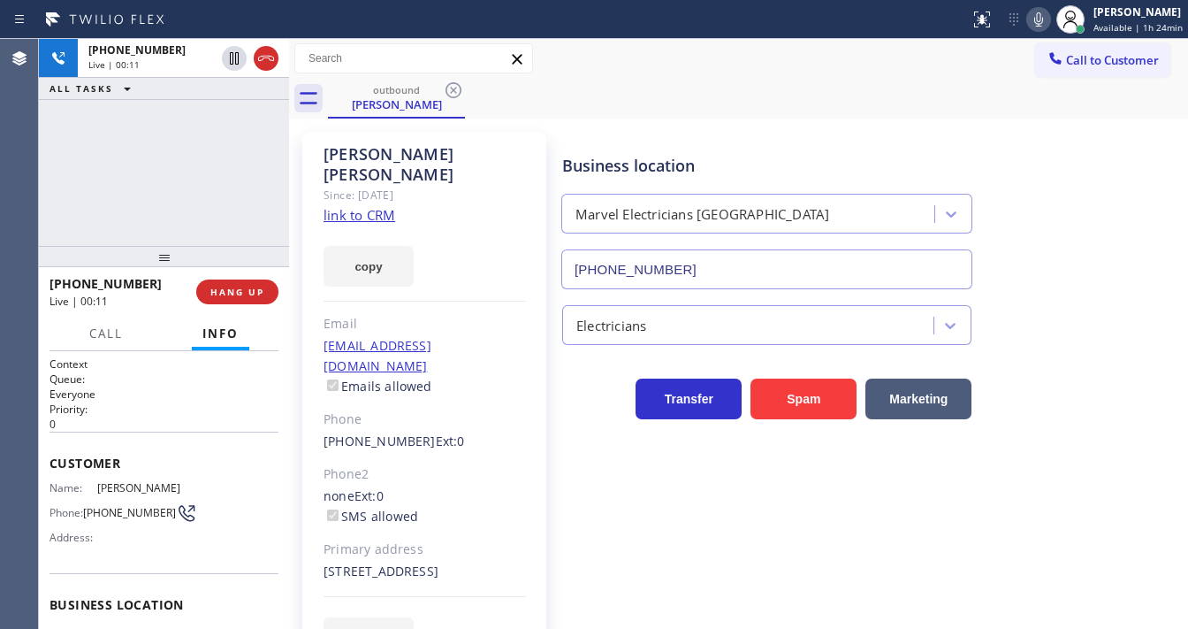
click at [244, 175] on div "[PHONE_NUMBER] Live | 00:11 ALL TASKS ALL TASKS ACTIVE TASKS TASKS IN WRAP UP" at bounding box center [164, 142] width 250 height 207
click at [953, 74] on div "Call to Customer Outbound call Location Marvel Electricians [GEOGRAPHIC_DATA] Y…" at bounding box center [738, 59] width 899 height 40
click at [1040, 21] on icon at bounding box center [1038, 19] width 21 height 21
click at [248, 141] on div "[PHONE_NUMBER] Live | 00:45 ALL TASKS ALL TASKS ACTIVE TASKS TASKS IN WRAP UP" at bounding box center [164, 142] width 250 height 207
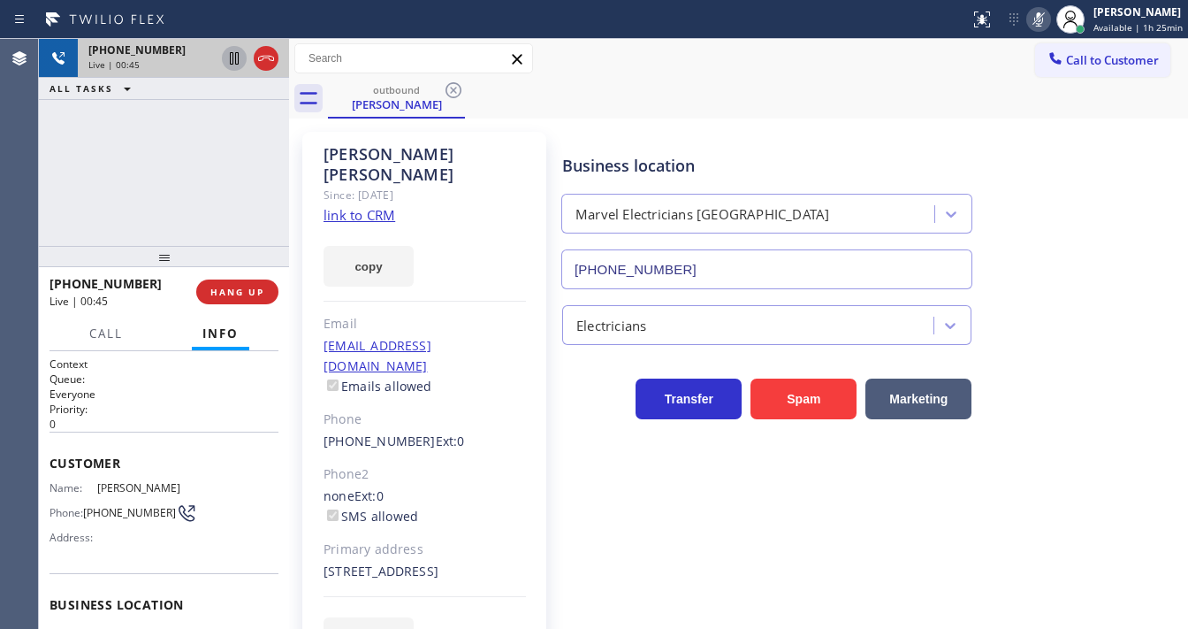
click at [232, 57] on icon at bounding box center [234, 58] width 21 height 21
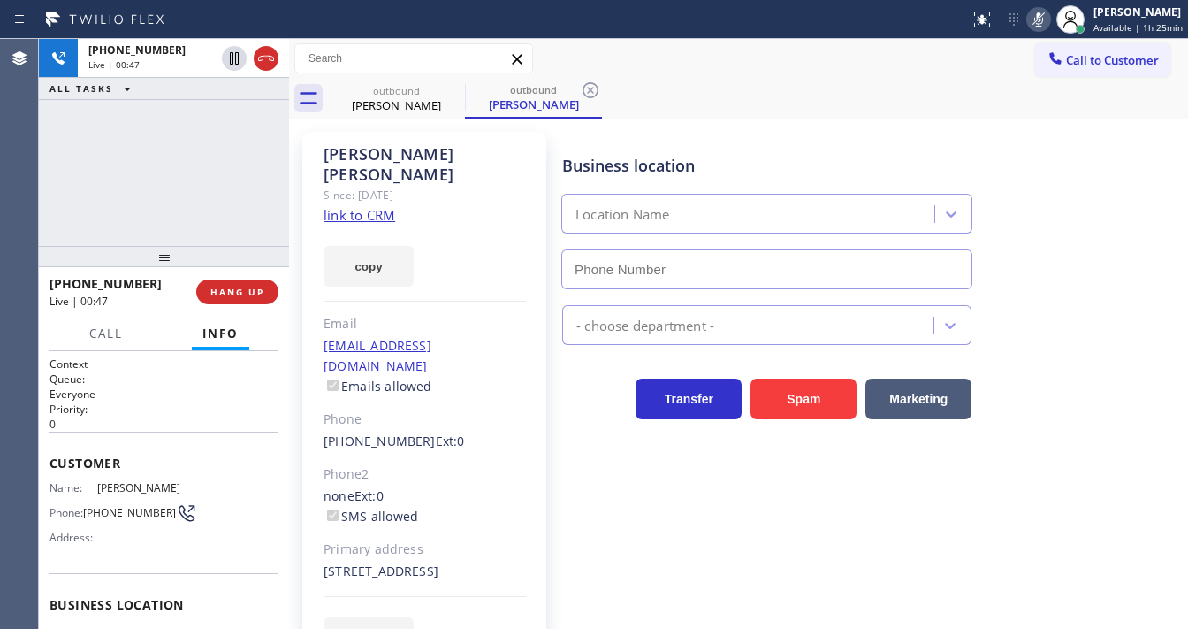
type input "[PHONE_NUMBER]"
drag, startPoint x: 51, startPoint y: 206, endPoint x: 106, endPoint y: 191, distance: 56.8
click at [52, 206] on div "[PHONE_NUMBER] Live | 03:19 ALL TASKS ALL TASKS ACTIVE TASKS TASKS IN WRAP UP" at bounding box center [164, 142] width 250 height 207
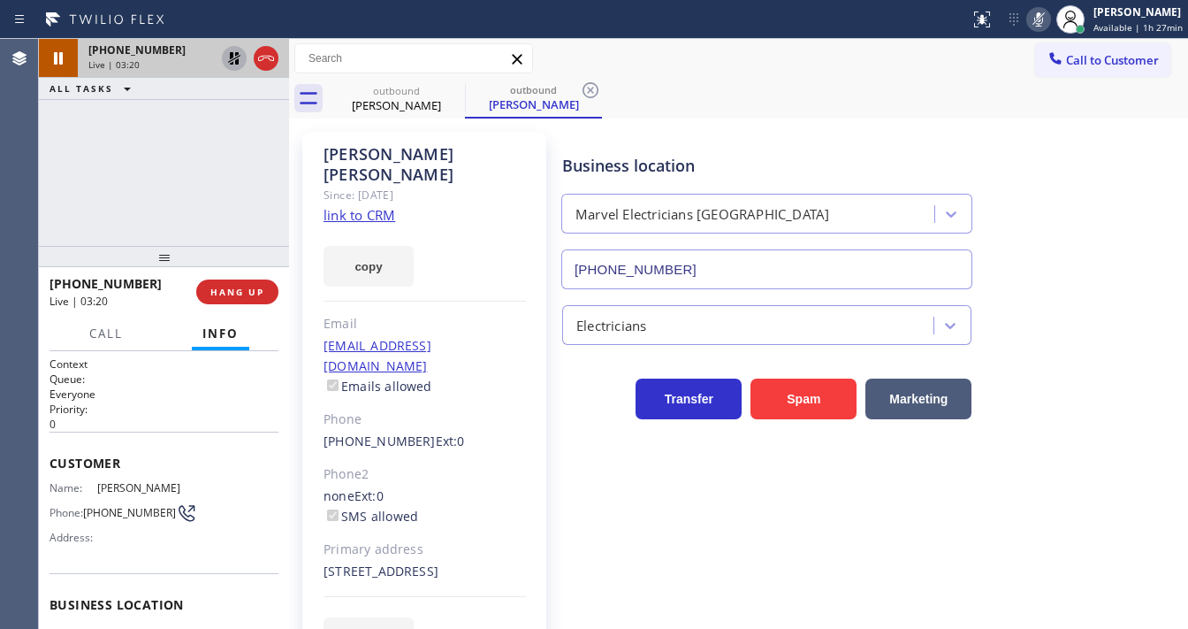
click at [232, 57] on icon at bounding box center [234, 58] width 12 height 12
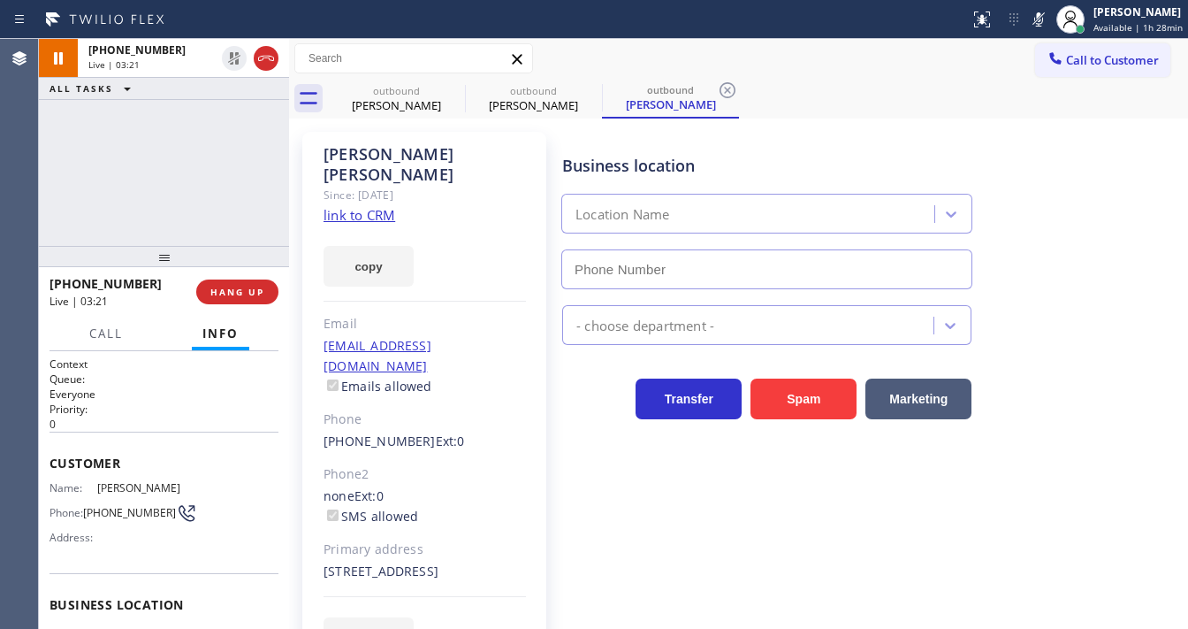
click at [1033, 17] on icon at bounding box center [1038, 19] width 21 height 21
type input "[PHONE_NUMBER]"
click at [103, 199] on div "[PHONE_NUMBER] Live | 03:22 ALL TASKS ALL TASKS ACTIVE TASKS TASKS IN WRAP UP" at bounding box center [164, 142] width 250 height 207
click at [263, 57] on icon at bounding box center [266, 58] width 21 height 21
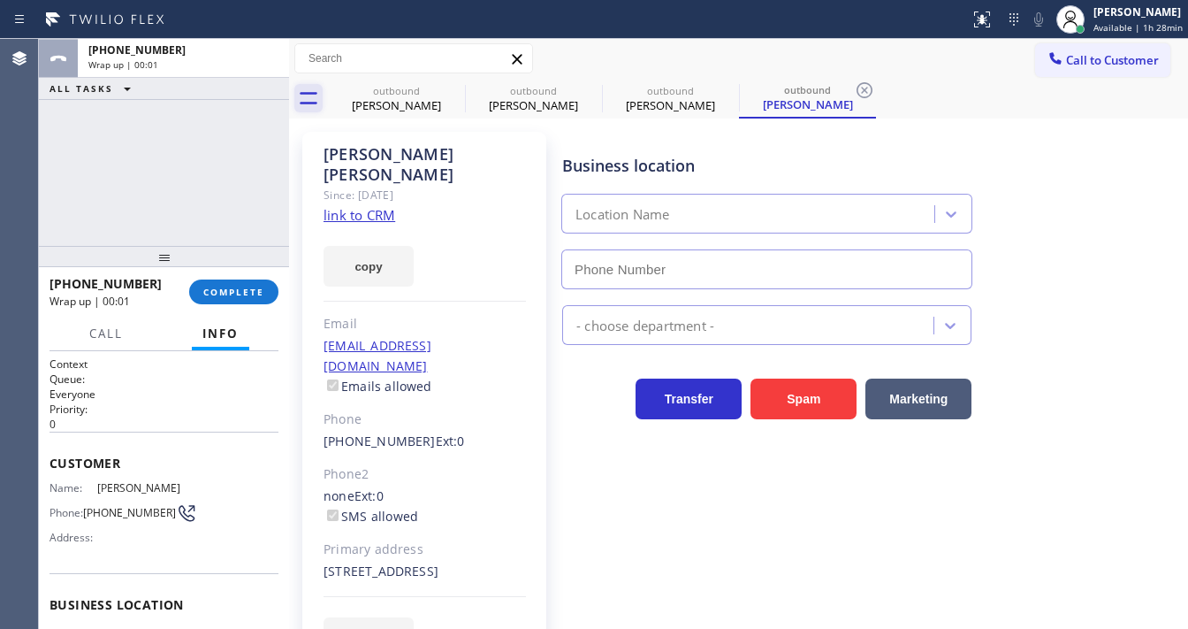
type input "[PHONE_NUMBER]"
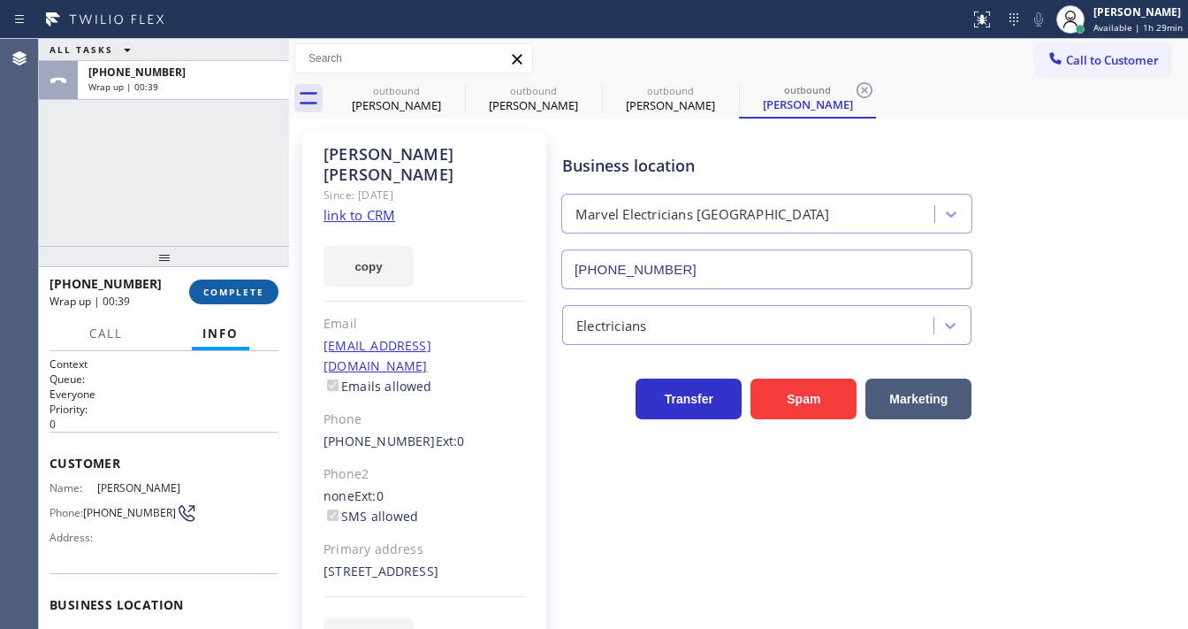
click at [225, 295] on span "COMPLETE" at bounding box center [233, 292] width 61 height 12
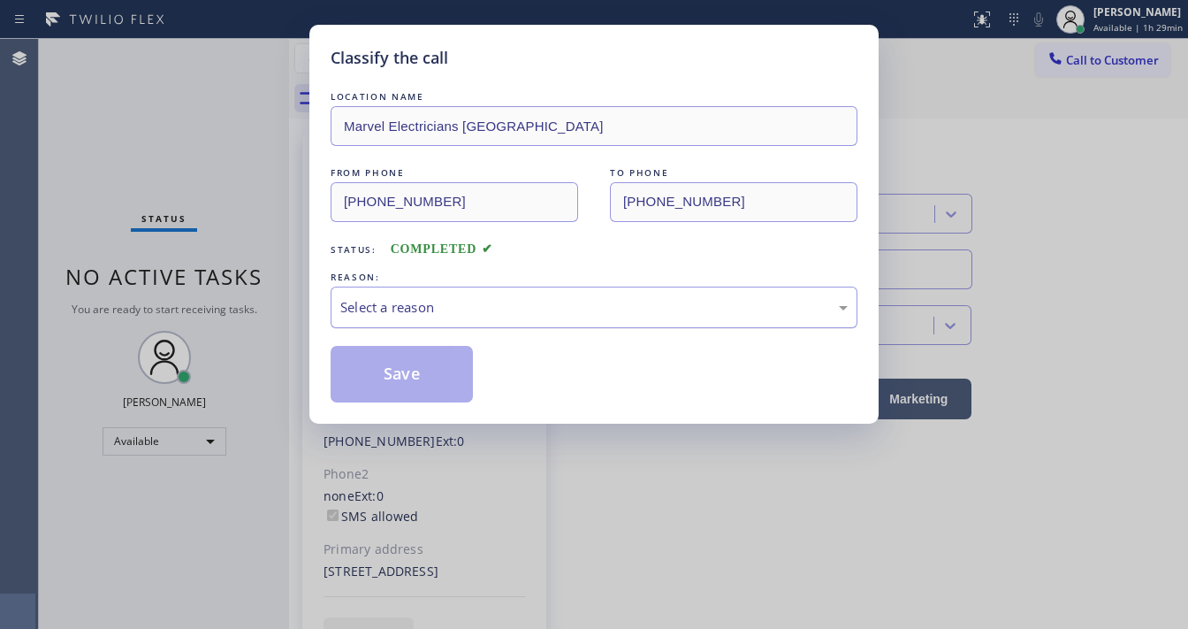
drag, startPoint x: 385, startPoint y: 312, endPoint x: 393, endPoint y: 318, distance: 9.4
click at [386, 312] on div "Select a reason" at bounding box center [593, 307] width 507 height 20
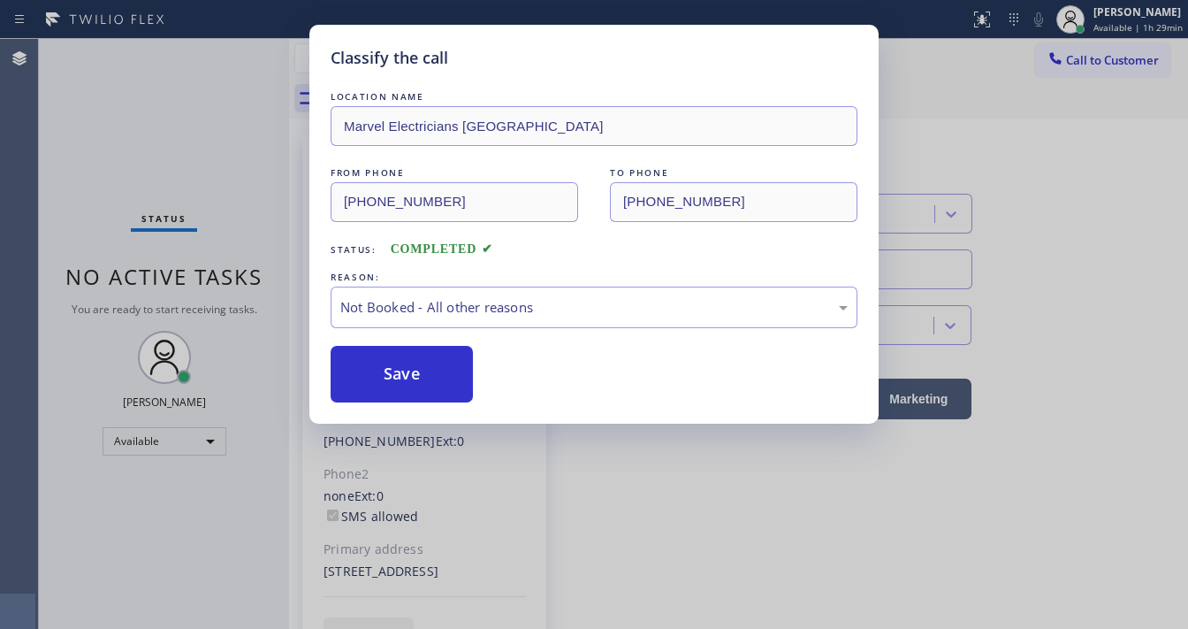
click at [390, 372] on button "Save" at bounding box center [402, 374] width 142 height 57
click at [167, 156] on div "Classify the call LOCATION NAME Marvel Electricians Pasadena FROM PHONE [PHONE_…" at bounding box center [594, 314] width 1188 height 629
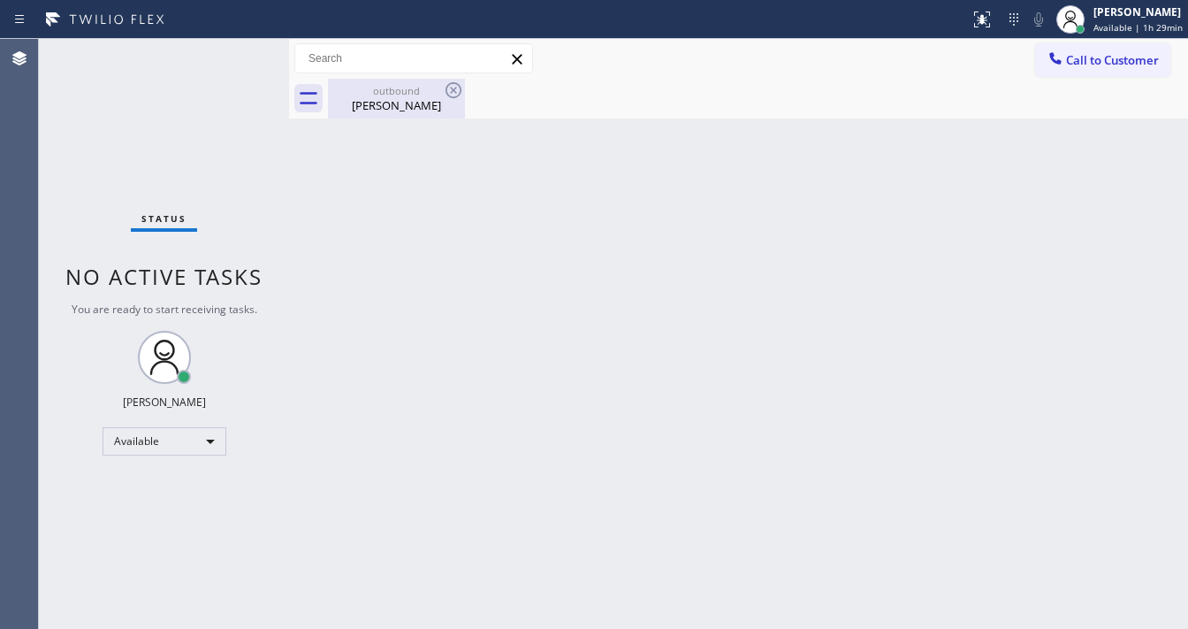
click at [447, 93] on icon at bounding box center [453, 90] width 21 height 21
drag, startPoint x: 414, startPoint y: 92, endPoint x: 458, endPoint y: 92, distance: 44.2
click at [425, 92] on div "outbound" at bounding box center [397, 90] width 134 height 13
click at [458, 92] on div at bounding box center [758, 99] width 860 height 40
drag, startPoint x: 456, startPoint y: 95, endPoint x: 503, endPoint y: 168, distance: 86.3
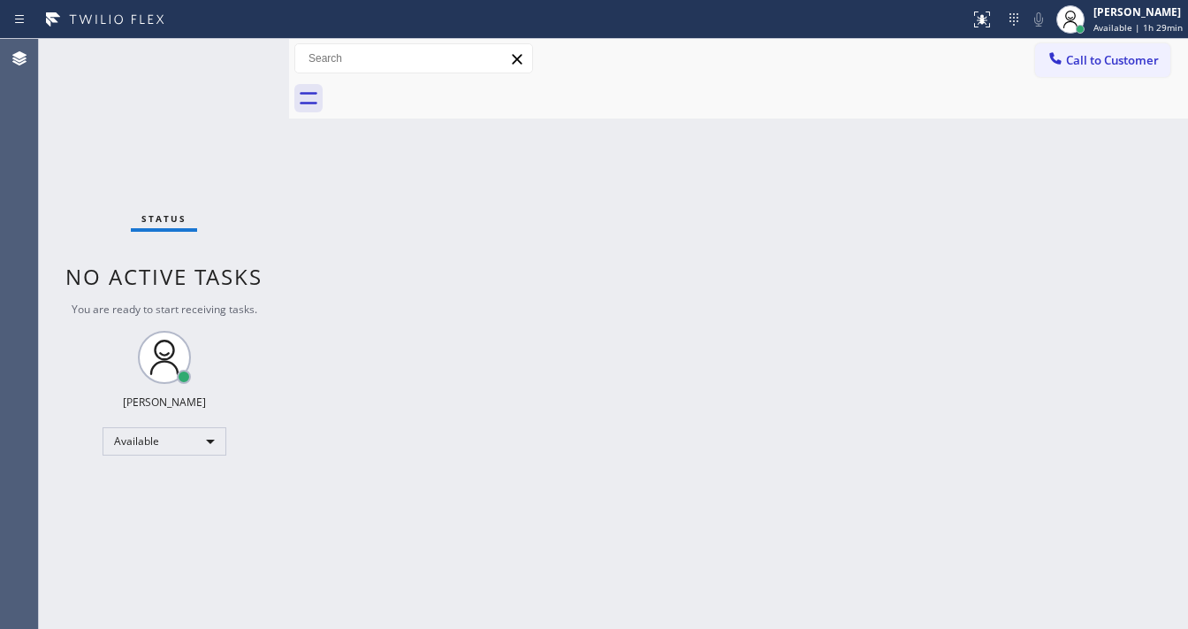
click at [456, 96] on div at bounding box center [758, 99] width 860 height 40
drag, startPoint x: 557, startPoint y: 201, endPoint x: 689, endPoint y: 149, distance: 141.7
click at [599, 186] on div "Back to Dashboard Change Sender ID Customers Technicians Select a contact Outbo…" at bounding box center [738, 334] width 899 height 590
click at [1121, 12] on div "[PERSON_NAME]" at bounding box center [1138, 11] width 89 height 15
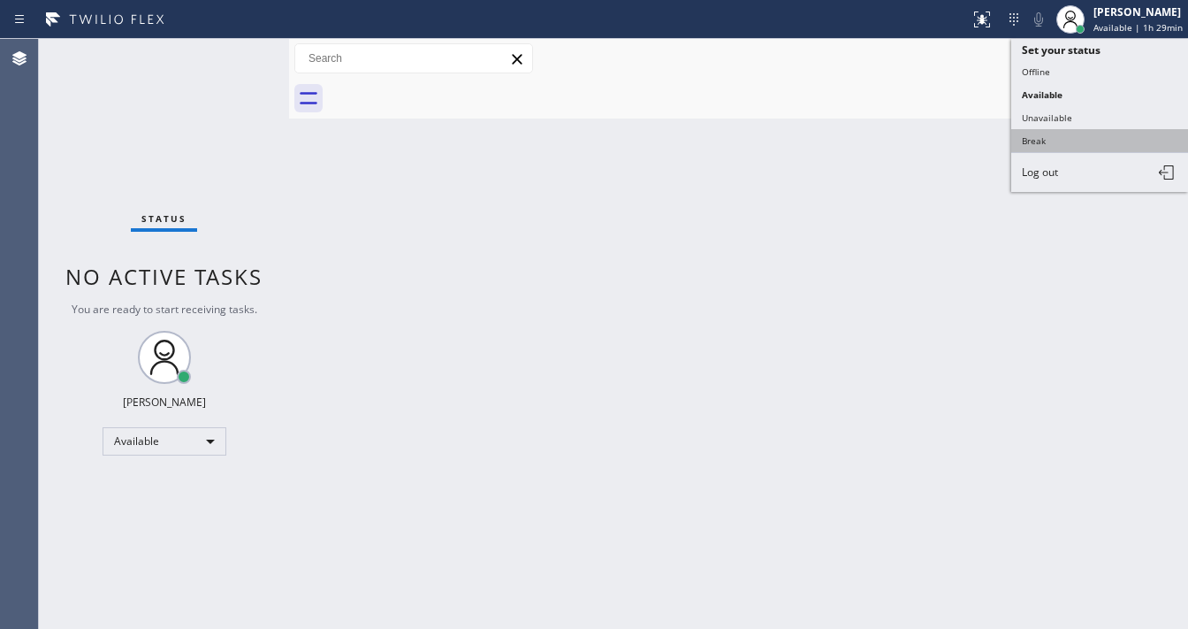
click at [1041, 141] on button "Break" at bounding box center [1099, 140] width 177 height 23
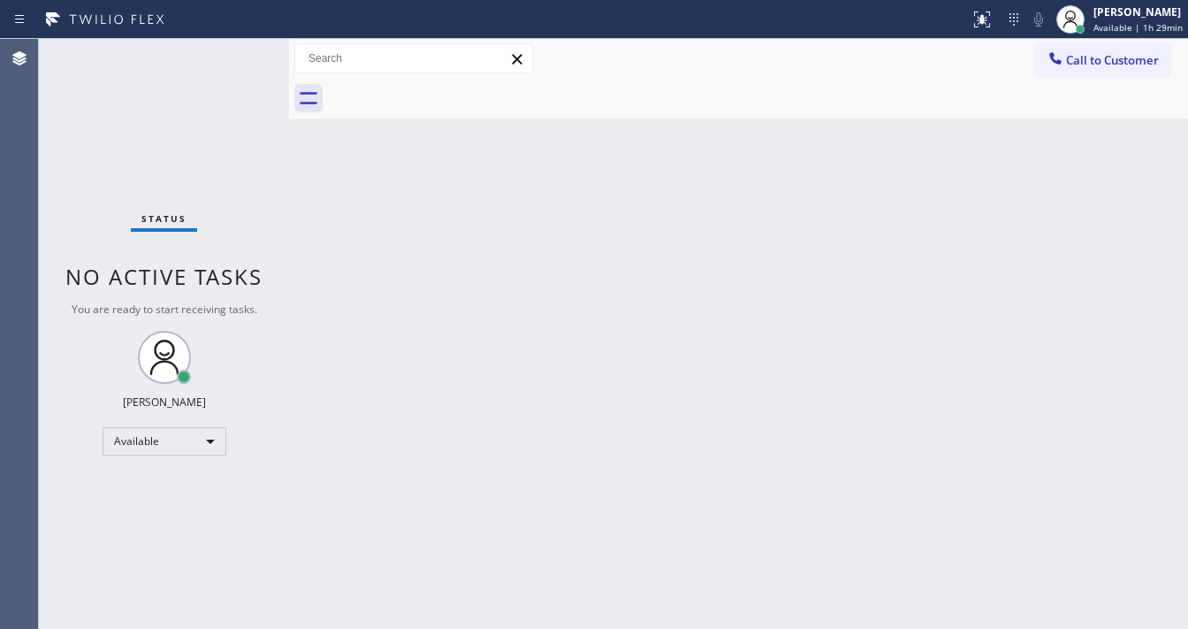
drag, startPoint x: 722, startPoint y: 230, endPoint x: 615, endPoint y: 213, distance: 108.3
click at [721, 230] on div "Back to Dashboard Change Sender ID Customers Technicians Select a contact Outbo…" at bounding box center [738, 334] width 899 height 590
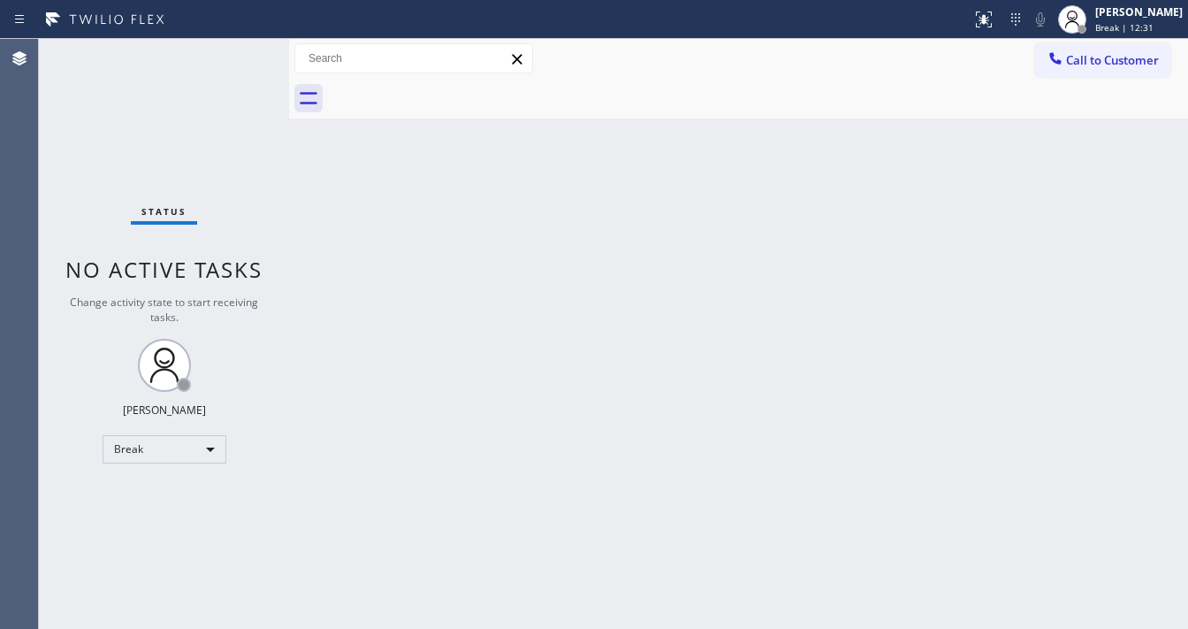
click at [261, 39] on div "Status No active tasks Change activity state to start receiving tasks. [PERSON_…" at bounding box center [164, 334] width 250 height 590
click at [158, 466] on div "Status No active tasks Change activity state to start receiving tasks. [PERSON_…" at bounding box center [164, 334] width 250 height 590
click at [165, 455] on div "Break" at bounding box center [165, 449] width 124 height 28
click at [172, 493] on li "Available" at bounding box center [163, 494] width 120 height 21
click at [561, 359] on div "Back to Dashboard Change Sender ID Customers Technicians Select a contact Outbo…" at bounding box center [738, 334] width 899 height 590
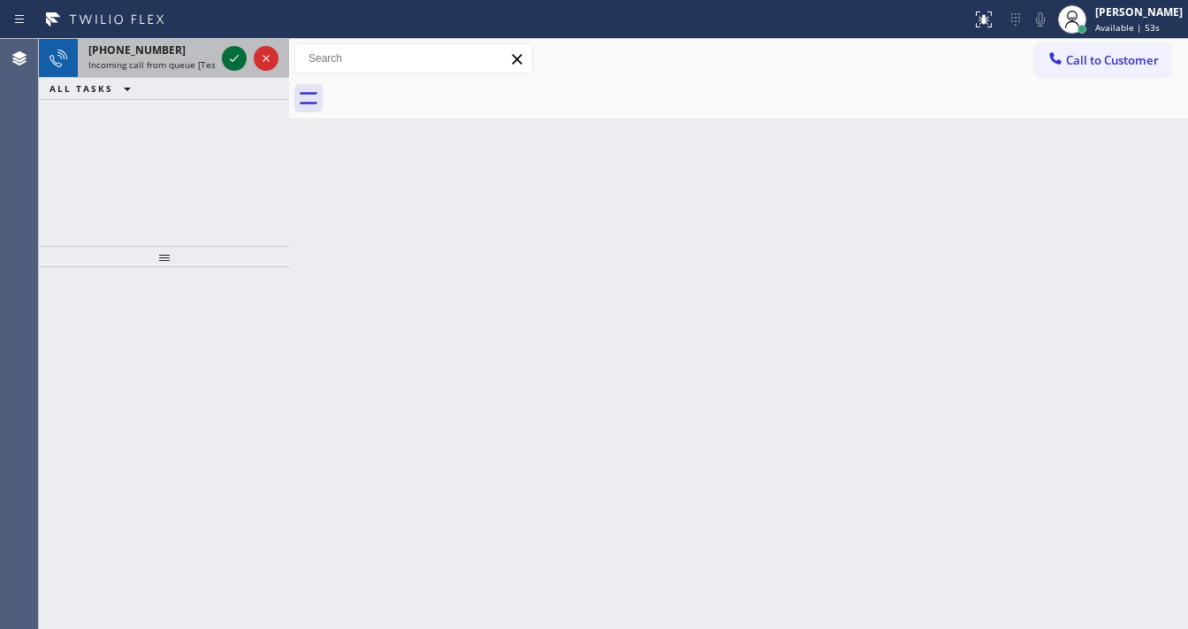
click at [226, 52] on icon at bounding box center [234, 58] width 21 height 21
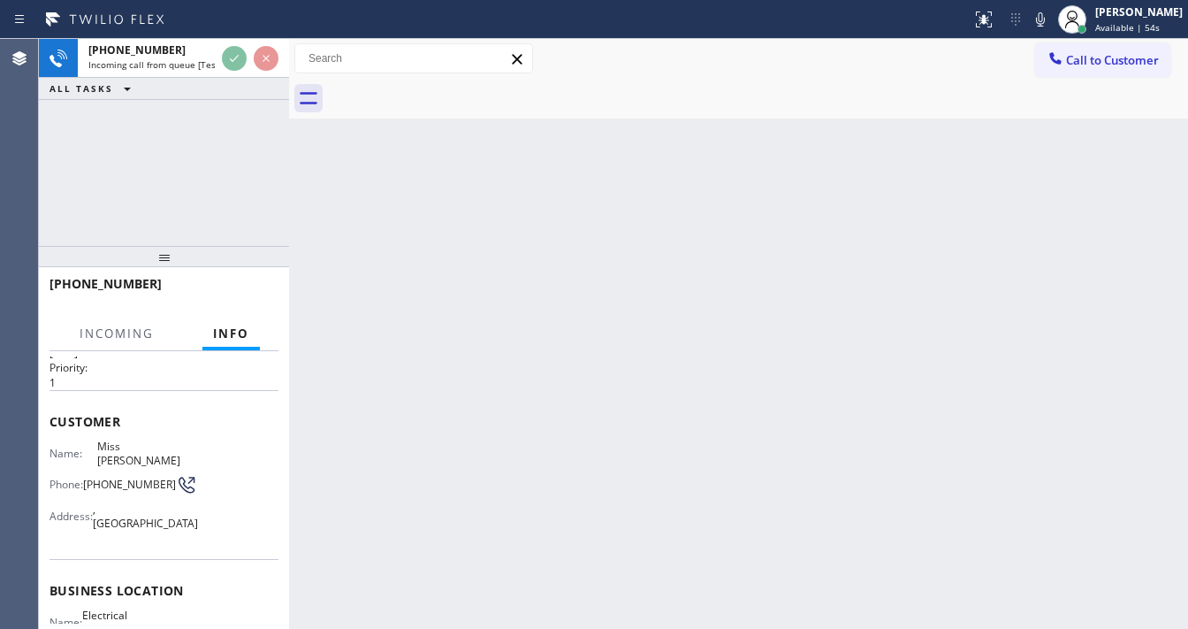
scroll to position [141, 0]
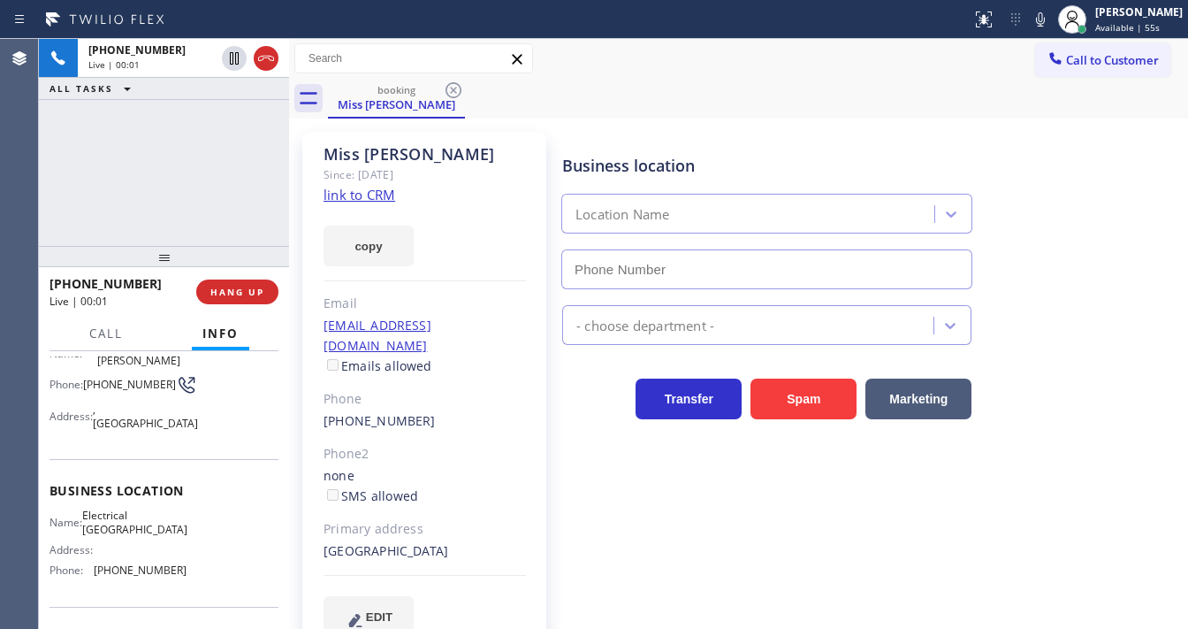
type input "[PHONE_NUMBER]"
click at [194, 228] on div "[PHONE_NUMBER] Live | 00:03 ALL TASKS ALL TASKS ACTIVE TASKS TASKS IN WRAP UP" at bounding box center [164, 142] width 250 height 207
click at [346, 189] on link "link to CRM" at bounding box center [360, 195] width 72 height 18
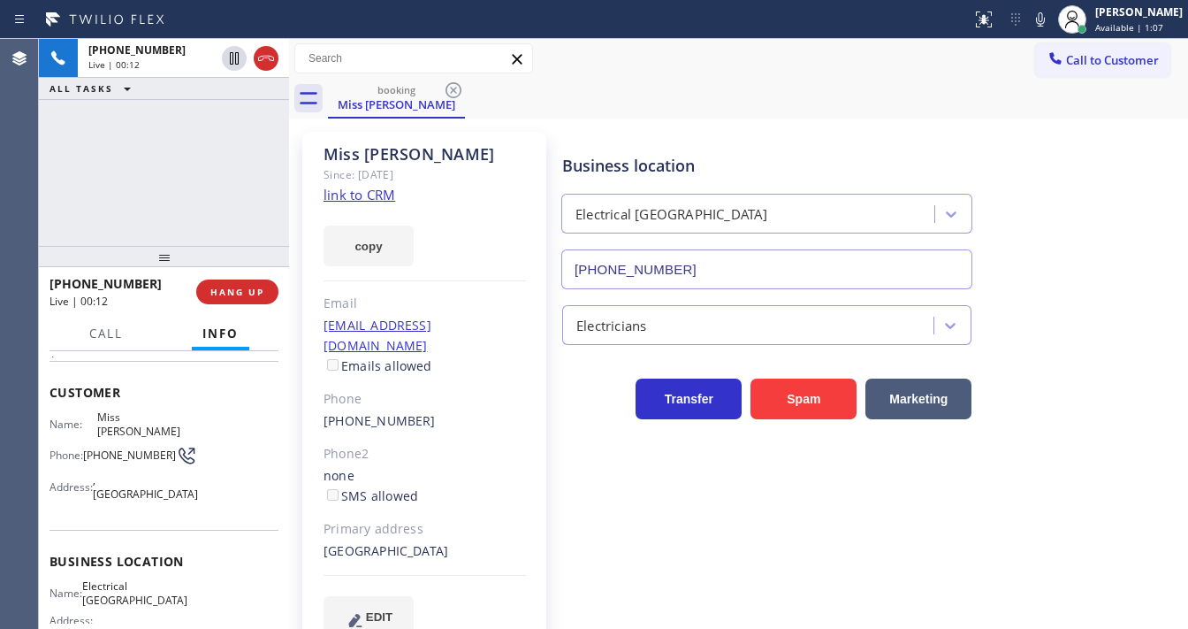
scroll to position [246, 0]
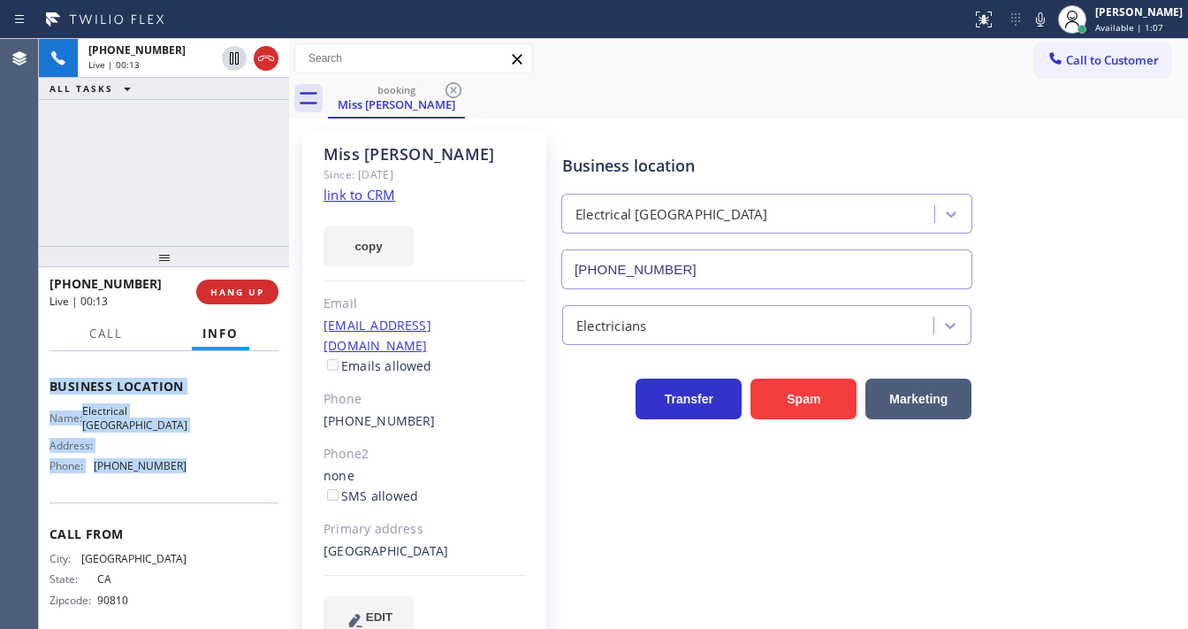
drag, startPoint x: 46, startPoint y: 385, endPoint x: 198, endPoint y: 473, distance: 175.5
click at [198, 473] on div "Context Queue: [Test] All Priority: 1 Customer Name: Miss [PERSON_NAME] Phone: …" at bounding box center [164, 490] width 250 height 278
copy div "Customer Name: Miss [PERSON_NAME] Phone: [PHONE_NUMBER] Address: [GEOGRAPHIC_DA…"
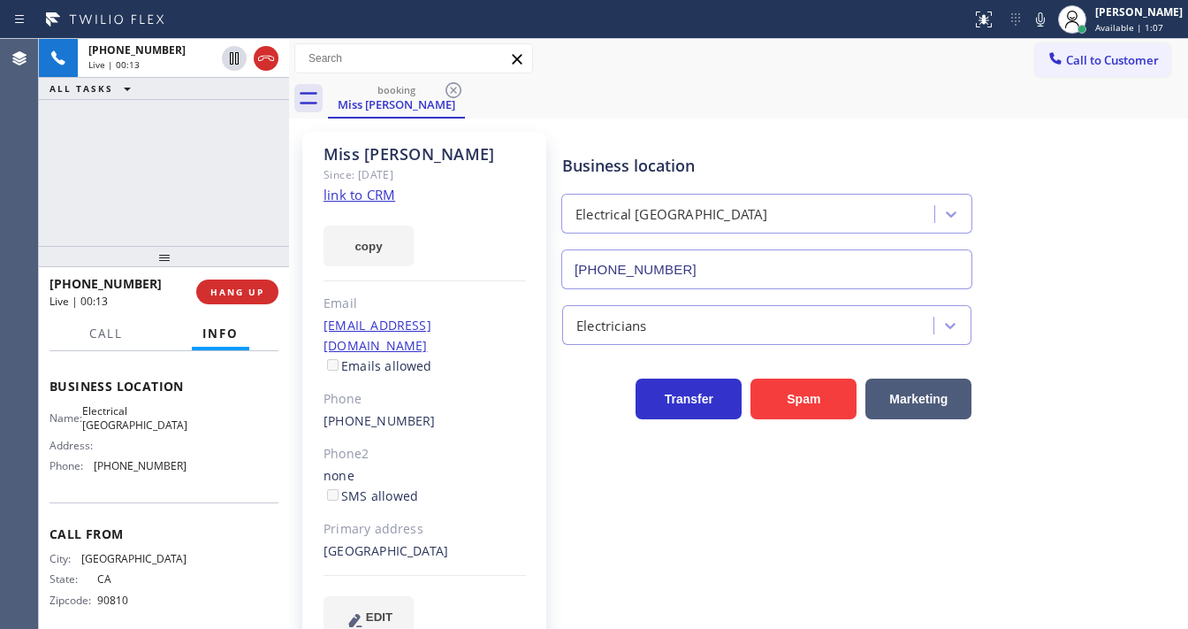
click at [129, 172] on div "[PHONE_NUMBER] Live | 00:13 ALL TASKS ALL TASKS ACTIVE TASKS TASKS IN WRAP UP" at bounding box center [164, 142] width 250 height 207
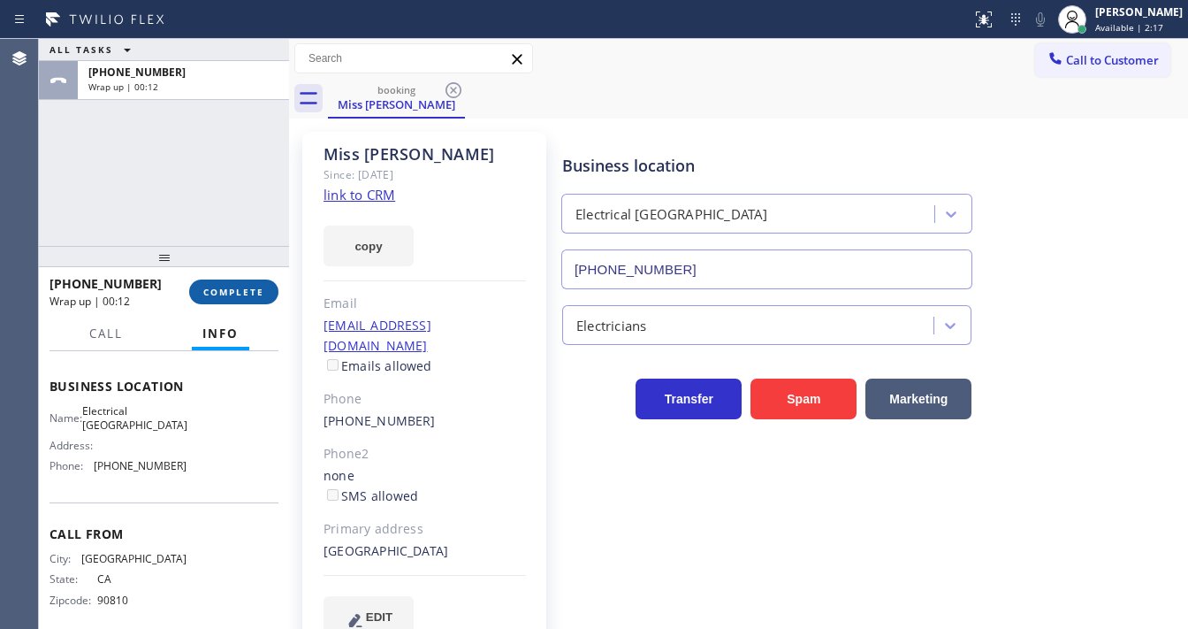
click at [242, 286] on span "COMPLETE" at bounding box center [233, 292] width 61 height 12
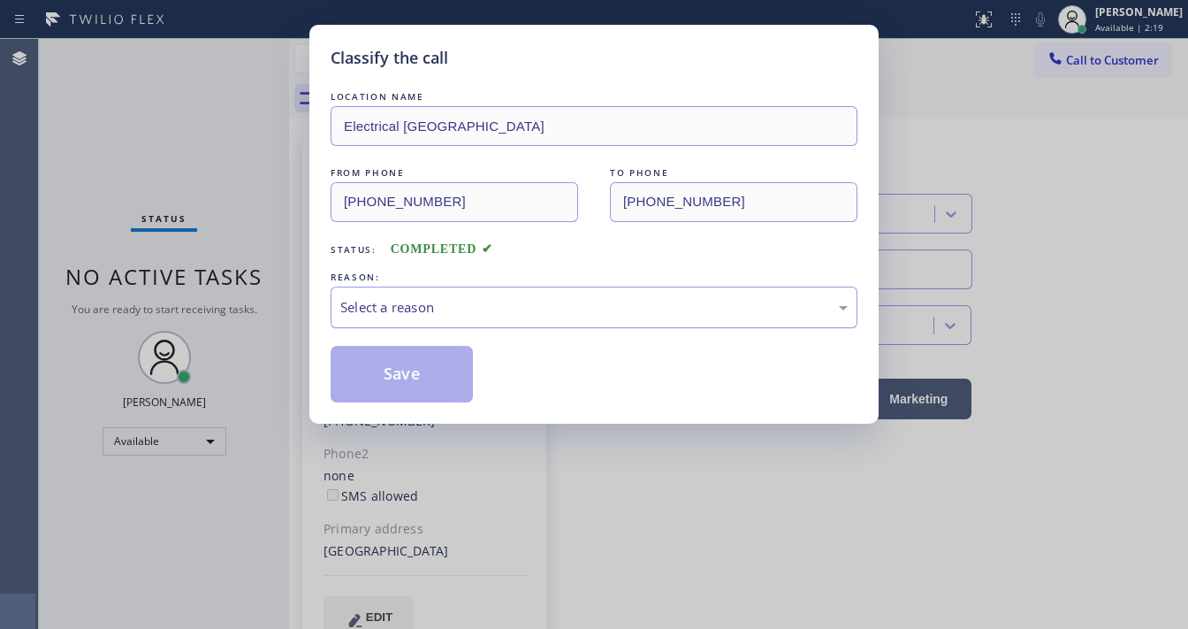
click at [404, 300] on div "Select a reason" at bounding box center [593, 307] width 507 height 20
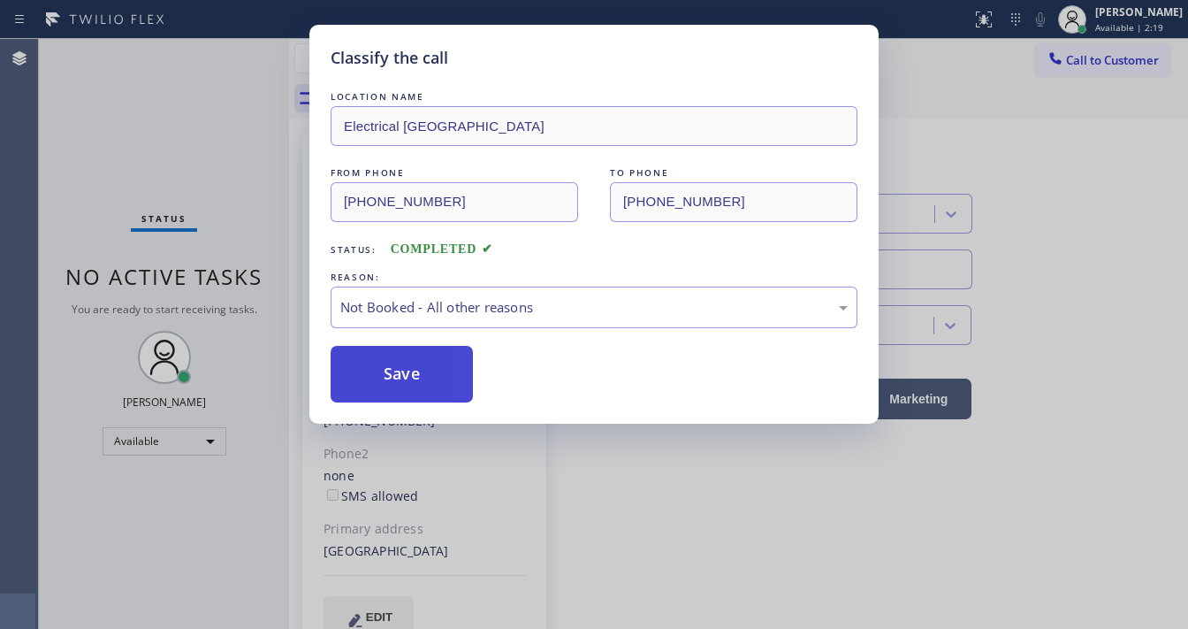
click at [410, 375] on button "Save" at bounding box center [402, 374] width 142 height 57
click at [412, 374] on button "Save" at bounding box center [402, 374] width 142 height 57
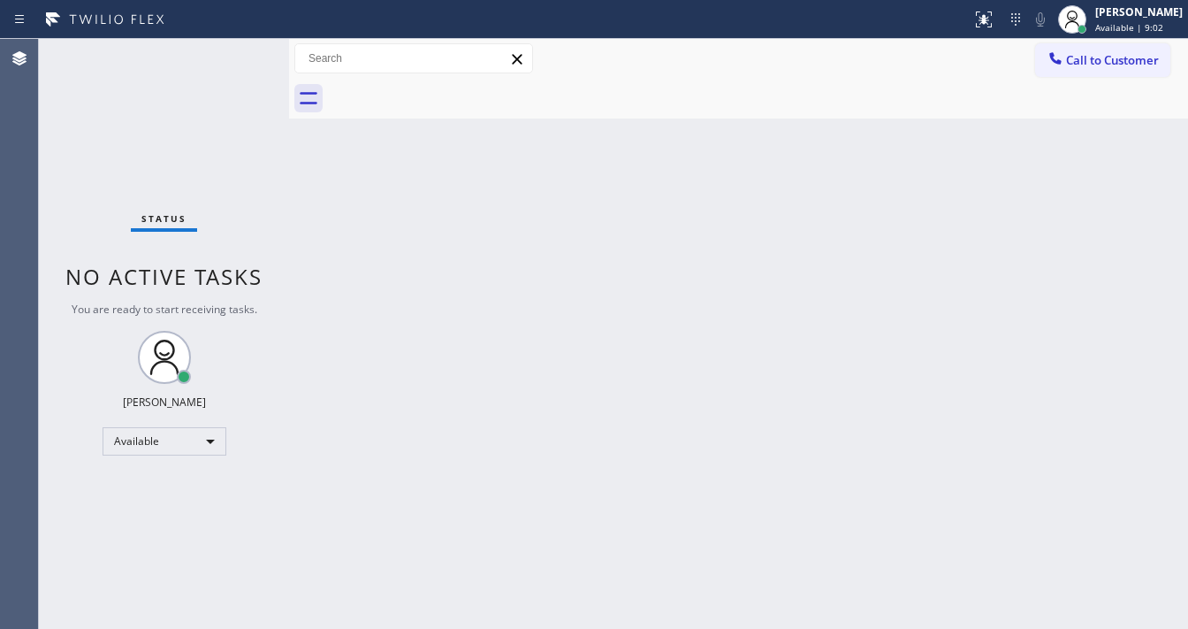
click at [233, 64] on div "Status No active tasks You are ready to start receiving tasks. [PERSON_NAME]" at bounding box center [164, 334] width 250 height 590
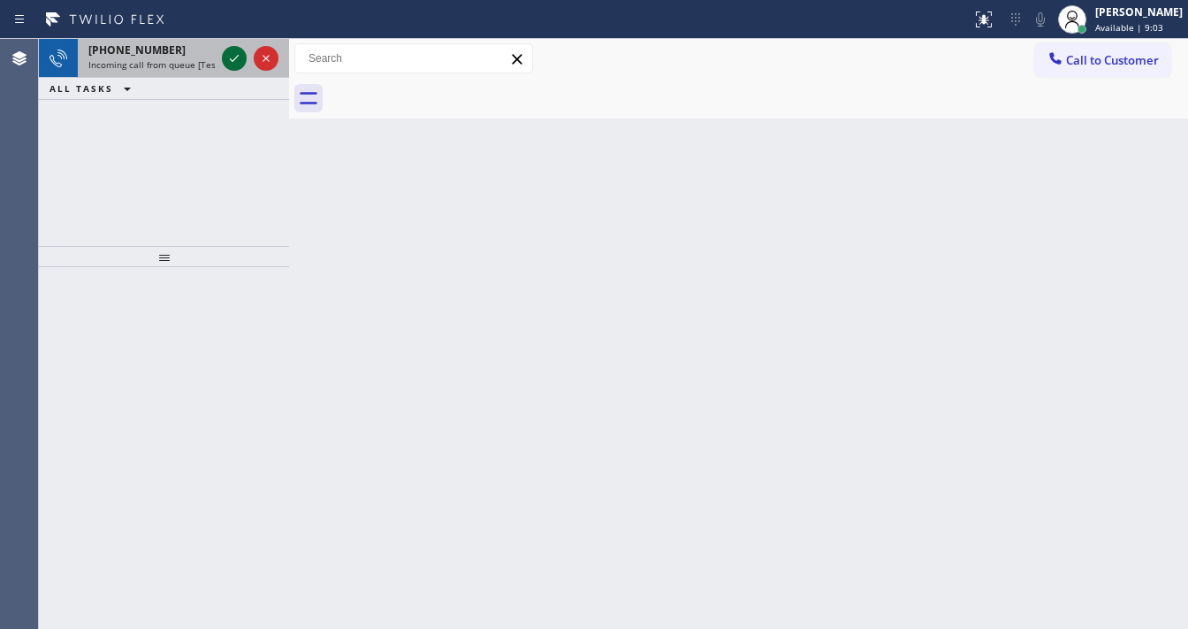
click at [232, 60] on icon at bounding box center [234, 58] width 21 height 21
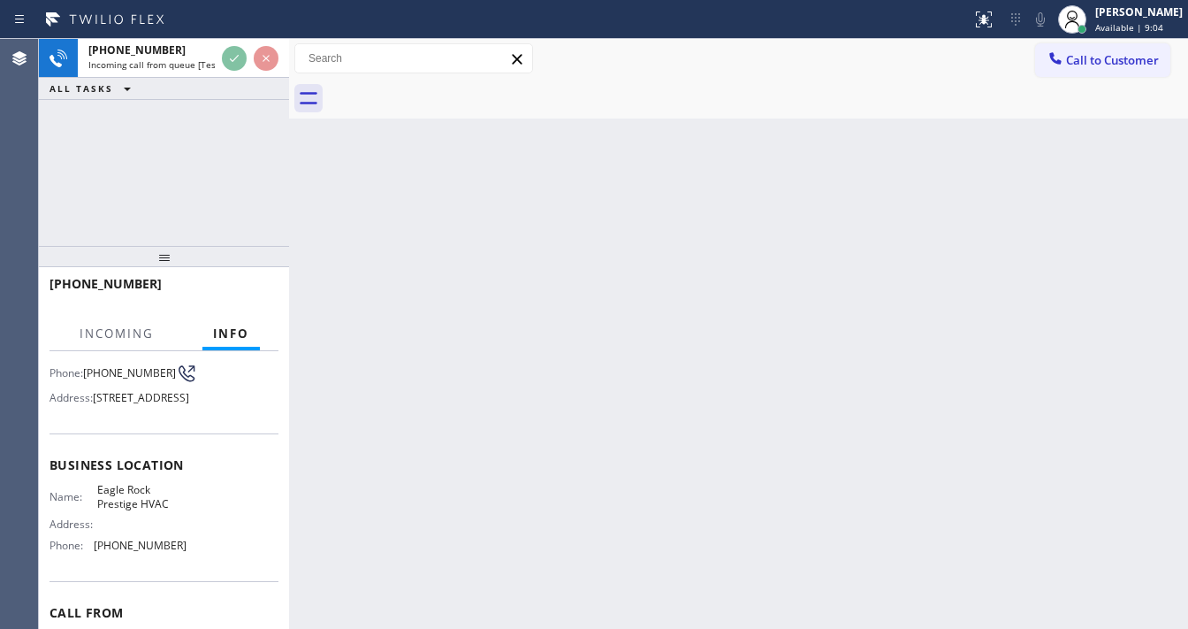
scroll to position [141, 0]
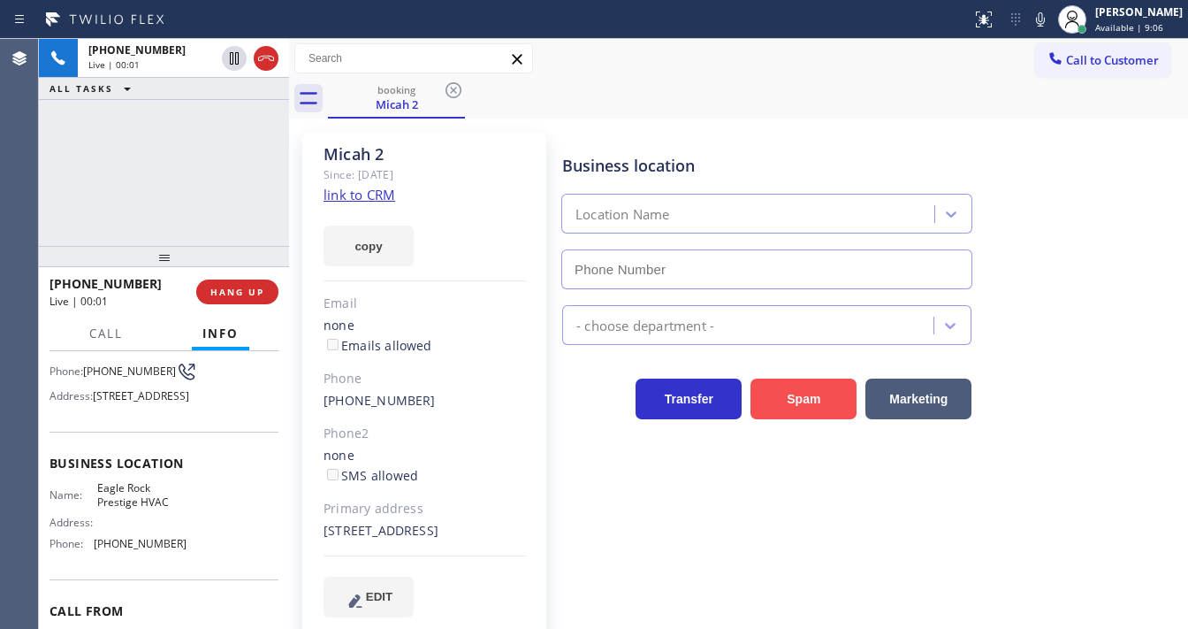
type input "[PHONE_NUMBER]"
click at [799, 404] on button "Spam" at bounding box center [804, 398] width 106 height 41
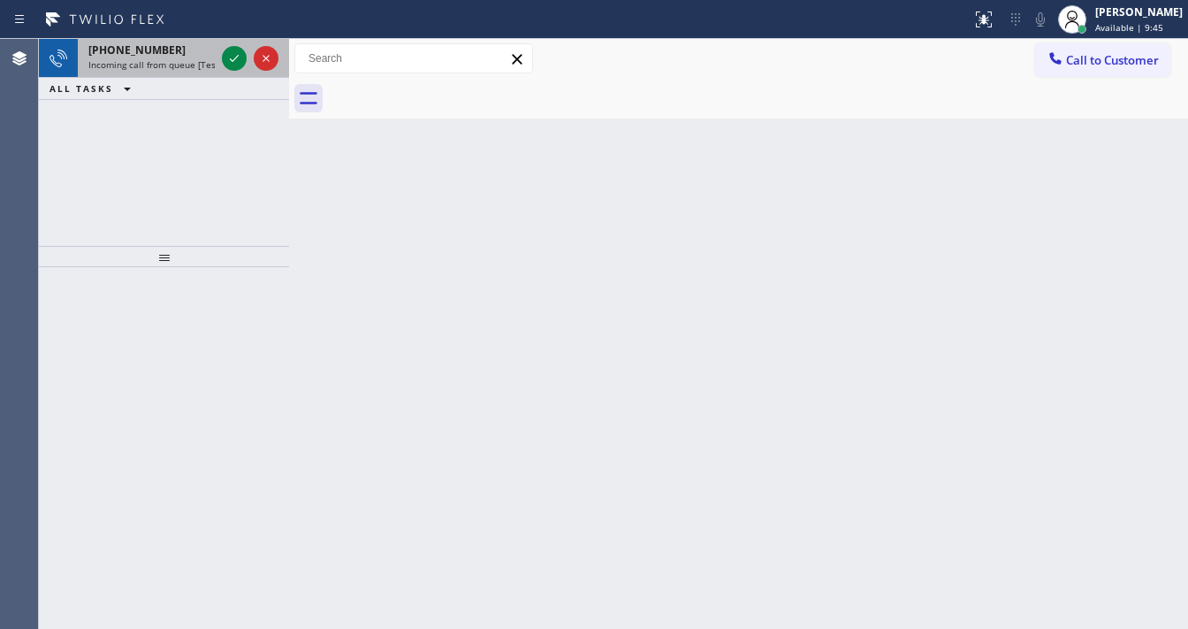
click at [125, 53] on span "[PHONE_NUMBER]" at bounding box center [136, 49] width 97 height 15
click at [208, 67] on span "Incoming call from queue [Test] All" at bounding box center [161, 64] width 147 height 12
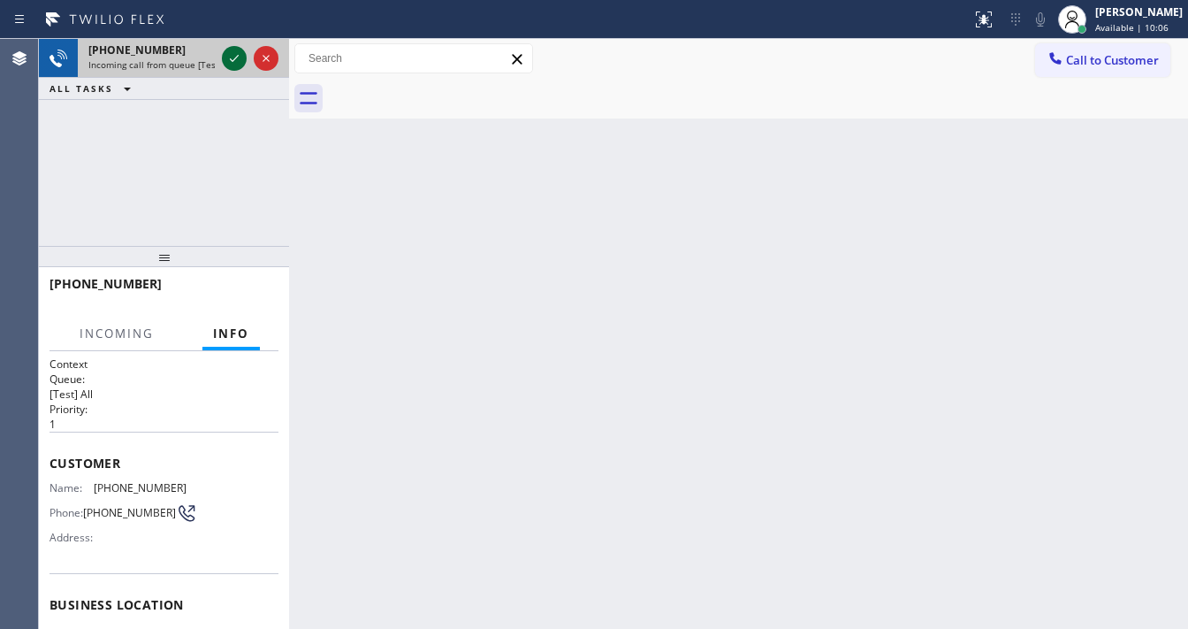
click at [239, 64] on icon at bounding box center [234, 58] width 21 height 21
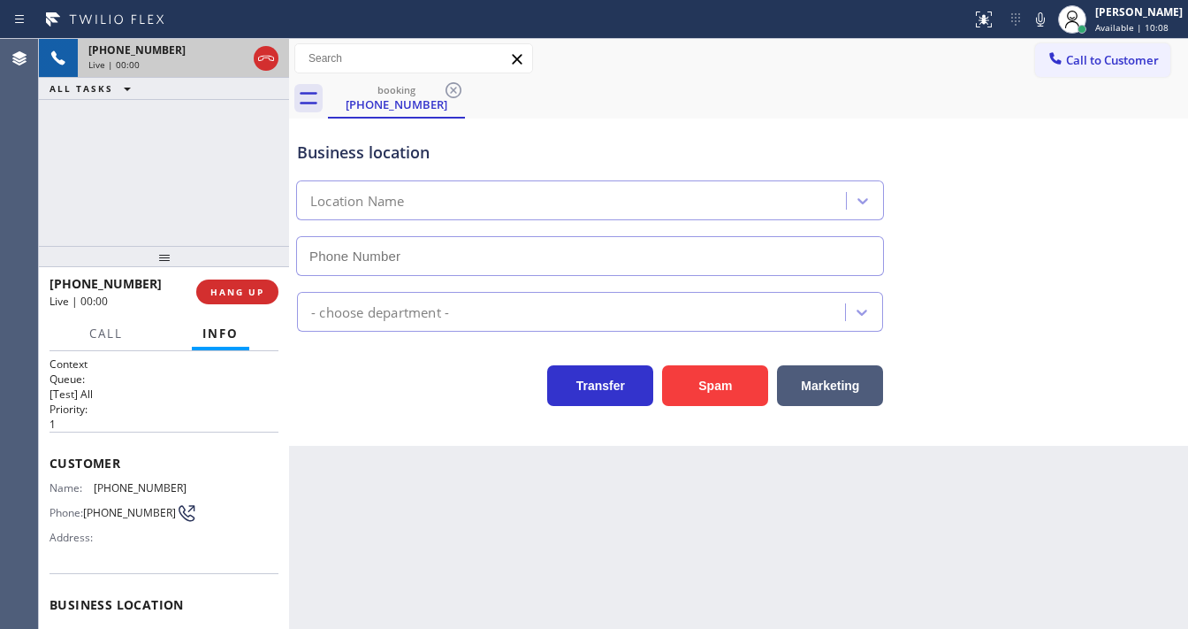
type input "[PHONE_NUMBER]"
drag, startPoint x: 156, startPoint y: 141, endPoint x: 210, endPoint y: 374, distance: 239.6
click at [156, 145] on div "[PHONE_NUMBER] Live | 00:17 ALL TASKS ALL TASKS ACTIVE TASKS TASKS IN WRAP UP" at bounding box center [164, 142] width 250 height 207
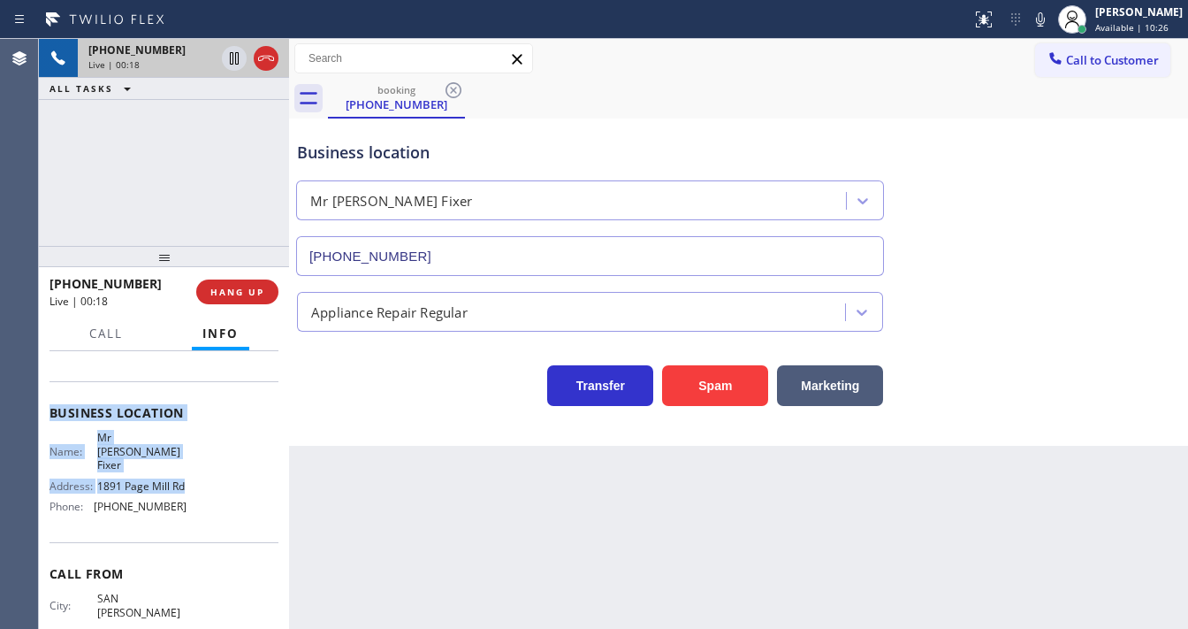
scroll to position [212, 0]
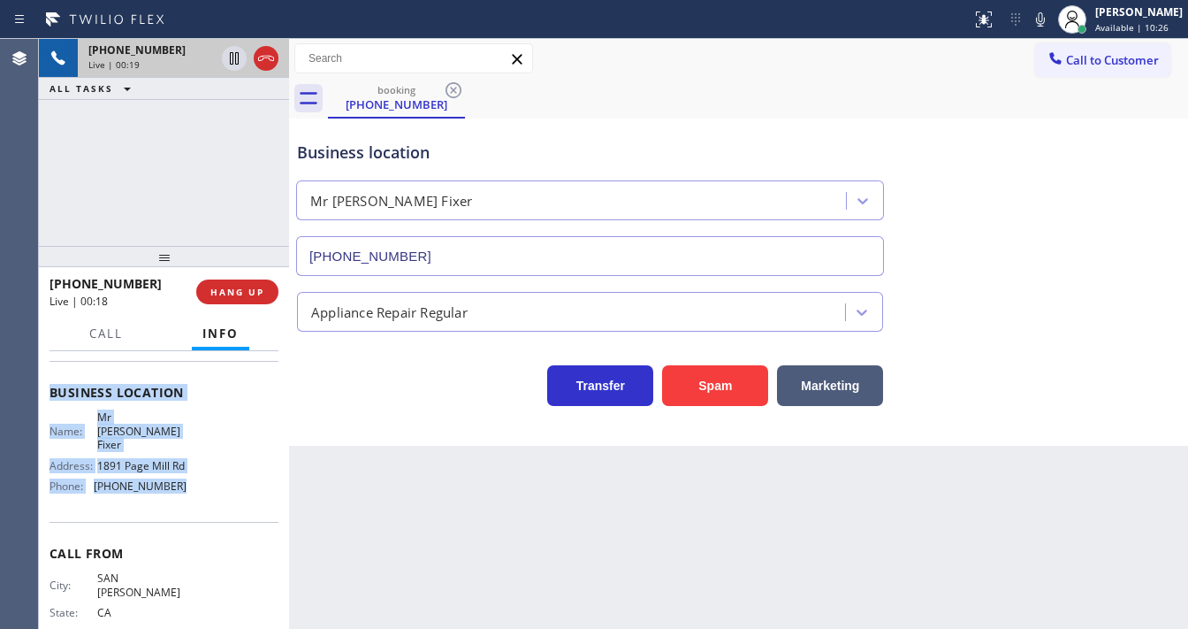
copy div "Customer Name: [PHONE_NUMBER] Phone: [PHONE_NUMBER] Address: Business location …"
drag, startPoint x: 52, startPoint y: 454, endPoint x: 141, endPoint y: 212, distance: 258.2
click at [209, 491] on div "Context Queue: [Test] All Priority: 1 Customer Name: [PHONE_NUMBER] Phone: [PHO…" at bounding box center [164, 406] width 229 height 525
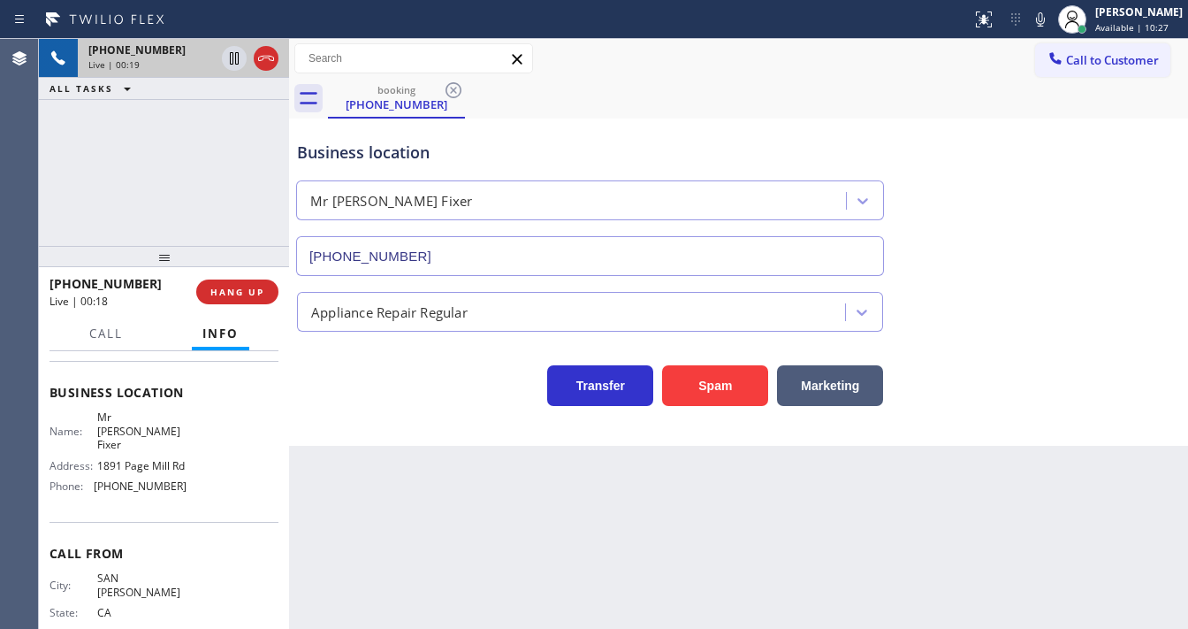
click at [139, 156] on div "[PHONE_NUMBER] Live | 00:19 ALL TASKS ALL TASKS ACTIVE TASKS TASKS IN WRAP UP" at bounding box center [164, 142] width 250 height 207
click at [196, 159] on div "[PHONE_NUMBER] Live | 01:22 ALL TASKS ALL TASKS ACTIVE TASKS TASKS IN WRAP UP" at bounding box center [164, 142] width 250 height 207
click at [173, 159] on div "[PHONE_NUMBER] Live | 02:43 ALL TASKS ALL TASKS ACTIVE TASKS TASKS IN WRAP UP" at bounding box center [164, 142] width 250 height 207
click at [121, 174] on div "[PHONE_NUMBER] Live | 03:02 ALL TASKS ALL TASKS ACTIVE TASKS TASKS IN WRAP UP" at bounding box center [164, 142] width 250 height 207
click at [184, 208] on div "[PHONE_NUMBER] Live | 03:06 ALL TASKS ALL TASKS ACTIVE TASKS TASKS IN WRAP UP" at bounding box center [164, 142] width 250 height 207
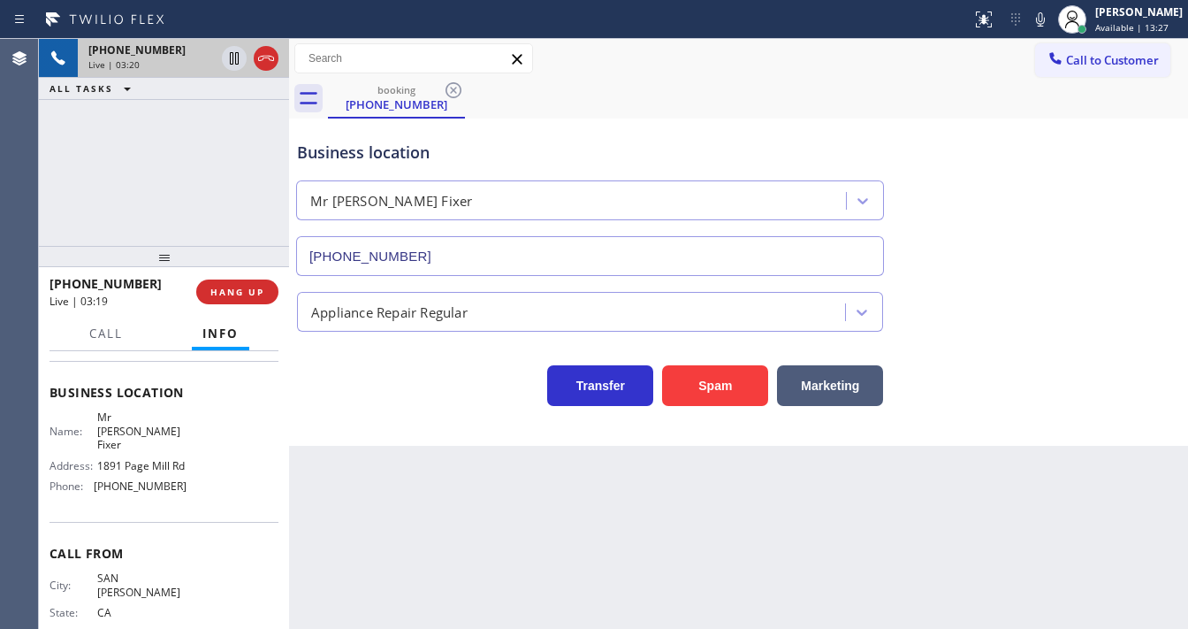
click at [187, 180] on div "[PHONE_NUMBER] Live | 03:20 ALL TASKS ALL TASKS ACTIVE TASKS TASKS IN WRAP UP" at bounding box center [164, 142] width 250 height 207
click at [134, 145] on div "[PHONE_NUMBER] Live | 03:24 ALL TASKS ALL TASKS ACTIVE TASKS TASKS IN WRAP UP" at bounding box center [164, 142] width 250 height 207
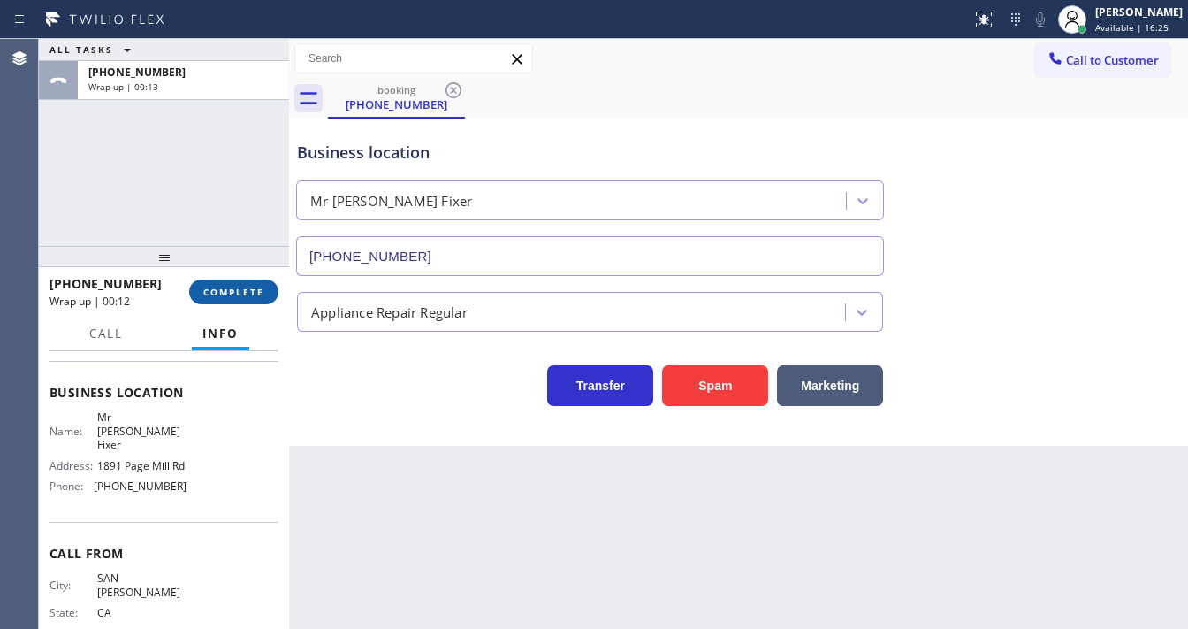
click at [258, 301] on button "COMPLETE" at bounding box center [233, 291] width 89 height 25
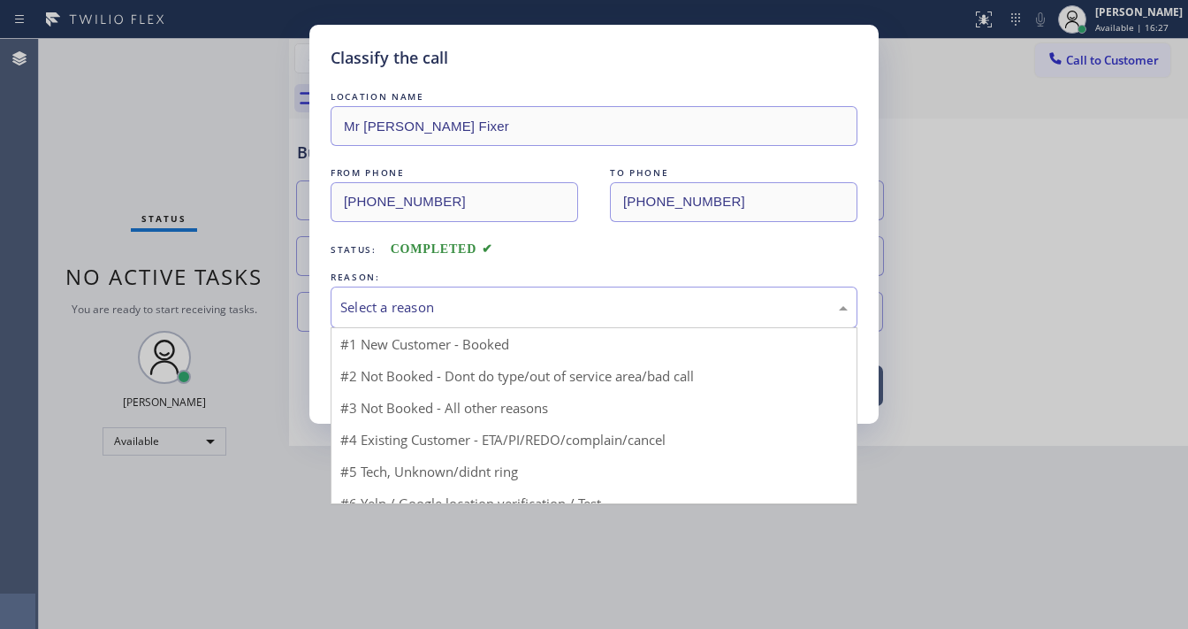
click at [409, 311] on div "Select a reason" at bounding box center [593, 307] width 507 height 20
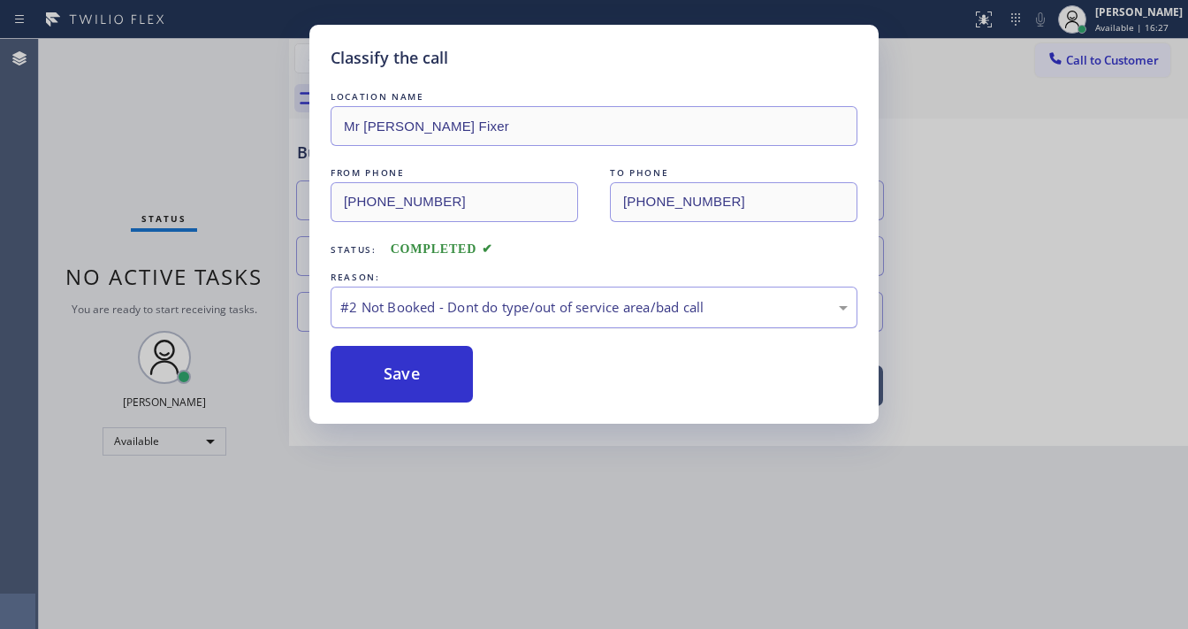
drag, startPoint x: 406, startPoint y: 369, endPoint x: 367, endPoint y: 307, distance: 73.1
click at [406, 368] on button "Save" at bounding box center [402, 374] width 142 height 57
click at [404, 368] on button "Save" at bounding box center [402, 374] width 142 height 57
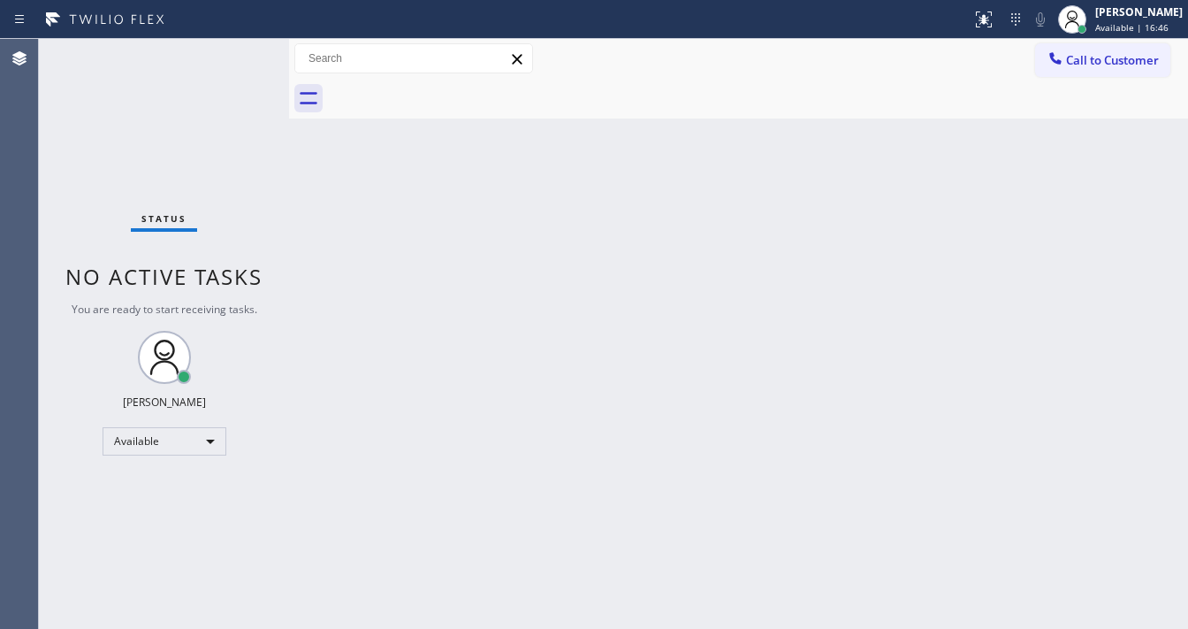
click at [228, 60] on div "Status No active tasks You are ready to start receiving tasks. [PERSON_NAME]" at bounding box center [164, 334] width 250 height 590
click at [229, 60] on div "Status No active tasks You are ready to start receiving tasks. [PERSON_NAME]" at bounding box center [164, 334] width 250 height 590
click at [188, 51] on div "Status No active tasks You are ready to start receiving tasks. [PERSON_NAME]" at bounding box center [164, 334] width 250 height 590
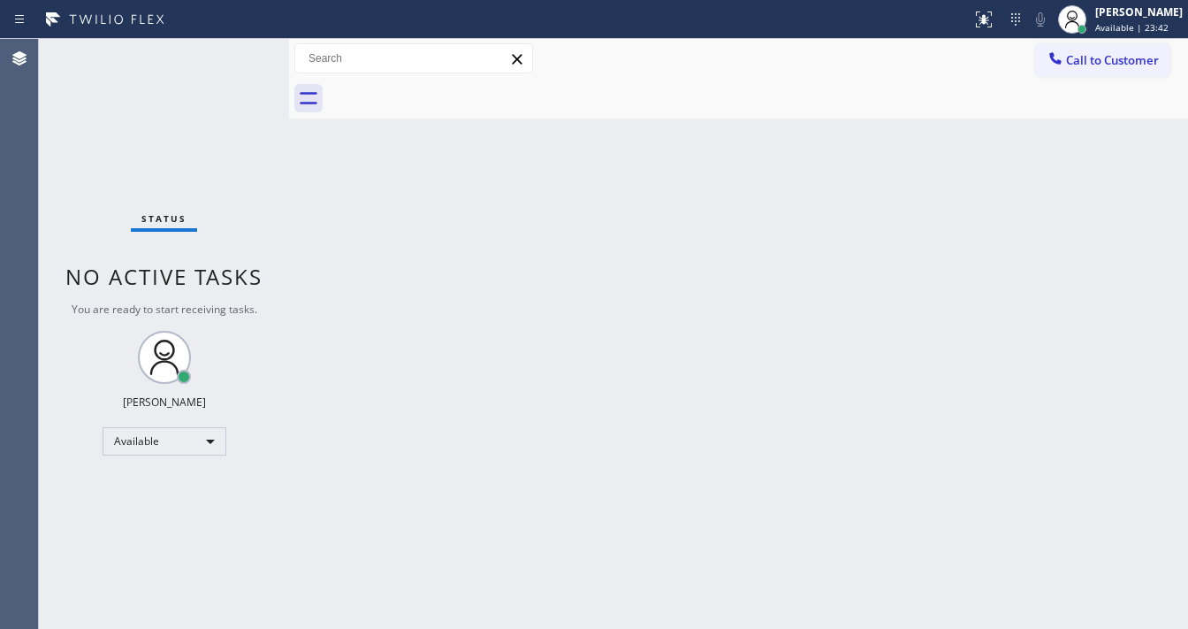
drag, startPoint x: 206, startPoint y: 49, endPoint x: 219, endPoint y: 47, distance: 13.4
click at [209, 47] on div "Status No active tasks You are ready to start receiving tasks. [PERSON_NAME]" at bounding box center [164, 334] width 250 height 590
click at [219, 47] on div "Status No active tasks You are ready to start receiving tasks. [PERSON_NAME]" at bounding box center [164, 334] width 250 height 590
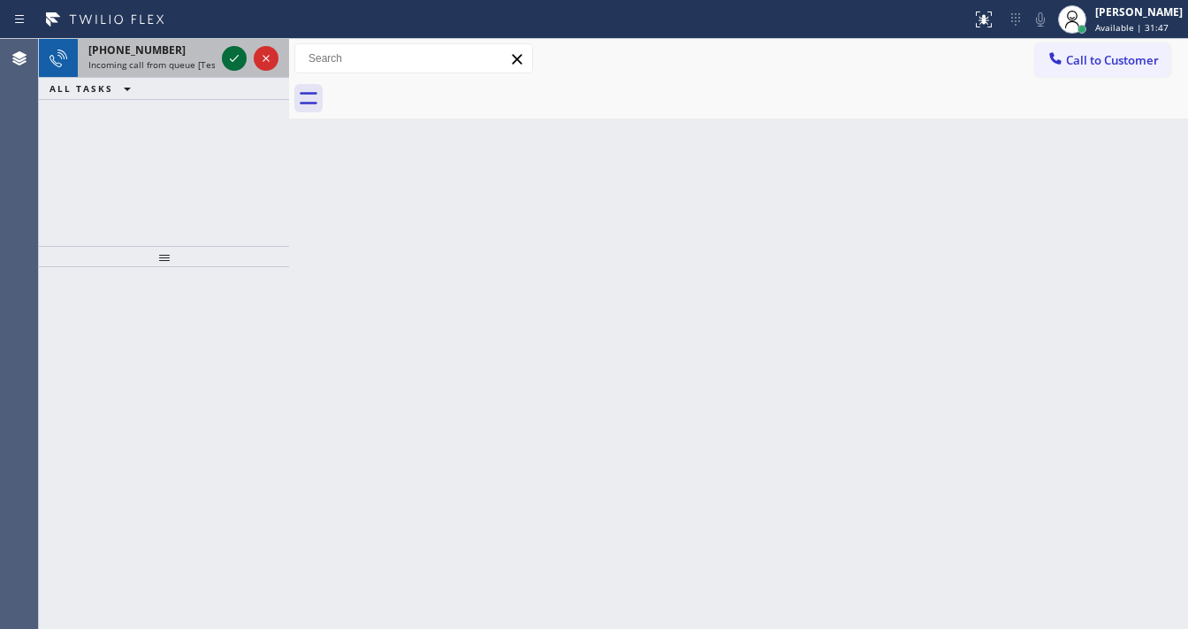
click at [187, 57] on div "[PHONE_NUMBER] Incoming call from queue [Test] All" at bounding box center [148, 58] width 141 height 39
click at [166, 65] on span "Incoming call from queue [Test] All" at bounding box center [161, 64] width 147 height 12
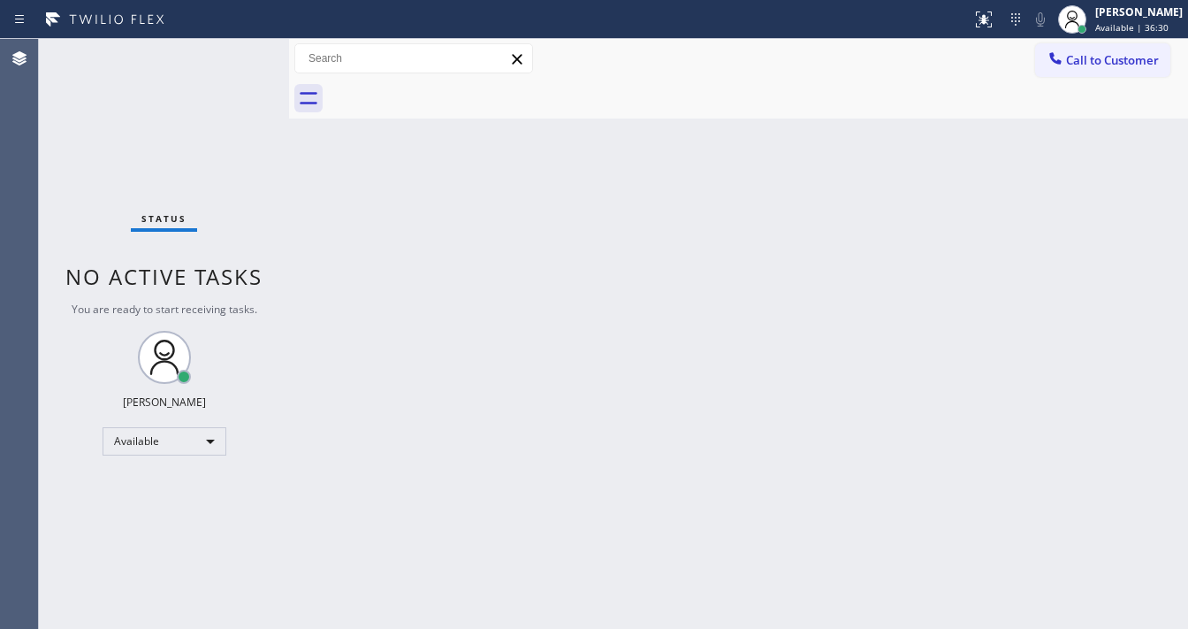
click at [231, 45] on div "Status No active tasks You are ready to start receiving tasks. [PERSON_NAME]" at bounding box center [164, 334] width 250 height 590
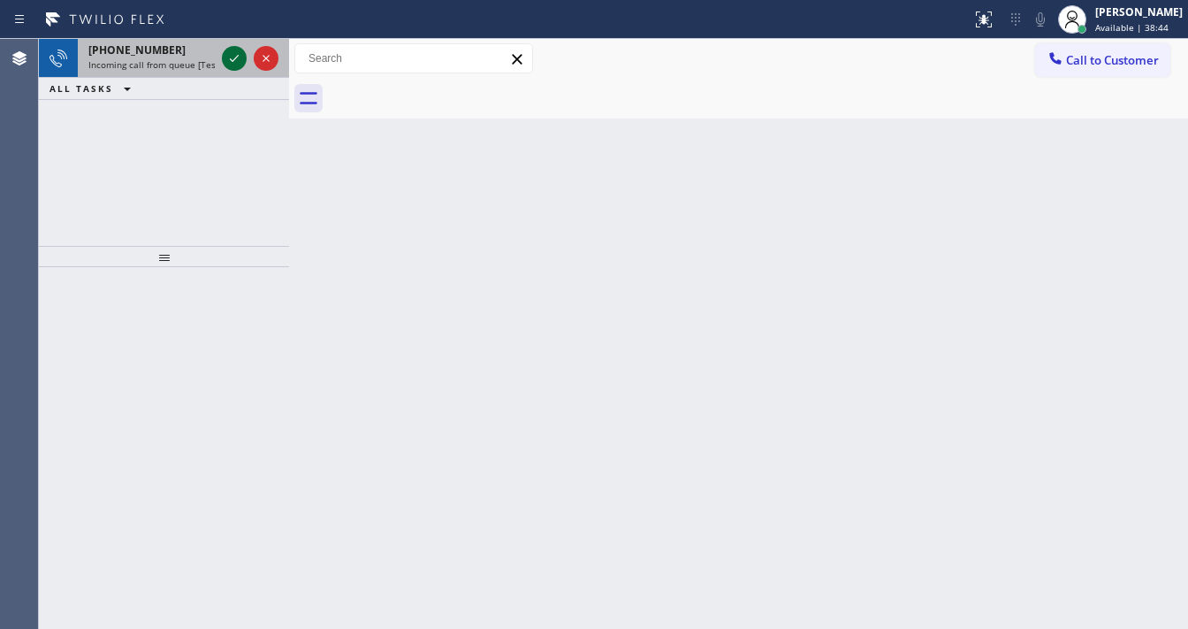
click at [225, 62] on icon at bounding box center [234, 58] width 21 height 21
click at [172, 57] on div "[PHONE_NUMBER] Incoming call from queue [Test] All" at bounding box center [148, 58] width 141 height 39
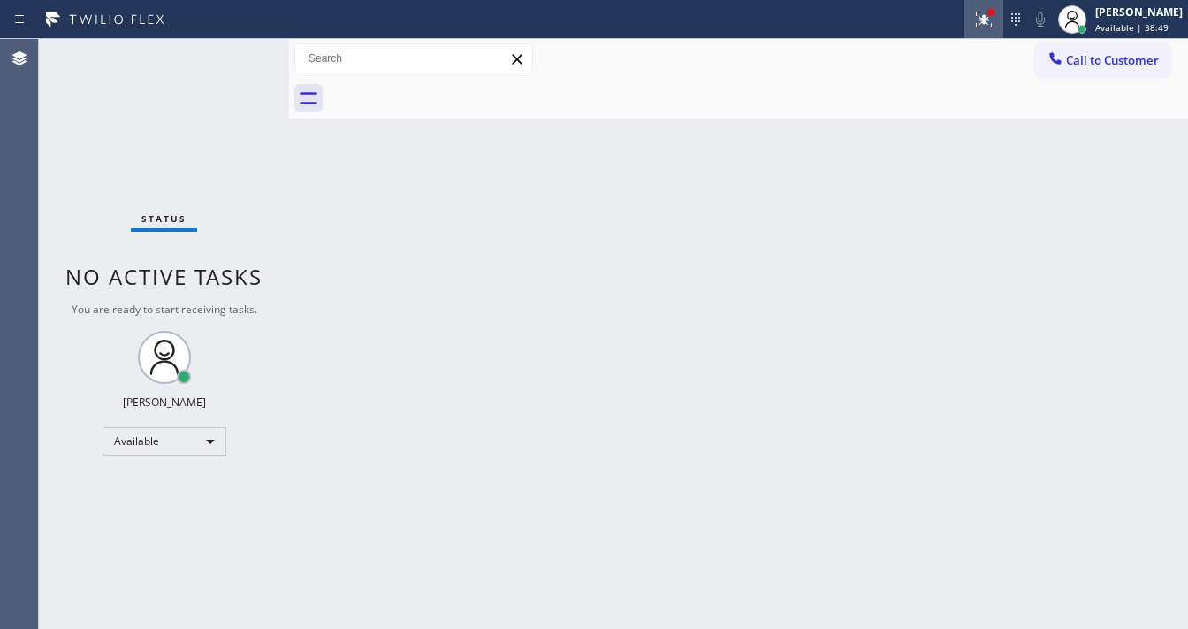
click at [995, 18] on icon at bounding box center [983, 19] width 21 height 21
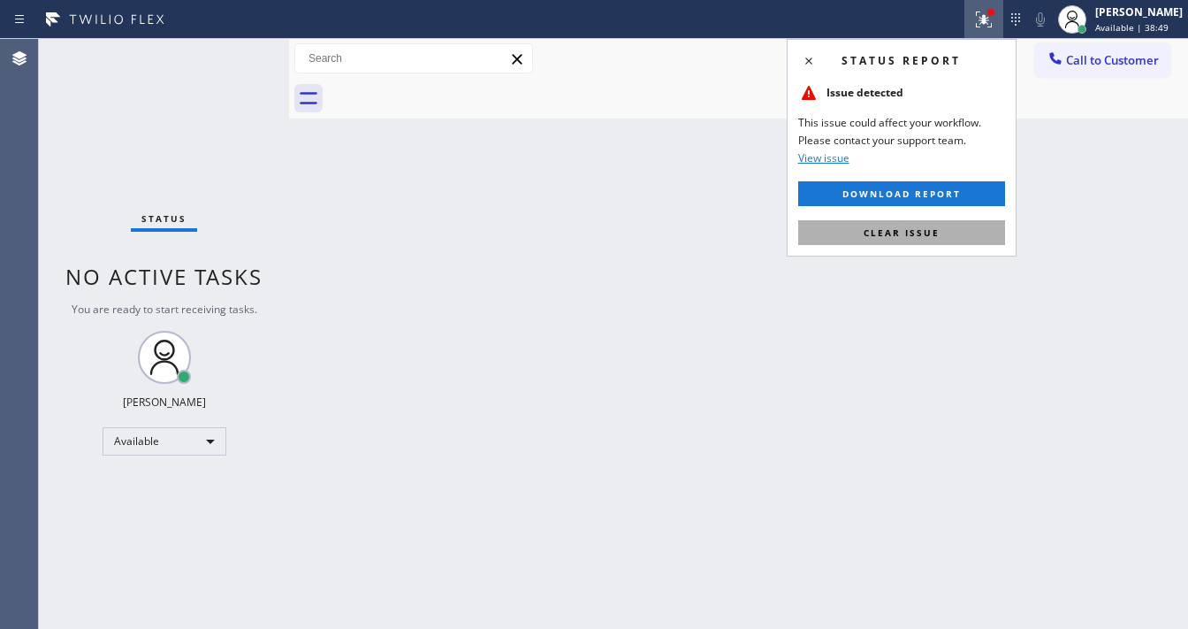
click at [924, 230] on span "Clear issue" at bounding box center [902, 232] width 76 height 12
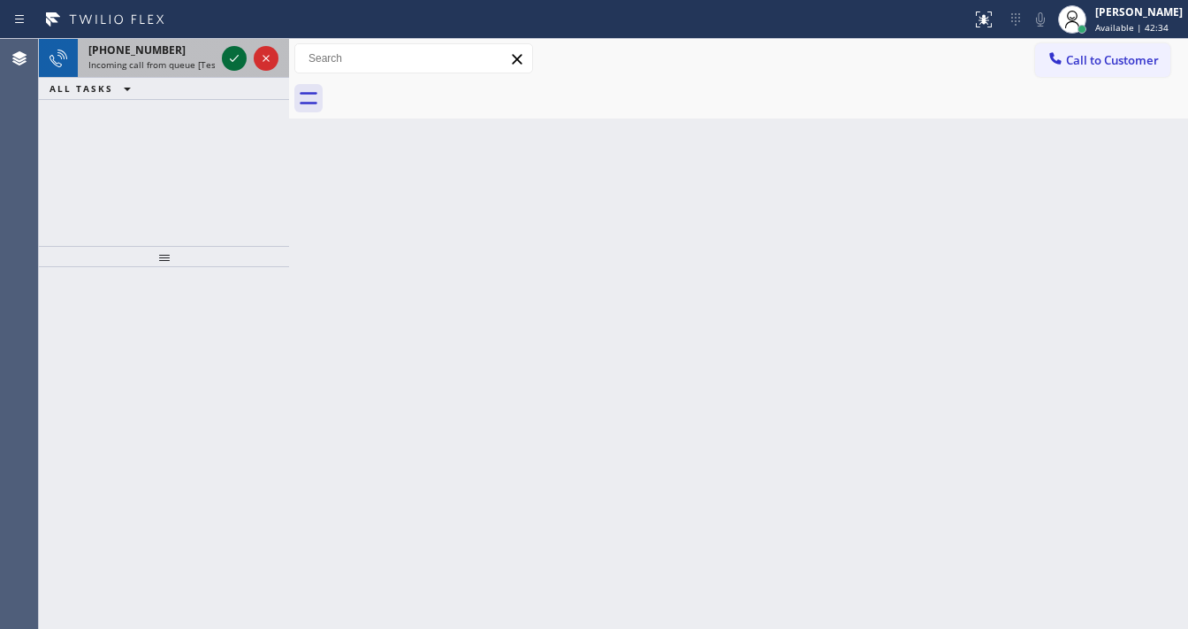
click at [187, 55] on div "[PHONE_NUMBER]" at bounding box center [151, 49] width 126 height 15
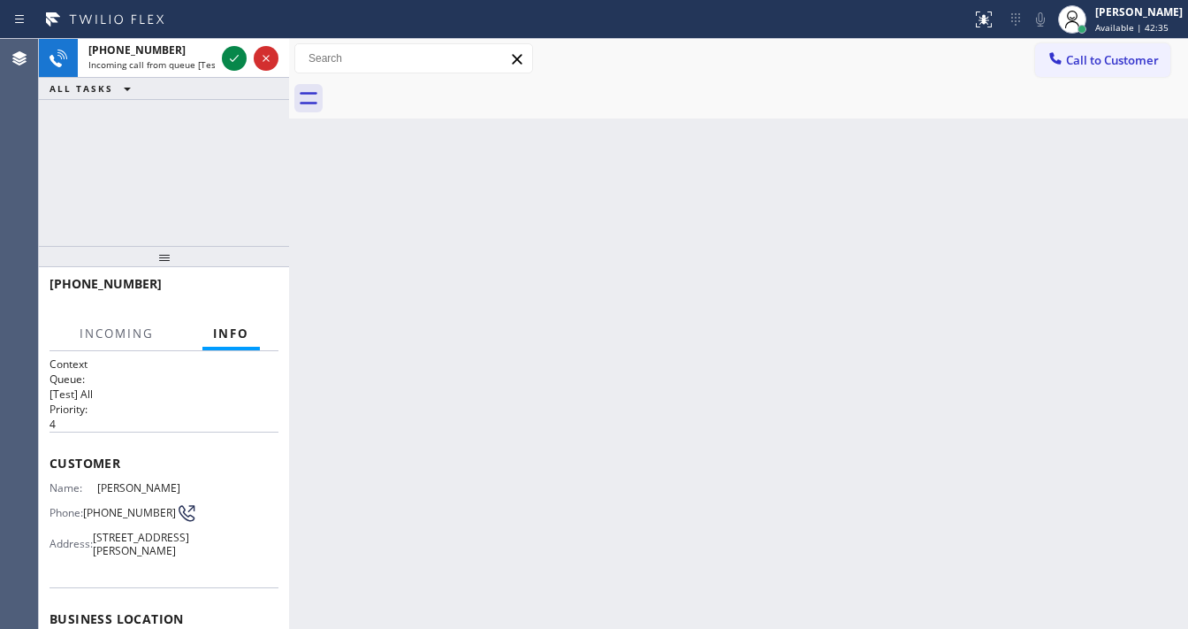
drag, startPoint x: 230, startPoint y: 55, endPoint x: 240, endPoint y: 241, distance: 186.8
click at [235, 258] on div "[PHONE_NUMBER] Incoming call from queue [Test] All ALL TASKS ALL TASKS ACTIVE T…" at bounding box center [164, 334] width 250 height 590
click at [246, 219] on div "[PHONE_NUMBER] Incoming call from queue [Test] All ALL TASKS ALL TASKS ACTIVE T…" at bounding box center [164, 142] width 250 height 207
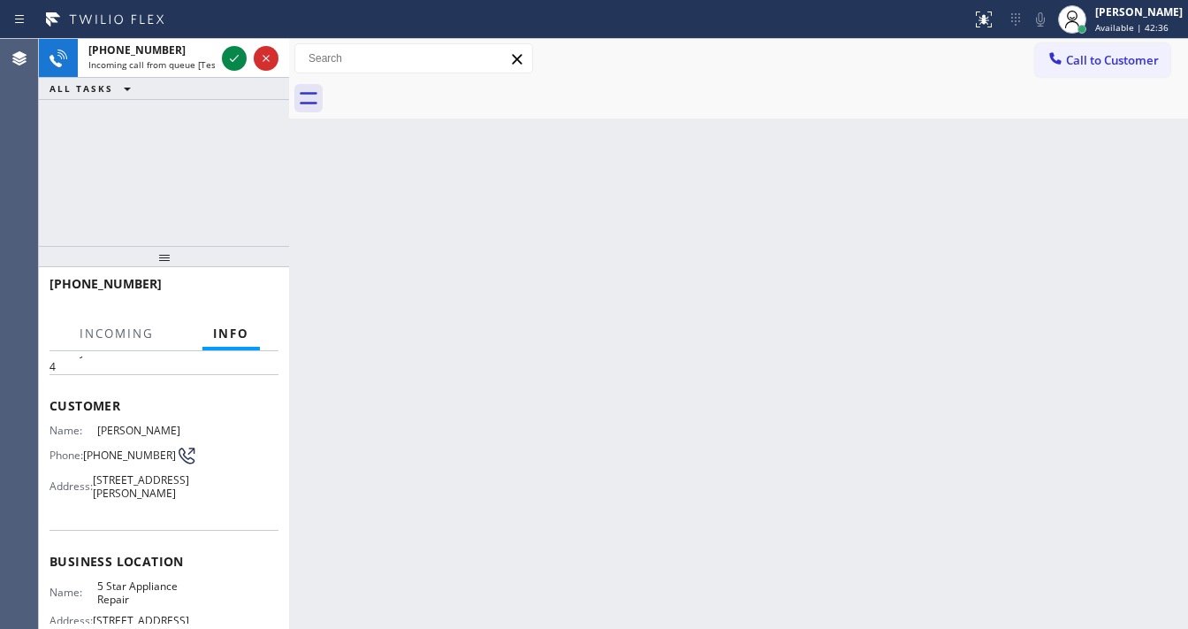
scroll to position [141, 0]
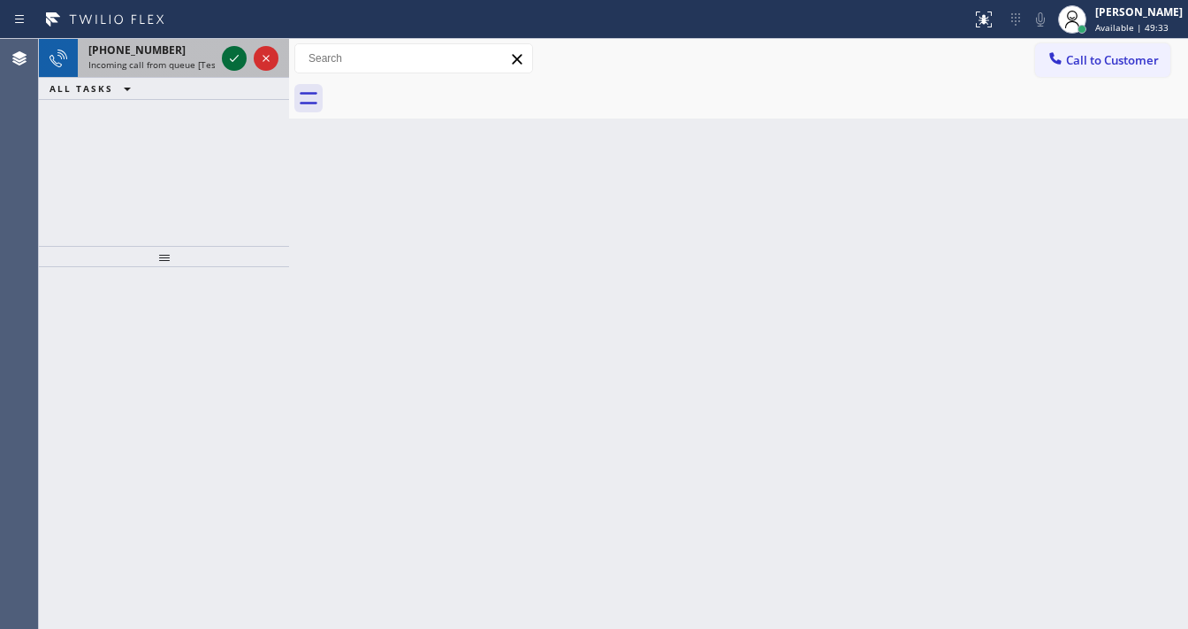
click at [243, 50] on icon at bounding box center [234, 58] width 21 height 21
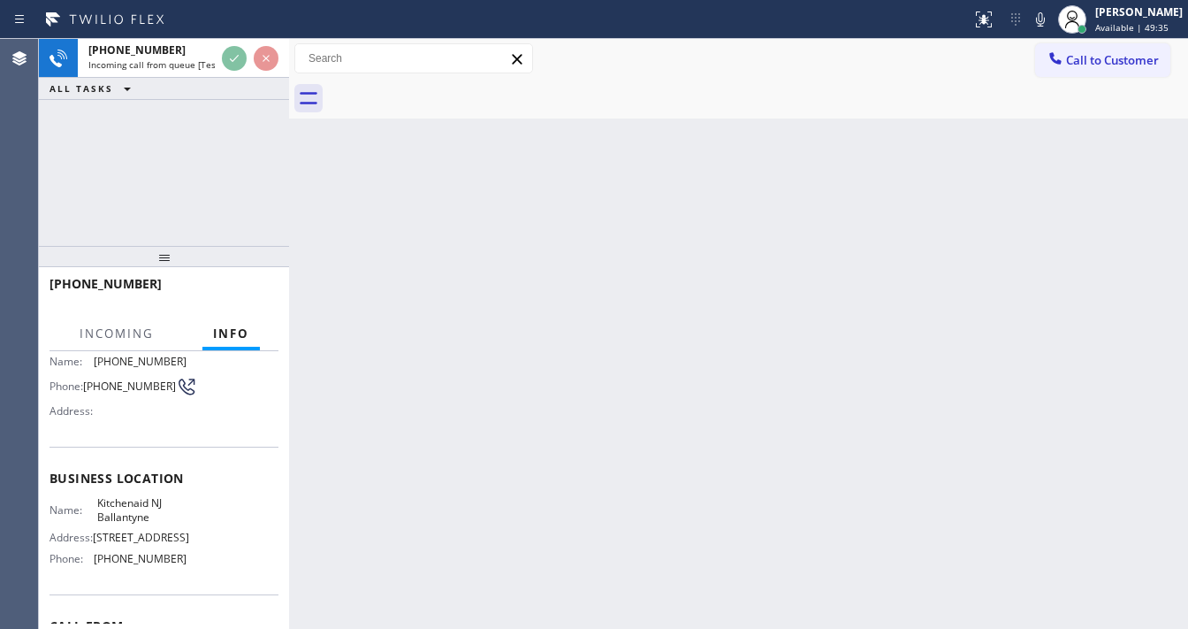
scroll to position [141, 0]
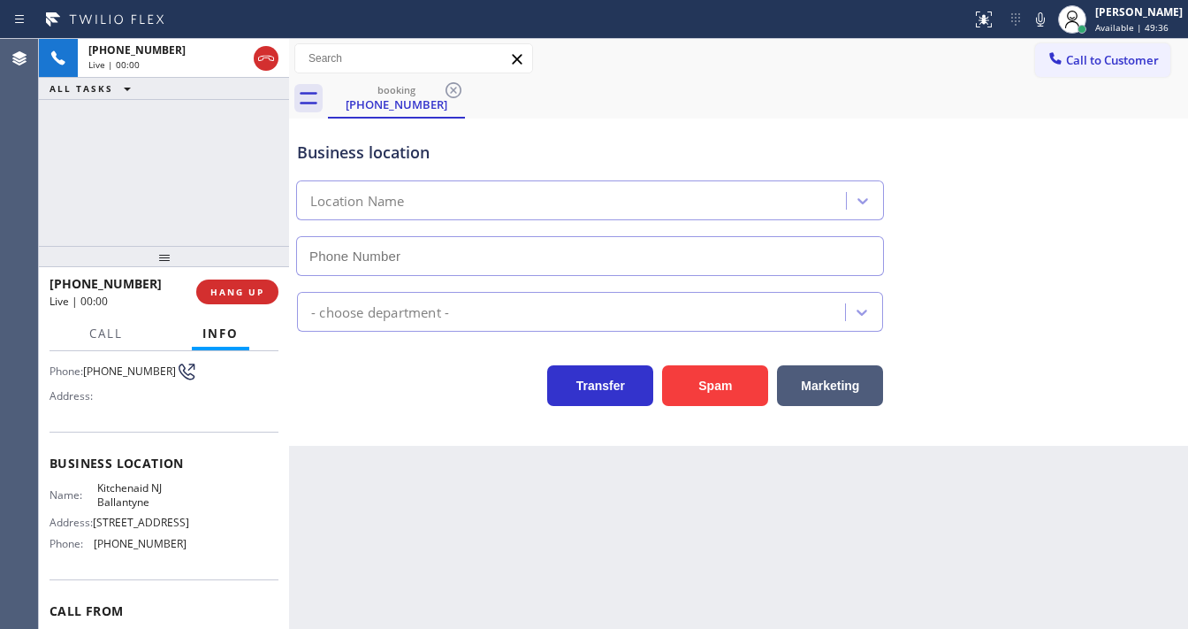
type input "[PHONE_NUMBER]"
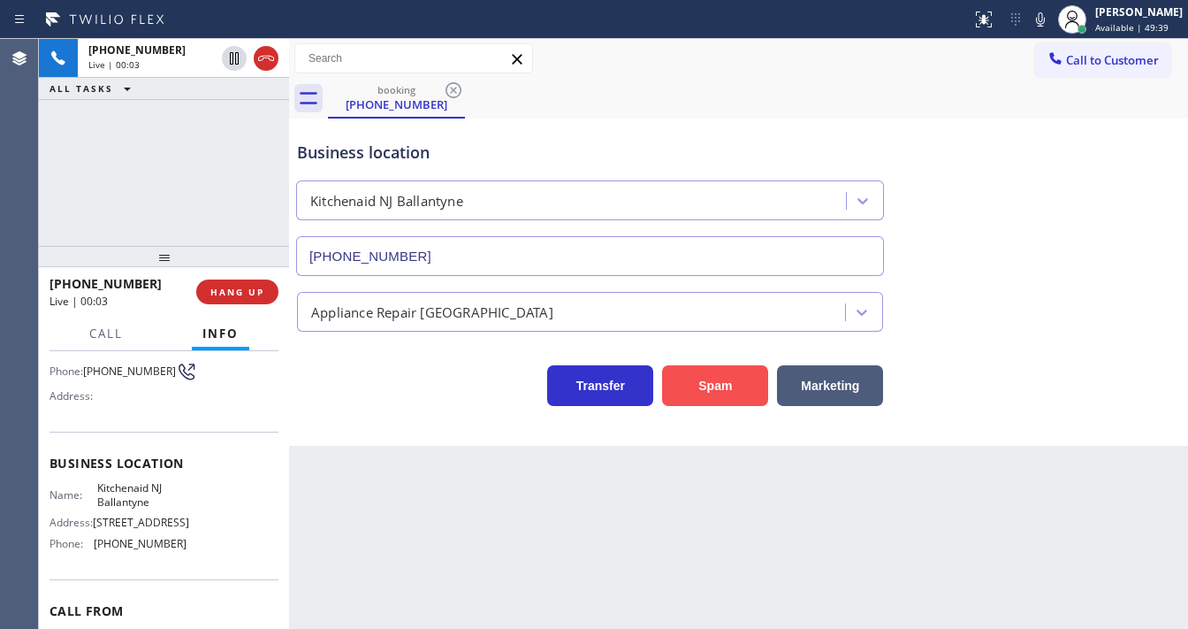
click at [723, 388] on button "Spam" at bounding box center [715, 385] width 106 height 41
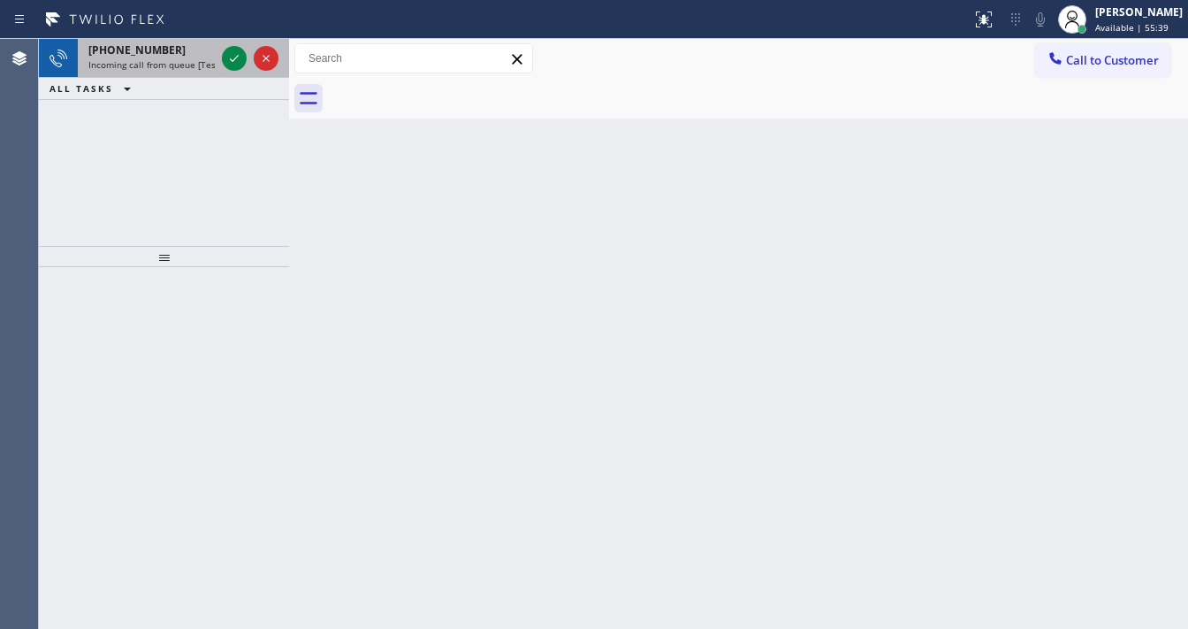
click at [187, 60] on span "Incoming call from queue [Test] All" at bounding box center [161, 64] width 147 height 12
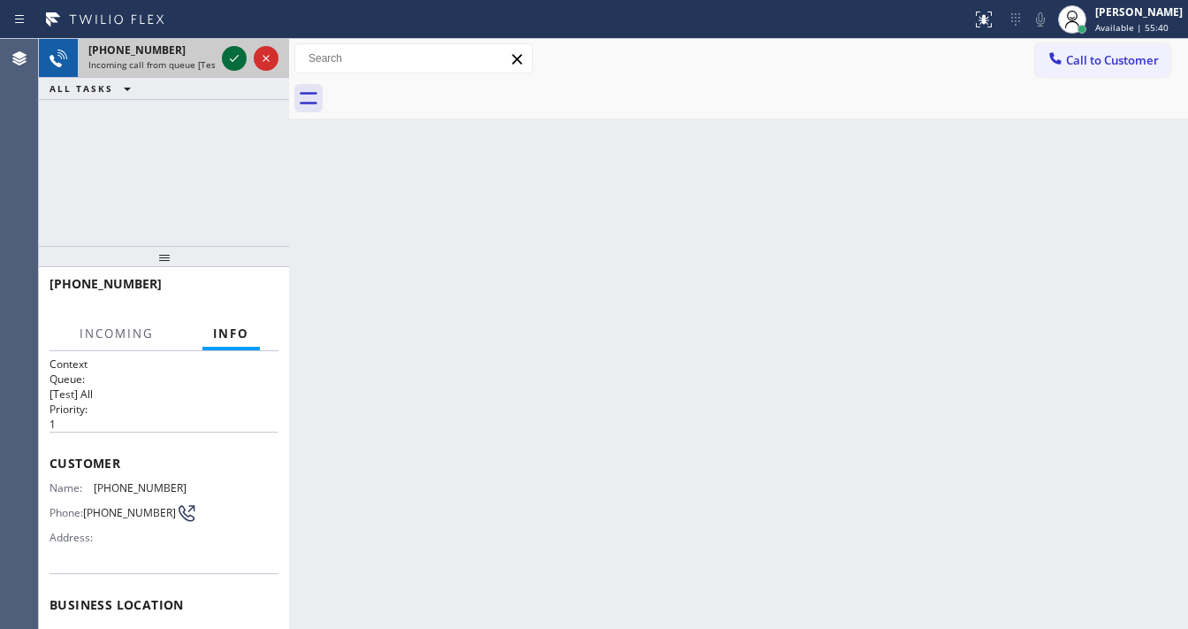
click at [230, 57] on icon at bounding box center [234, 58] width 21 height 21
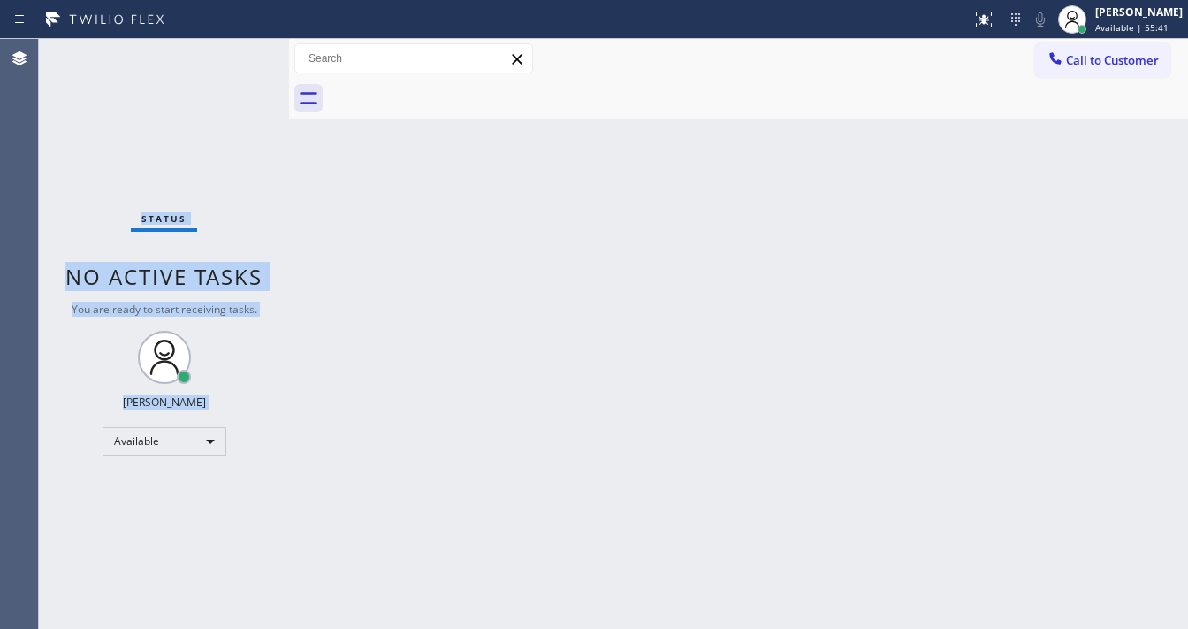
click at [230, 57] on div "Status No active tasks You are ready to start receiving tasks. [PERSON_NAME]" at bounding box center [164, 334] width 250 height 590
click at [994, 19] on icon at bounding box center [983, 19] width 21 height 21
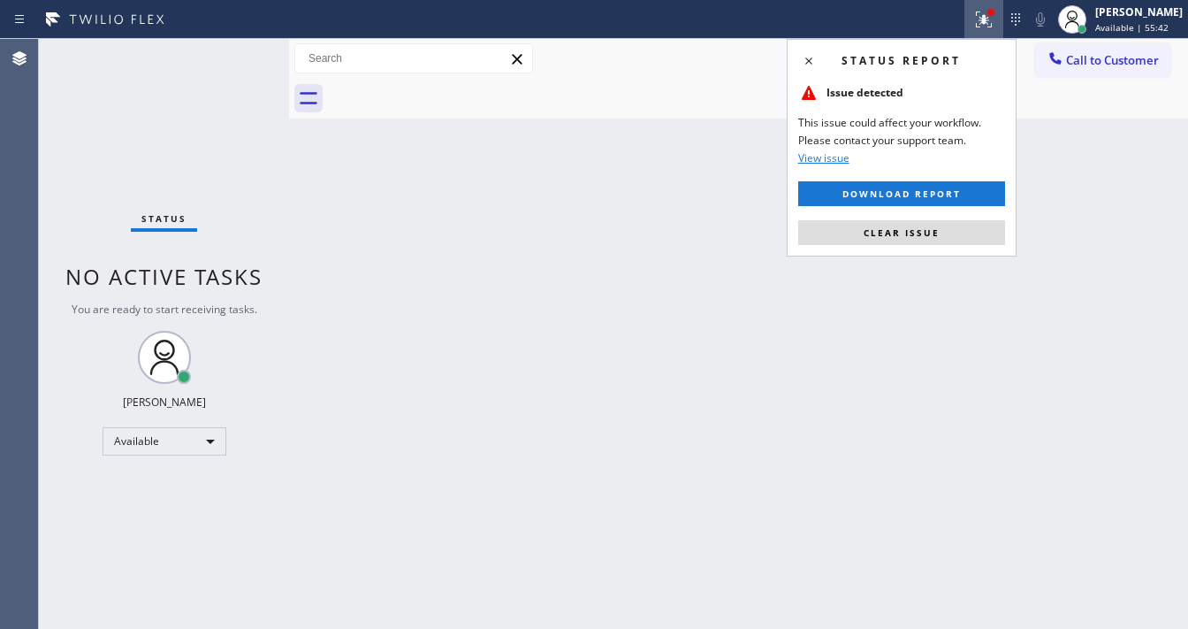
click at [930, 248] on div "Status report Issue detected This issue could affect your workflow. Please cont…" at bounding box center [902, 147] width 230 height 217
click at [930, 232] on span "Clear issue" at bounding box center [902, 232] width 76 height 12
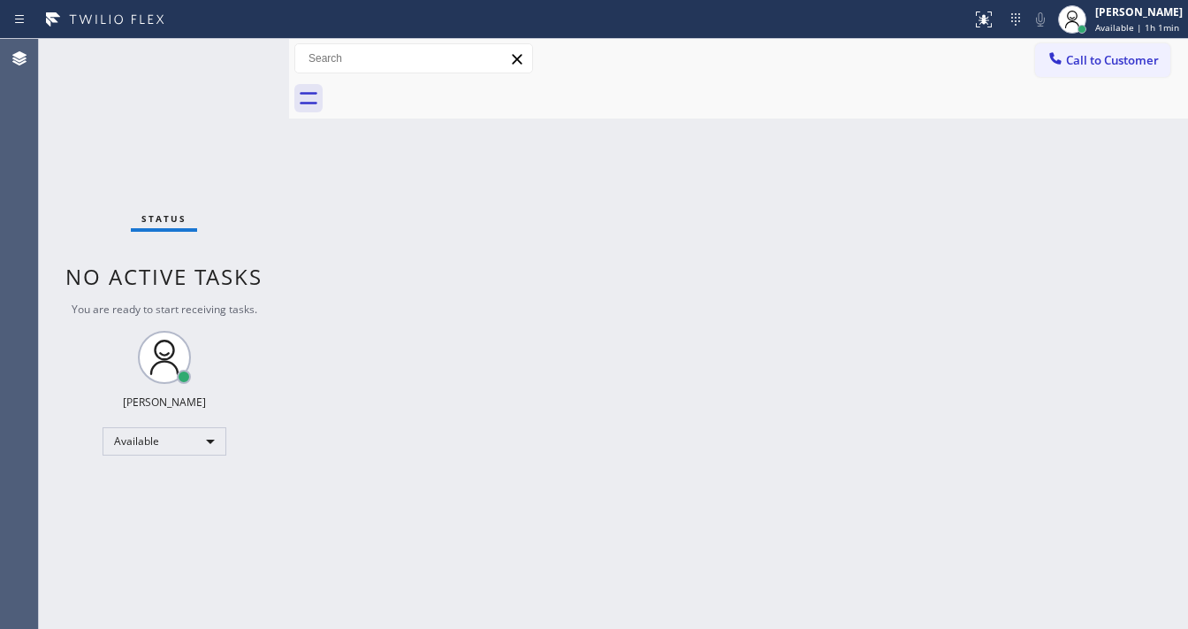
click at [185, 54] on div "Status No active tasks You are ready to start receiving tasks. [PERSON_NAME]" at bounding box center [164, 334] width 250 height 590
click at [217, 69] on div "Status No active tasks You are ready to start receiving tasks. [PERSON_NAME]" at bounding box center [164, 334] width 250 height 590
click at [219, 67] on div "Status No active tasks You are ready to start receiving tasks. [PERSON_NAME]" at bounding box center [164, 334] width 250 height 590
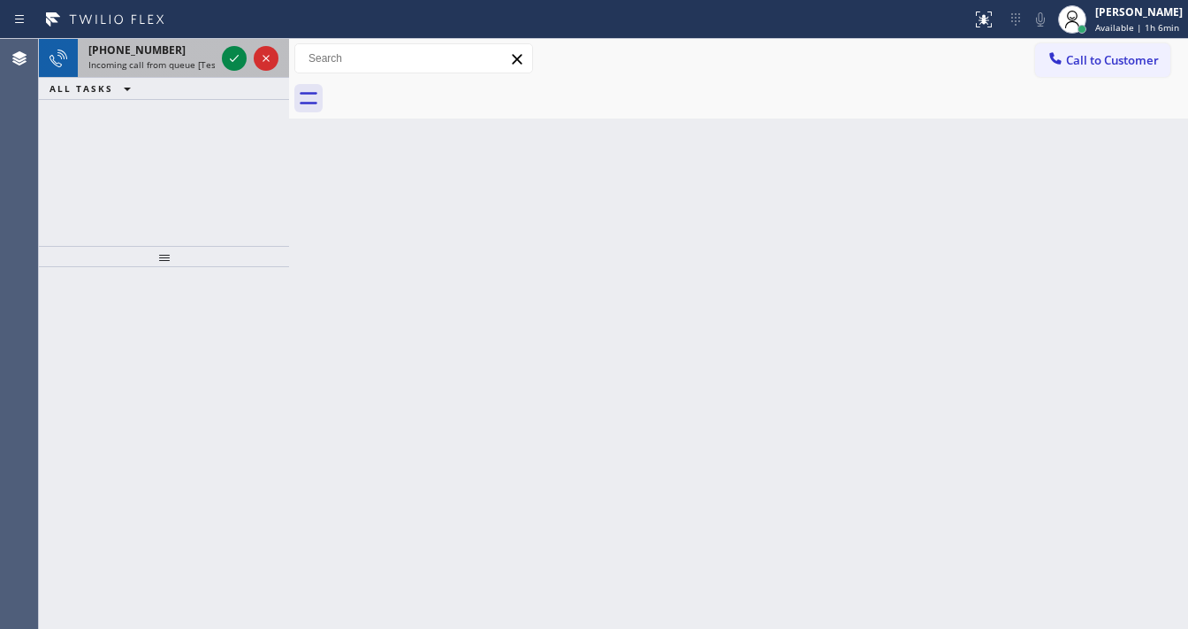
click at [195, 49] on div "[PHONE_NUMBER]" at bounding box center [151, 49] width 126 height 15
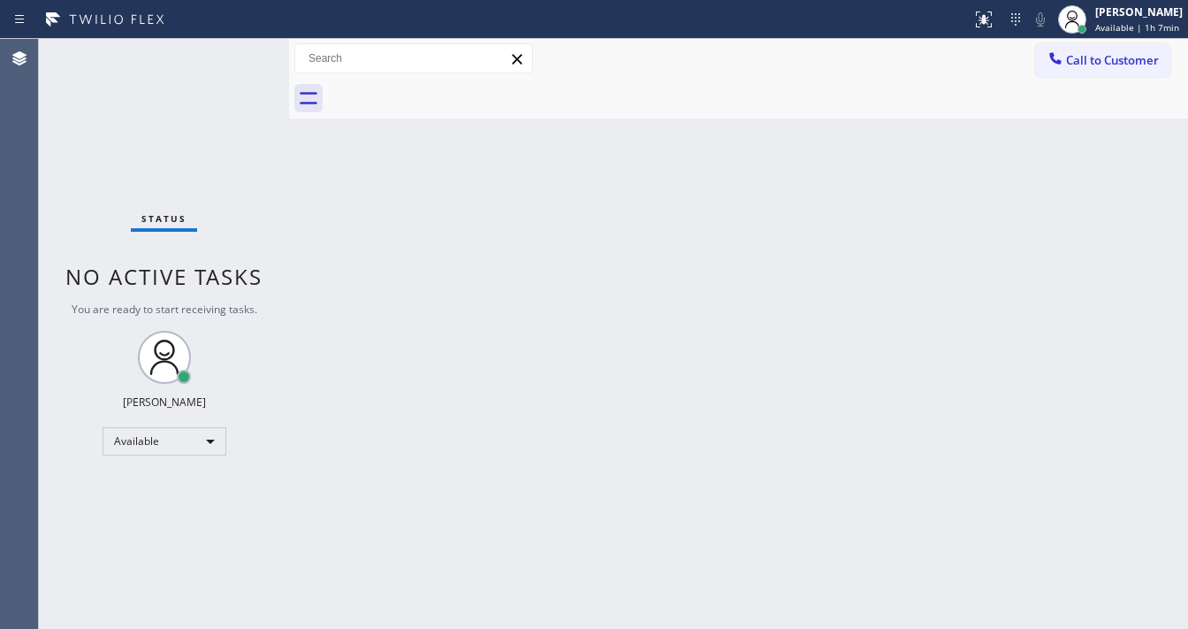
click at [397, 509] on div "Back to Dashboard Change Sender ID Customers Technicians Select a contact Outbo…" at bounding box center [738, 334] width 899 height 590
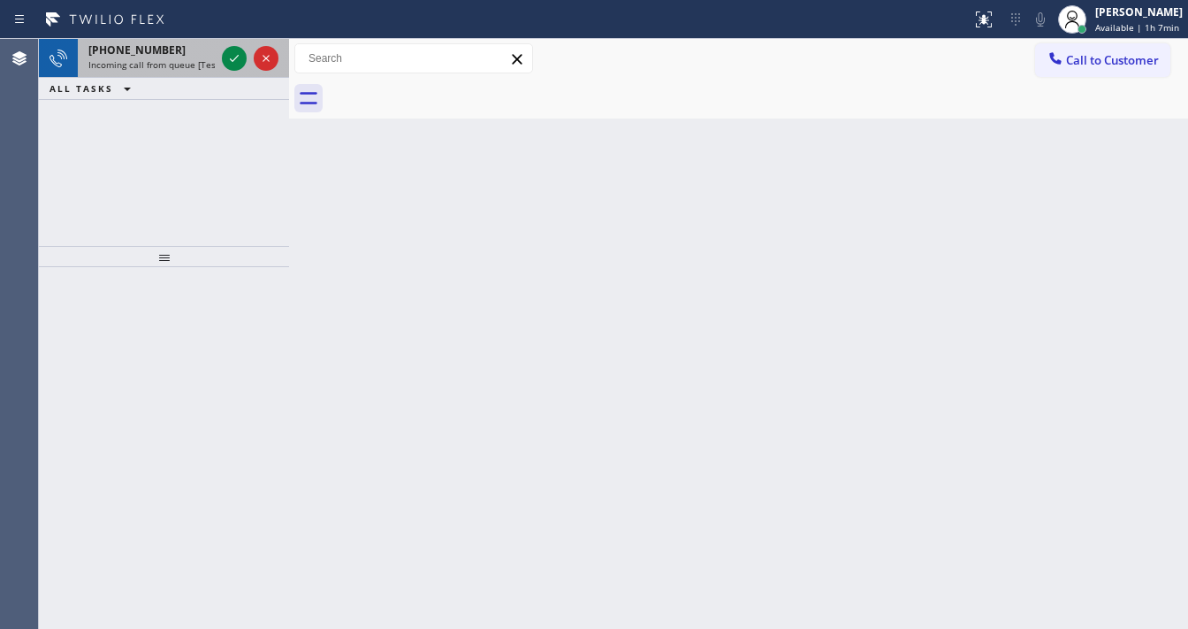
click at [169, 60] on span "Incoming call from queue [Test] All" at bounding box center [161, 64] width 147 height 12
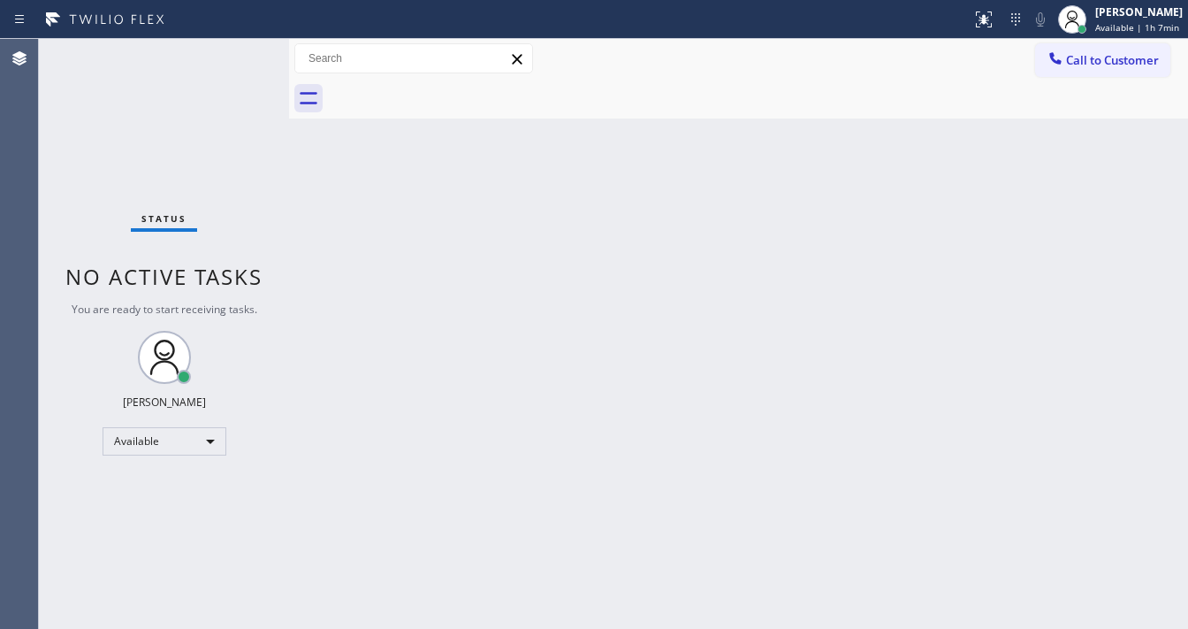
drag, startPoint x: 230, startPoint y: 57, endPoint x: 235, endPoint y: 67, distance: 11.1
click at [233, 57] on div "Status No active tasks You are ready to start receiving tasks. [PERSON_NAME]" at bounding box center [164, 334] width 250 height 590
click at [235, 67] on div "Status No active tasks You are ready to start receiving tasks. [PERSON_NAME]" at bounding box center [164, 334] width 250 height 590
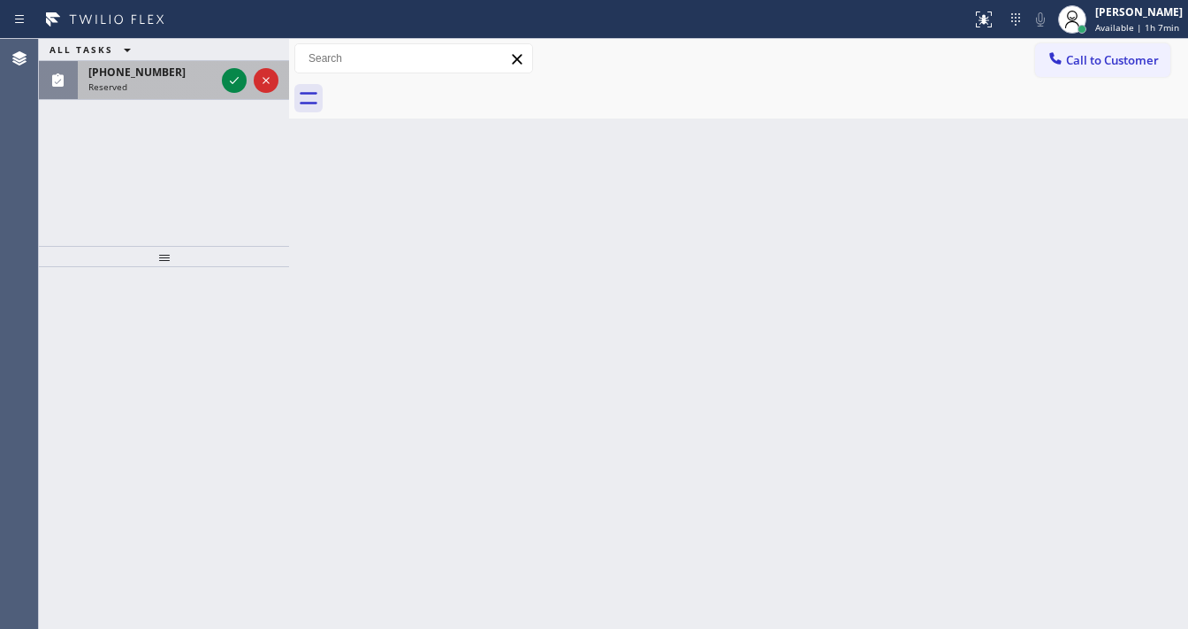
click at [179, 77] on div "[PHONE_NUMBER]" at bounding box center [151, 72] width 126 height 15
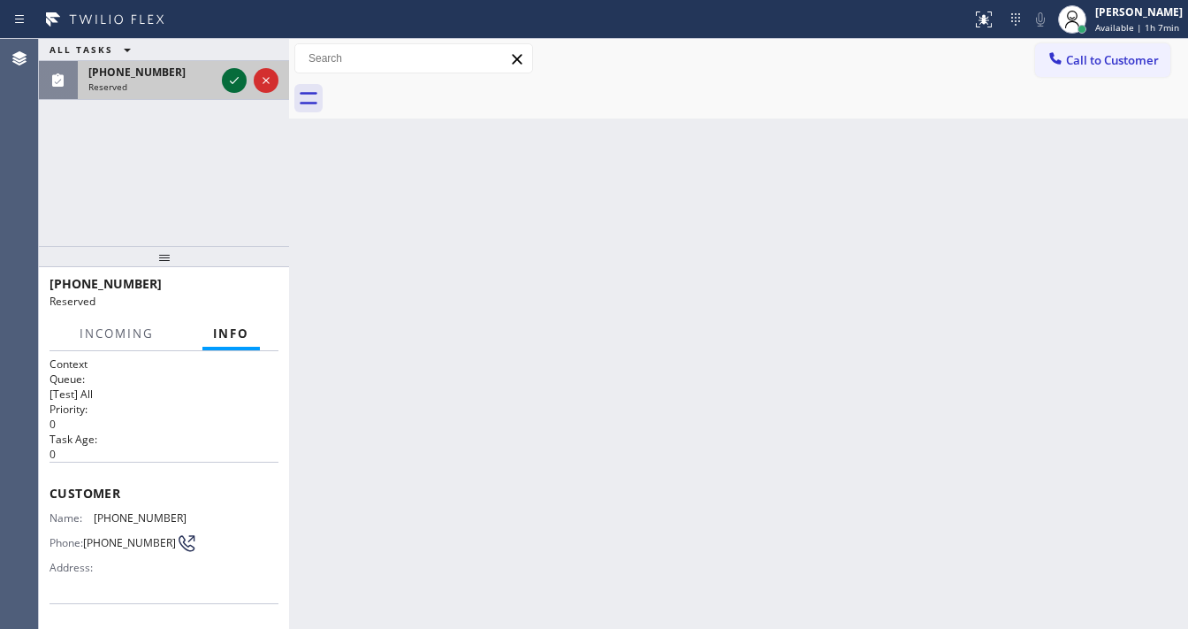
click at [235, 80] on icon at bounding box center [234, 80] width 9 height 7
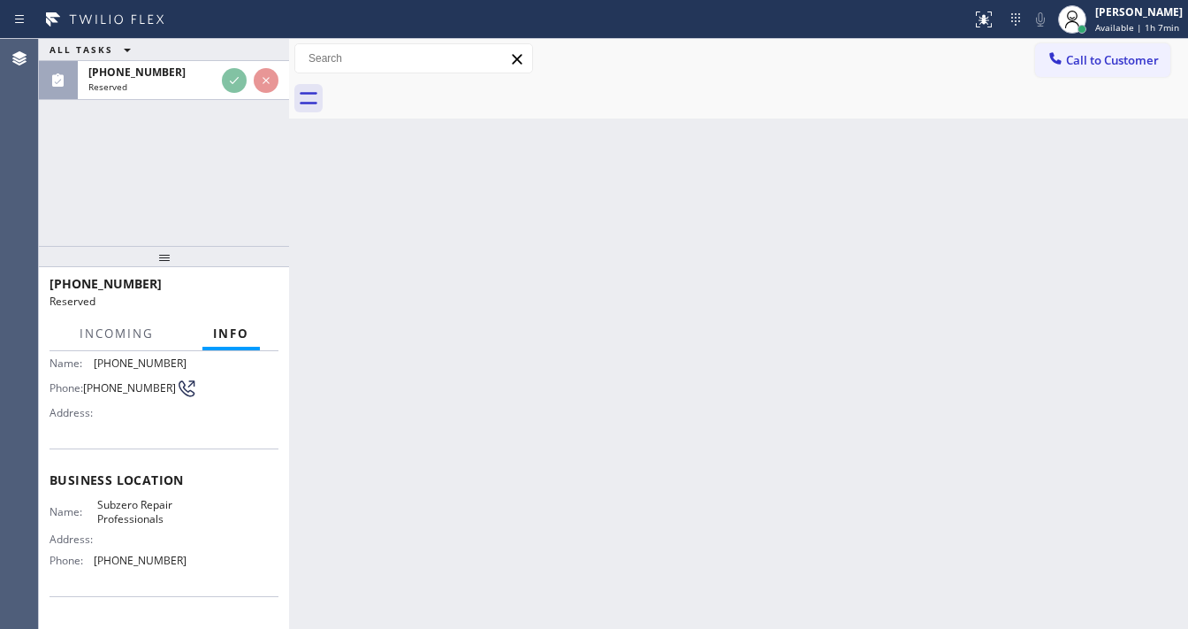
scroll to position [141, 0]
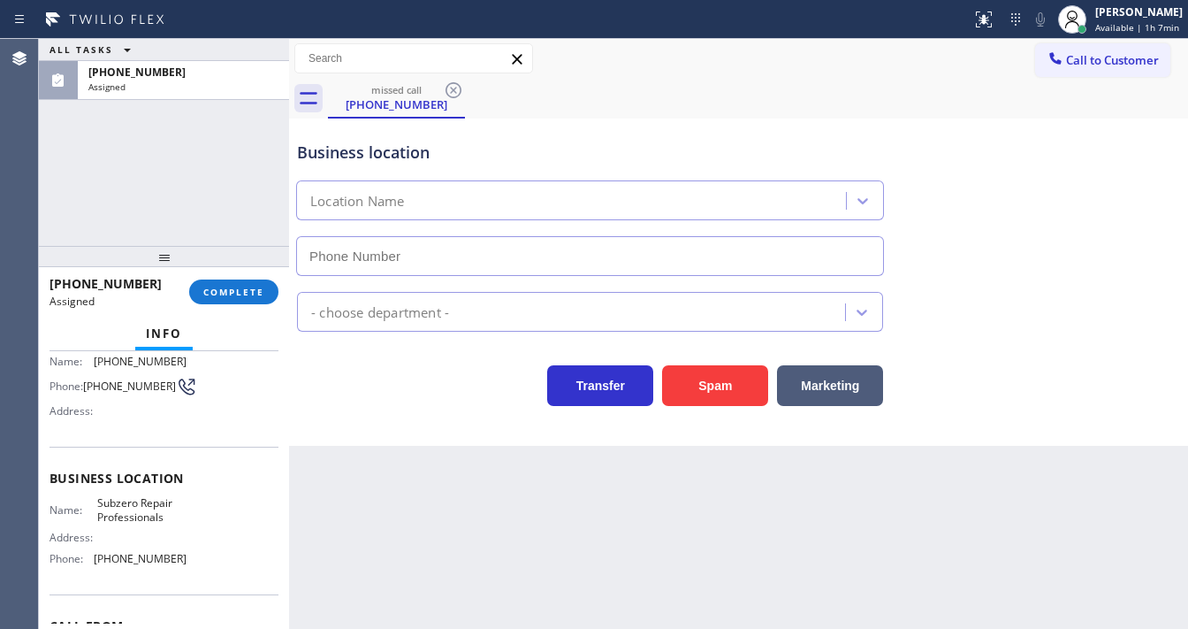
type input "[PHONE_NUMBER]"
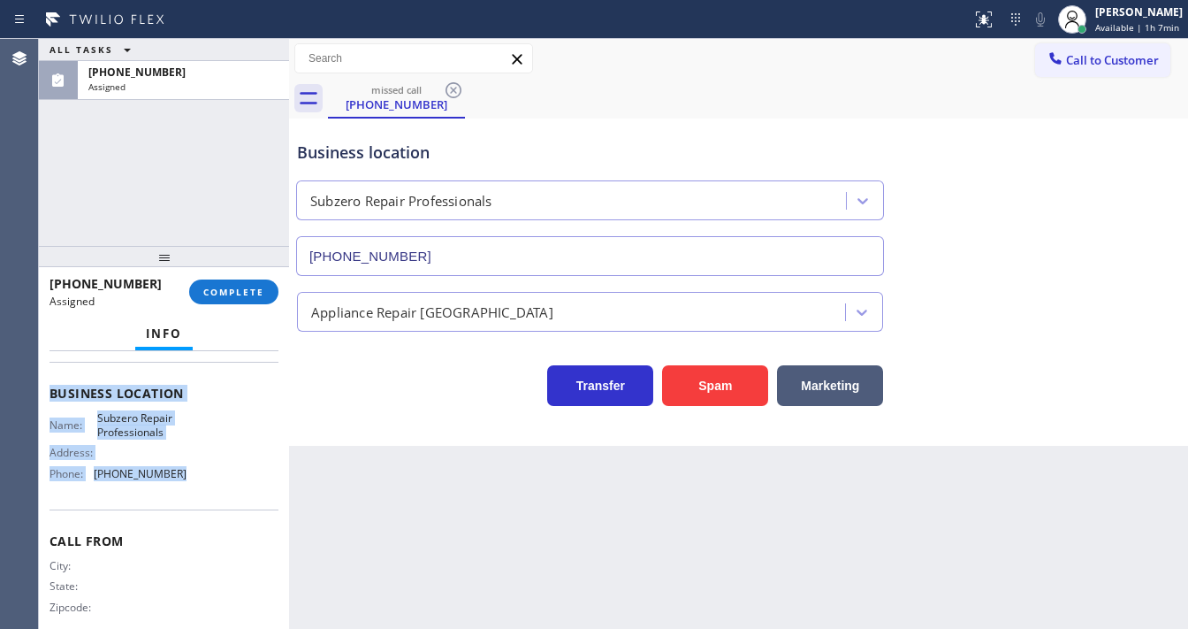
scroll to position [247, 0]
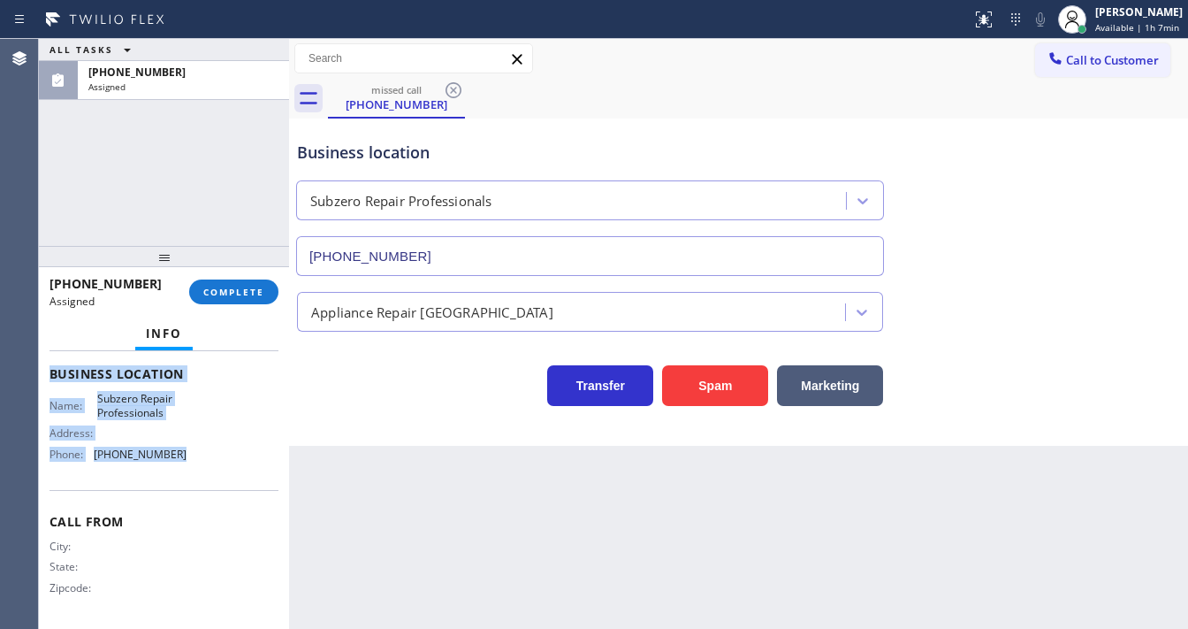
drag, startPoint x: 103, startPoint y: 440, endPoint x: 199, endPoint y: 462, distance: 98.7
click at [200, 463] on div "Context Queue: [Test] All Priority: 0 Task Age: Customer Name: [PHONE_NUMBER] P…" at bounding box center [164, 490] width 250 height 278
copy div "Customer Name: [PHONE_NUMBER] Phone: [PHONE_NUMBER] Address: Business location …"
click at [223, 293] on button "COMPLETE" at bounding box center [233, 291] width 89 height 25
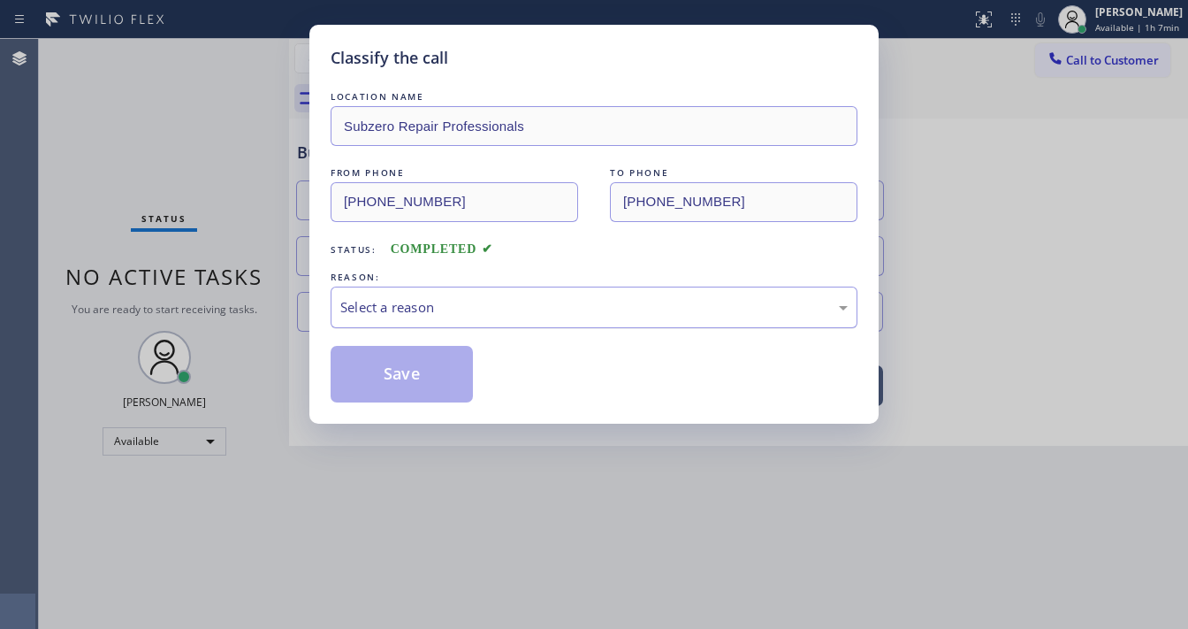
click at [446, 310] on div "Select a reason" at bounding box center [593, 307] width 507 height 20
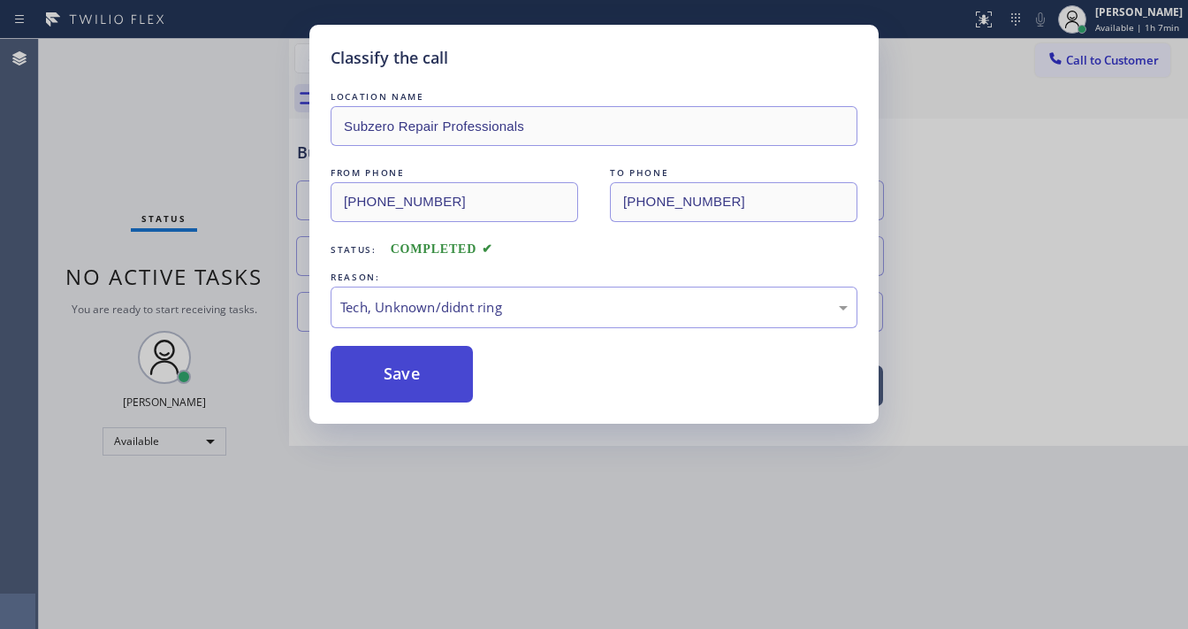
click at [413, 385] on button "Save" at bounding box center [402, 374] width 142 height 57
click at [411, 385] on button "Save" at bounding box center [402, 374] width 142 height 57
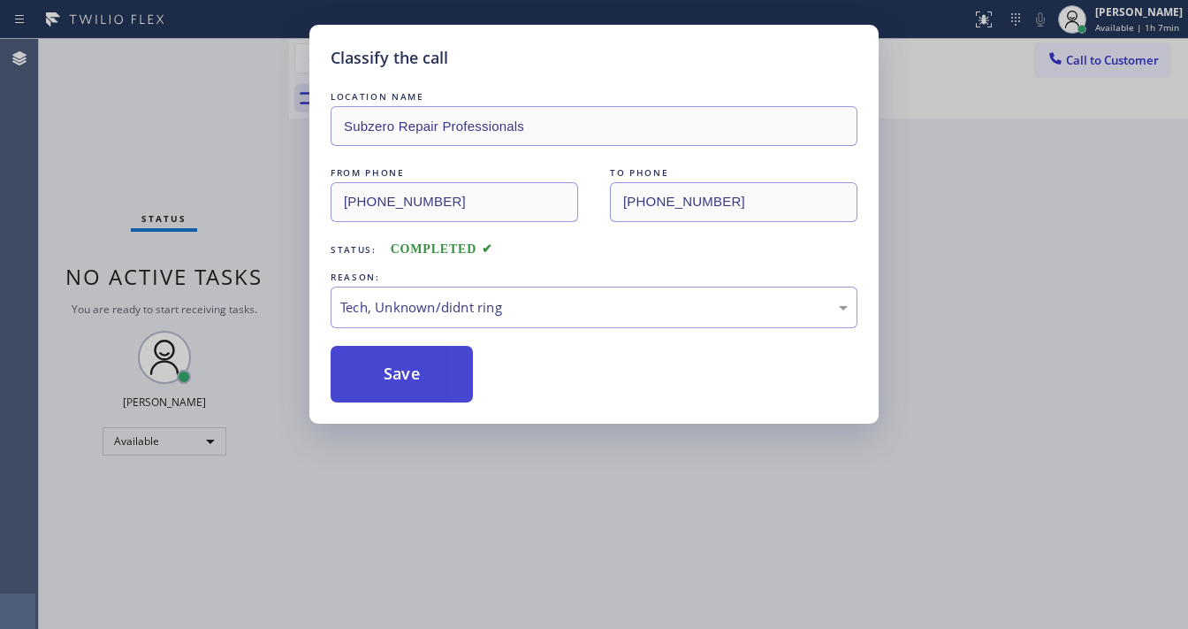
click at [411, 385] on button "Save" at bounding box center [402, 374] width 142 height 57
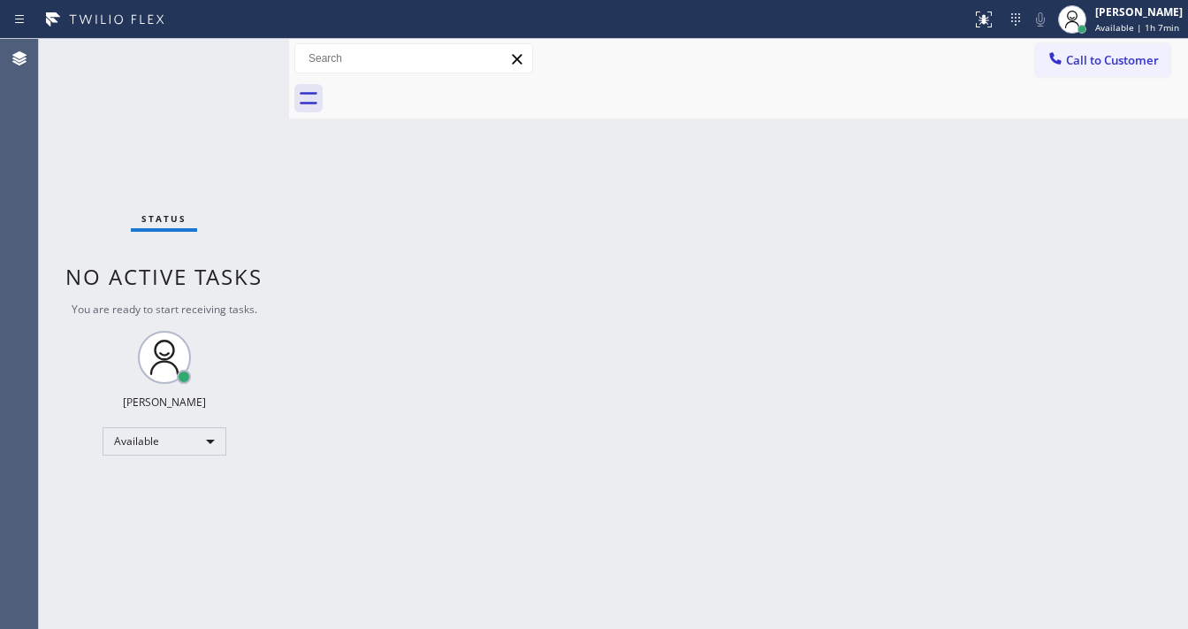
click at [1061, 73] on button "Call to Customer" at bounding box center [1102, 60] width 135 height 34
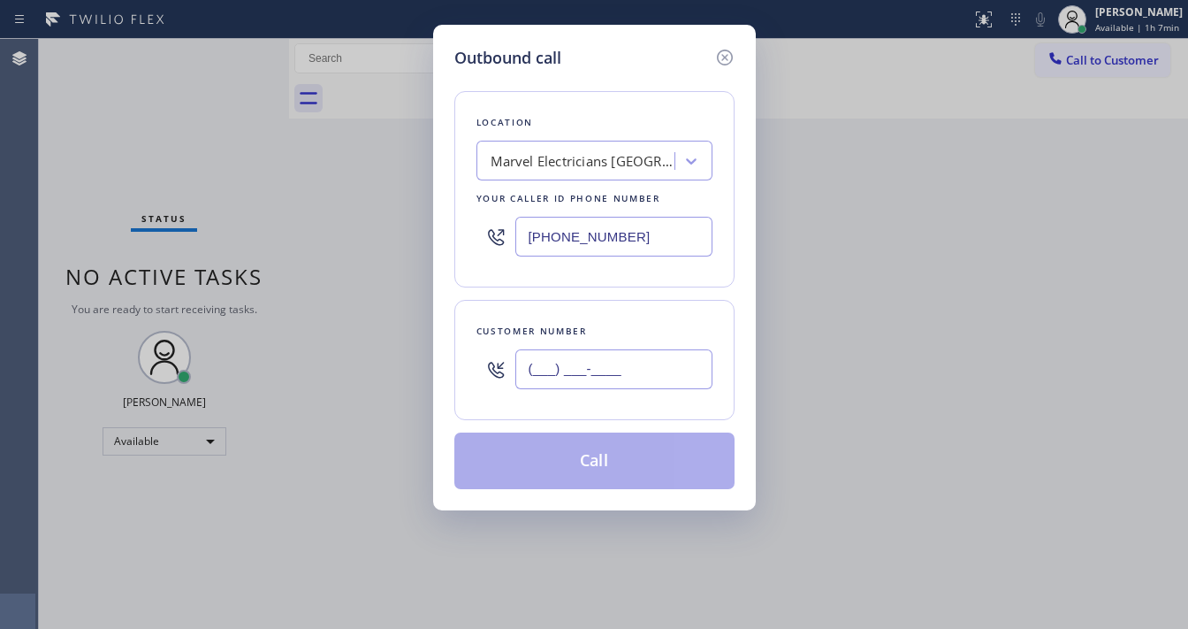
click at [608, 359] on input "(___) ___-____" at bounding box center [613, 369] width 197 height 40
paste input "949) 812-2228"
type input "[PHONE_NUMBER]"
click at [640, 239] on input "[PHONE_NUMBER]" at bounding box center [613, 237] width 197 height 40
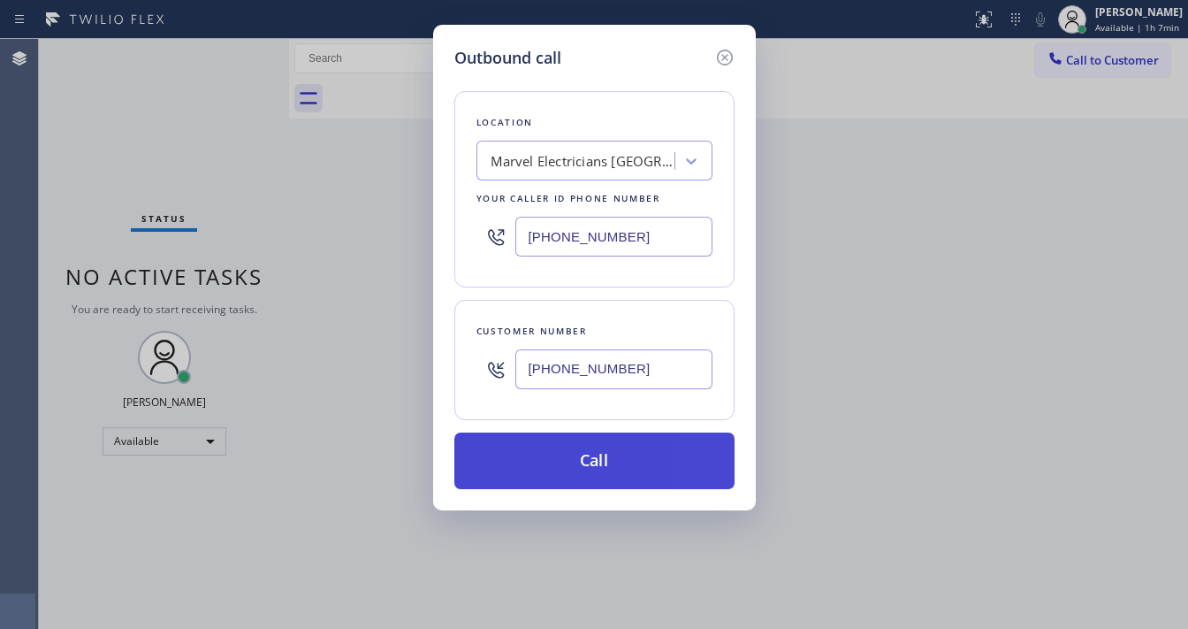
paste input "877) 414-7264"
type input "[PHONE_NUMBER]"
click at [545, 463] on button "Call" at bounding box center [594, 460] width 280 height 57
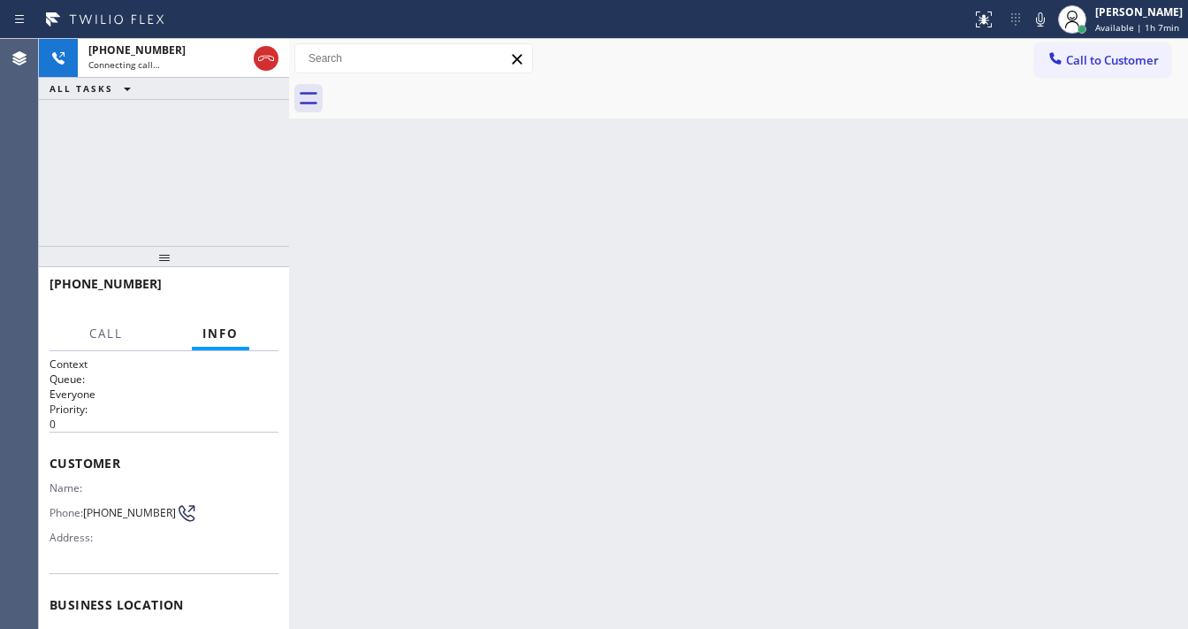
click at [186, 182] on div "[PHONE_NUMBER] Connecting call… ALL TASKS ALL TASKS ACTIVE TASKS TASKS IN WRAP …" at bounding box center [164, 142] width 250 height 207
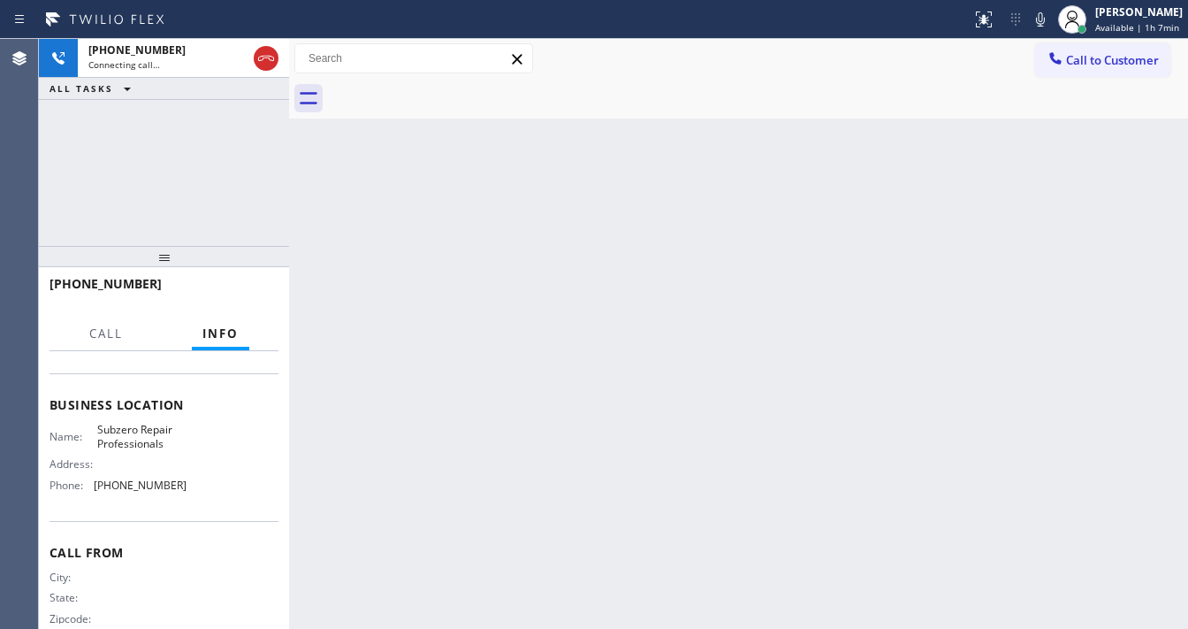
scroll to position [233, 0]
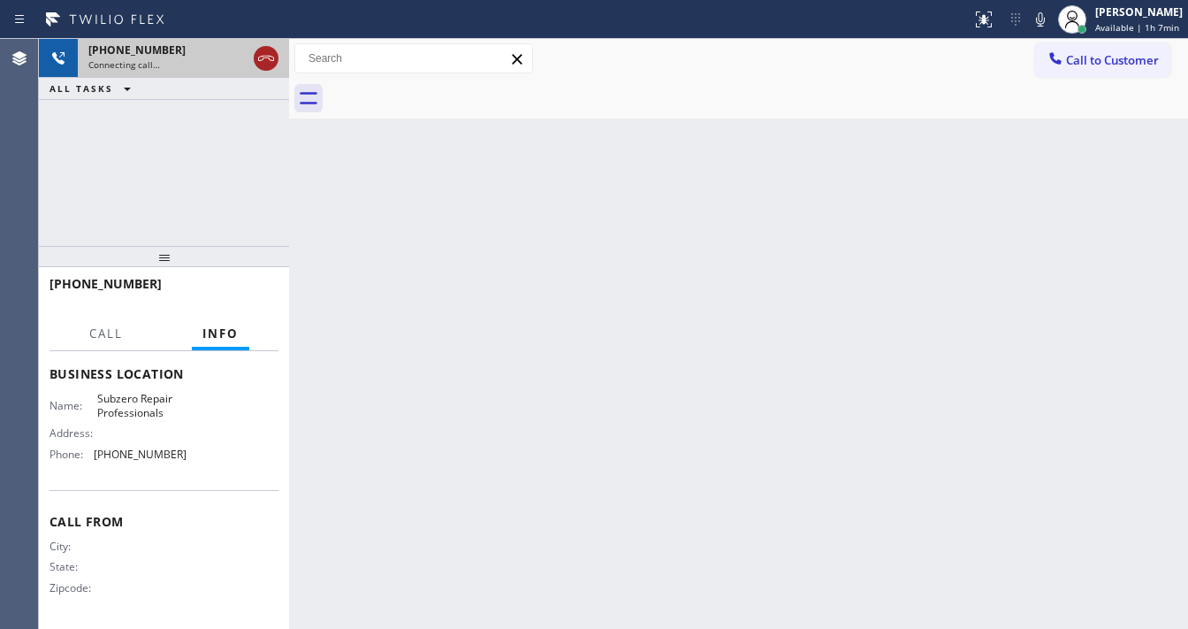
click at [263, 61] on icon at bounding box center [266, 58] width 21 height 21
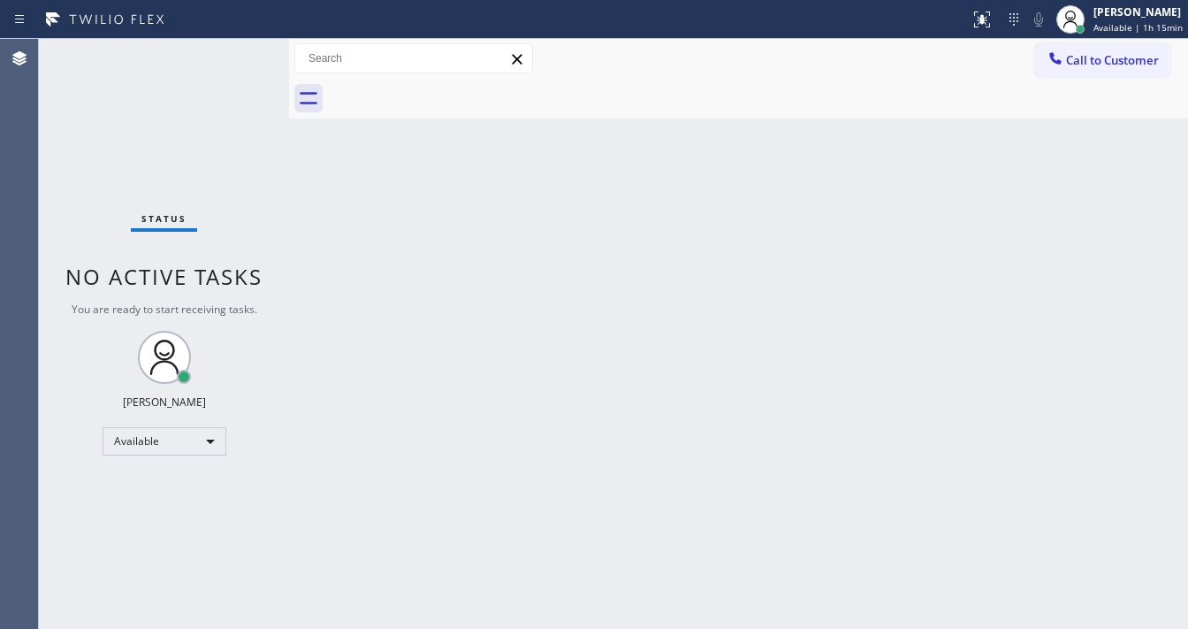
click at [385, 375] on div "Back to Dashboard Change Sender ID Customers Technicians Select a contact Outbo…" at bounding box center [738, 334] width 899 height 590
click at [767, 34] on div "Status report No issues detected If you experience an issue, please download th…" at bounding box center [594, 19] width 1188 height 39
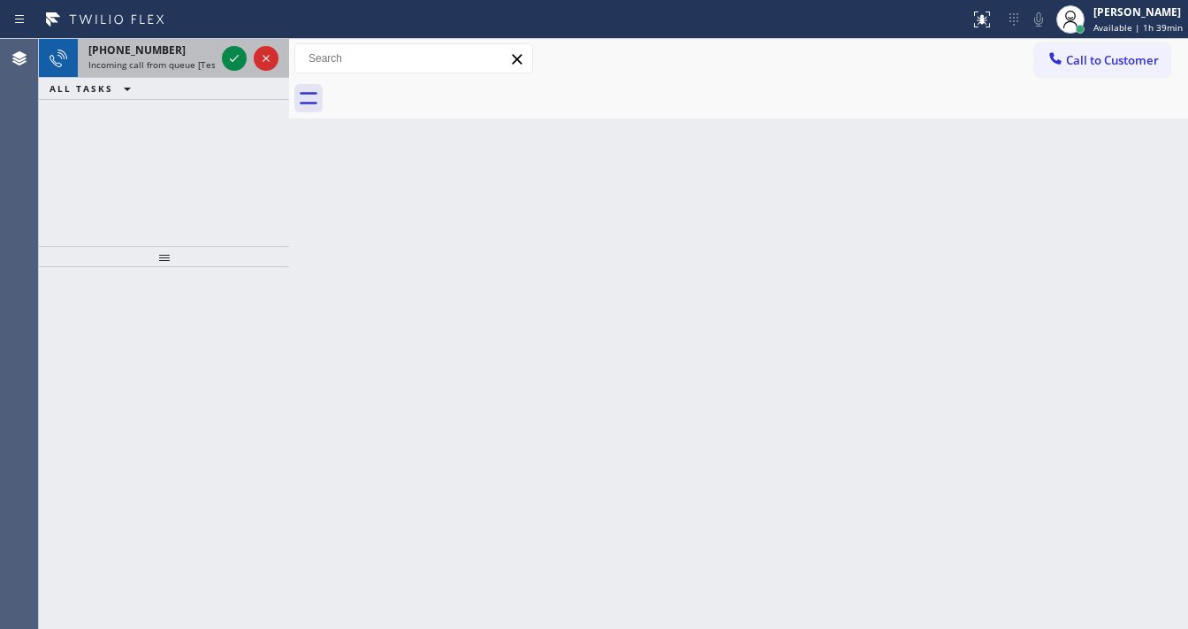
click at [121, 58] on span "Incoming call from queue [Test] All" at bounding box center [161, 64] width 147 height 12
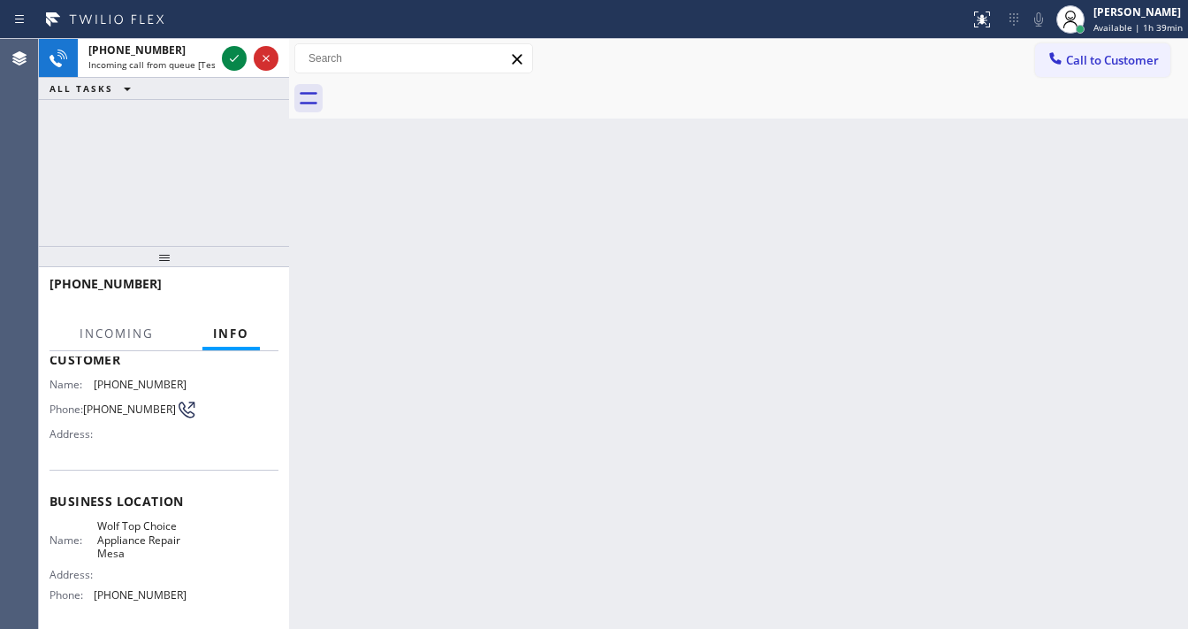
scroll to position [141, 0]
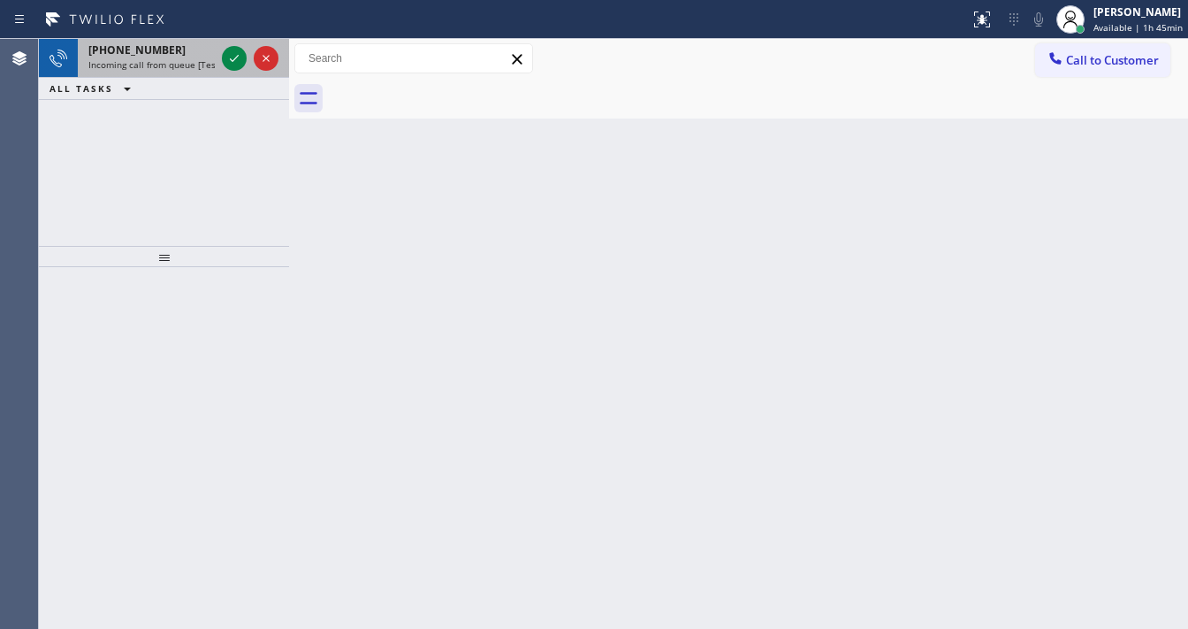
drag, startPoint x: 177, startPoint y: 42, endPoint x: 183, endPoint y: 53, distance: 13.1
click at [177, 44] on div "[PHONE_NUMBER] Incoming call from queue [Test] All" at bounding box center [148, 58] width 141 height 39
click at [182, 55] on div "[PHONE_NUMBER]" at bounding box center [151, 49] width 126 height 15
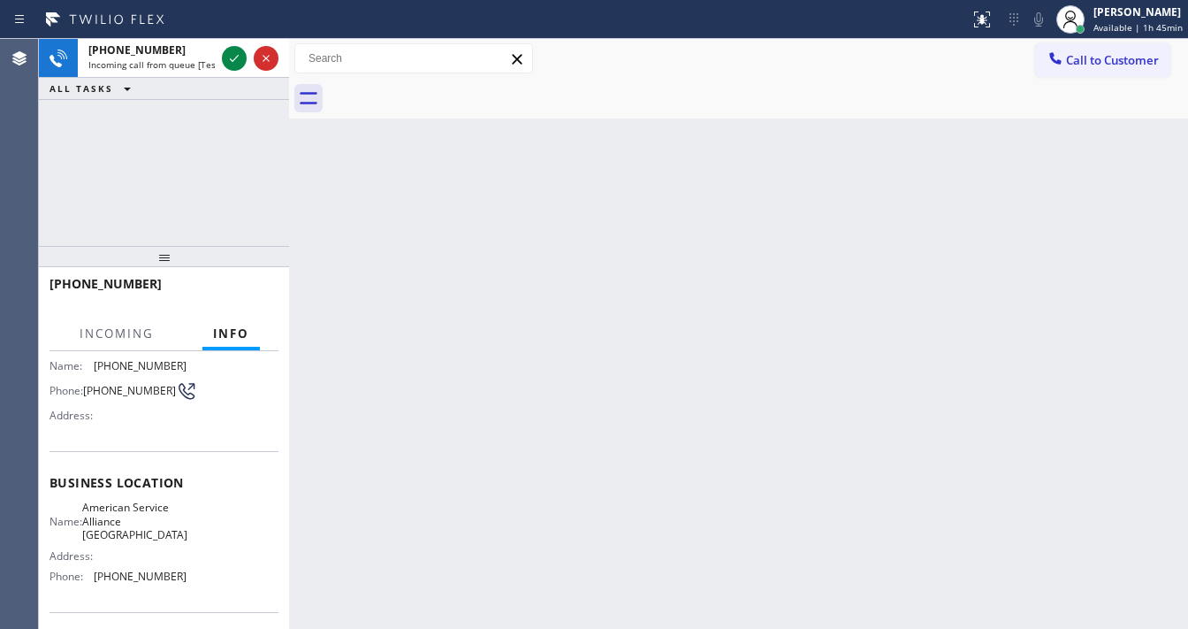
scroll to position [141, 0]
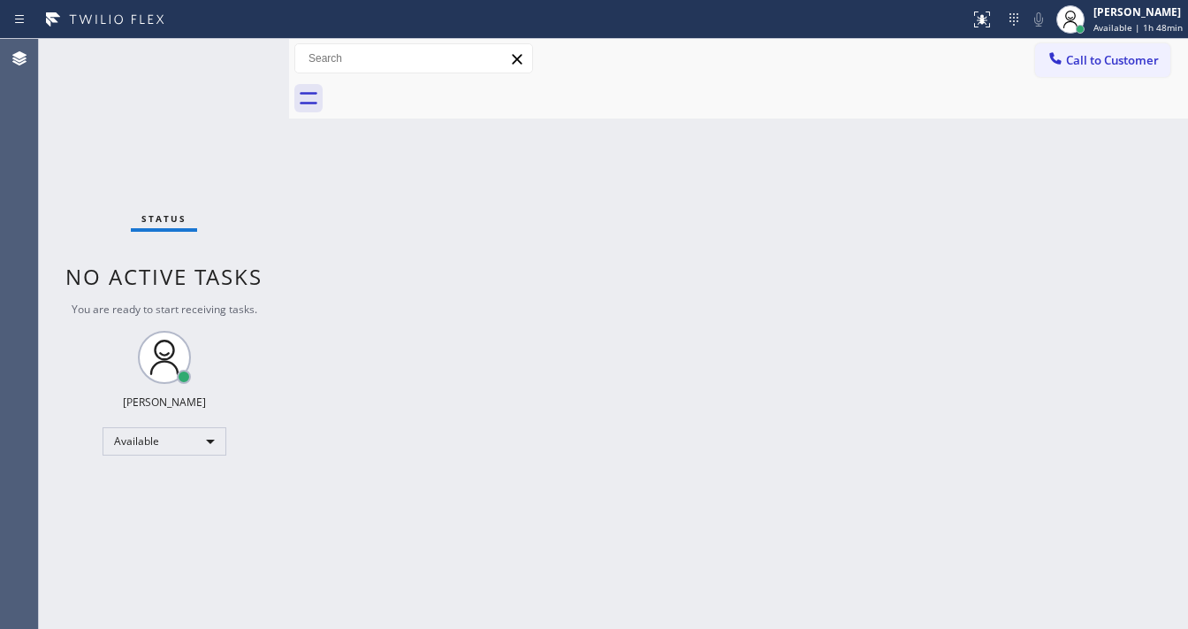
click at [735, 290] on div "Back to Dashboard Change Sender ID Customers Technicians Select a contact Outbo…" at bounding box center [738, 334] width 899 height 590
drag, startPoint x: 1104, startPoint y: 15, endPoint x: 1095, endPoint y: 81, distance: 66.9
click at [1105, 16] on div "[PERSON_NAME]" at bounding box center [1138, 11] width 89 height 15
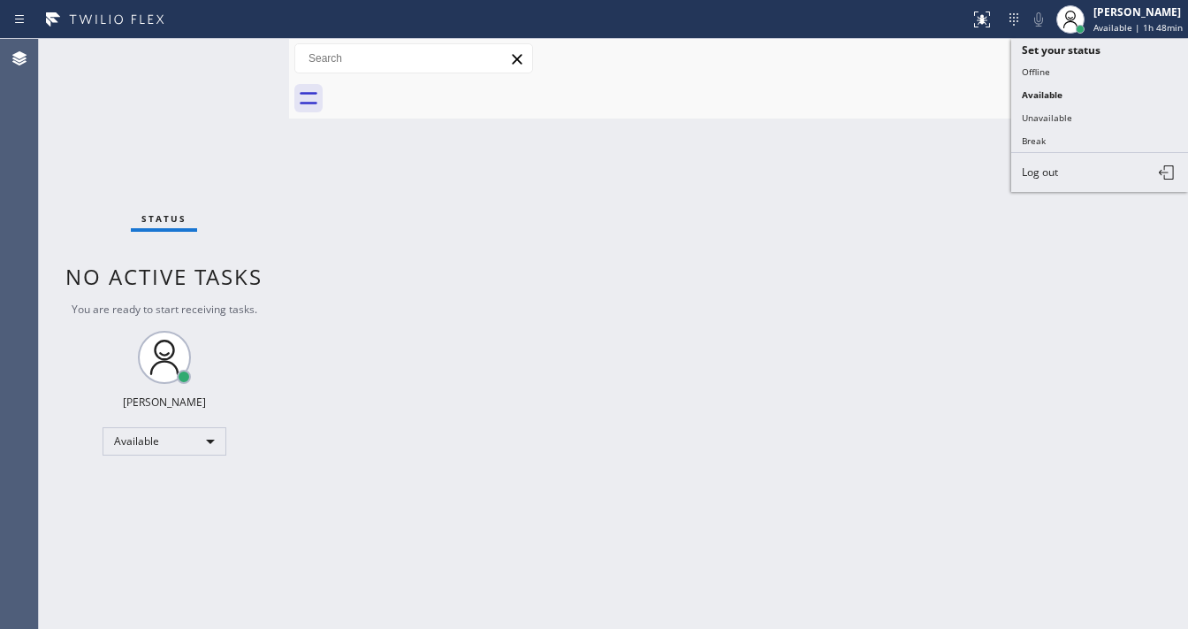
drag, startPoint x: 1050, startPoint y: 111, endPoint x: 1086, endPoint y: 72, distance: 51.9
click at [1051, 106] on button "Unavailable" at bounding box center [1099, 117] width 177 height 23
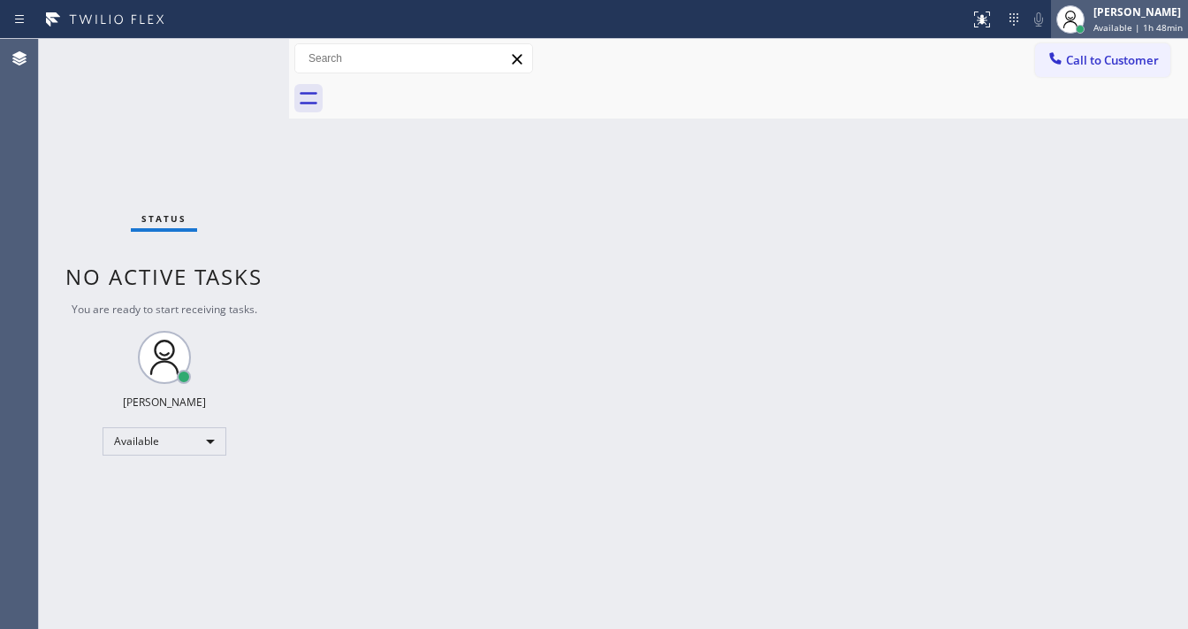
drag, startPoint x: 1118, startPoint y: 22, endPoint x: 1110, endPoint y: 30, distance: 10.6
click at [1119, 22] on span "Available | 1h 48min" at bounding box center [1138, 27] width 89 height 12
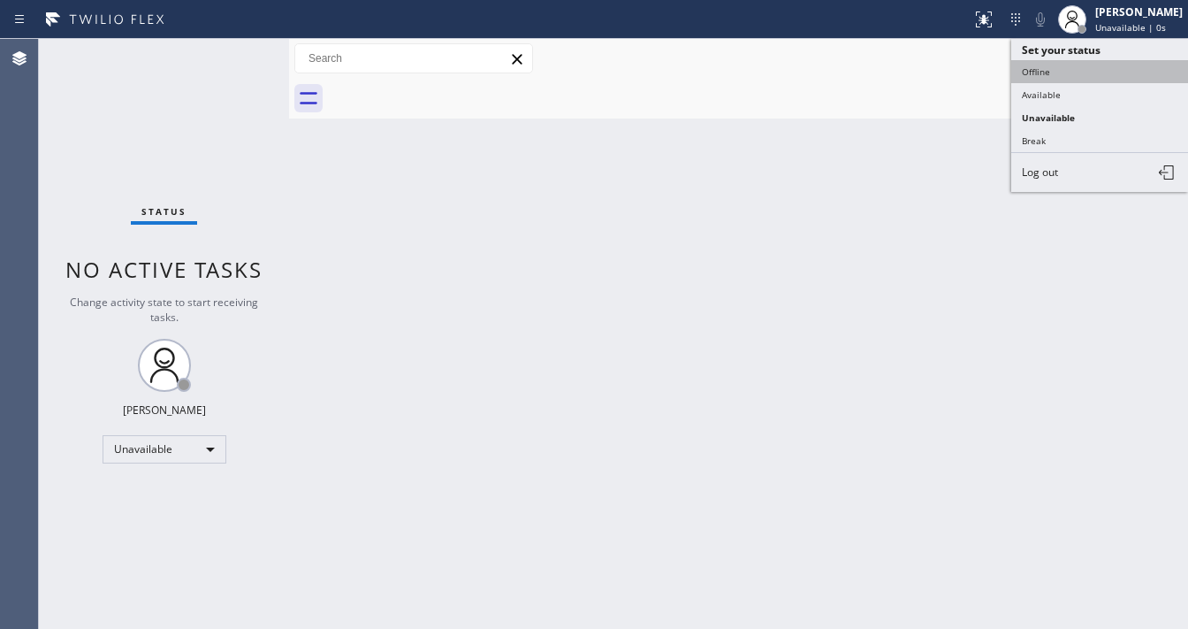
click at [1054, 66] on button "Offline" at bounding box center [1099, 71] width 177 height 23
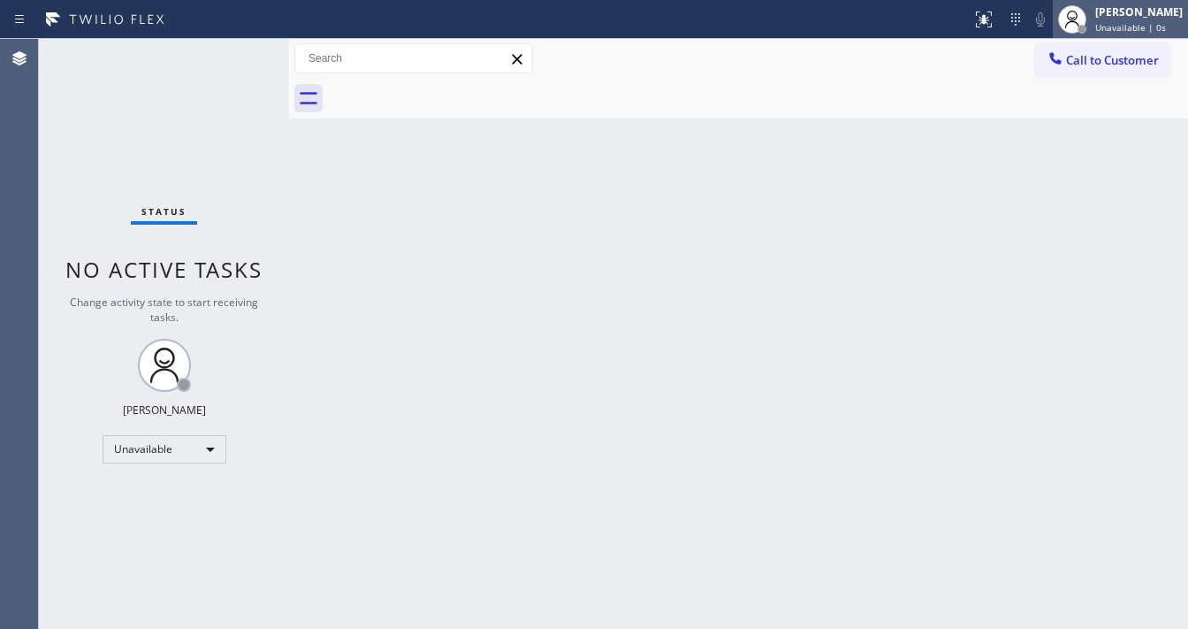
click at [1137, 25] on span "Unavailable | 0s" at bounding box center [1130, 27] width 71 height 12
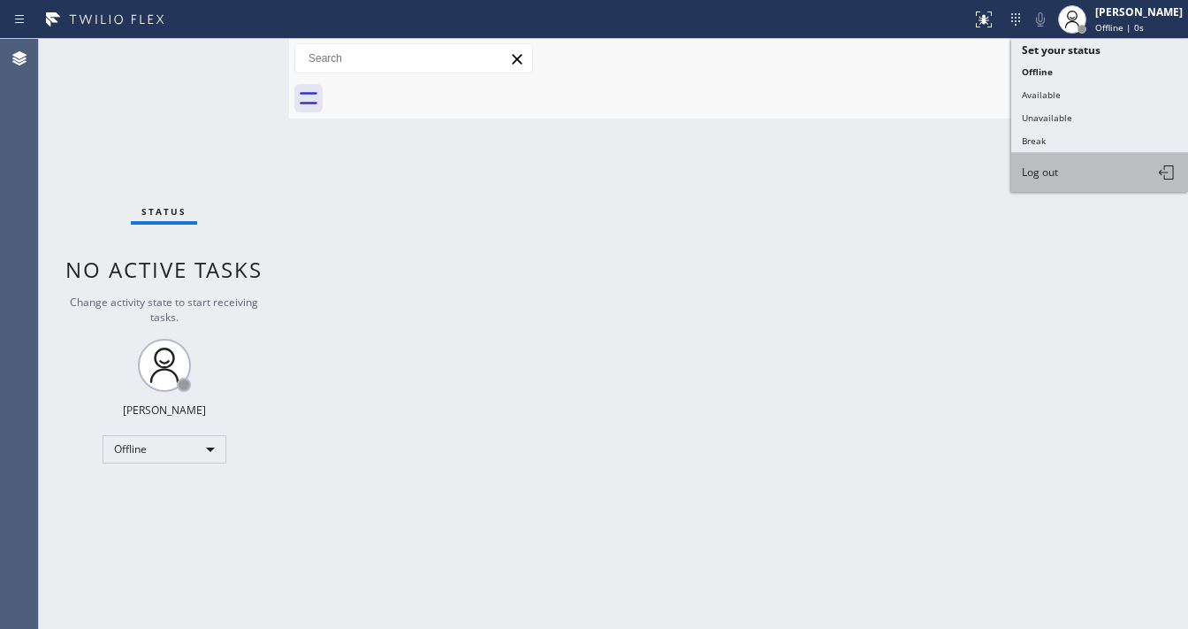
click at [1049, 168] on span "Log out" at bounding box center [1040, 171] width 36 height 15
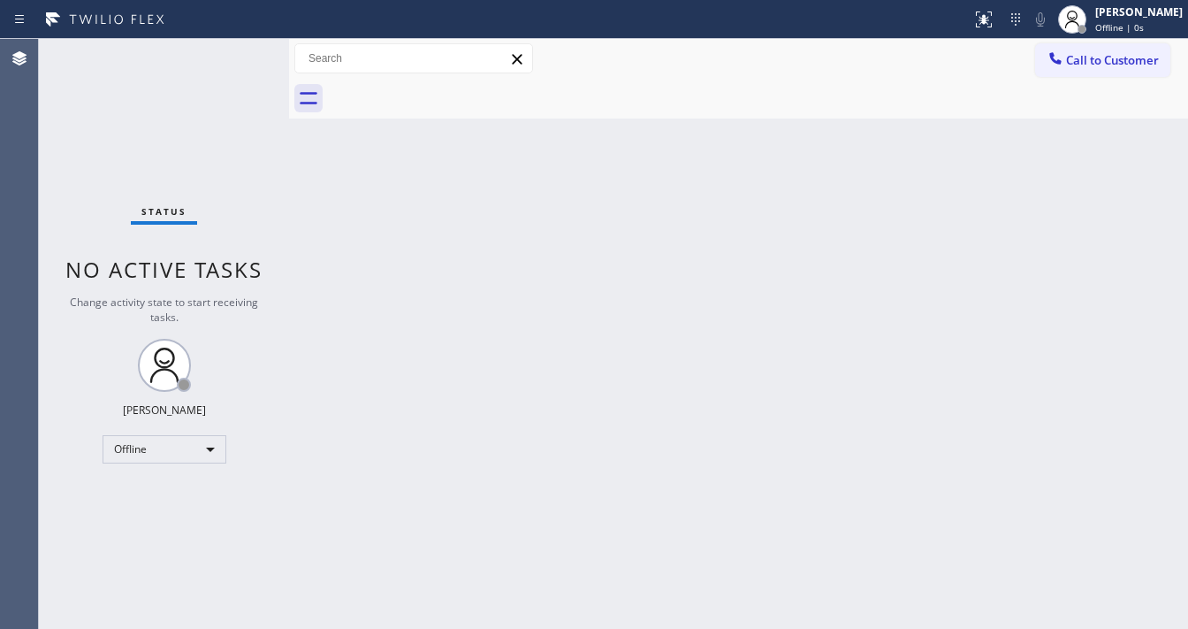
drag, startPoint x: 708, startPoint y: 264, endPoint x: 657, endPoint y: 389, distance: 134.8
click at [707, 265] on div "Back to Dashboard Change Sender ID Customers Technicians Select a contact Outbo…" at bounding box center [738, 334] width 899 height 590
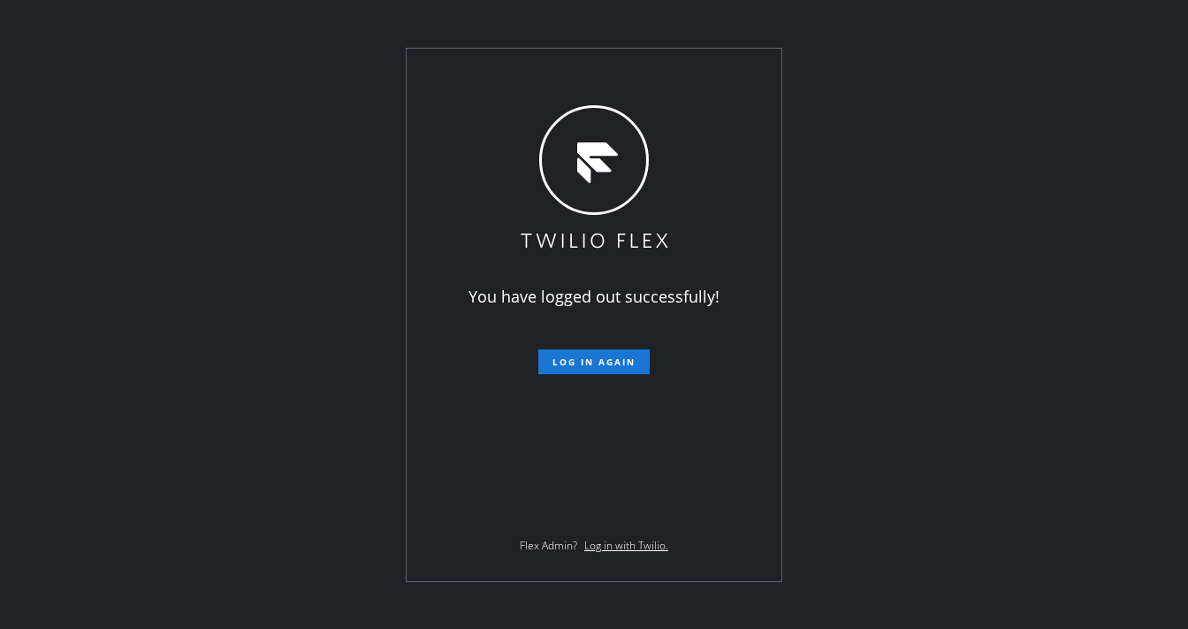
click at [276, 317] on div "You have logged out successfully! Log in again Flex Admin? Log in with Twilio." at bounding box center [594, 314] width 1188 height 629
